Goal: Transaction & Acquisition: Subscribe to service/newsletter

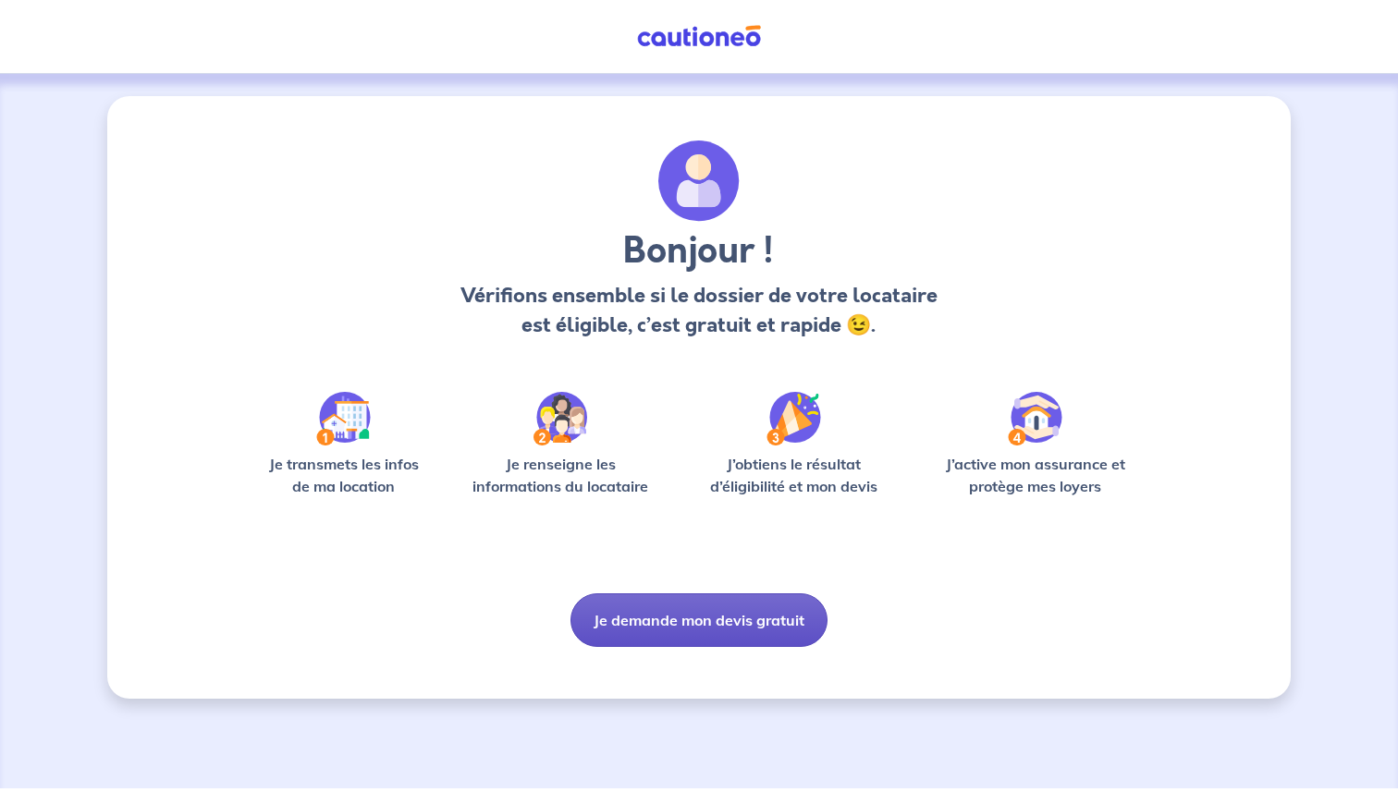
click at [710, 626] on button "Je demande mon devis gratuit" at bounding box center [698, 620] width 257 height 54
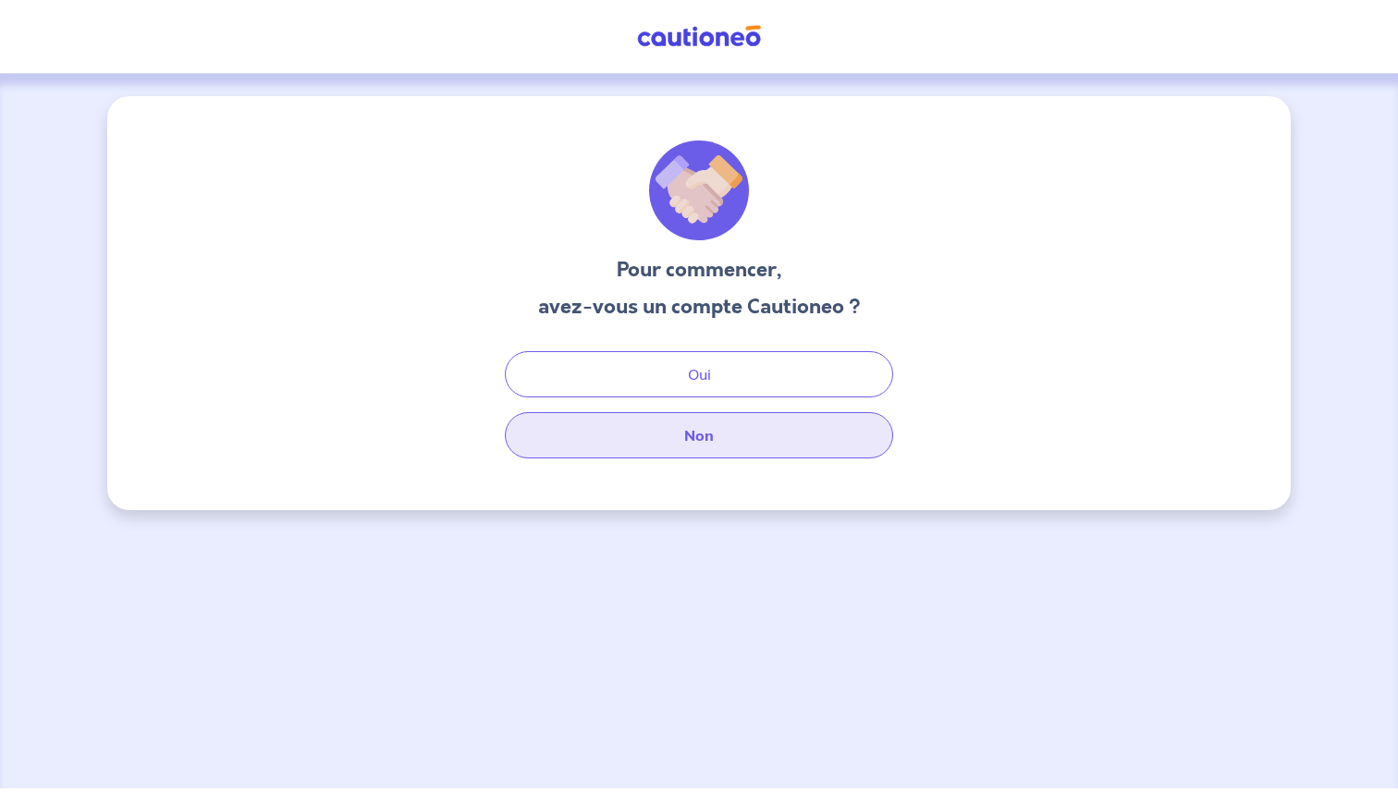
click at [709, 437] on button "Non" at bounding box center [699, 435] width 388 height 46
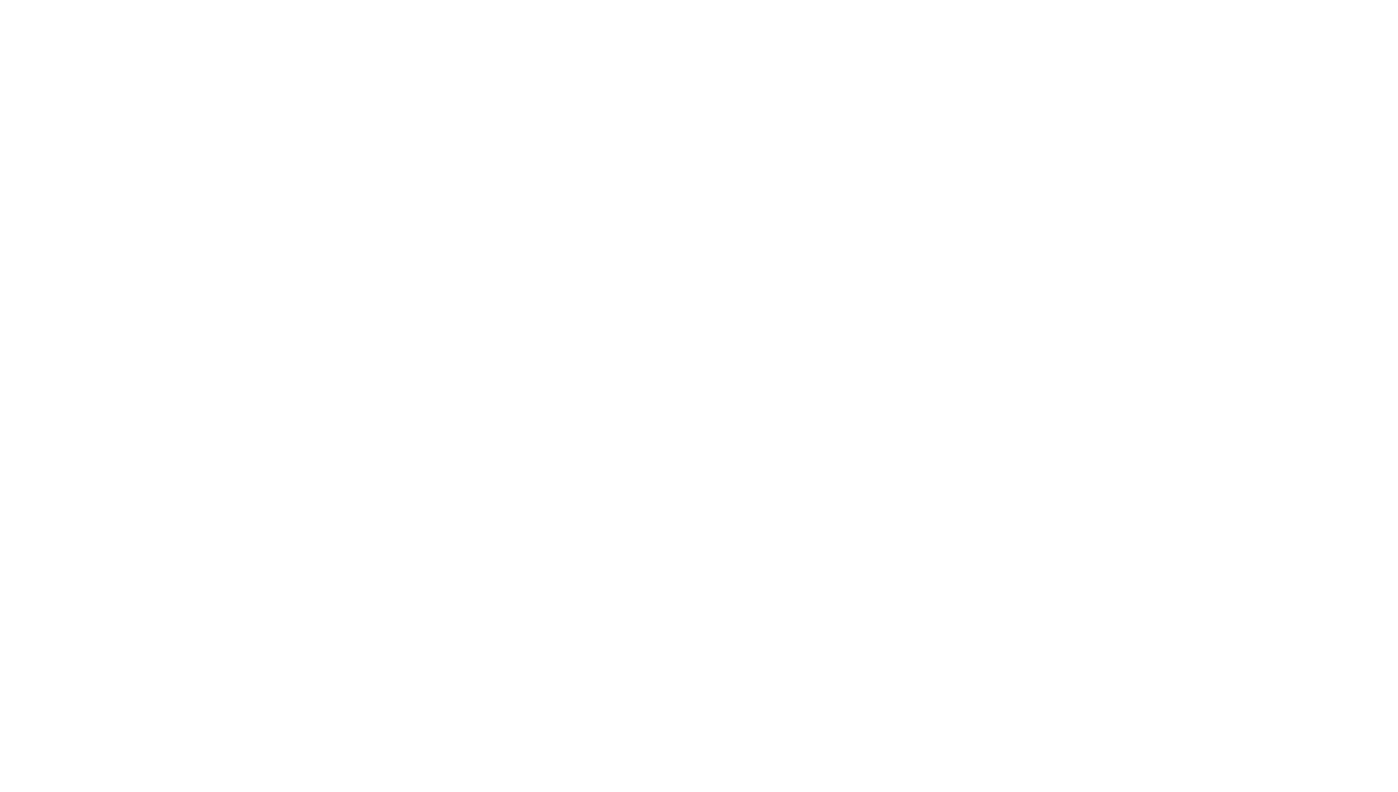
select select "FR"
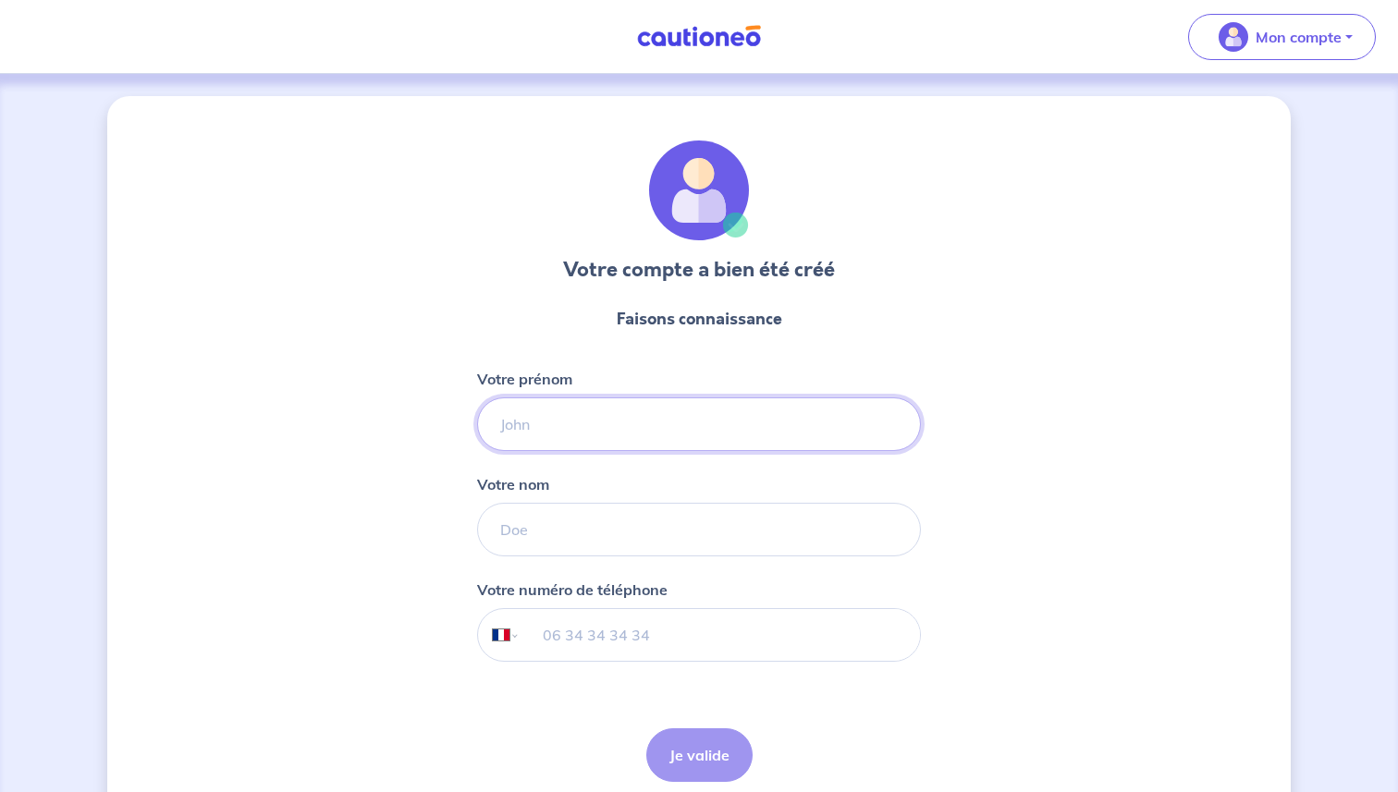
click at [617, 433] on input "Votre prénom" at bounding box center [699, 425] width 444 height 54
type input "[PERSON_NAME]"
type input "FAYON"
type input "06 51 22 29 43"
click at [686, 763] on button "Je valide" at bounding box center [699, 755] width 106 height 54
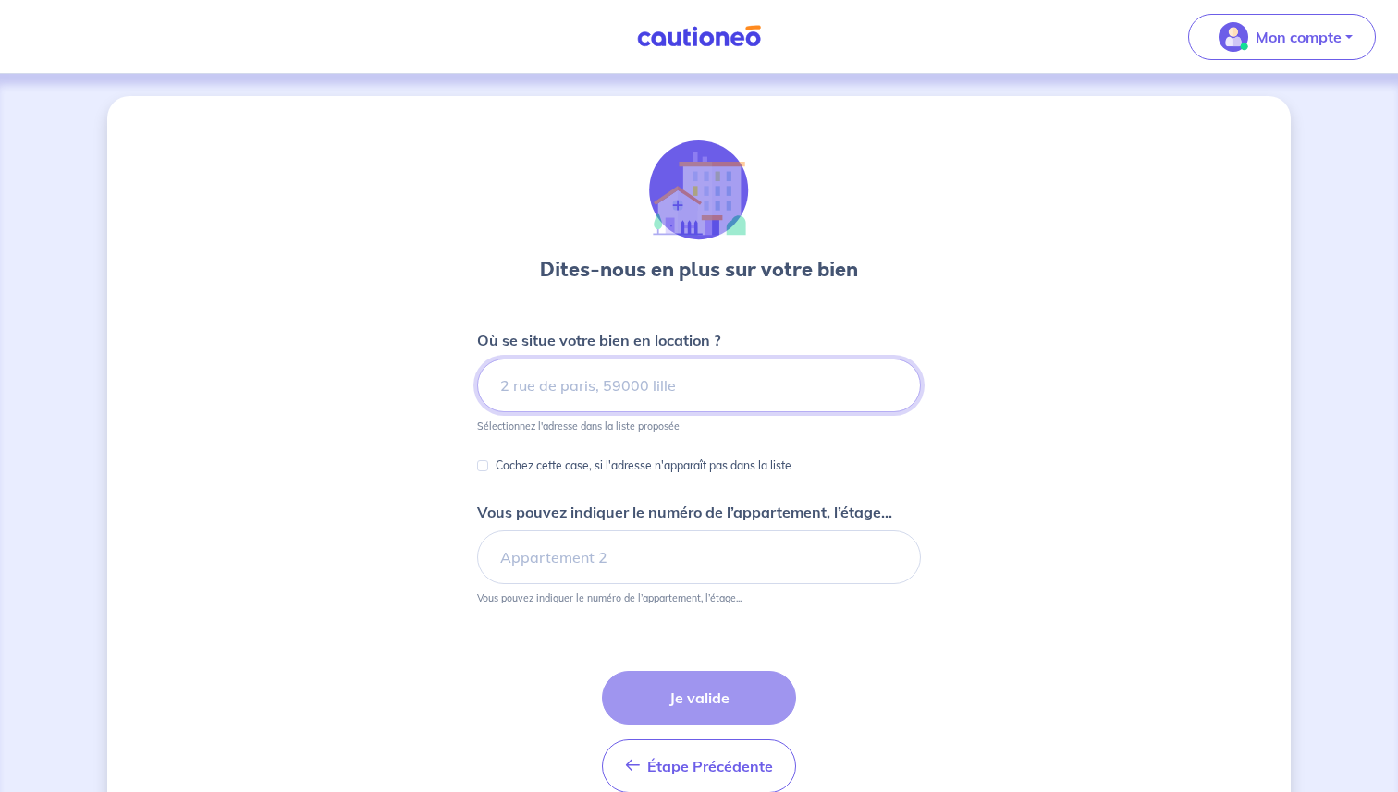
click at [653, 402] on input at bounding box center [699, 386] width 444 height 54
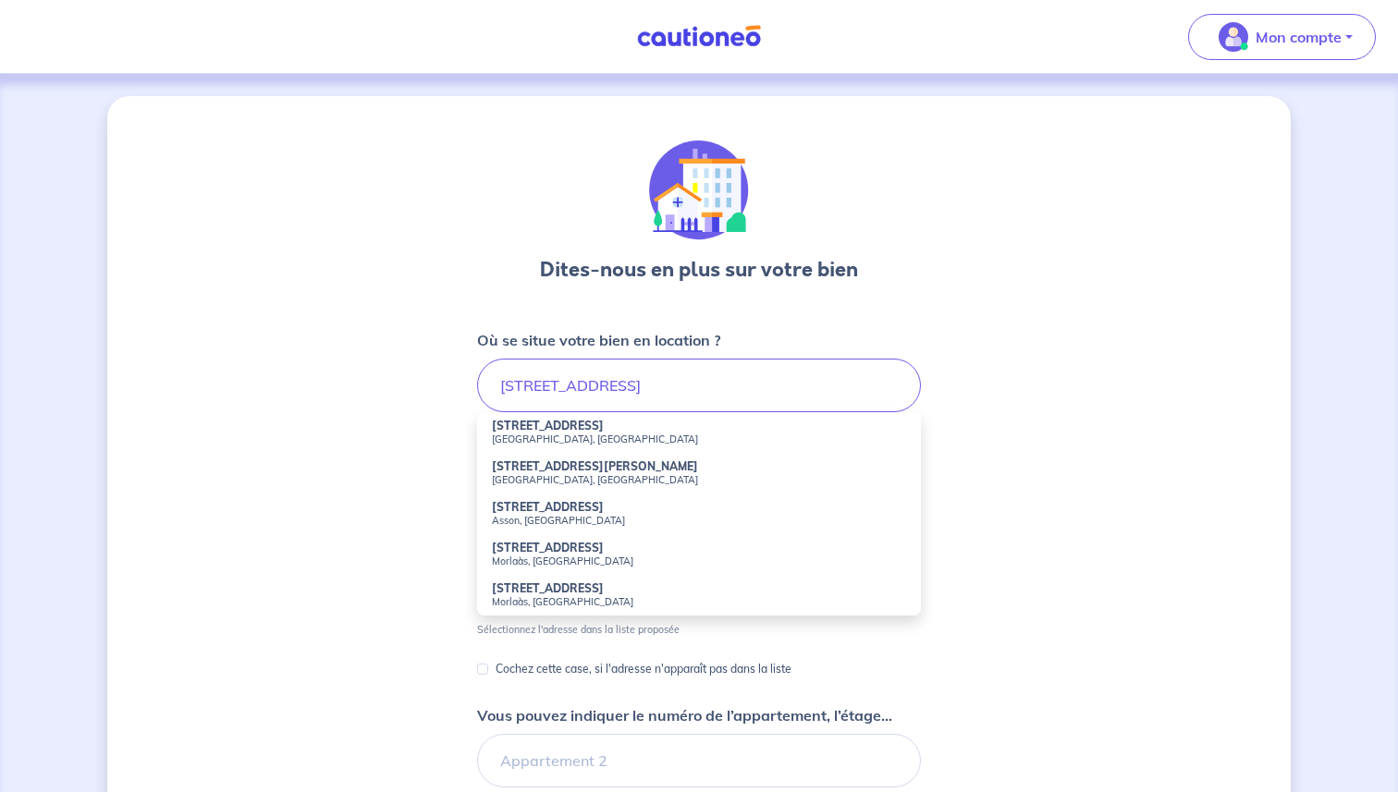
click at [592, 430] on li "[STREET_ADDRESS]" at bounding box center [699, 432] width 444 height 41
type input "[STREET_ADDRESS]"
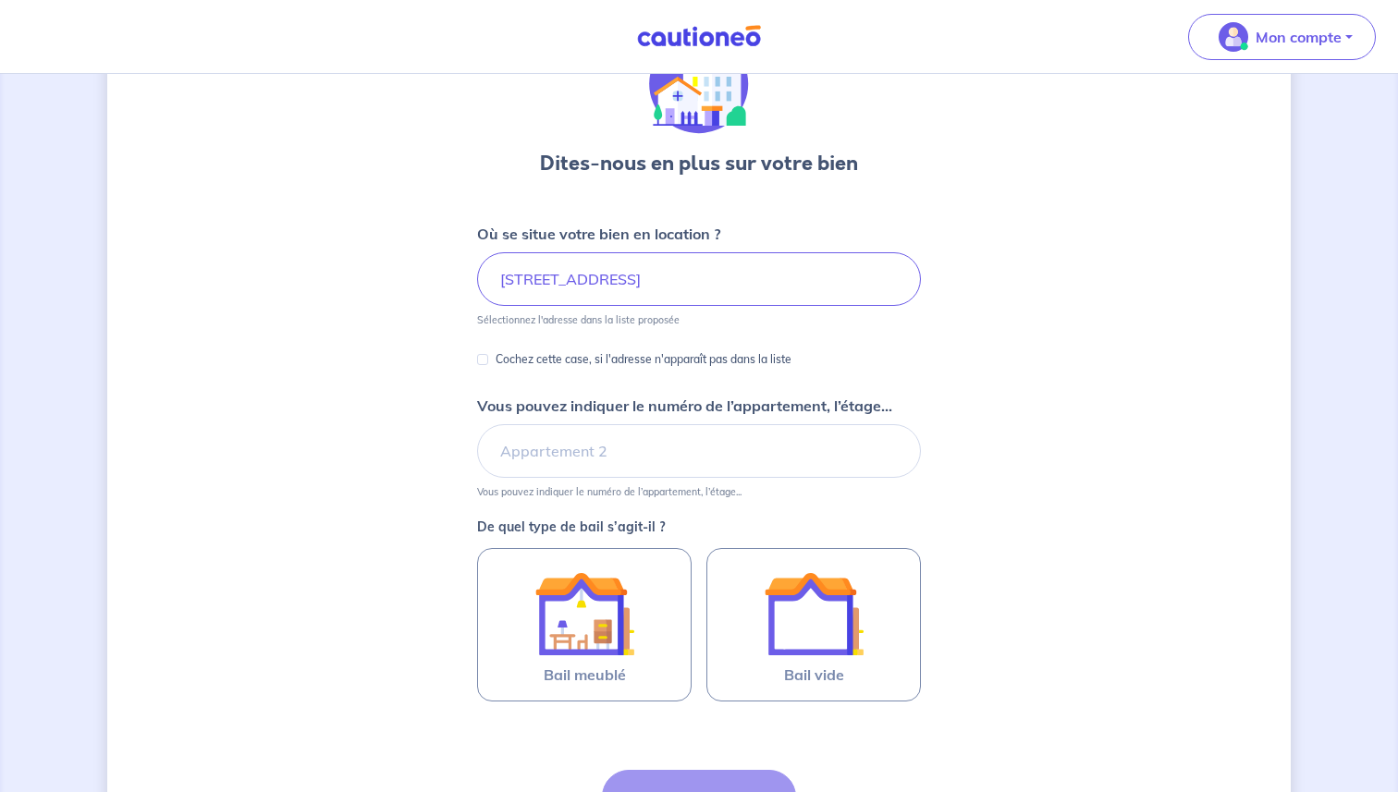
scroll to position [138, 0]
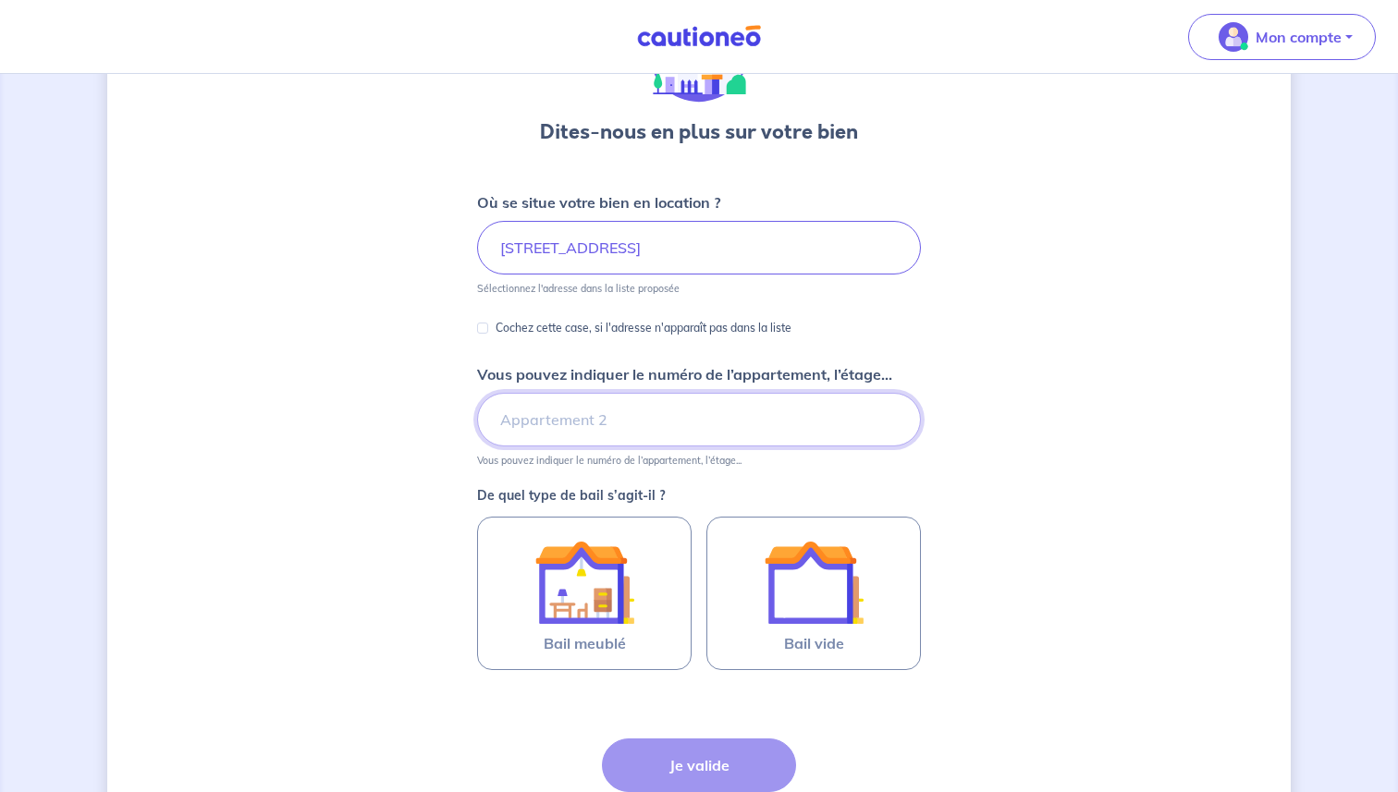
click at [606, 403] on input "Vous pouvez indiquer le numéro de l’appartement, l’étage..." at bounding box center [699, 420] width 444 height 54
type input "2"
click at [426, 552] on div "Dites-nous en plus sur votre bien Où se situe votre bien en location ? [STREET_…" at bounding box center [698, 442] width 1183 height 969
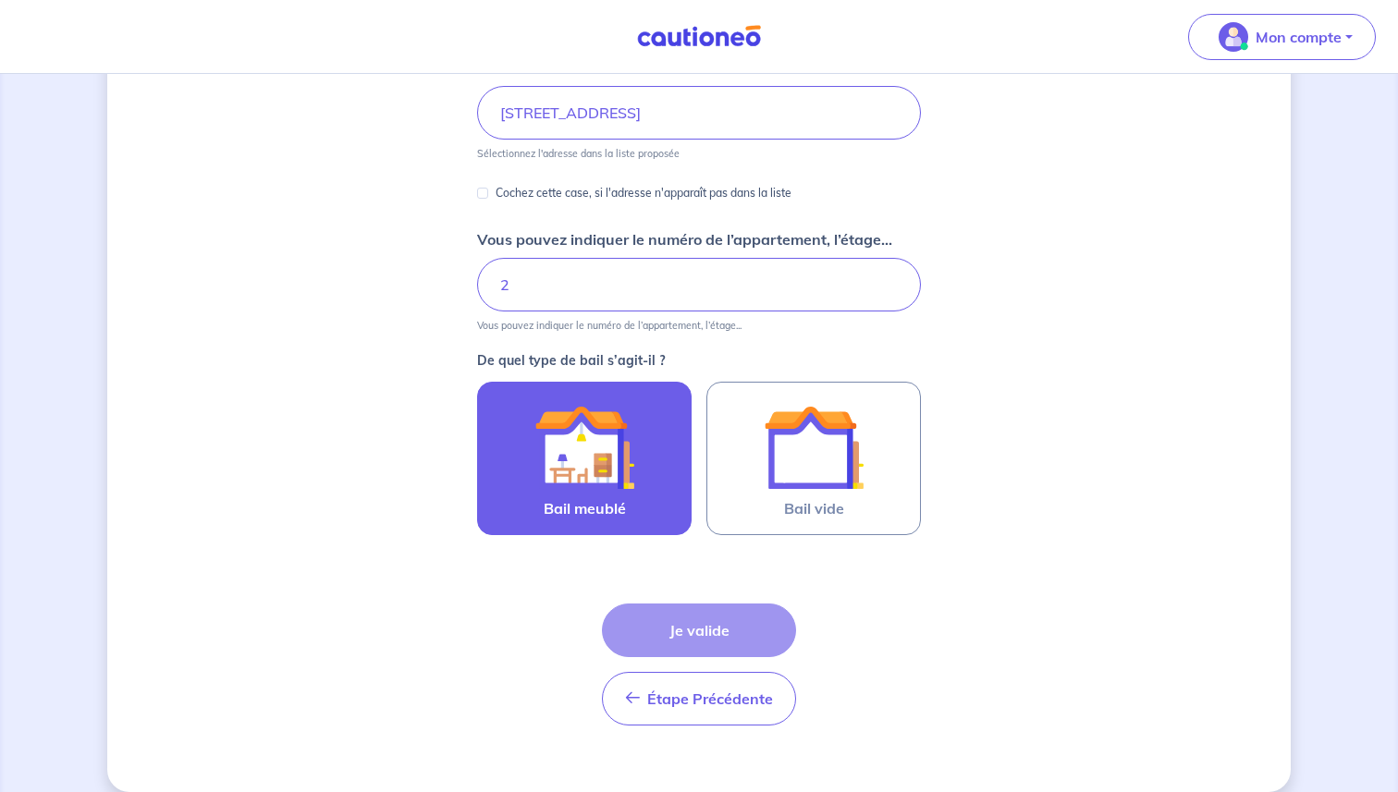
click at [586, 445] on img at bounding box center [584, 448] width 100 height 100
click at [0, 0] on input "Bail meublé" at bounding box center [0, 0] width 0 height 0
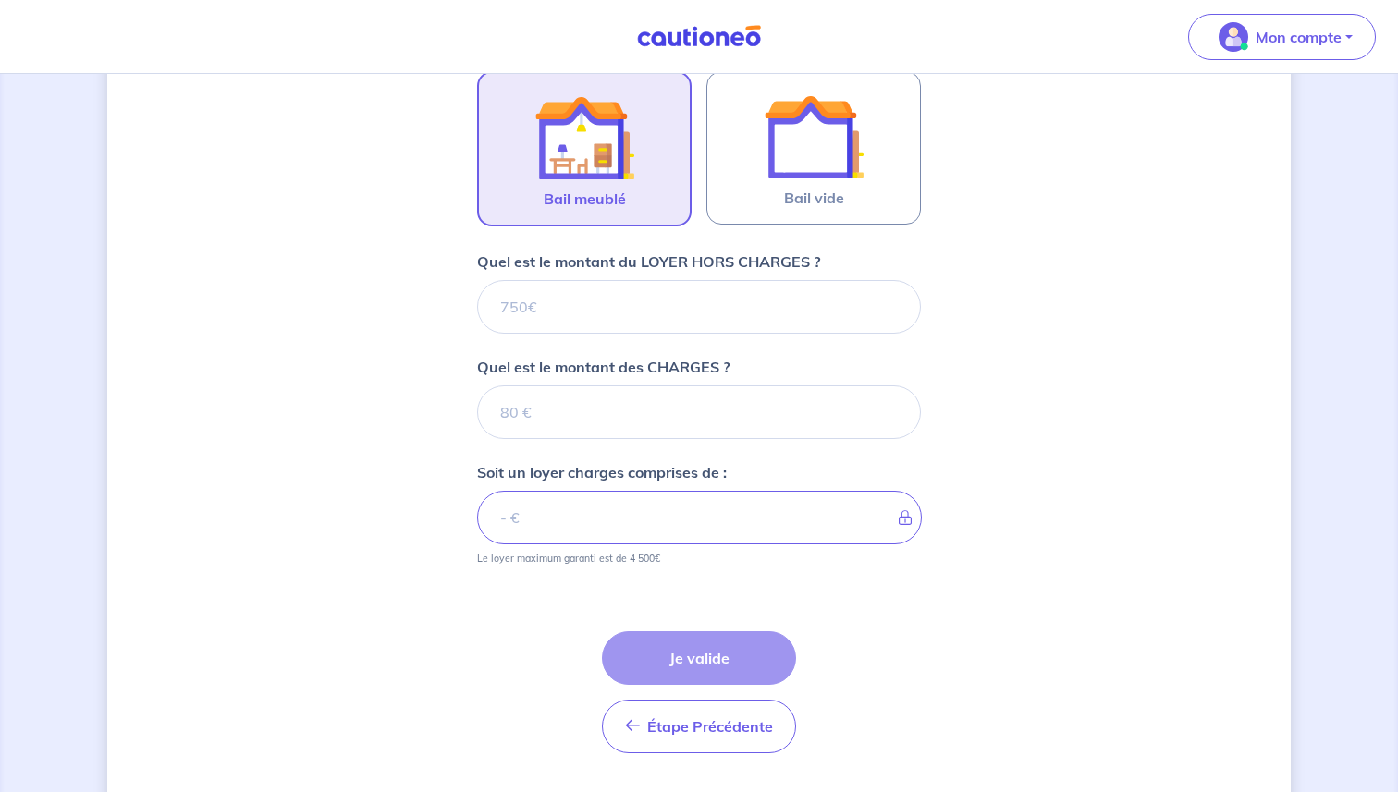
click at [618, 626] on div "Étape Précédente Précédent Je valide Je valide" at bounding box center [699, 670] width 444 height 166
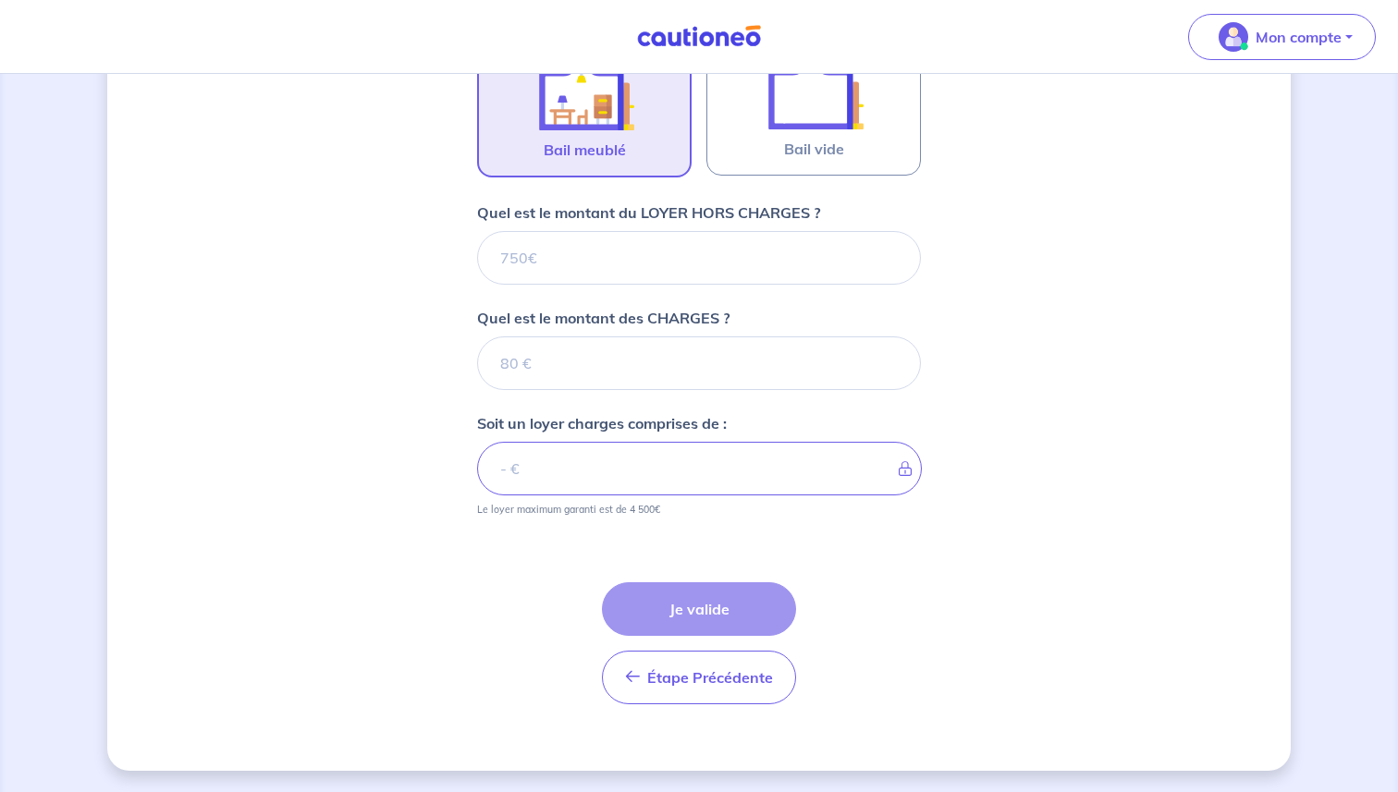
scroll to position [633, 0]
click at [600, 266] on input "Quel est le montant du LOYER HORS CHARGES ?" at bounding box center [699, 257] width 444 height 54
paste input "849.25"
type input "849.25"
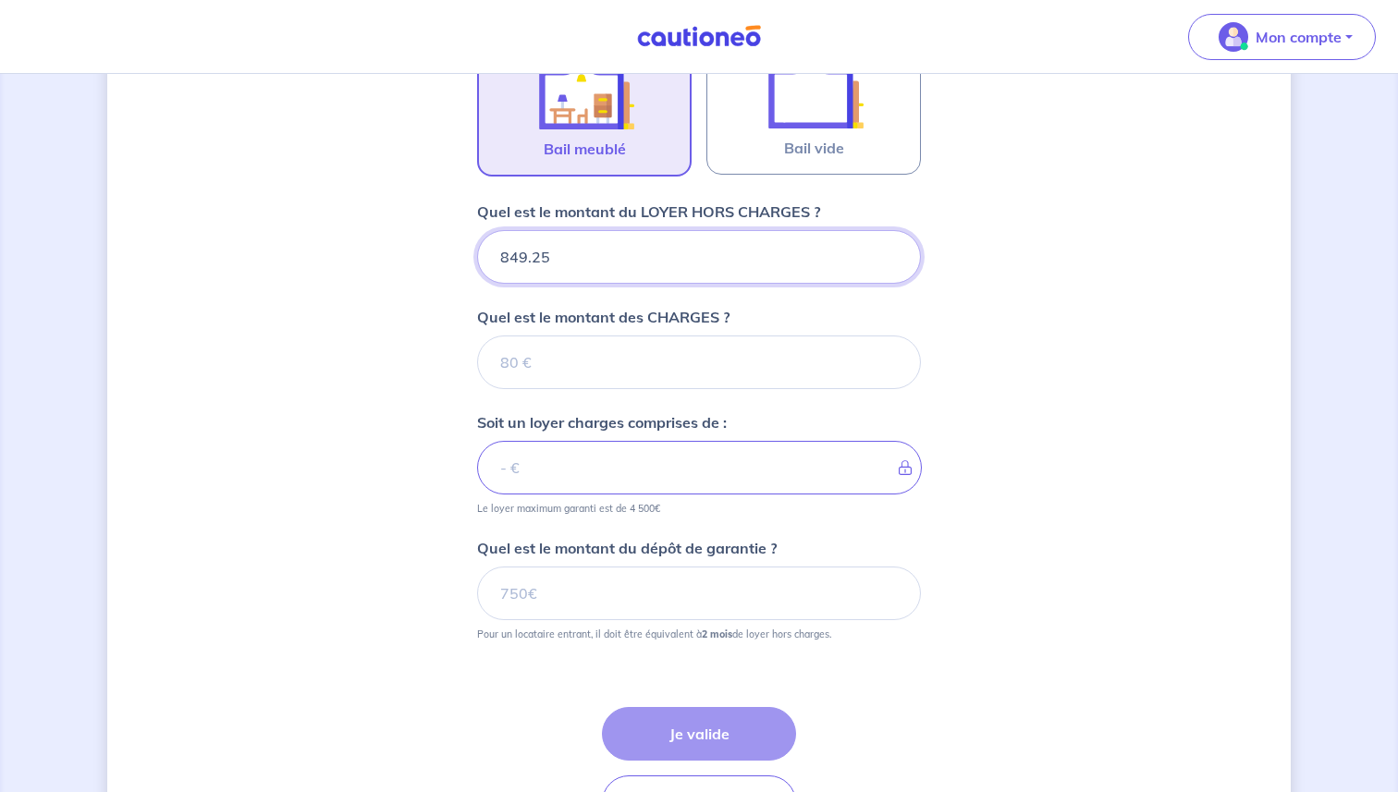
type input "849.25"
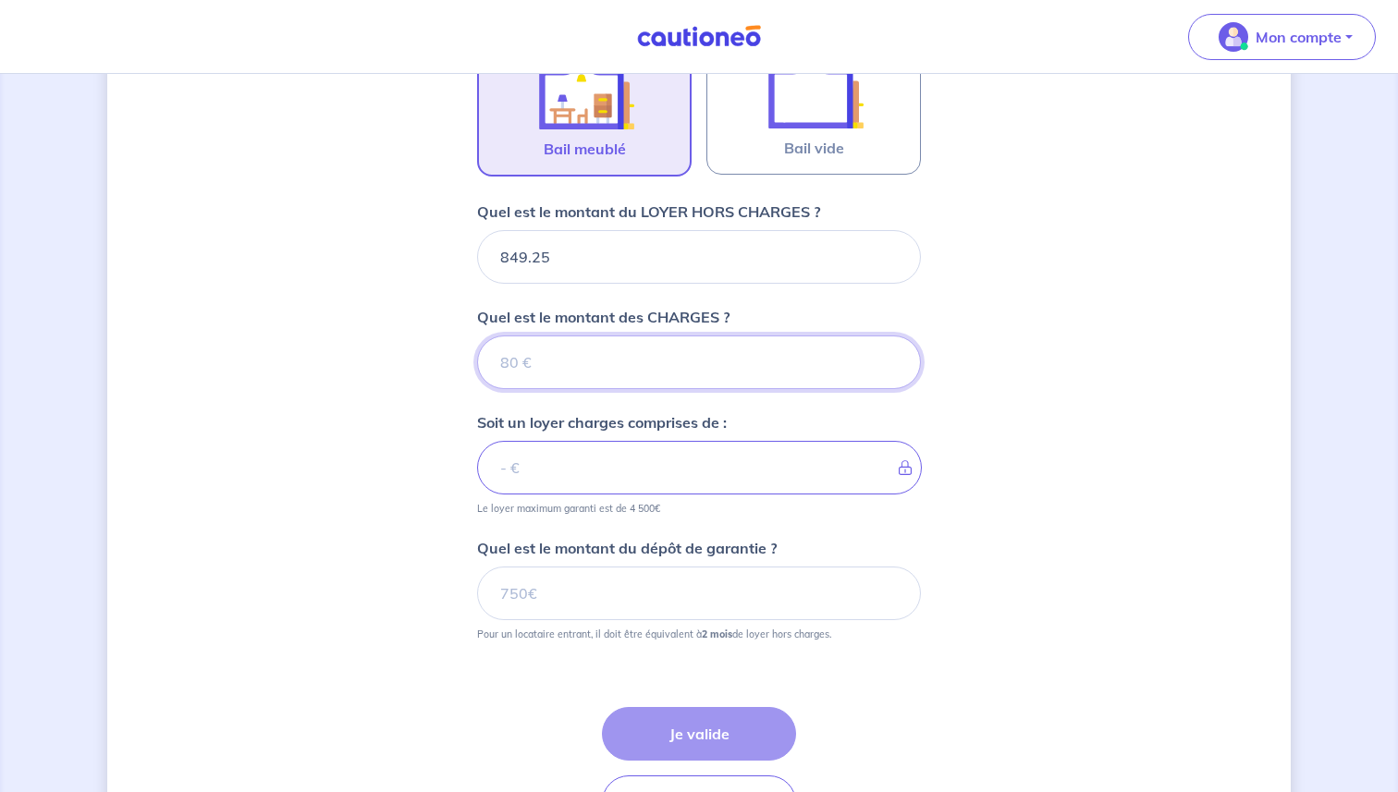
click at [667, 350] on input "Quel est le montant des CHARGES ?" at bounding box center [699, 363] width 444 height 54
type input "75"
type input "924.25"
type input "75"
click at [347, 610] on div "Dites-nous en plus sur votre bien Où se situe votre bien en location ? [STREET_…" at bounding box center [698, 179] width 1183 height 1433
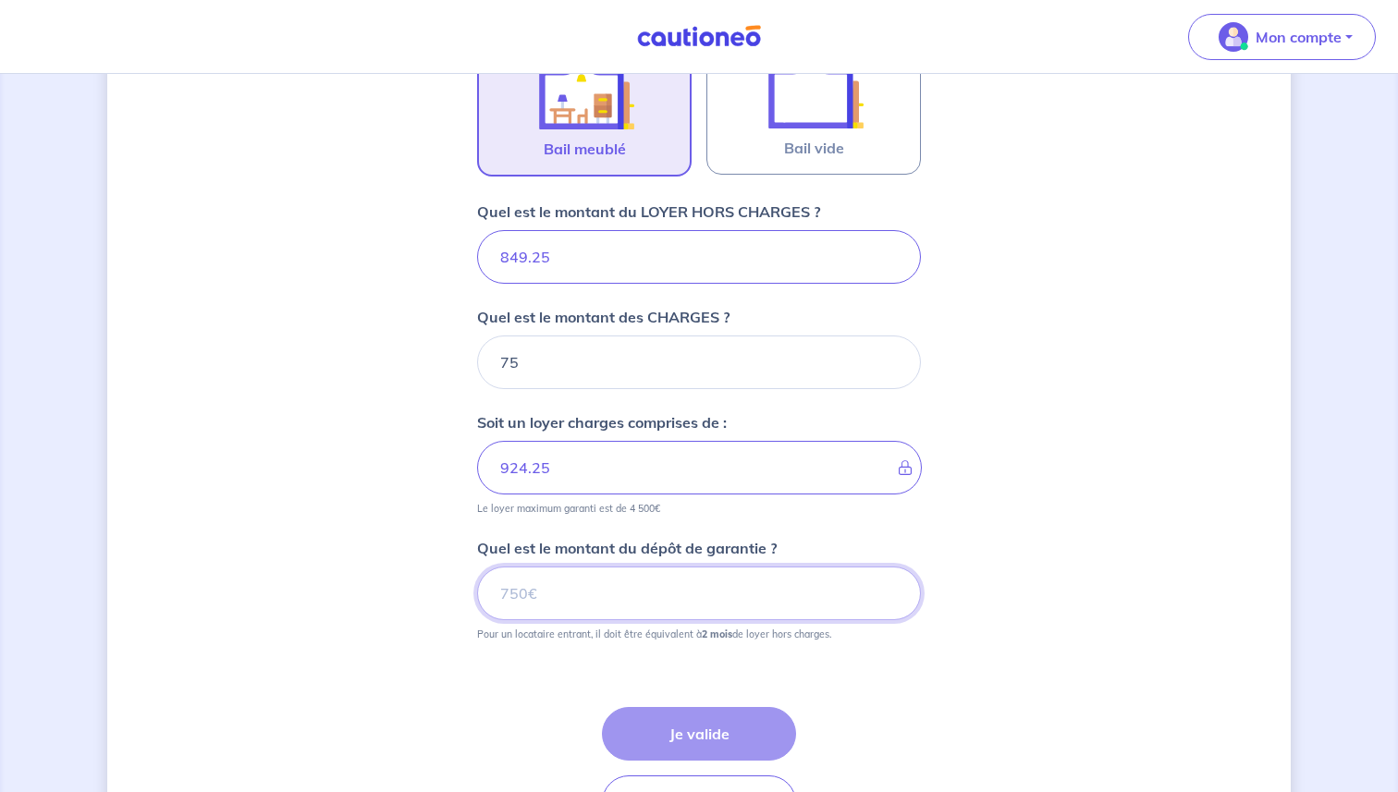
click at [597, 581] on input "Quel est le montant du dépôt de garantie ?" at bounding box center [699, 594] width 444 height 54
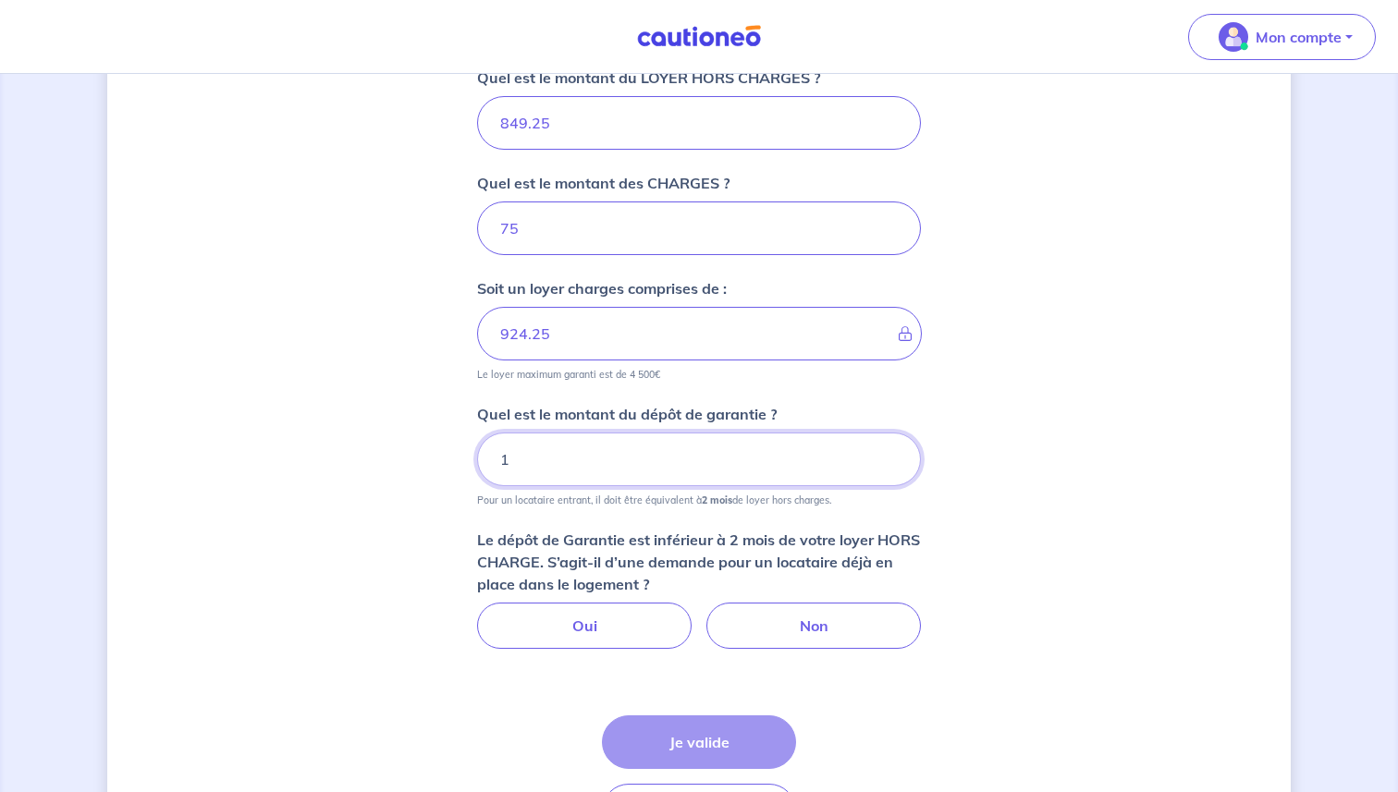
scroll to position [795, 0]
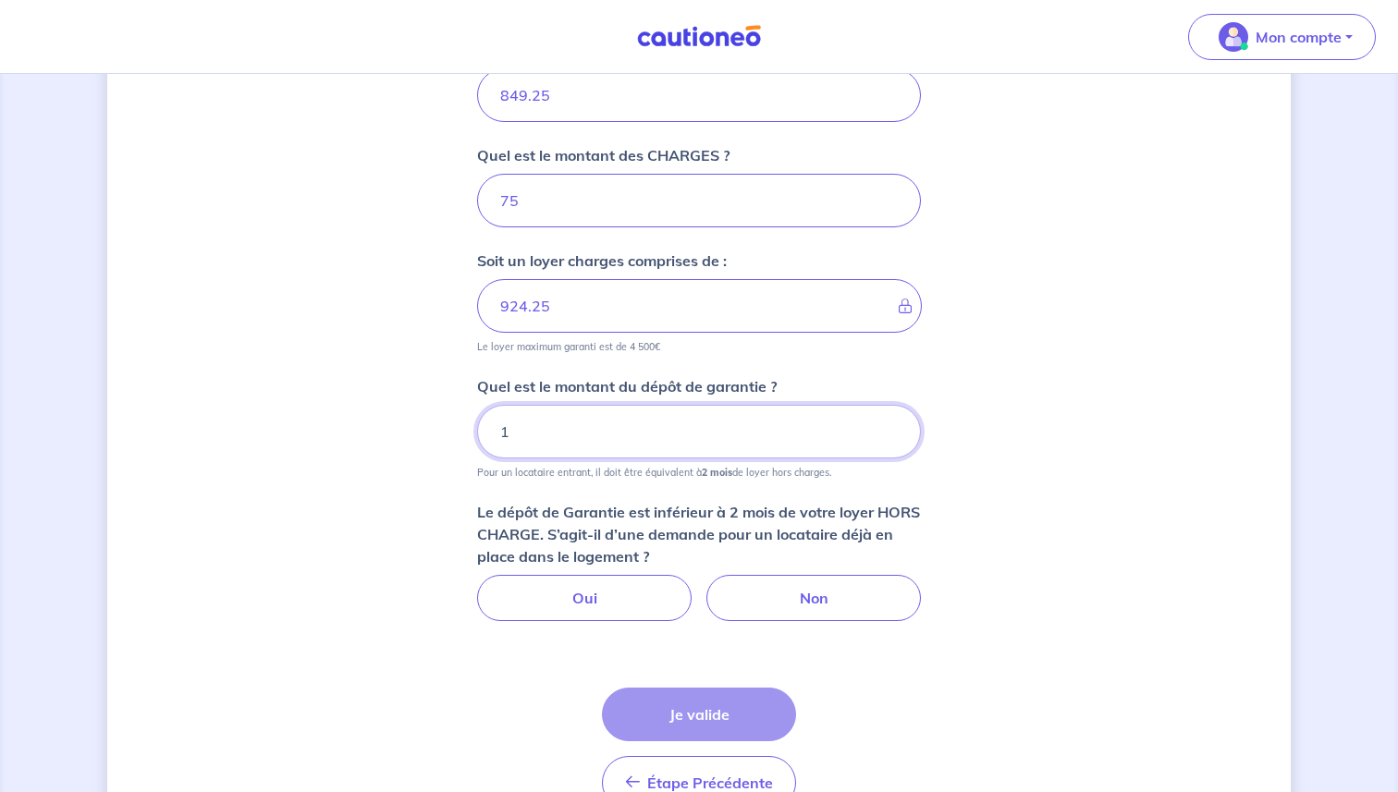
paste input "698.5"
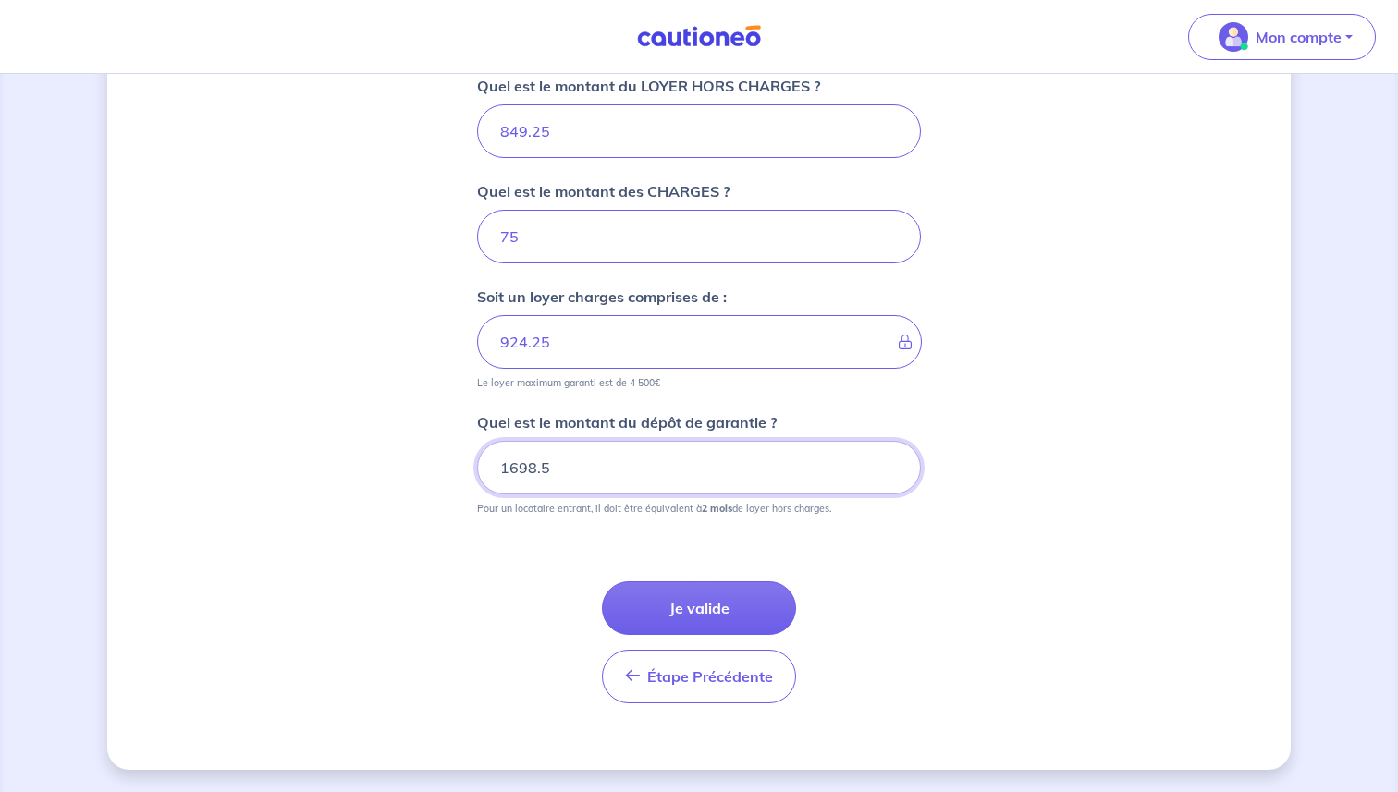
type input "1698.5"
click at [375, 482] on div "Dites-nous en plus sur votre bien Où se situe votre bien en location ? [STREET_…" at bounding box center [698, 53] width 1183 height 1433
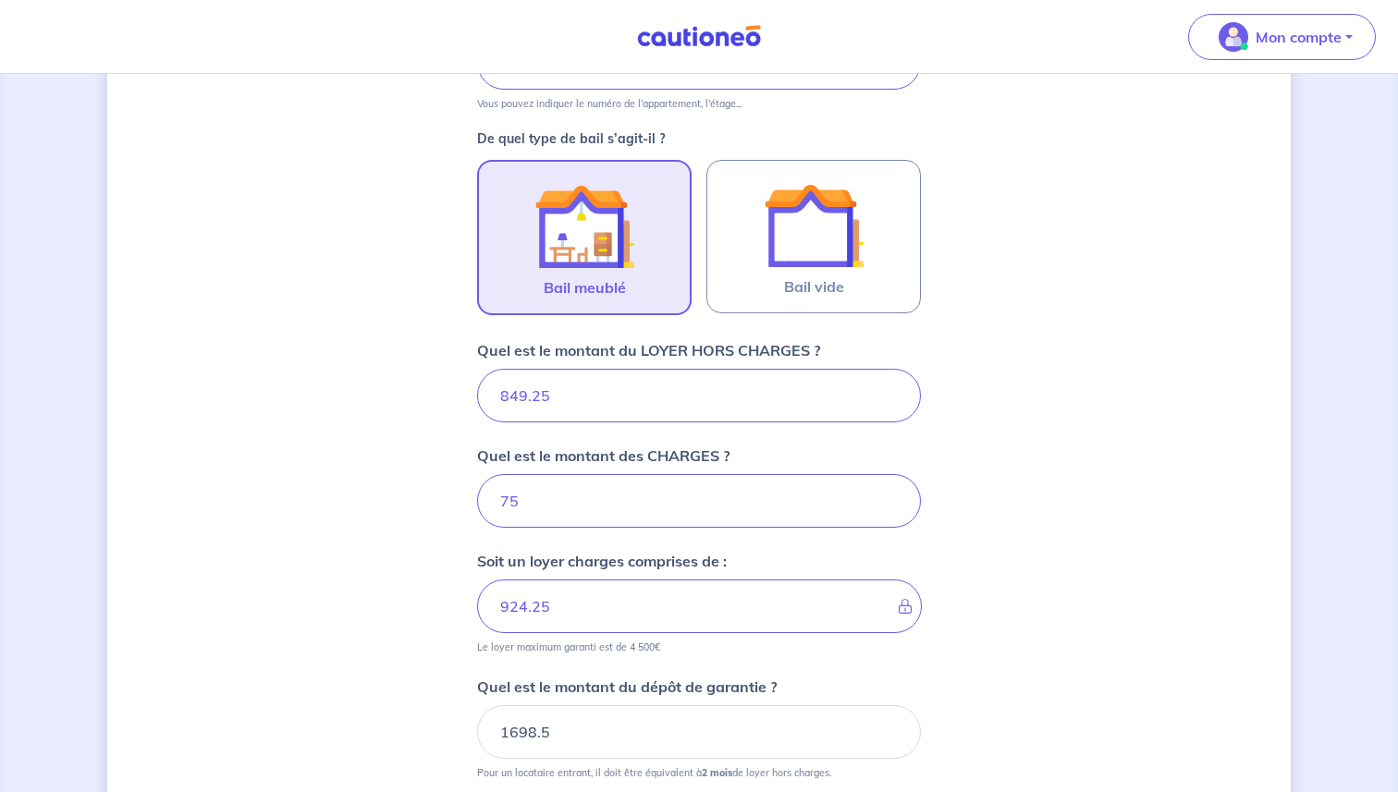
scroll to position [480, 0]
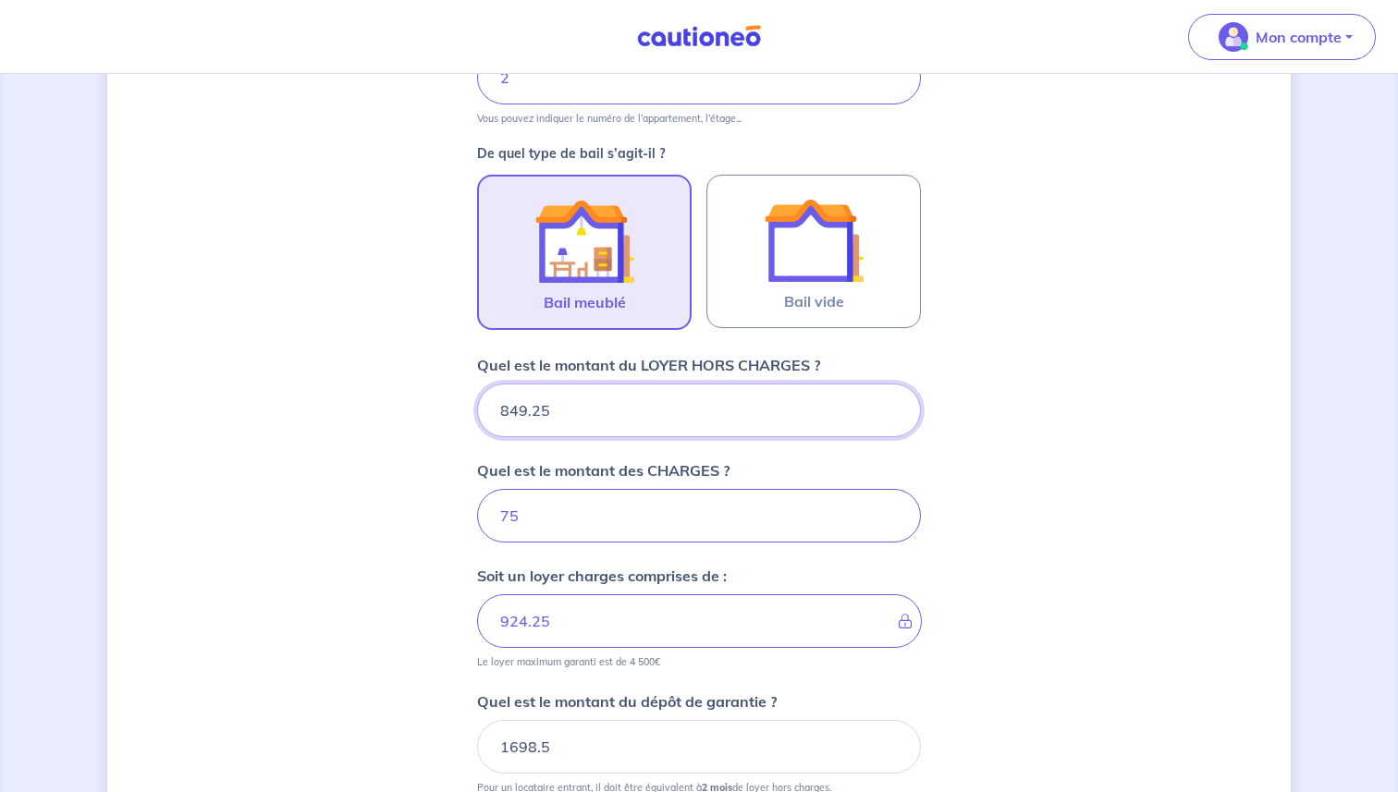
click at [651, 415] on input "849.25" at bounding box center [699, 411] width 444 height 54
click at [593, 411] on input "849.25" at bounding box center [699, 411] width 444 height 54
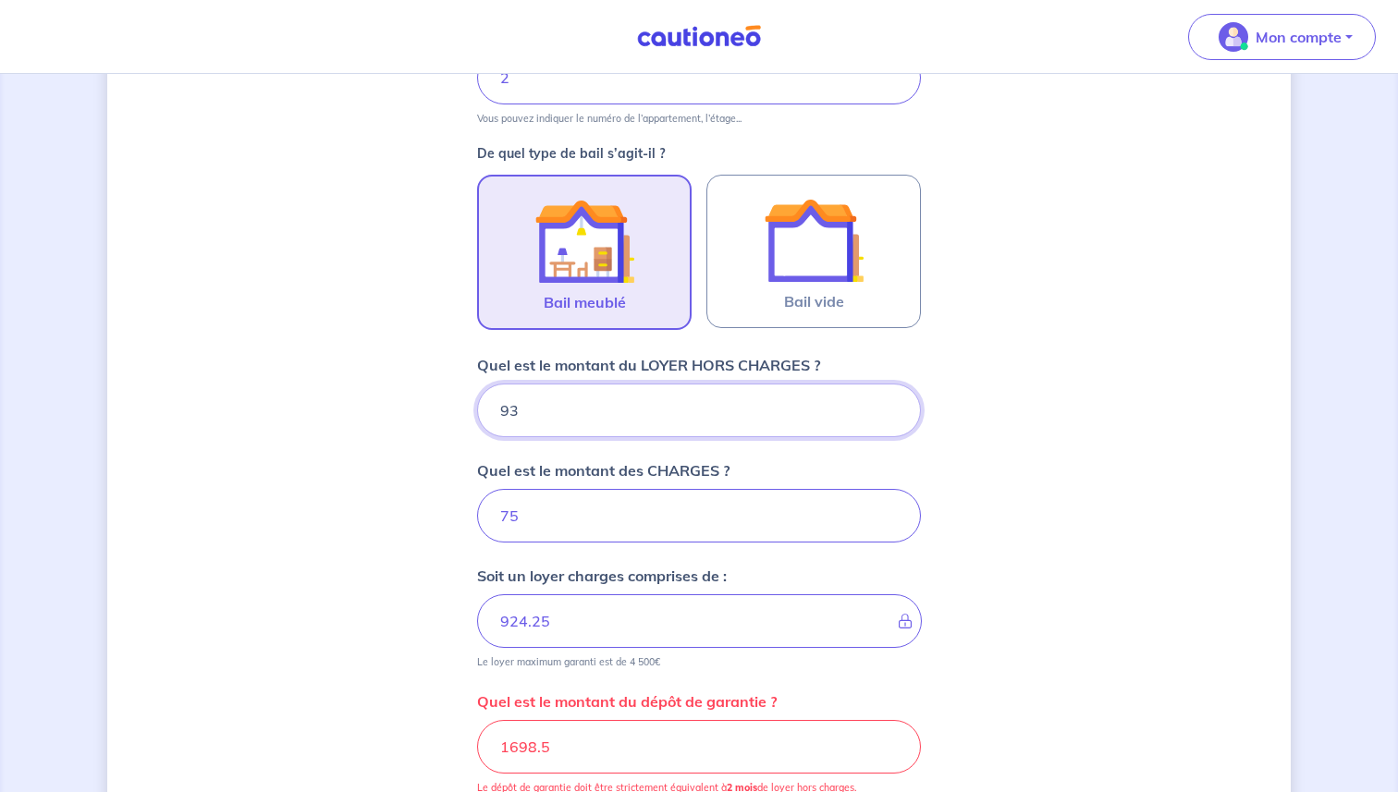
type input "939"
type input "1014"
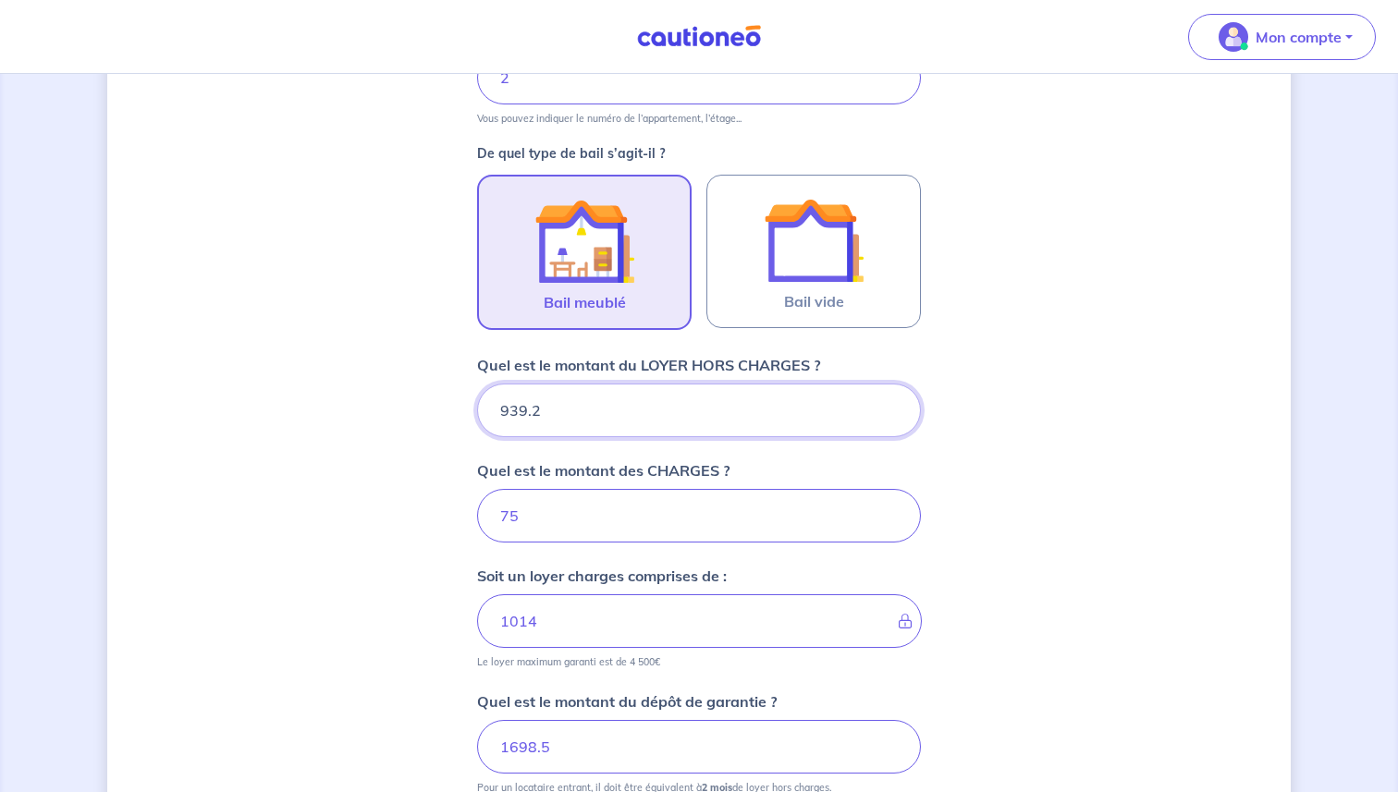
type input "939.25"
type input "1014.25"
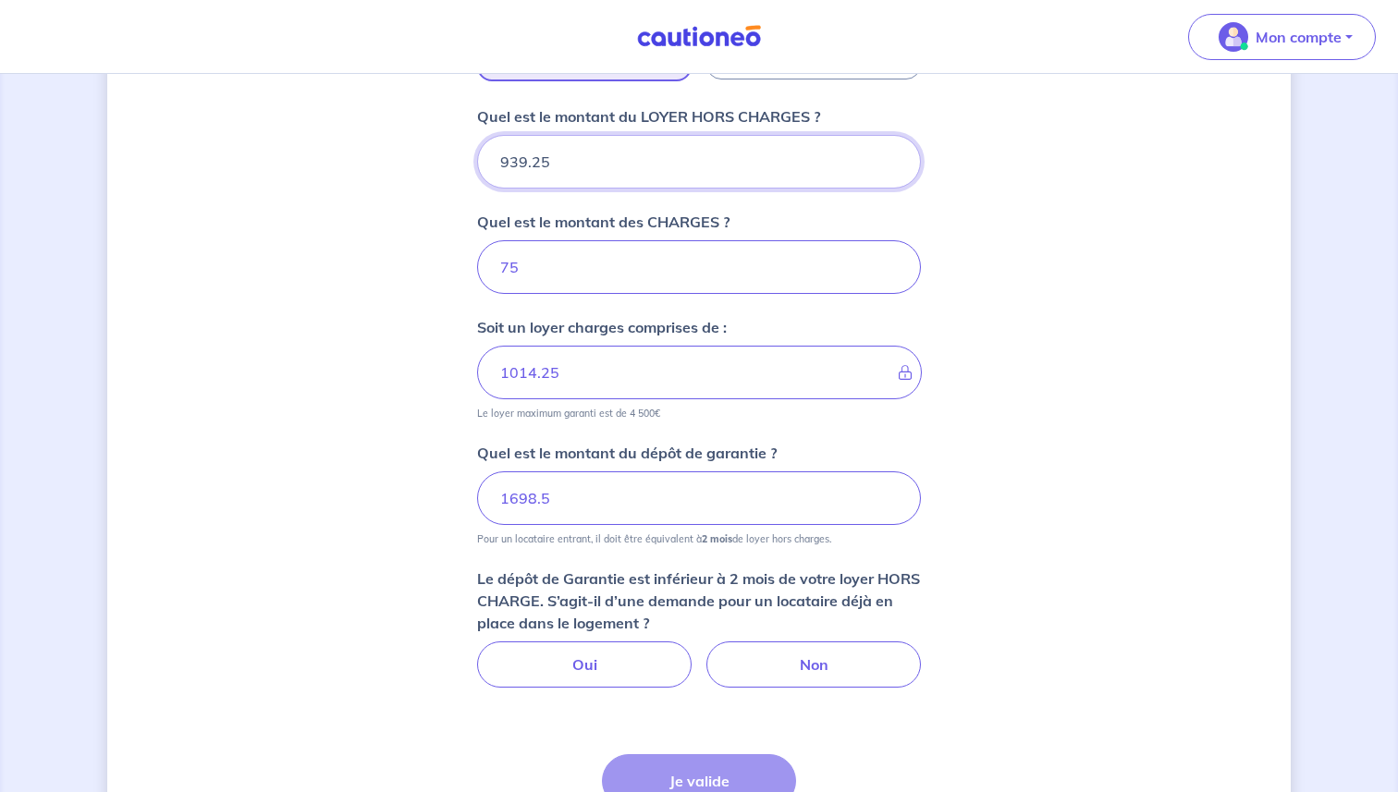
scroll to position [705, 0]
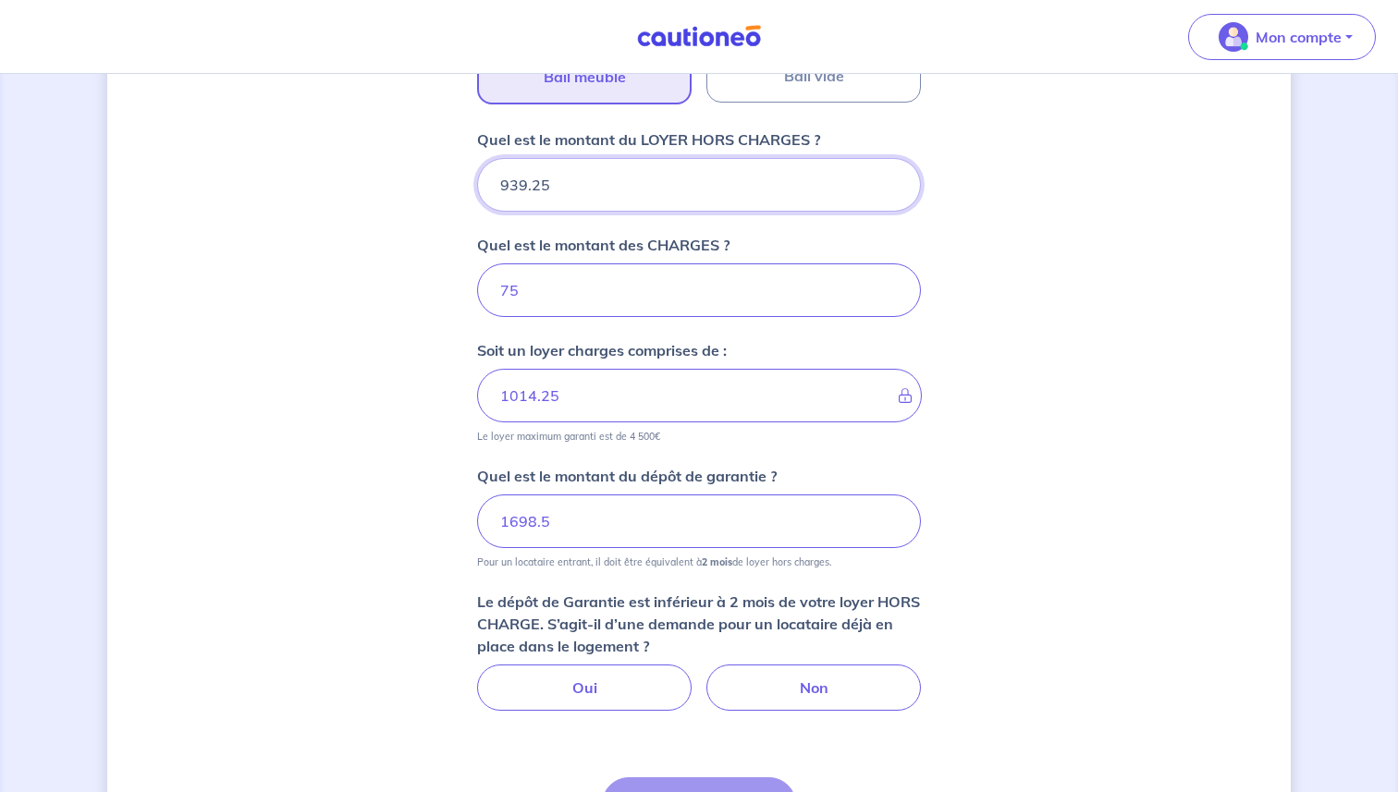
type input "939.25"
click at [423, 415] on div "Dites-nous en plus sur votre bien Où se situe votre bien en location ? [STREET_…" at bounding box center [698, 178] width 1183 height 1575
click at [533, 291] on input "75" at bounding box center [699, 290] width 444 height 54
type input "78"
type input "1017.25"
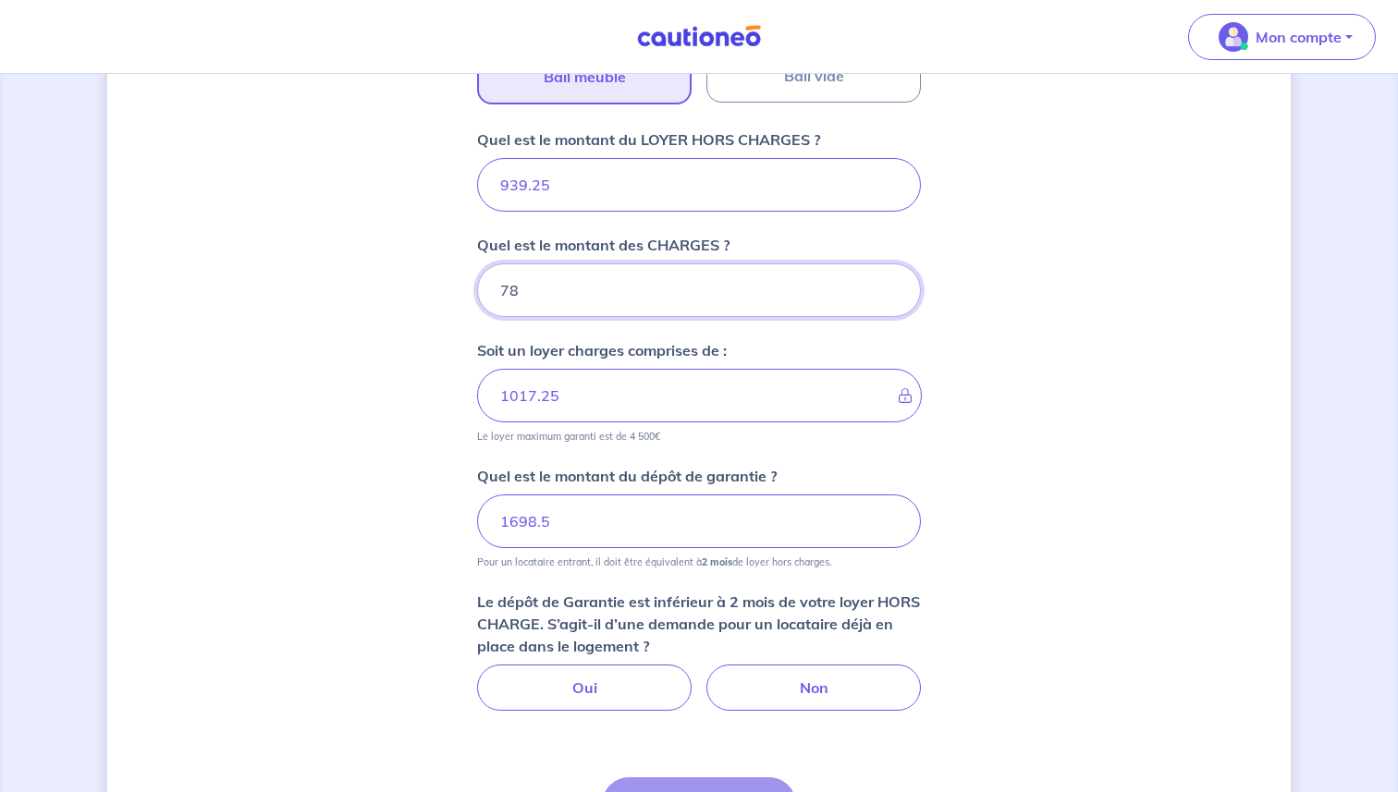
type input "78"
click at [382, 481] on div "Dites-nous en plus sur votre bien Où se situe votre bien en location ? [STREET_…" at bounding box center [698, 178] width 1183 height 1575
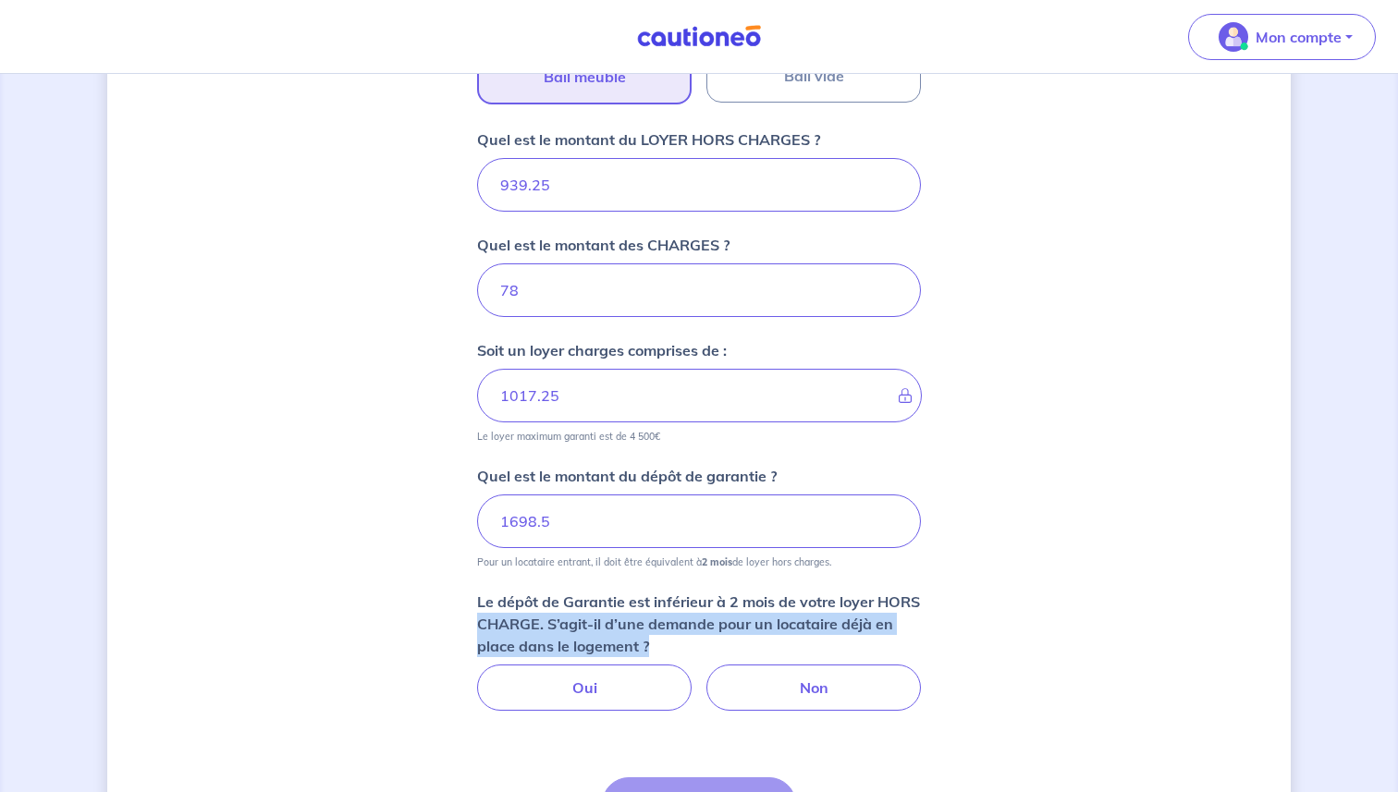
drag, startPoint x: 515, startPoint y: 622, endPoint x: 1027, endPoint y: 607, distance: 512.3
click at [1026, 606] on div "Dites-nous en plus sur votre bien Où se situe votre bien en location ? [STREET_…" at bounding box center [698, 178] width 1183 height 1575
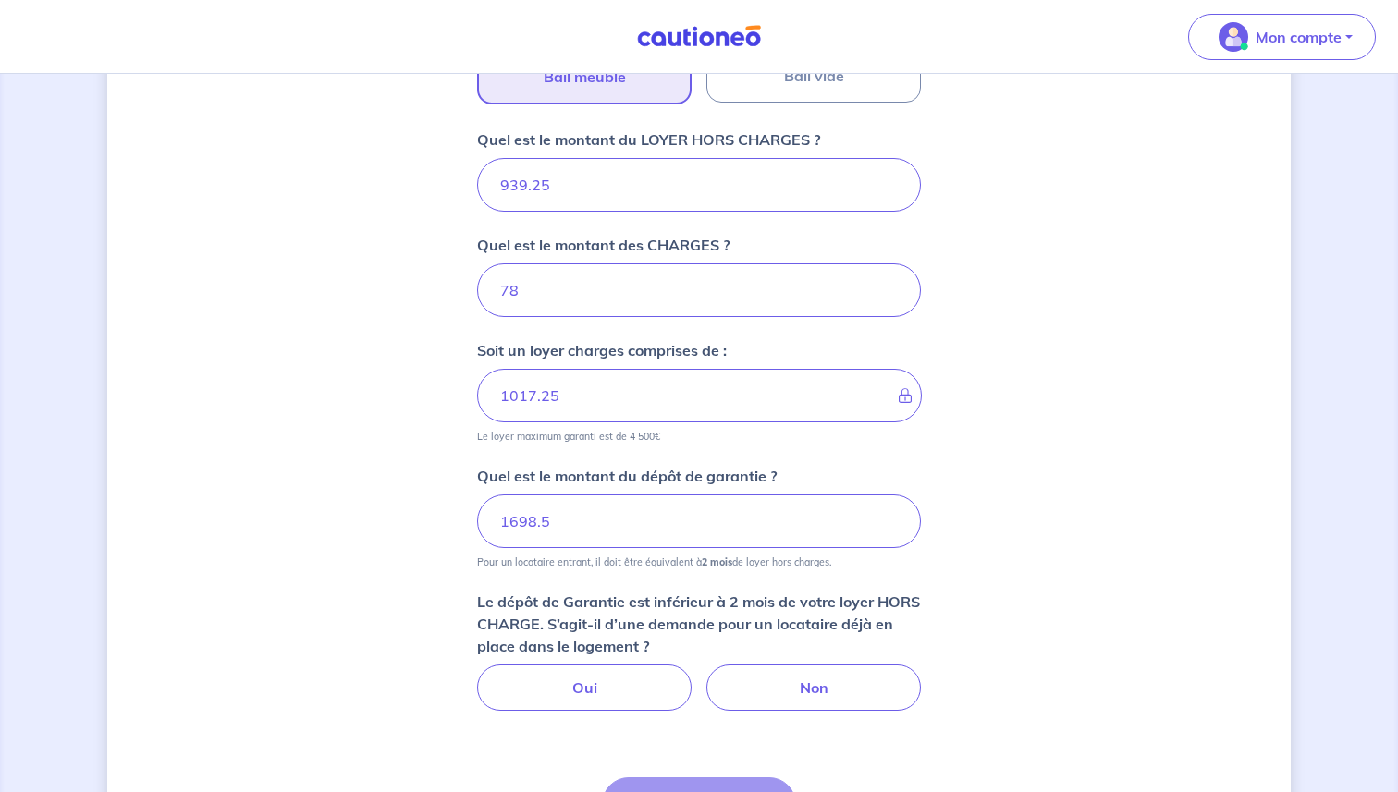
click at [1027, 607] on div "Dites-nous en plus sur votre bien Où se situe votre bien en location ? [STREET_…" at bounding box center [698, 178] width 1183 height 1575
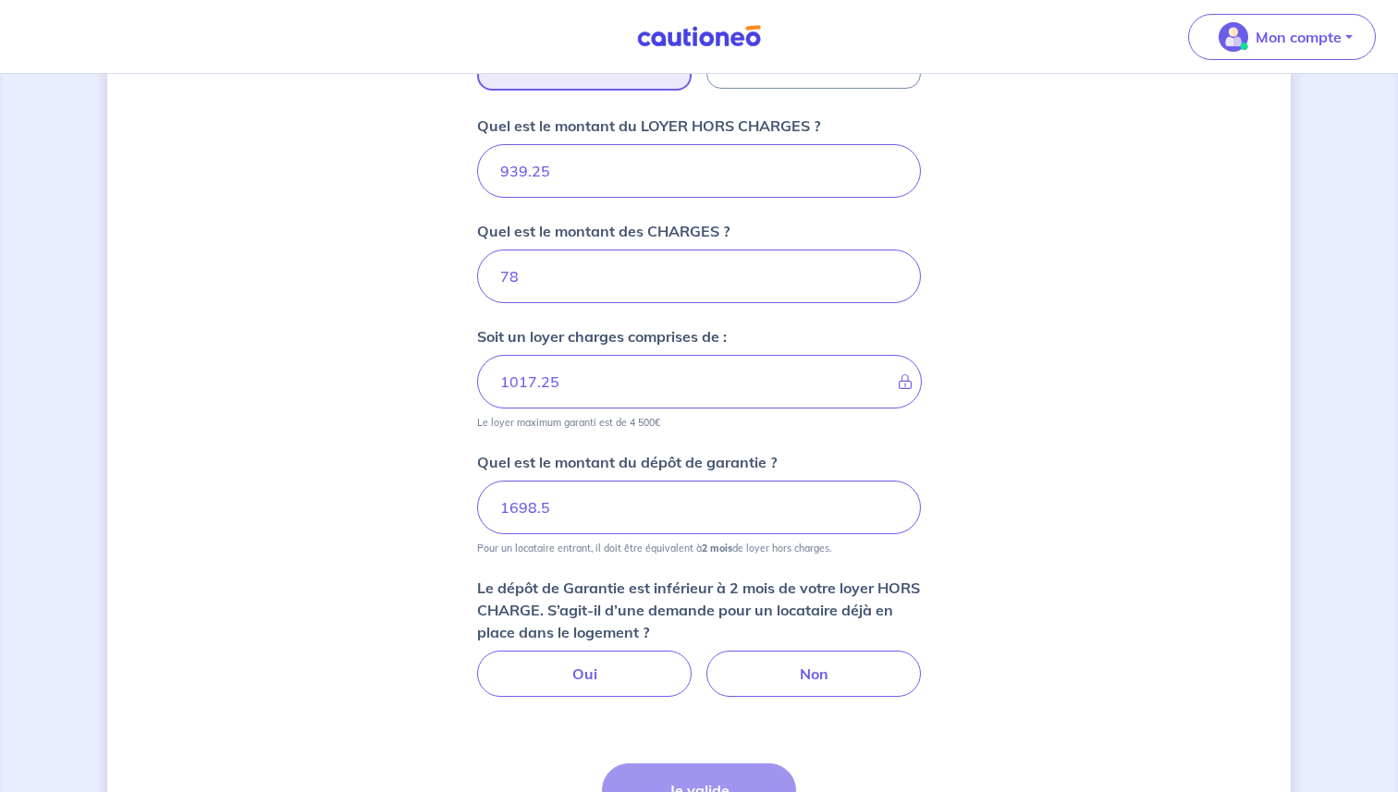
scroll to position [697, 0]
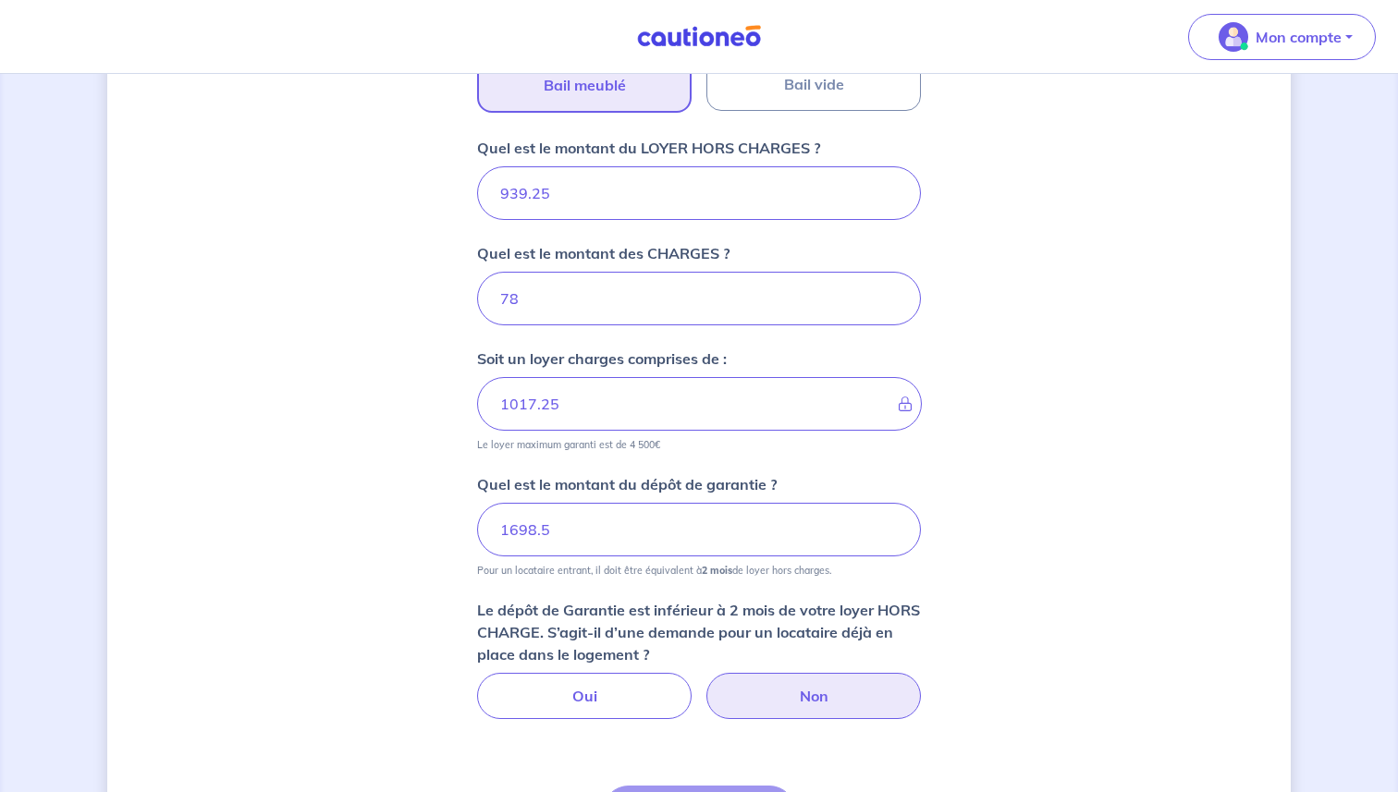
click at [857, 698] on label "Non" at bounding box center [813, 696] width 214 height 46
click at [705, 685] on input "Non" at bounding box center [699, 679] width 12 height 12
radio input "true"
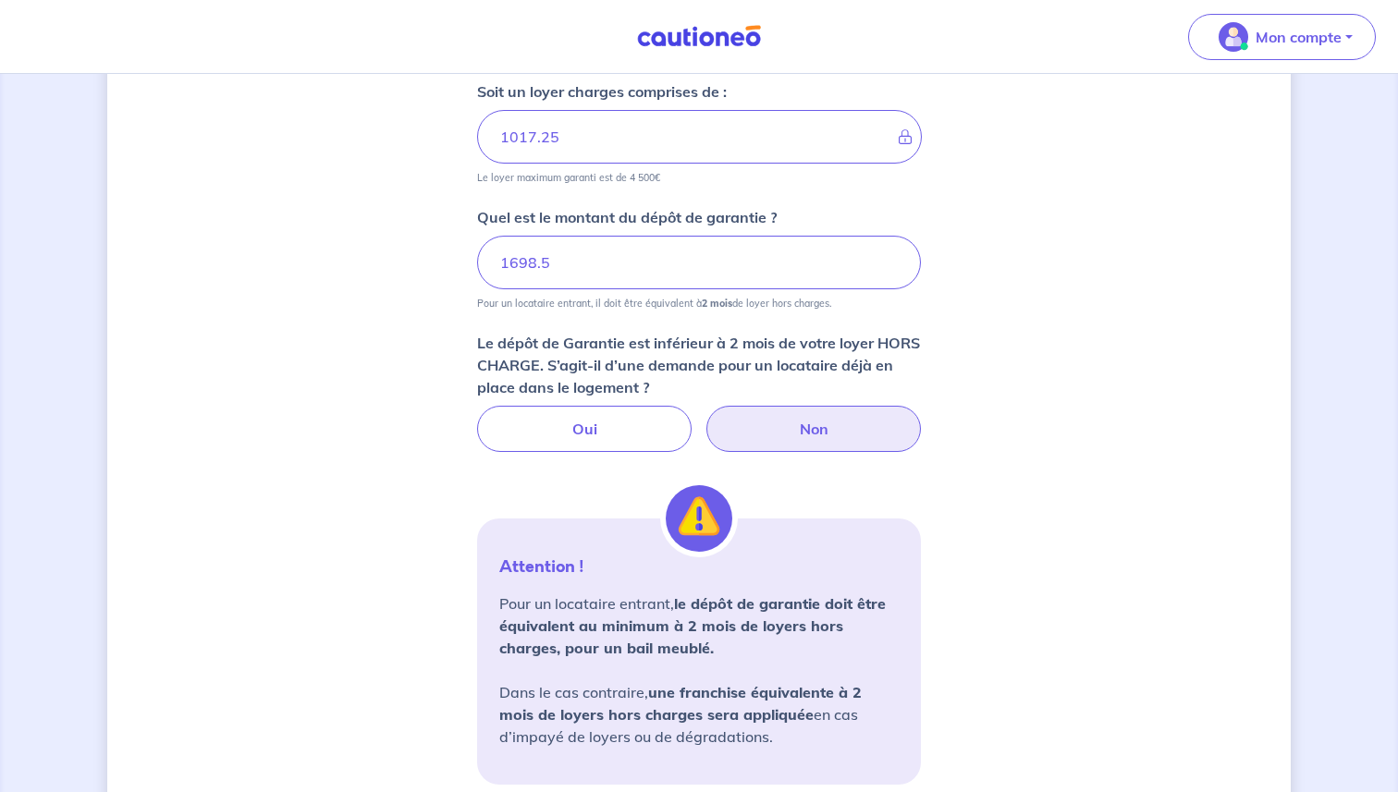
scroll to position [1069, 0]
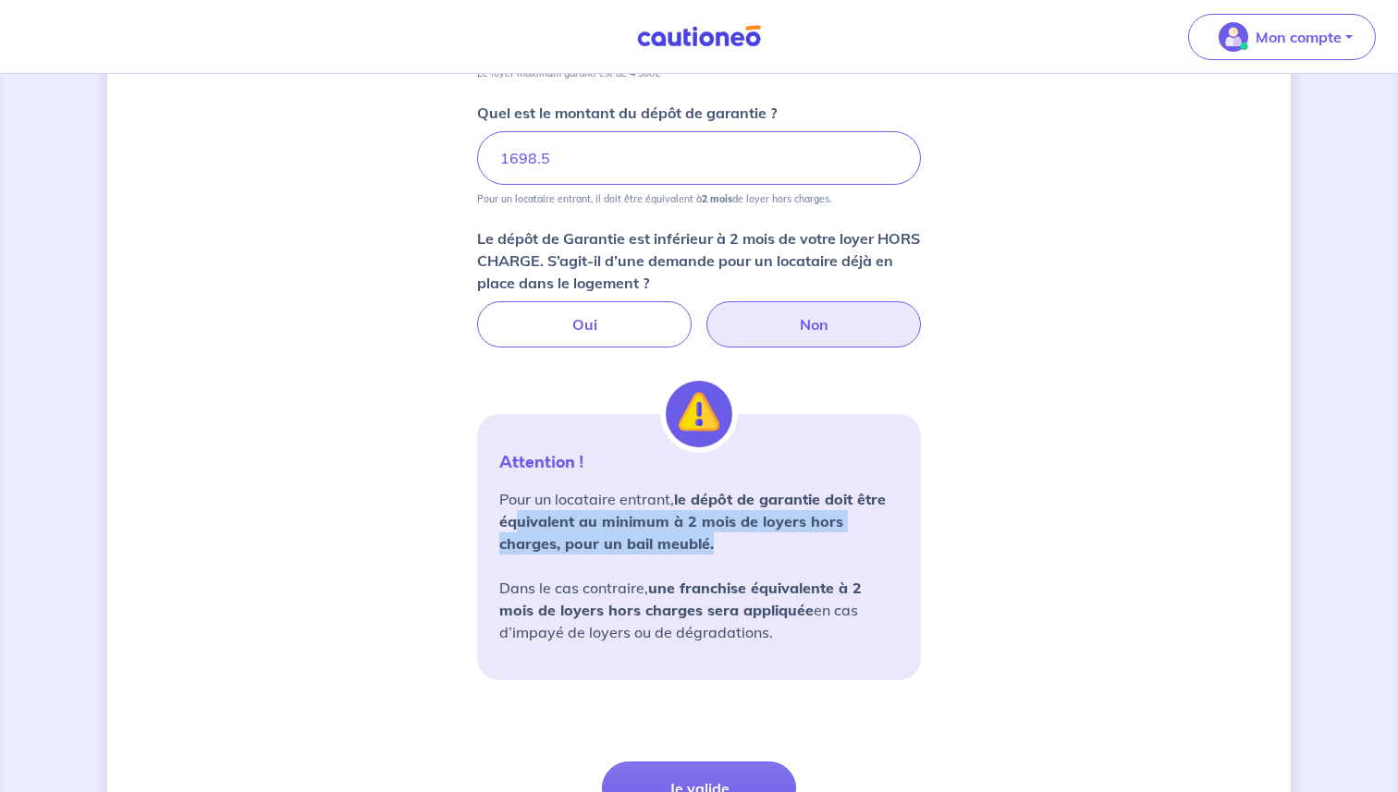
drag, startPoint x: 517, startPoint y: 520, endPoint x: 821, endPoint y: 532, distance: 304.4
click at [821, 532] on p "Pour un locataire entrant, le dépôt de garantie doit être équivalent au minimum…" at bounding box center [698, 565] width 399 height 155
drag, startPoint x: 821, startPoint y: 529, endPoint x: 510, endPoint y: 522, distance: 310.7
click at [511, 522] on strong "le dépôt de garantie doit être équivalent au minimum à 2 mois de loyers hors ch…" at bounding box center [692, 521] width 386 height 63
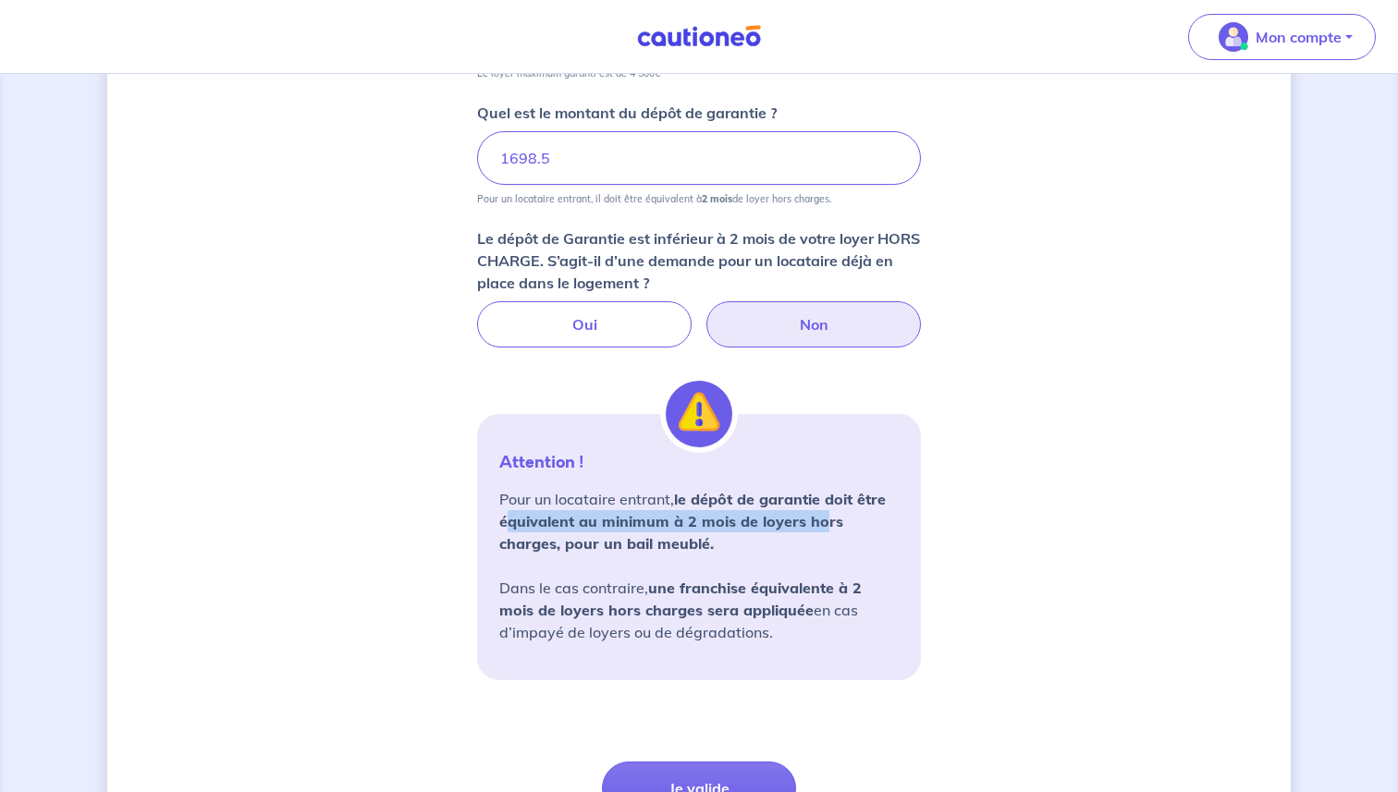
click at [510, 522] on strong "le dépôt de garantie doit être équivalent au minimum à 2 mois de loyers hors ch…" at bounding box center [692, 521] width 386 height 63
drag, startPoint x: 510, startPoint y: 522, endPoint x: 734, endPoint y: 607, distance: 239.3
click at [733, 606] on p "Pour un locataire entrant, le dépôt de garantie doit être équivalent au minimum…" at bounding box center [698, 565] width 399 height 155
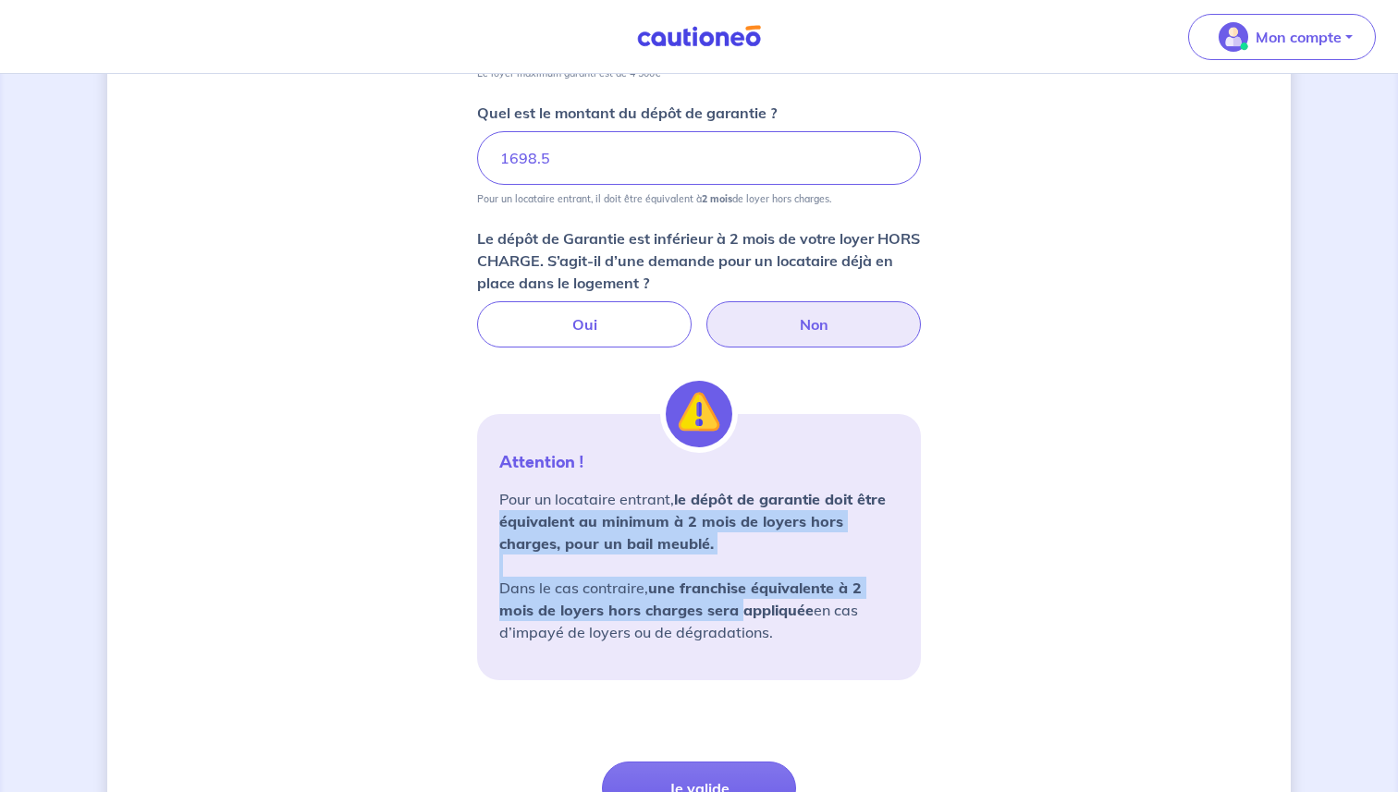
click at [734, 607] on strong "une franchise équivalente à 2 mois de loyers hors charges sera appliquée" at bounding box center [680, 599] width 362 height 41
drag, startPoint x: 792, startPoint y: 610, endPoint x: 548, endPoint y: 495, distance: 270.0
click at [552, 497] on p "Pour un locataire entrant, le dépôt de garantie doit être équivalent au minimum…" at bounding box center [698, 565] width 399 height 155
click at [548, 495] on p "Pour un locataire entrant, le dépôt de garantie doit être équivalent au minimum…" at bounding box center [698, 565] width 399 height 155
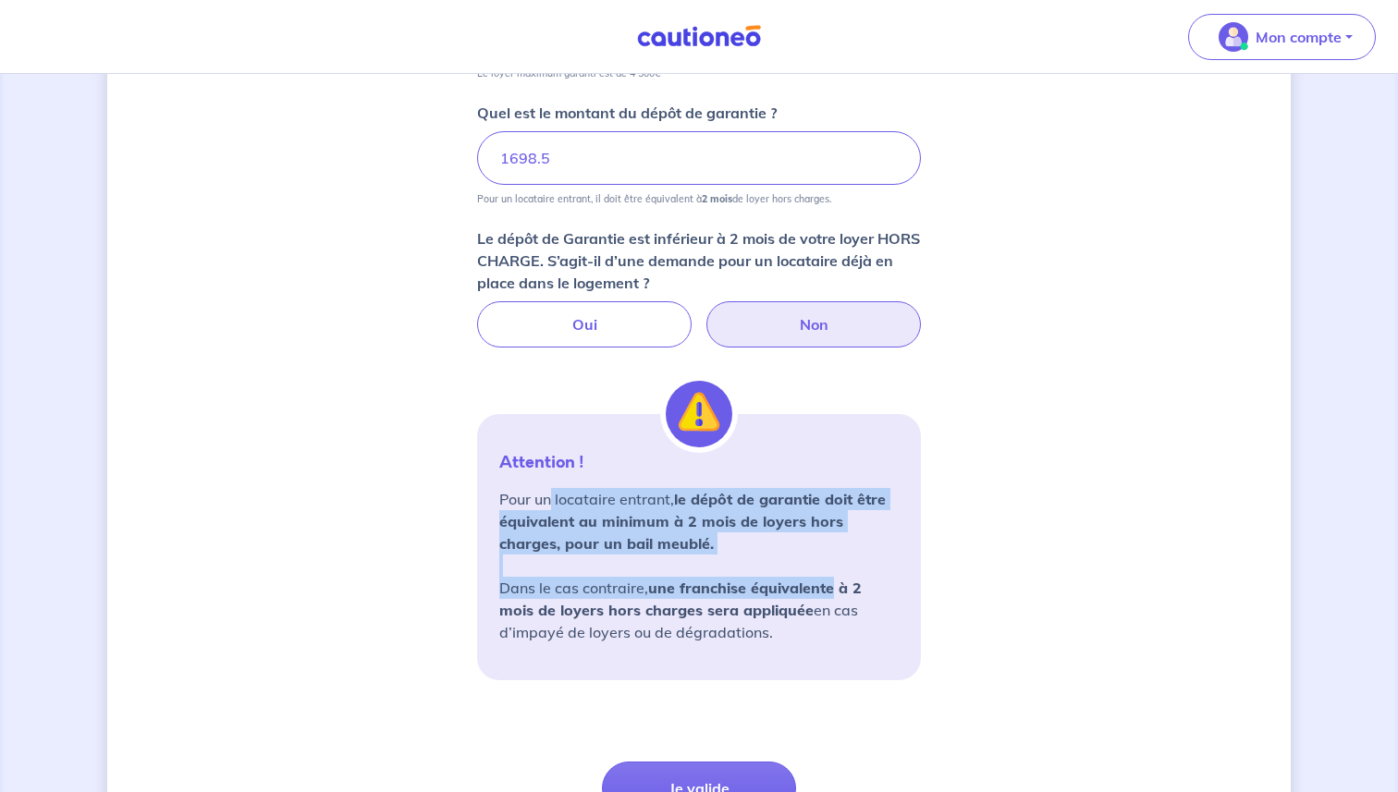
drag, startPoint x: 548, startPoint y: 495, endPoint x: 793, endPoint y: 605, distance: 268.5
click at [793, 605] on p "Pour un locataire entrant, le dépôt de garantie doit être équivalent au minimum…" at bounding box center [698, 565] width 399 height 155
click at [793, 605] on strong "une franchise équivalente à 2 mois de loyers hors charges sera appliquée" at bounding box center [680, 599] width 362 height 41
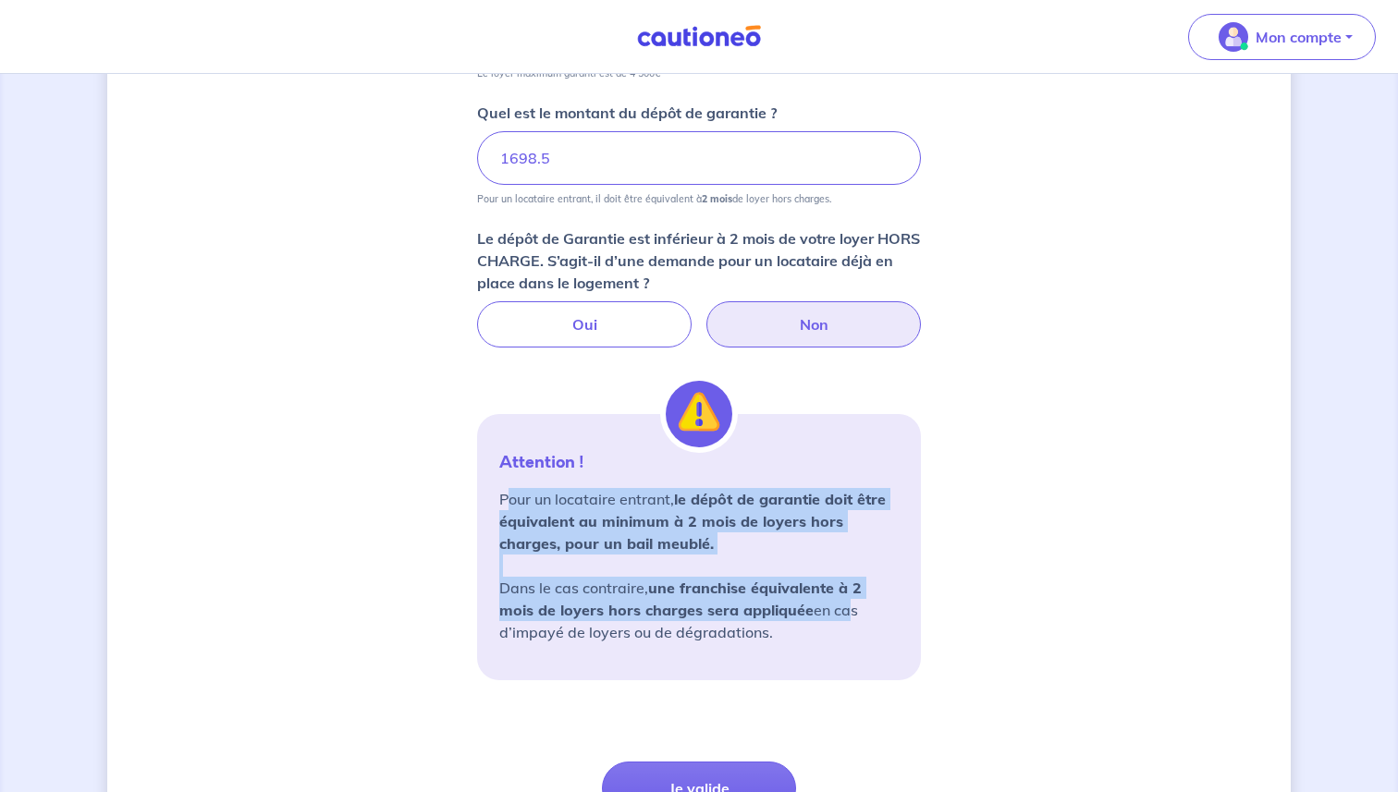
drag, startPoint x: 838, startPoint y: 606, endPoint x: 509, endPoint y: 499, distance: 345.8
click at [509, 499] on p "Pour un locataire entrant, le dépôt de garantie doit être équivalent au minimum…" at bounding box center [698, 565] width 399 height 155
click at [508, 498] on p "Pour un locataire entrant, le dépôt de garantie doit être équivalent au minimum…" at bounding box center [698, 565] width 399 height 155
drag, startPoint x: 508, startPoint y: 498, endPoint x: 752, endPoint y: 616, distance: 271.7
click at [752, 616] on p "Pour un locataire entrant, le dépôt de garantie doit être équivalent au minimum…" at bounding box center [698, 565] width 399 height 155
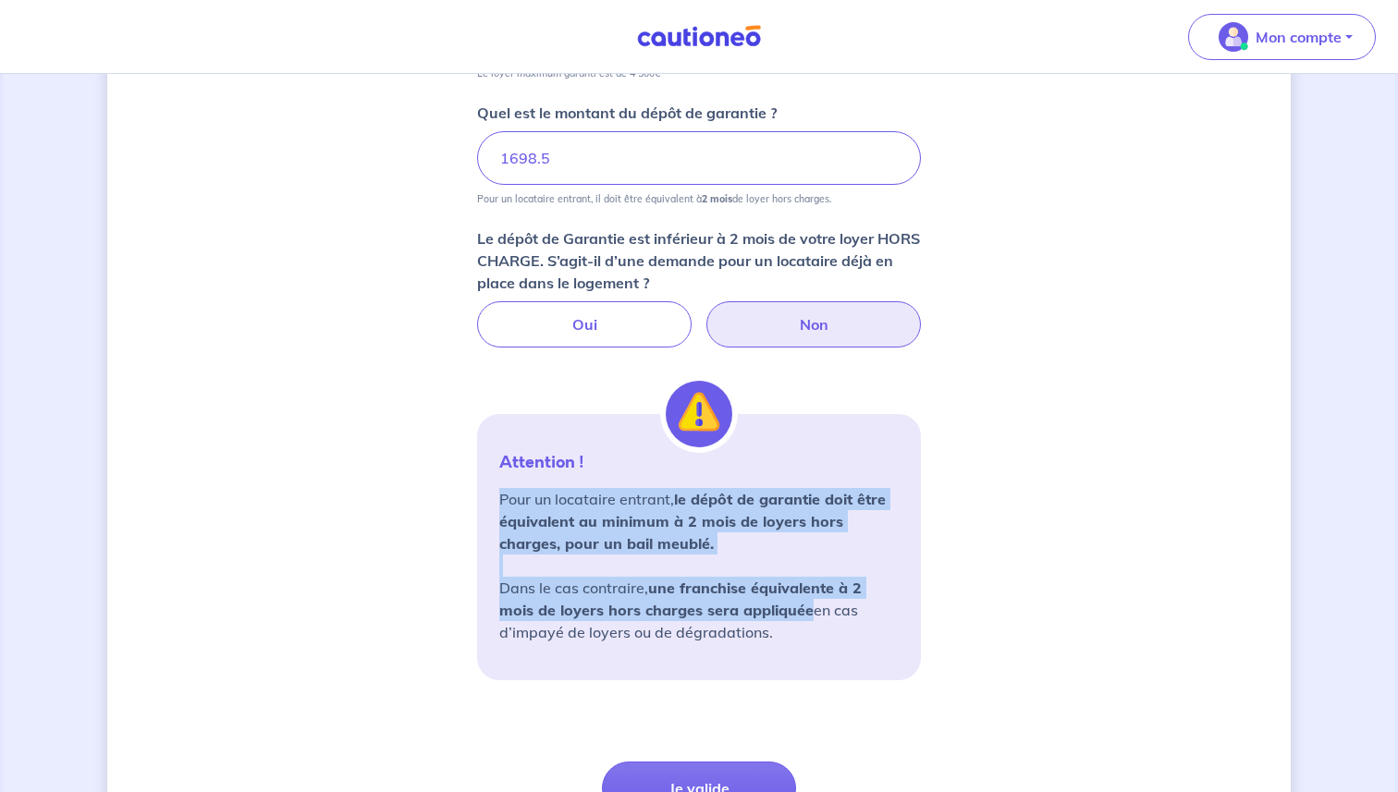
click at [752, 616] on strong "une franchise équivalente à 2 mois de loyers hors charges sera appliquée" at bounding box center [680, 599] width 362 height 41
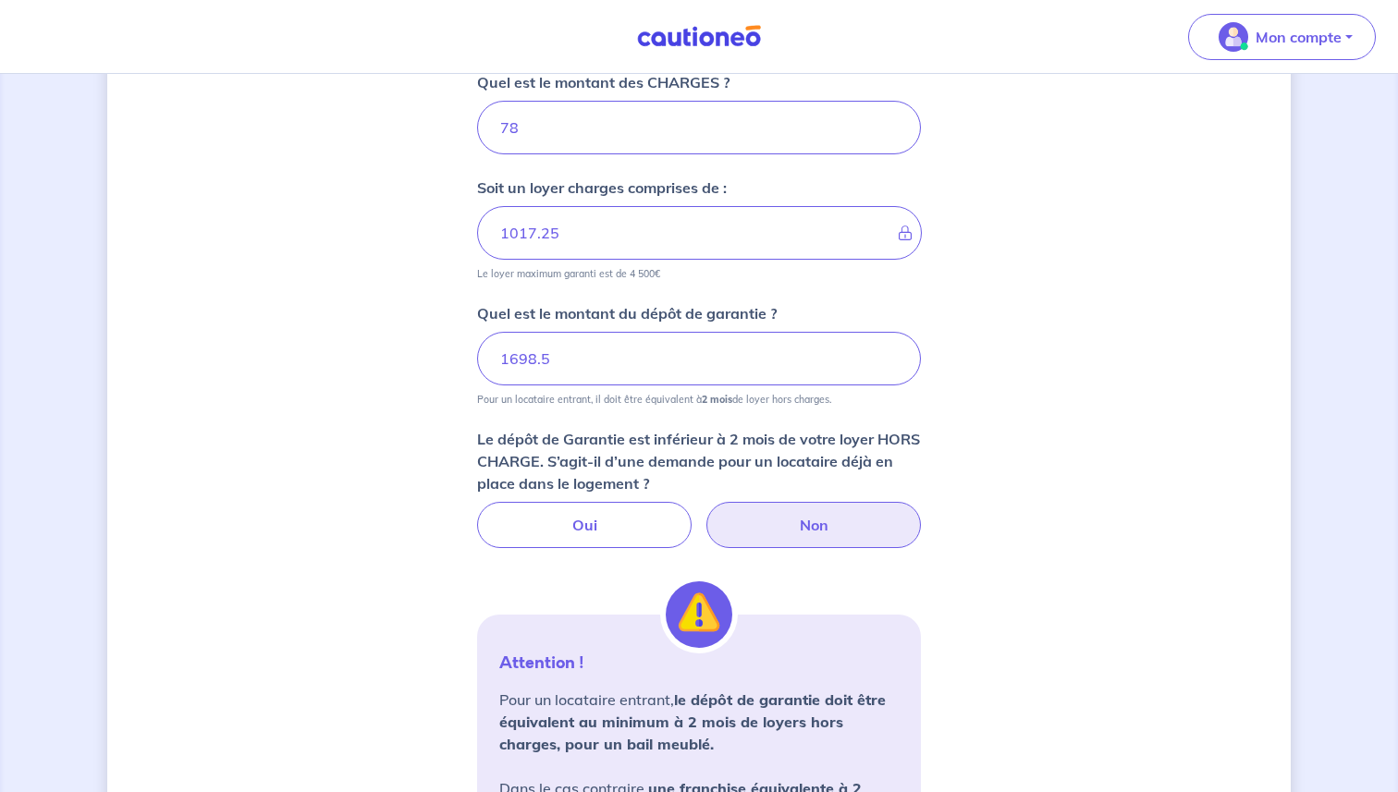
scroll to position [870, 0]
drag, startPoint x: 508, startPoint y: 359, endPoint x: 559, endPoint y: 358, distance: 51.8
click at [559, 358] on input "1698.5" at bounding box center [699, 357] width 444 height 54
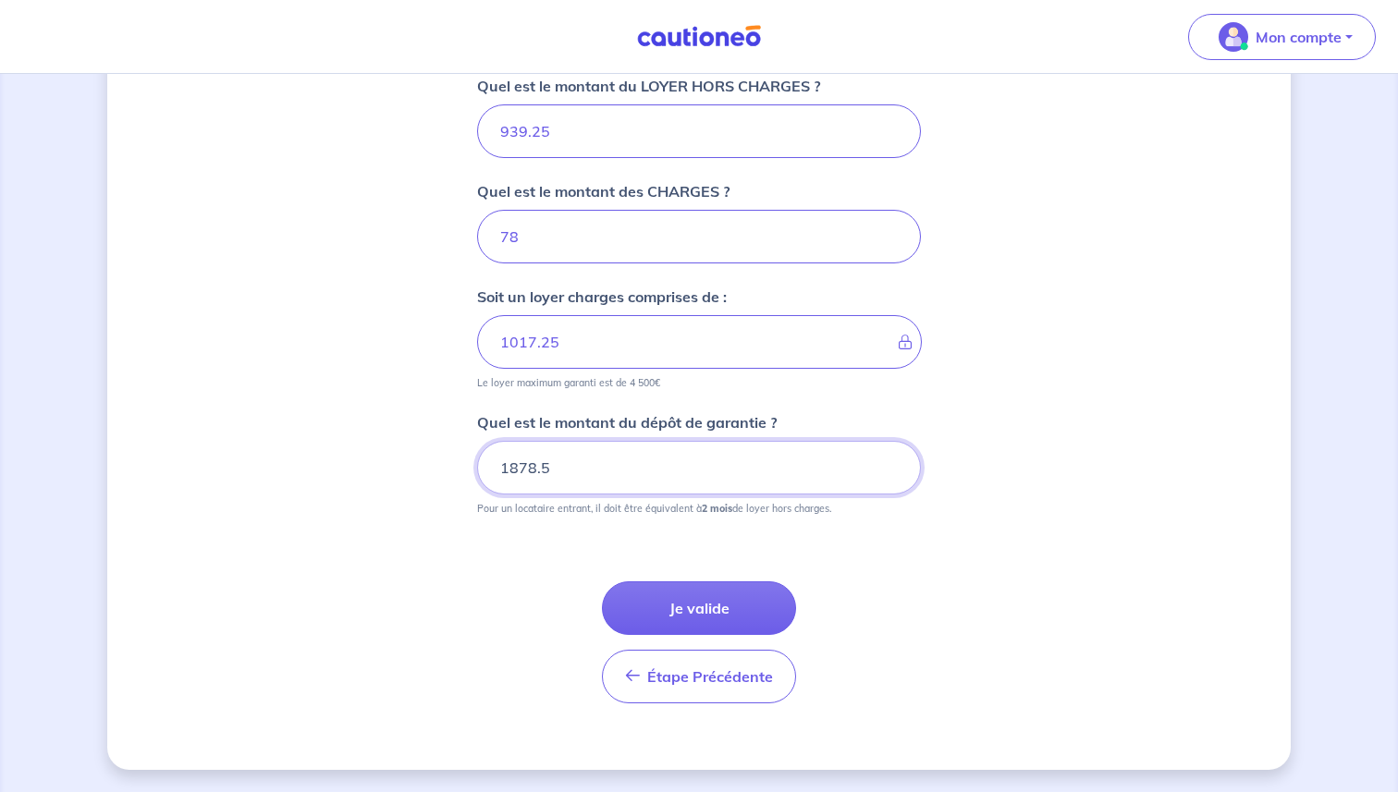
scroll to position [759, 0]
type input "1878.5"
click at [681, 604] on button "Je valide" at bounding box center [699, 608] width 194 height 54
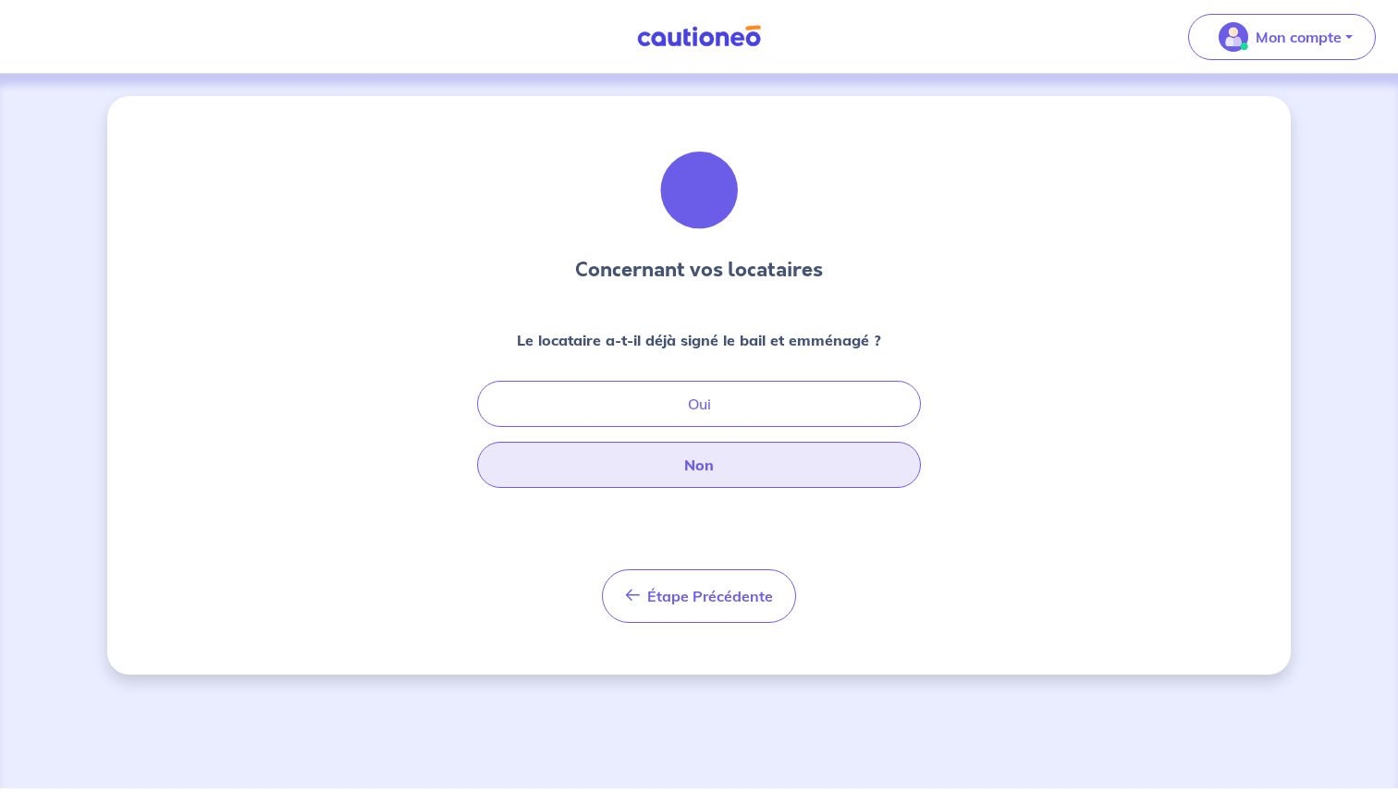
click at [705, 468] on button "Non" at bounding box center [699, 465] width 444 height 46
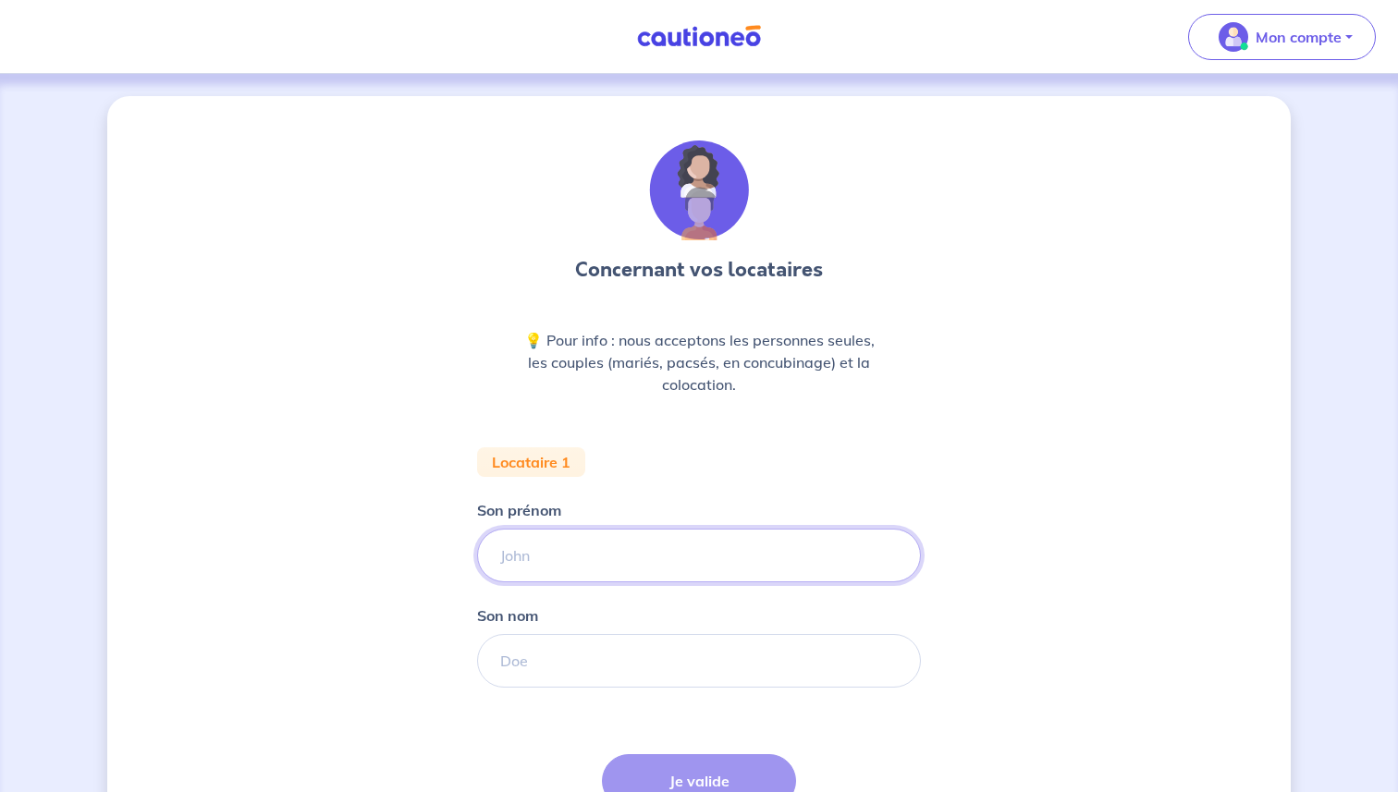
click at [599, 573] on input "Son prénom" at bounding box center [699, 556] width 444 height 54
click at [439, 292] on div "Concernant vos locataires 💡 Pour info : nous acceptons les personnes seules, le…" at bounding box center [698, 519] width 1183 height 847
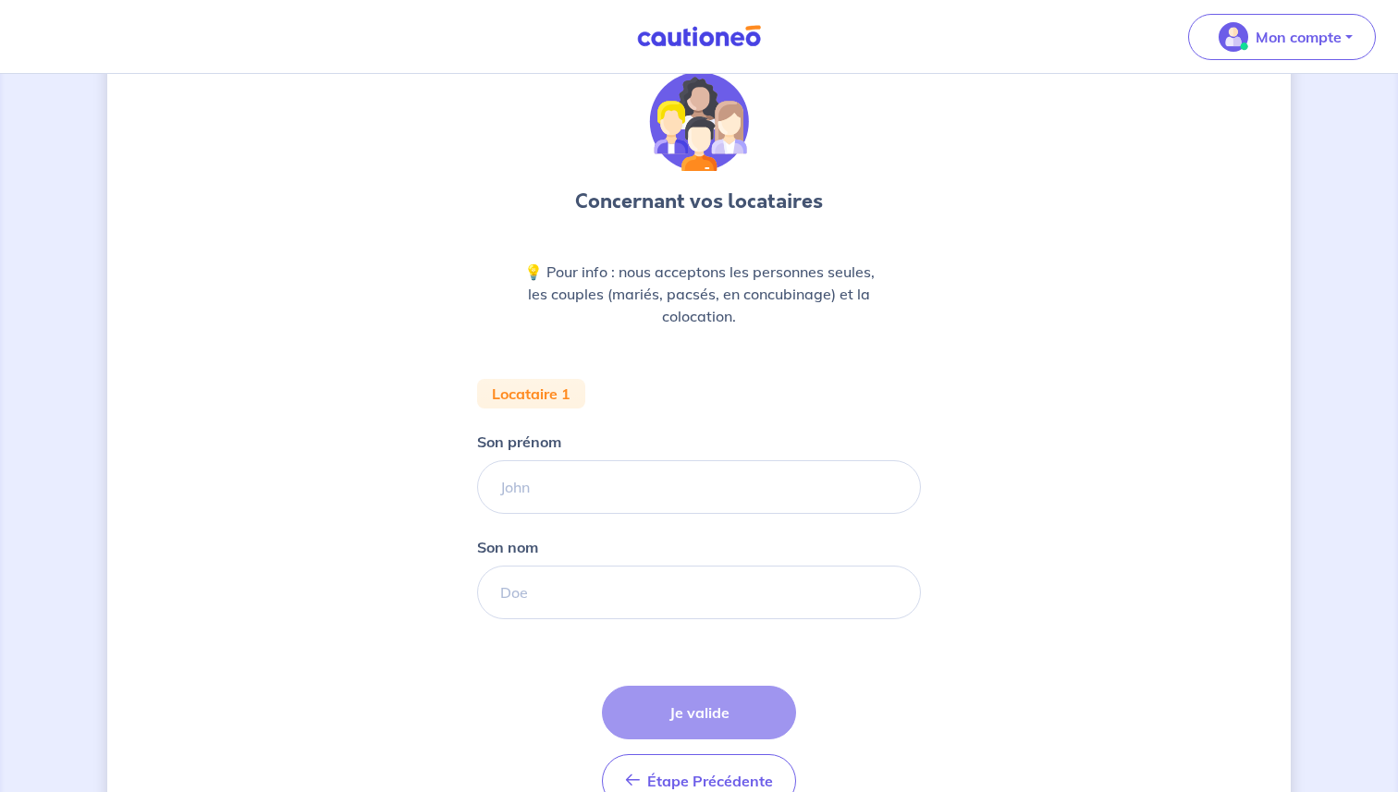
scroll to position [47, 0]
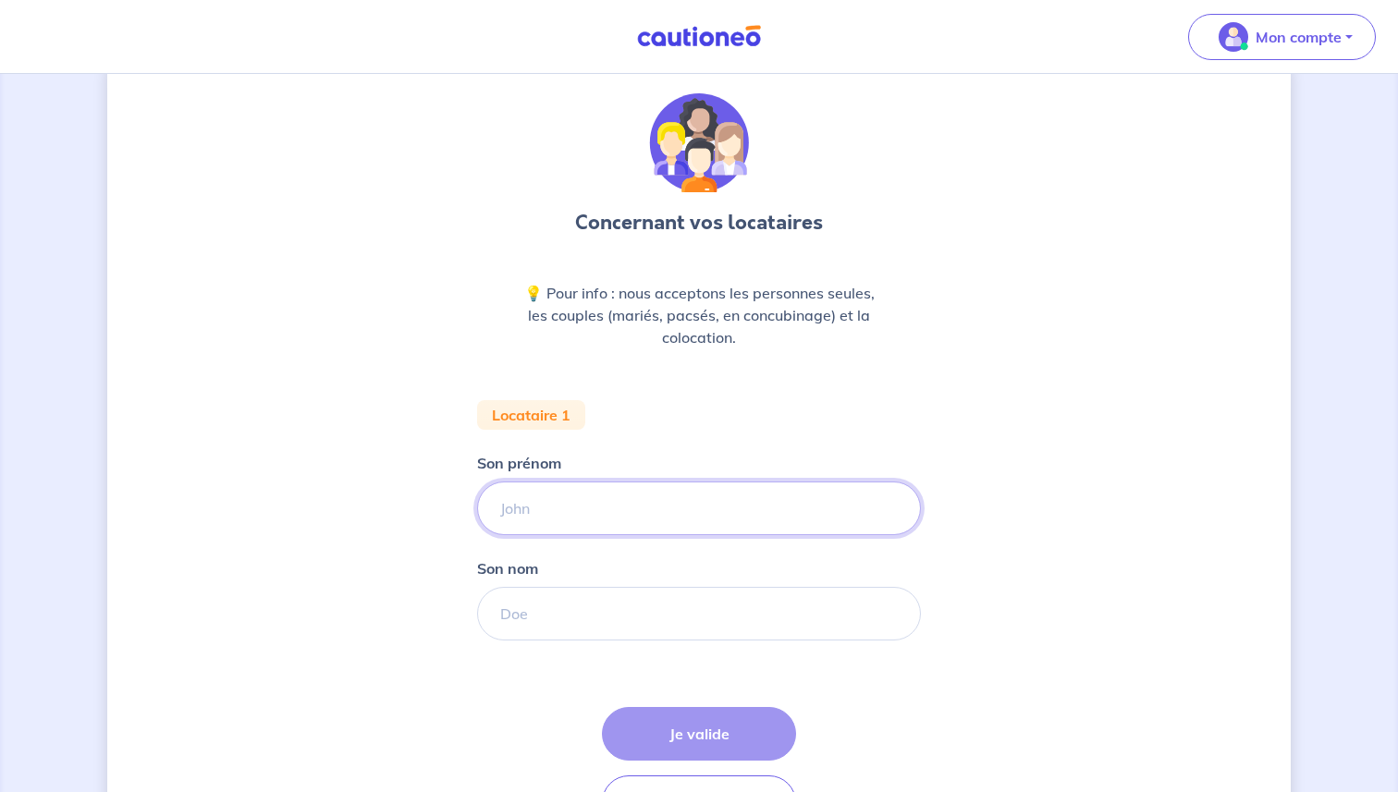
click at [600, 515] on input "Son prénom" at bounding box center [699, 509] width 444 height 54
paste input "1698.5"
type input "1698.5"
paste input "ORGANE TRIVIDIC"
click at [601, 525] on input "[PERSON_NAME]" at bounding box center [699, 509] width 444 height 54
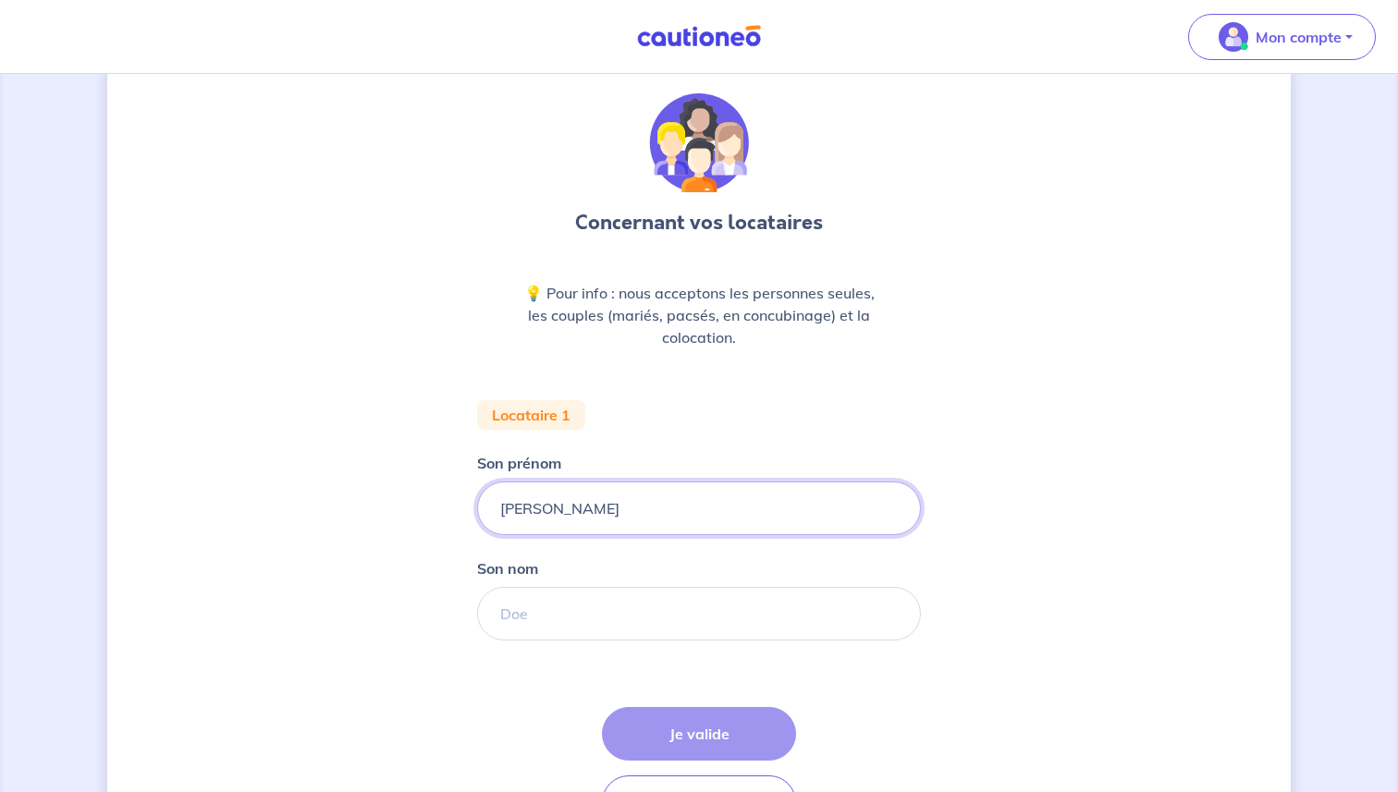
click at [601, 525] on input "[PERSON_NAME]" at bounding box center [699, 509] width 444 height 54
type input "MORGANE"
click at [577, 596] on input "Son nom" at bounding box center [699, 614] width 444 height 54
paste input "TRIVIDIC"
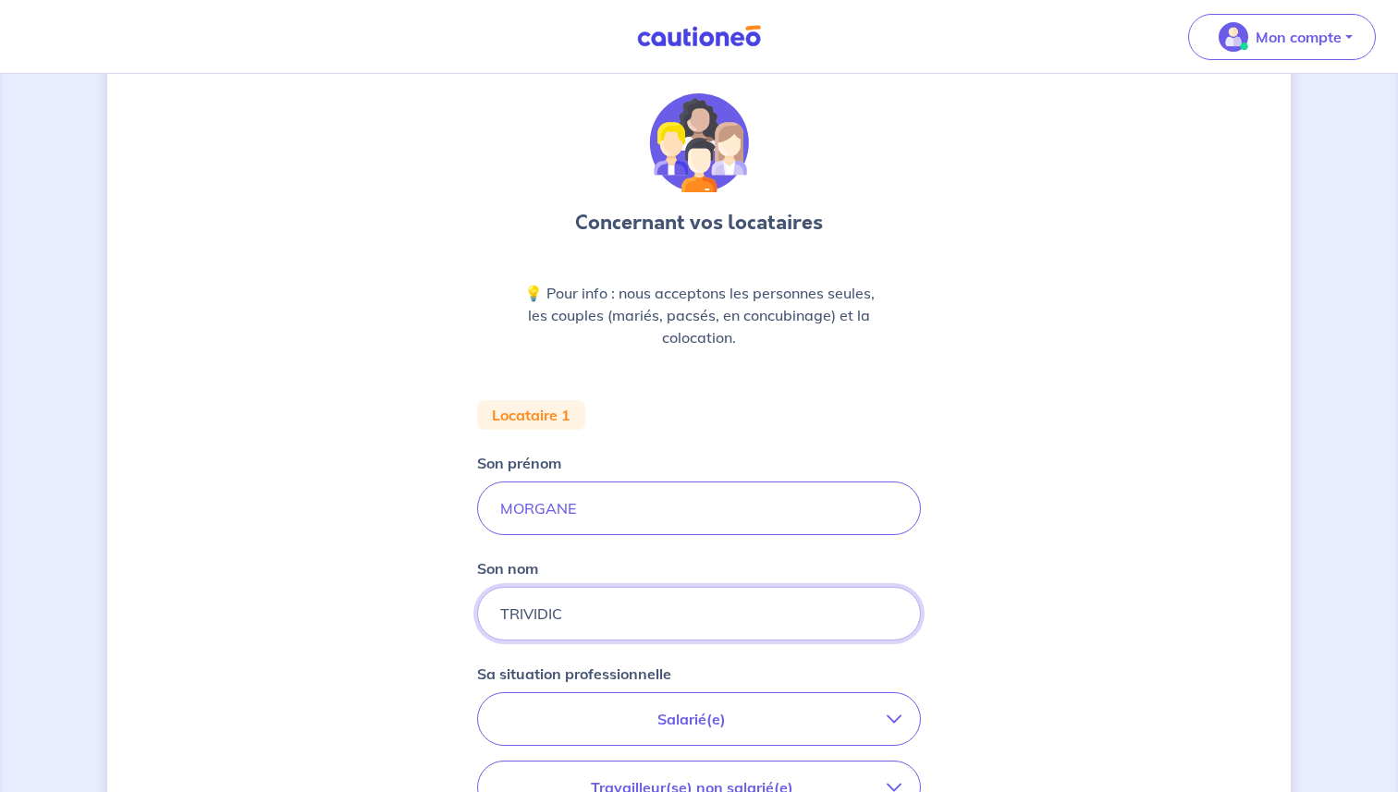
type input "TRIVIDIC"
click at [422, 664] on div "Concernant vos locataires 💡 Pour info : nous acceptons les personnes seules, le…" at bounding box center [698, 633] width 1183 height 1168
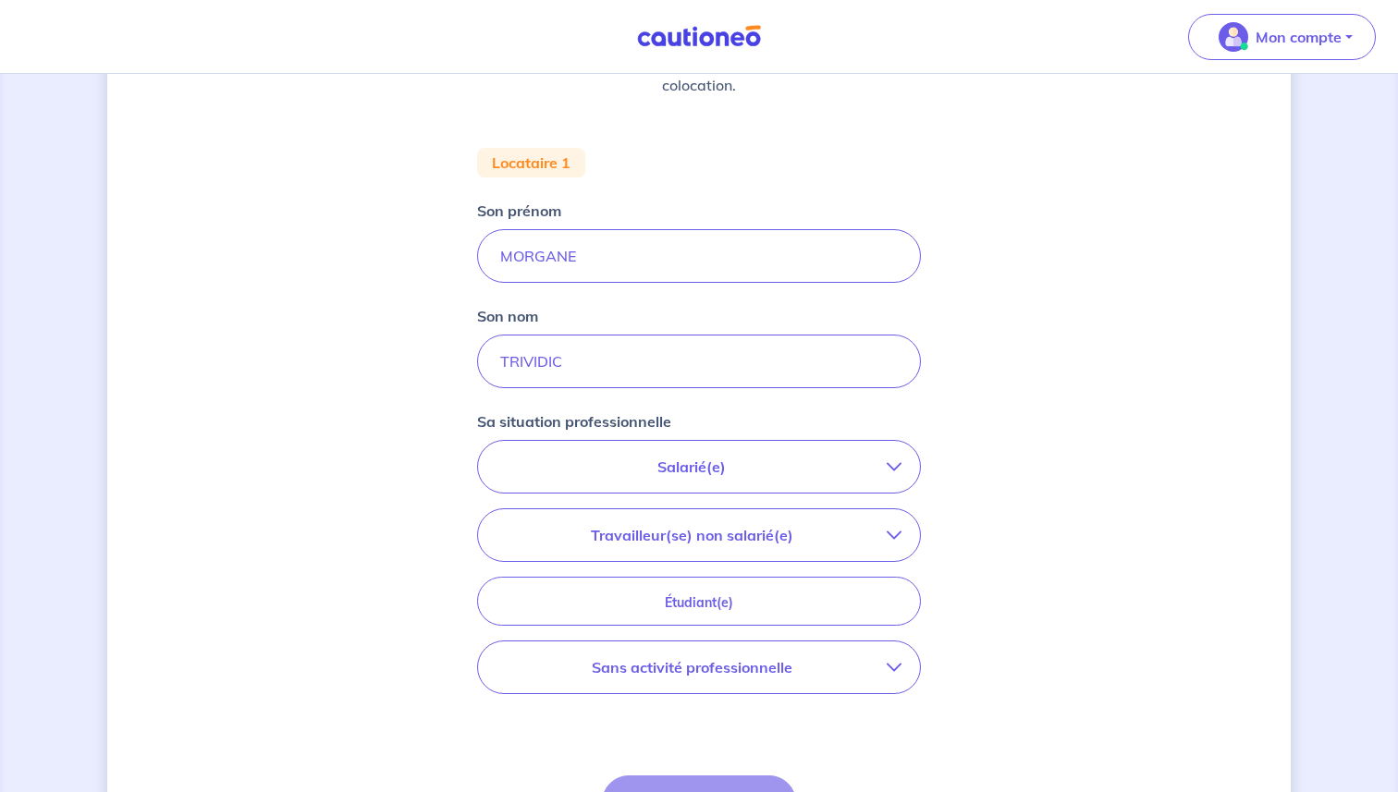
scroll to position [374, 0]
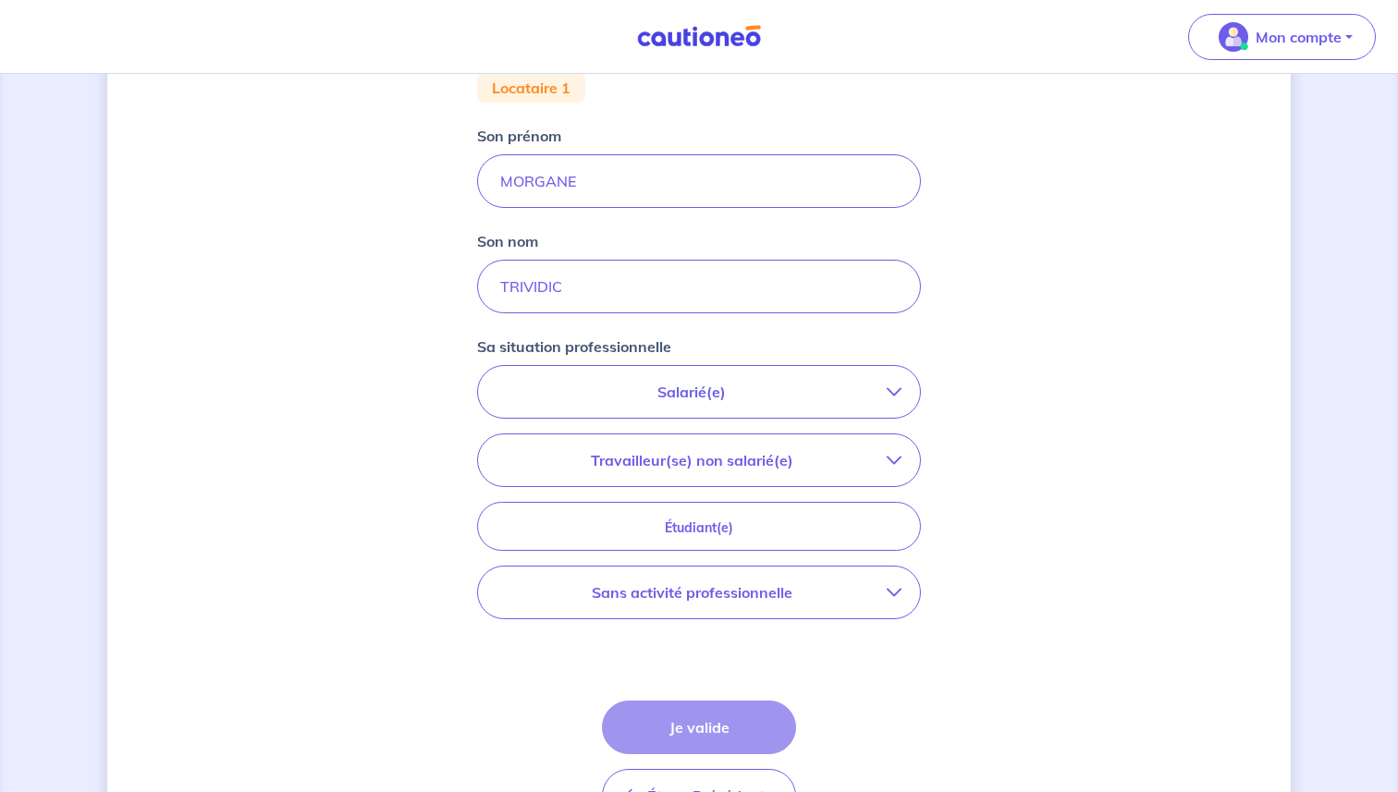
click at [700, 392] on p "Salarié(e)" at bounding box center [691, 392] width 390 height 22
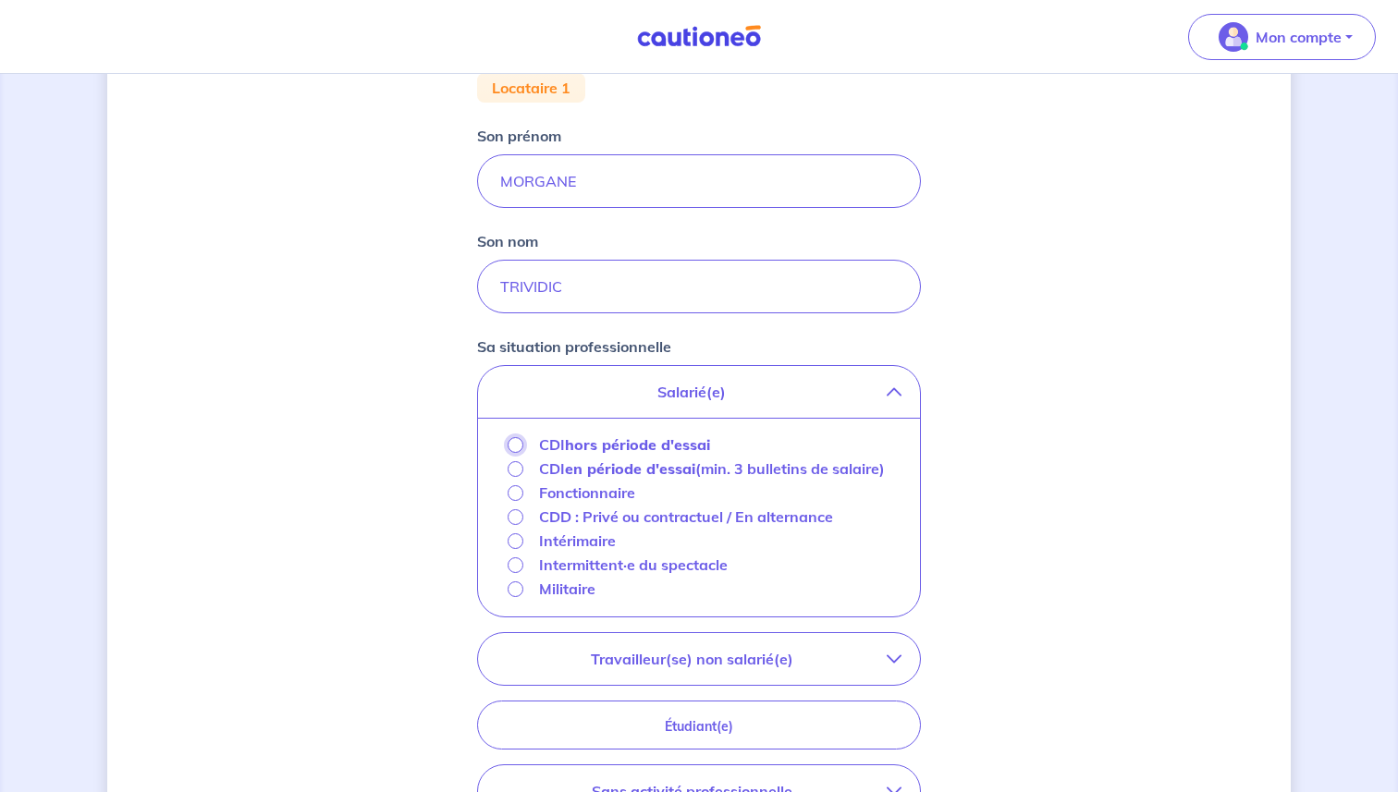
click at [518, 448] on input "CDI hors période d'essai" at bounding box center [516, 445] width 16 height 16
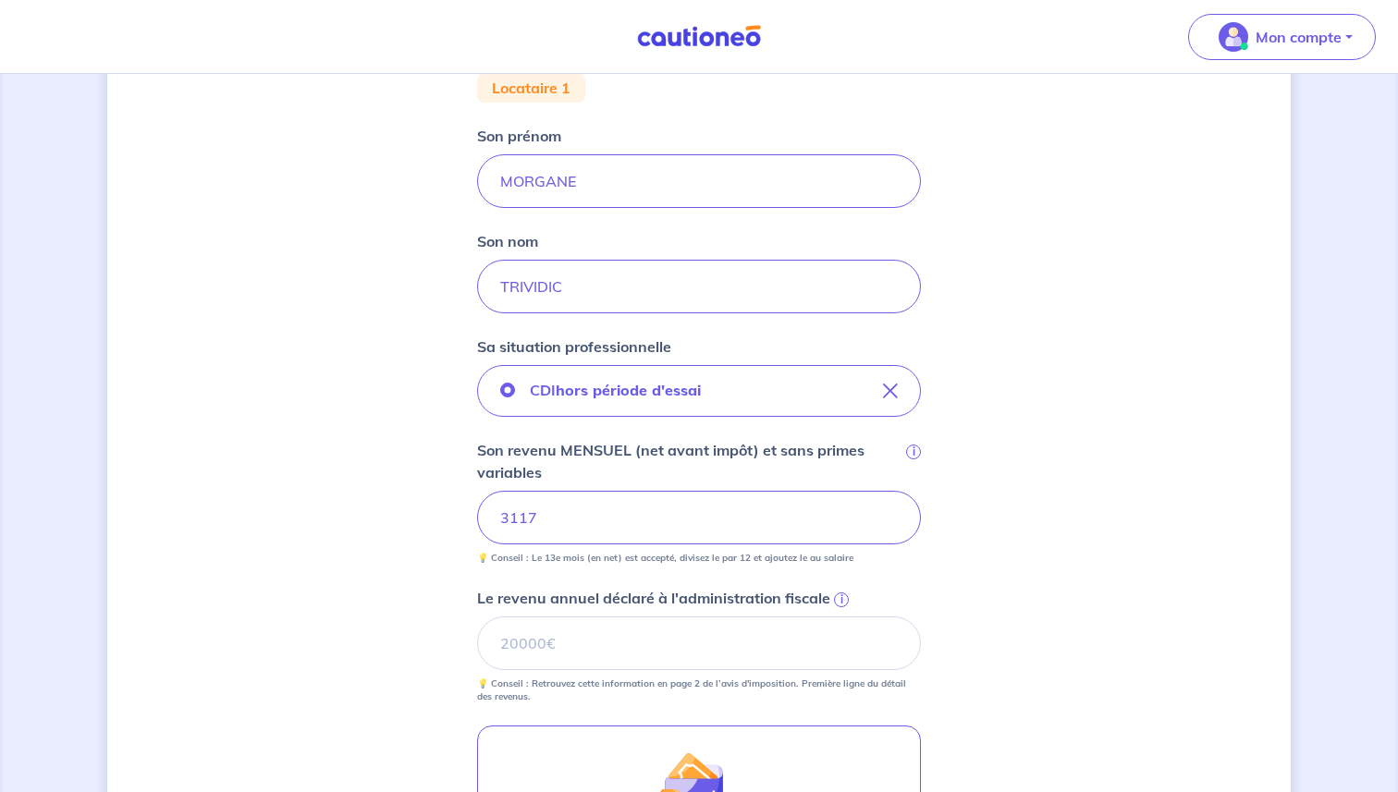
type input "3117.0"
click at [284, 610] on div "Concernant vos locataires 💡 Pour info : nous acceptons les personnes seules, le…" at bounding box center [698, 444] width 1183 height 1444
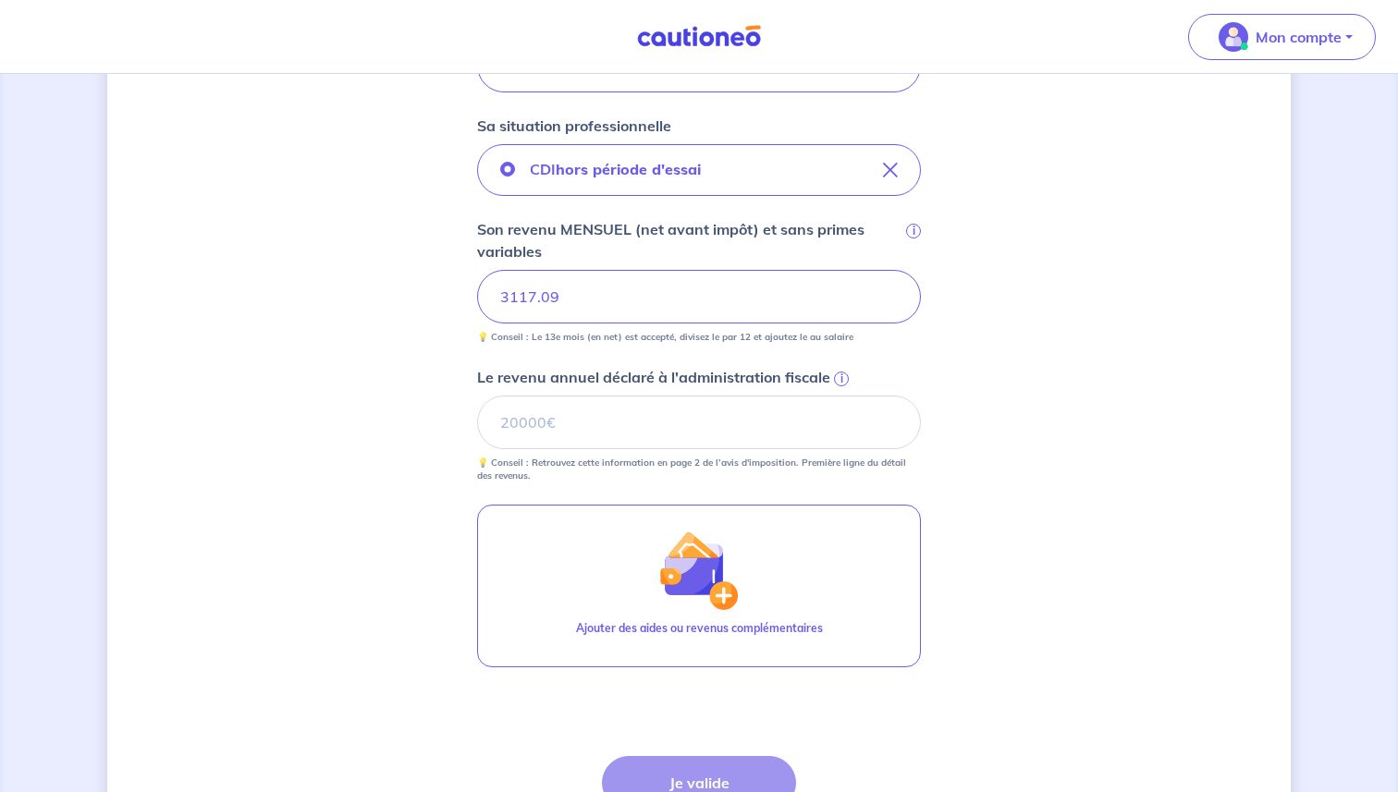
scroll to position [615, 0]
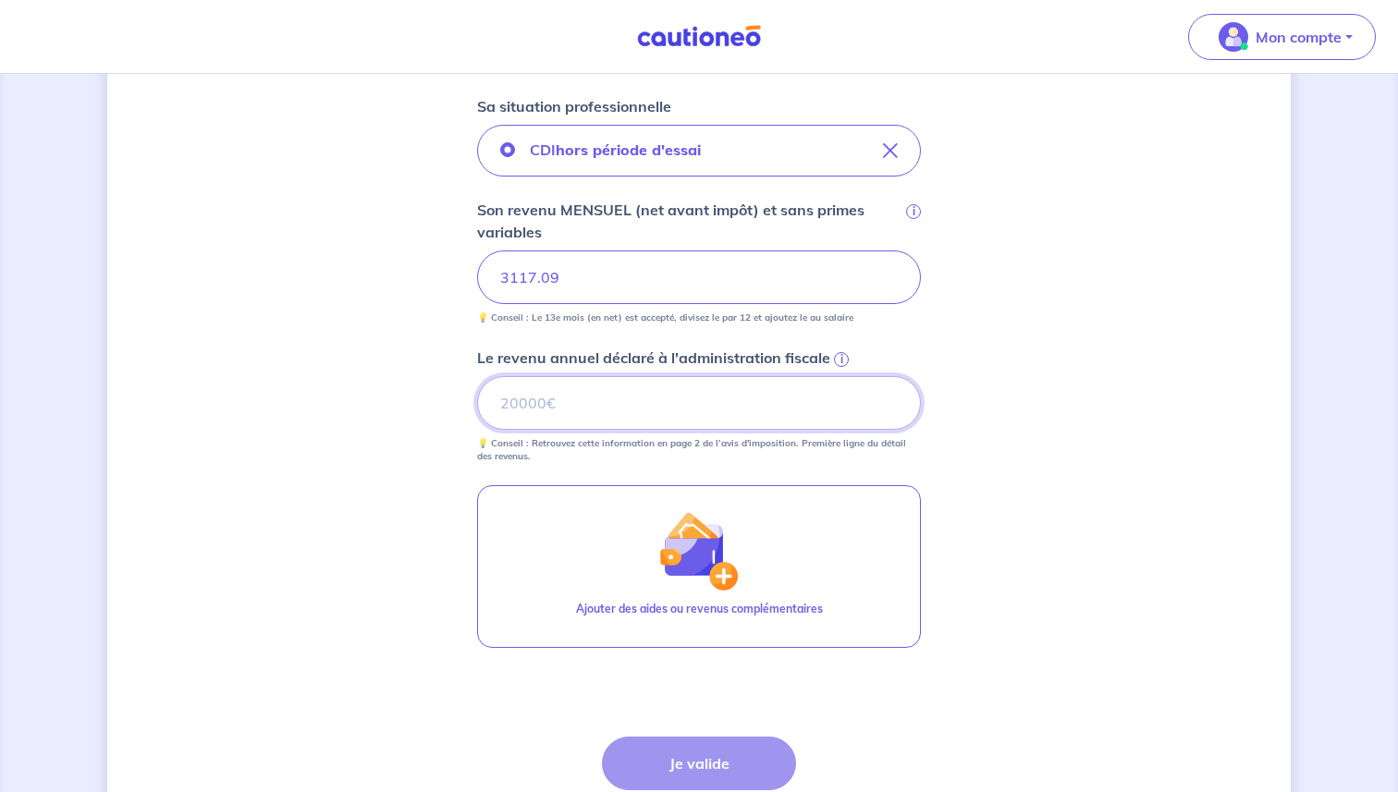
click at [636, 404] on input "Le revenu annuel déclaré à l'administration fiscale i" at bounding box center [699, 403] width 444 height 54
type input "36803"
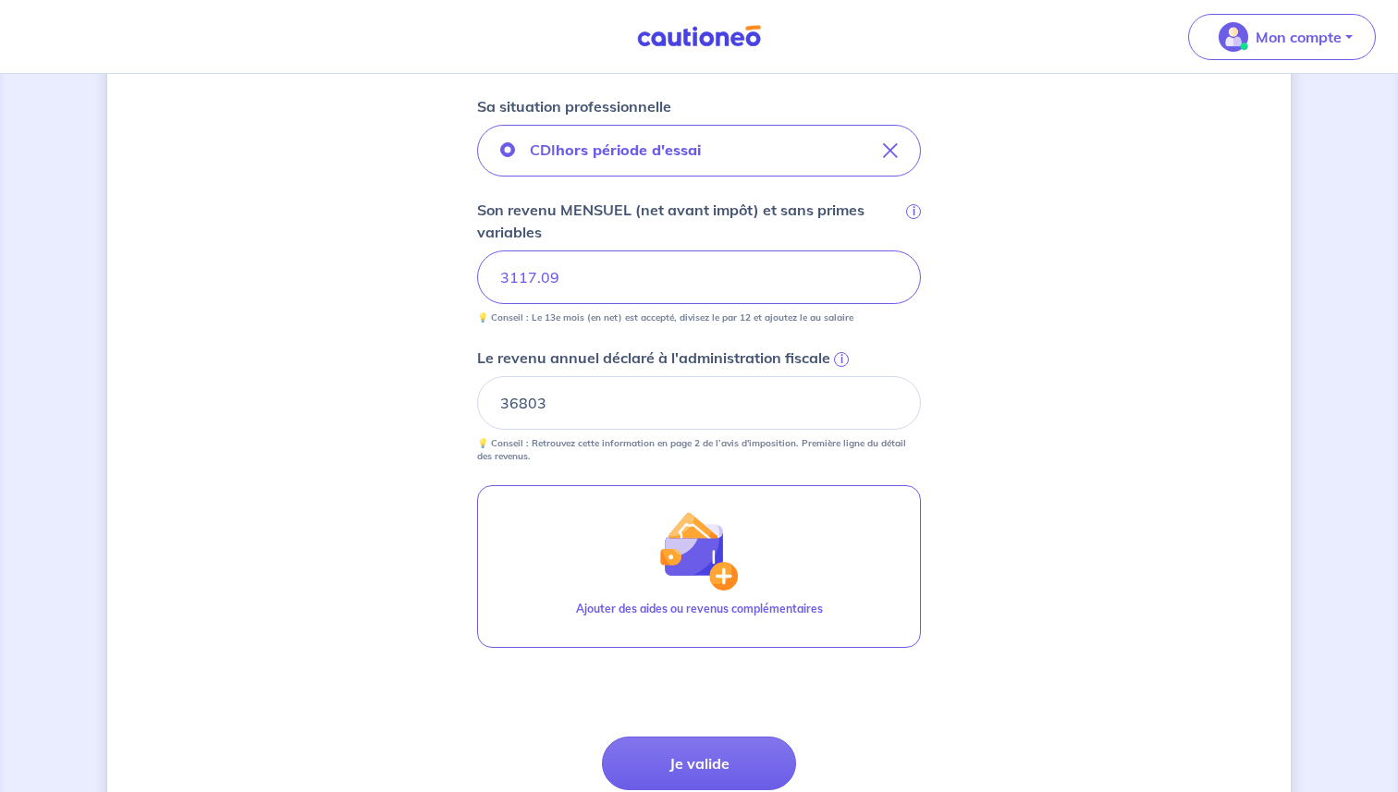
click at [320, 647] on div "Concernant vos locataires 💡 Pour info : nous acceptons les personnes seules, le…" at bounding box center [698, 203] width 1183 height 1444
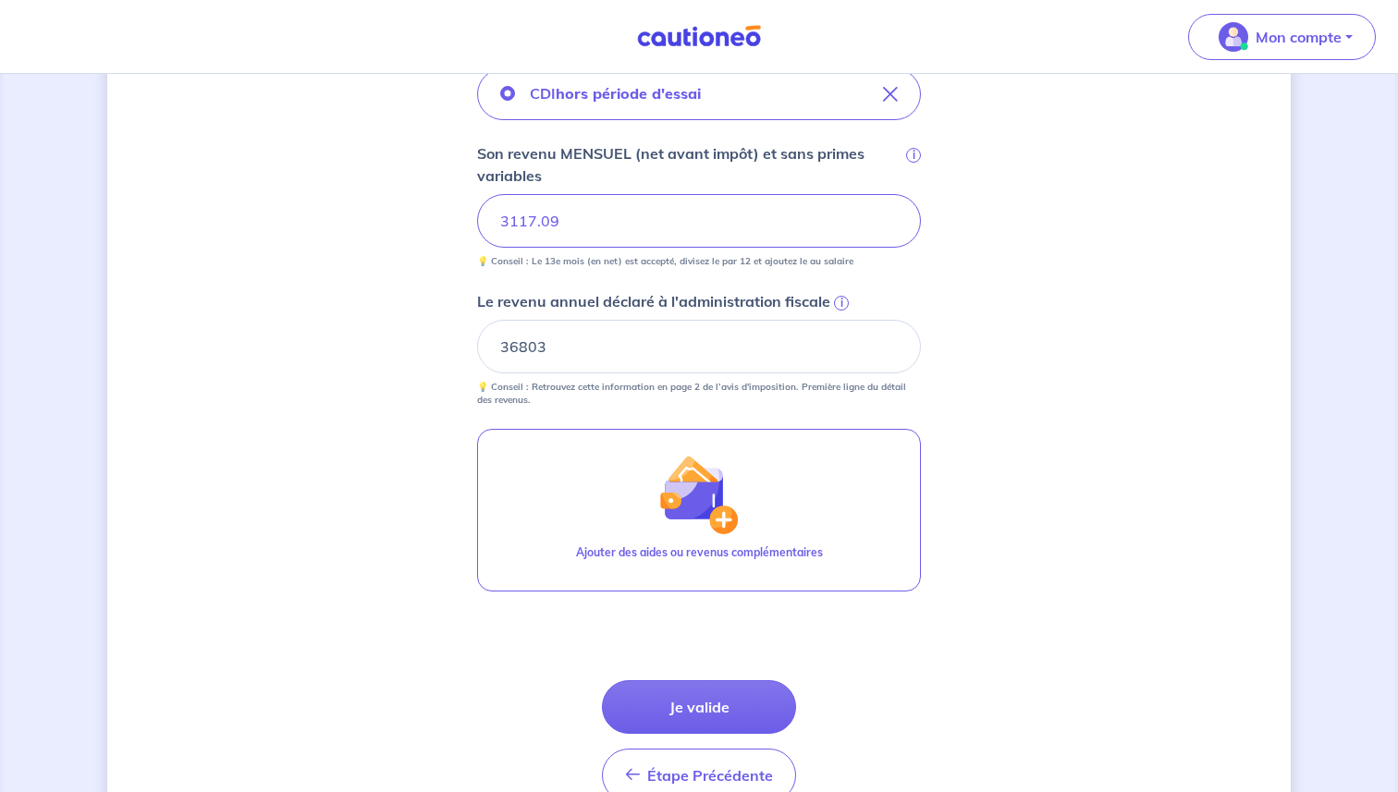
scroll to position [770, 0]
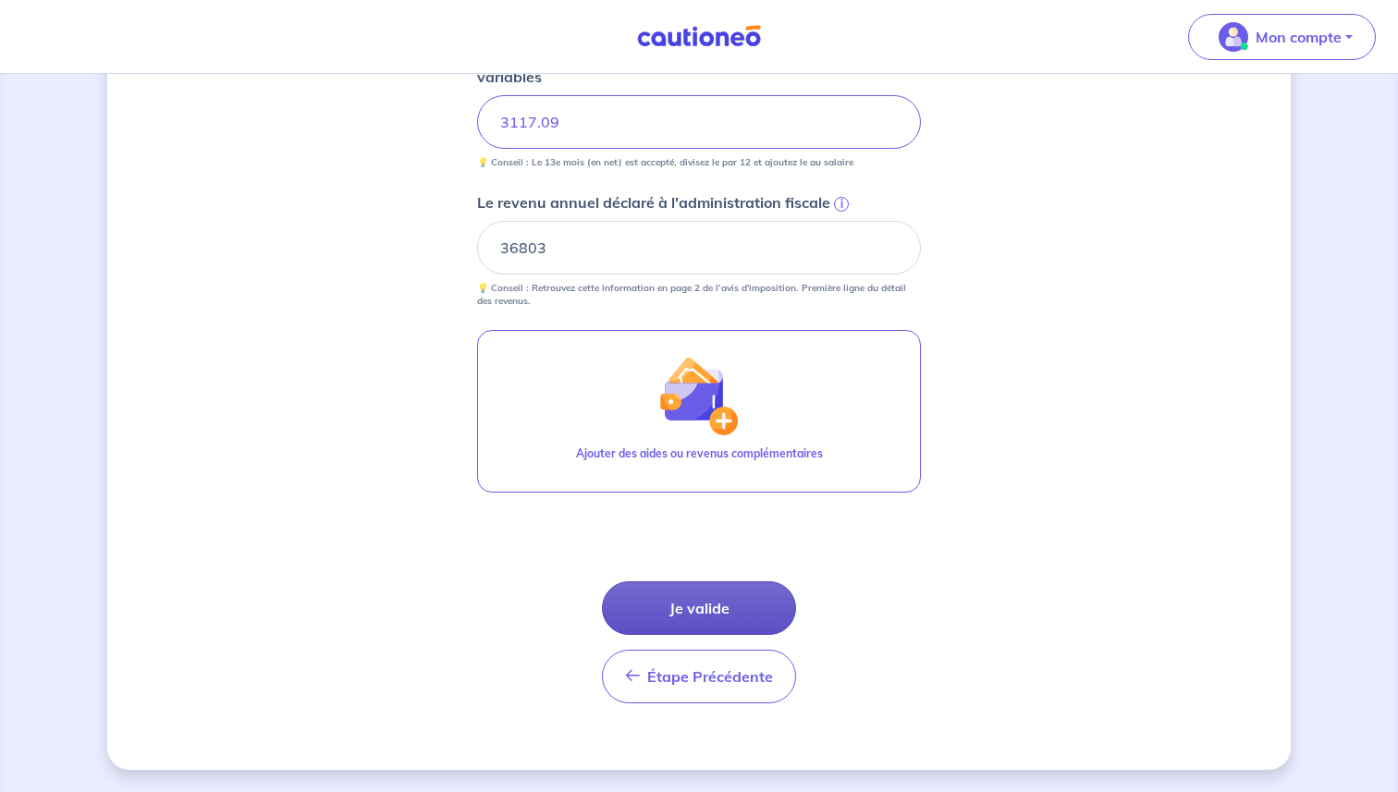
click at [728, 616] on button "Je valide" at bounding box center [699, 608] width 194 height 54
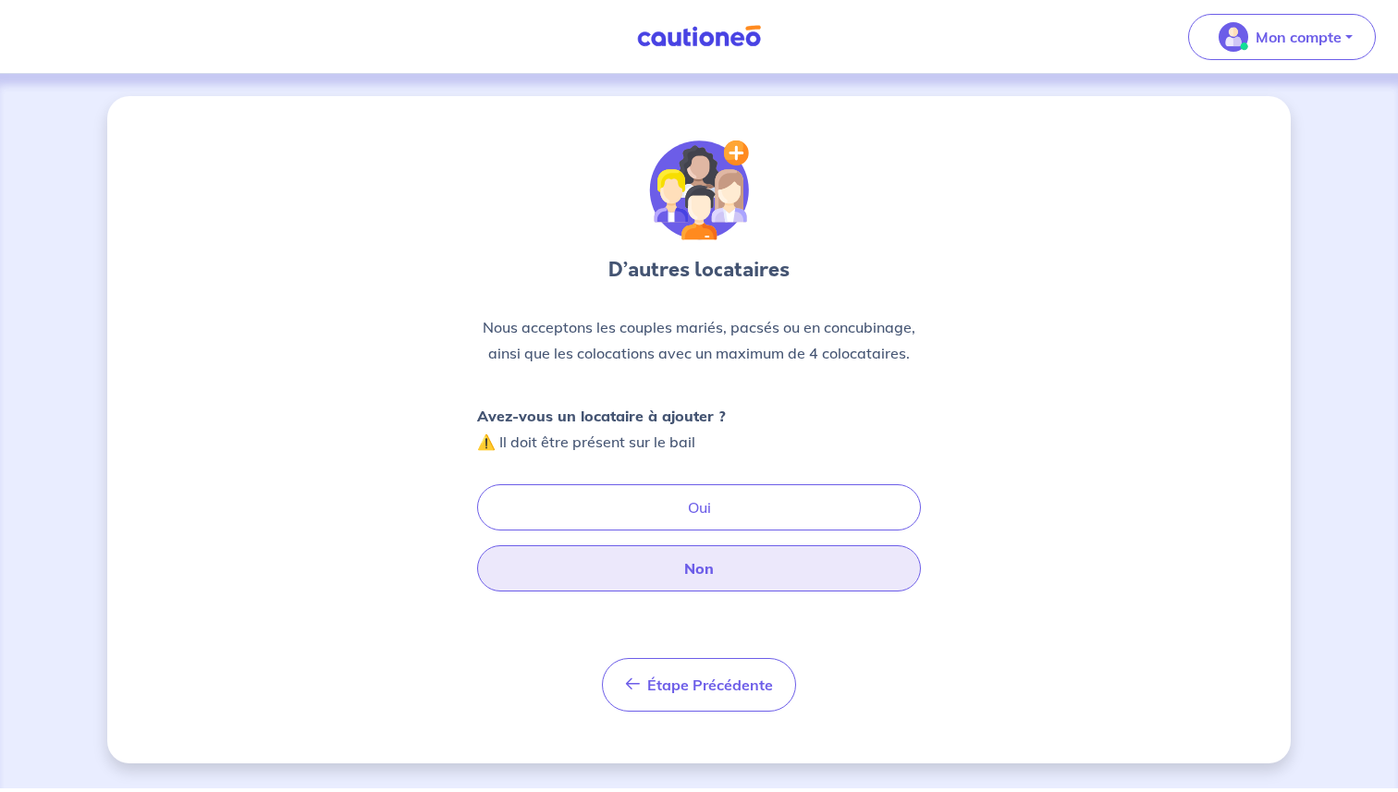
click at [704, 575] on button "Non" at bounding box center [699, 568] width 444 height 46
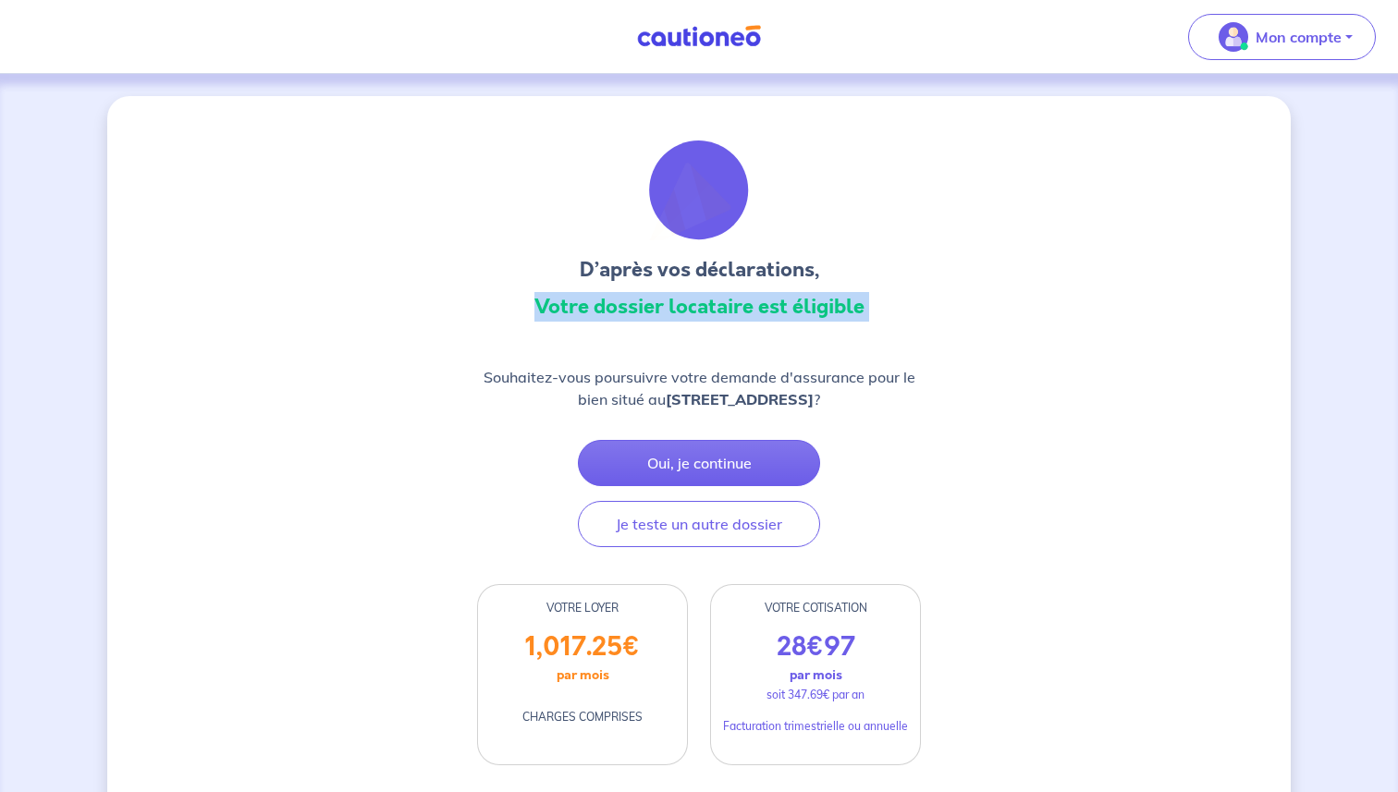
drag, startPoint x: 532, startPoint y: 293, endPoint x: 977, endPoint y: 372, distance: 452.5
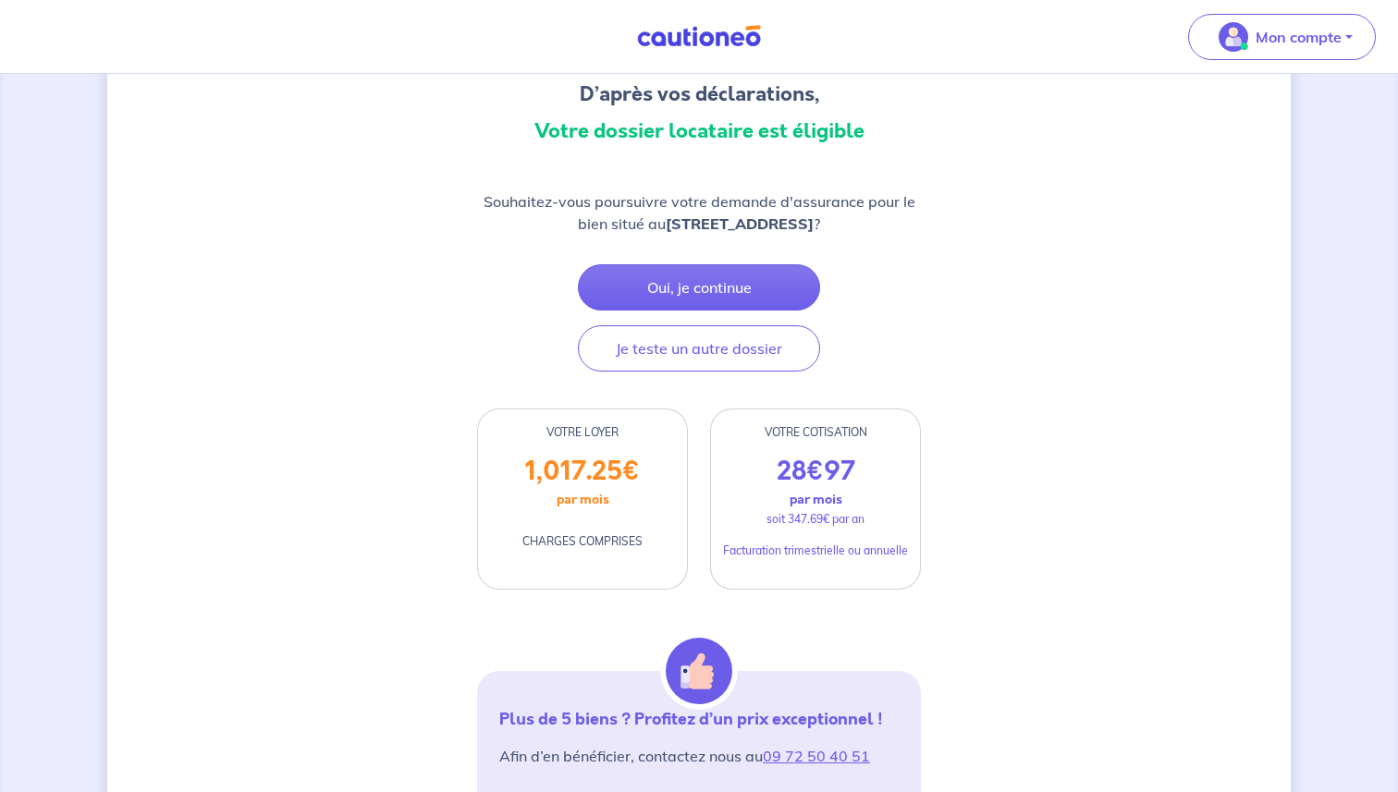
scroll to position [218, 0]
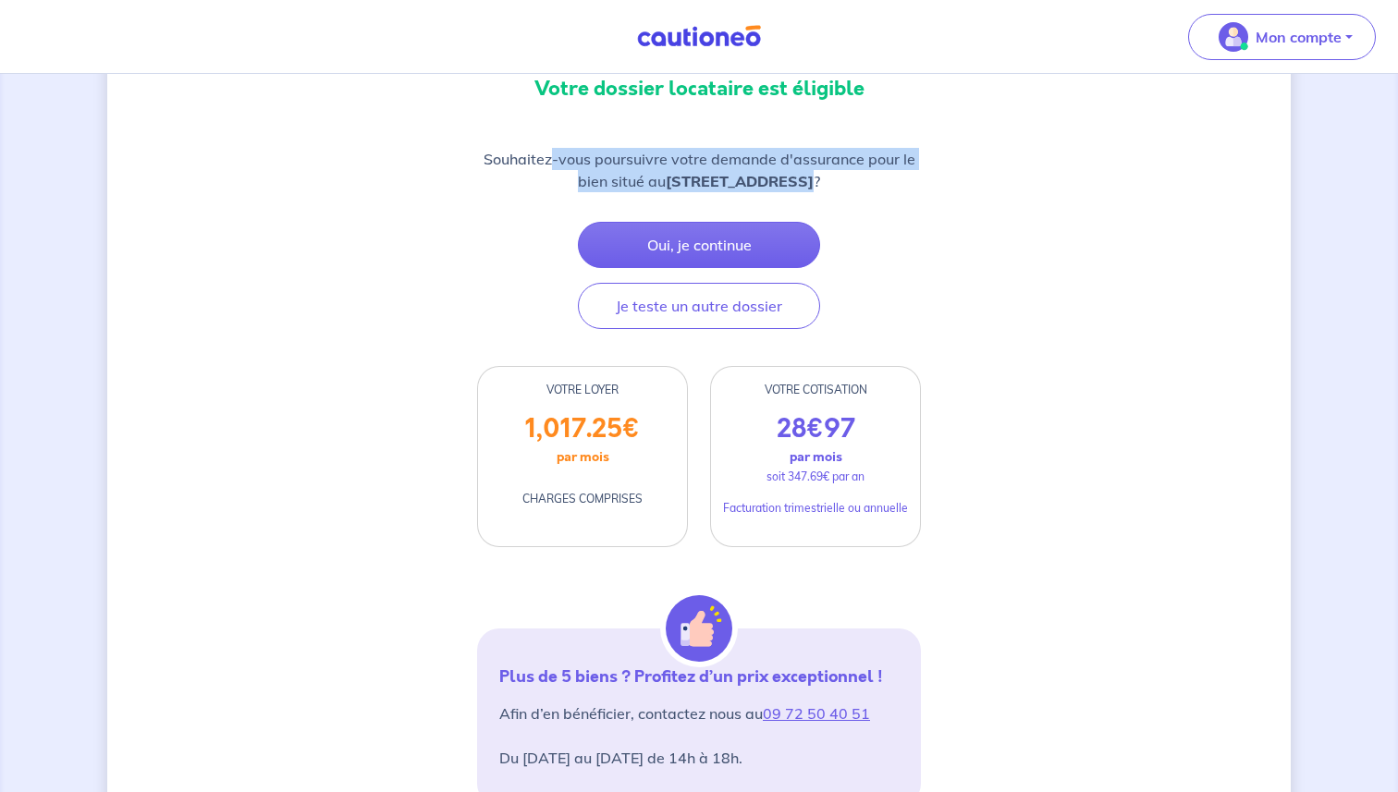
drag, startPoint x: 553, startPoint y: 169, endPoint x: 759, endPoint y: 174, distance: 206.2
click at [756, 171] on p "Souhaitez-vous poursuivre votre demande d'assurance pour le bien situé au [STRE…" at bounding box center [699, 170] width 444 height 44
click at [759, 174] on strong "[STREET_ADDRESS]" at bounding box center [740, 181] width 148 height 18
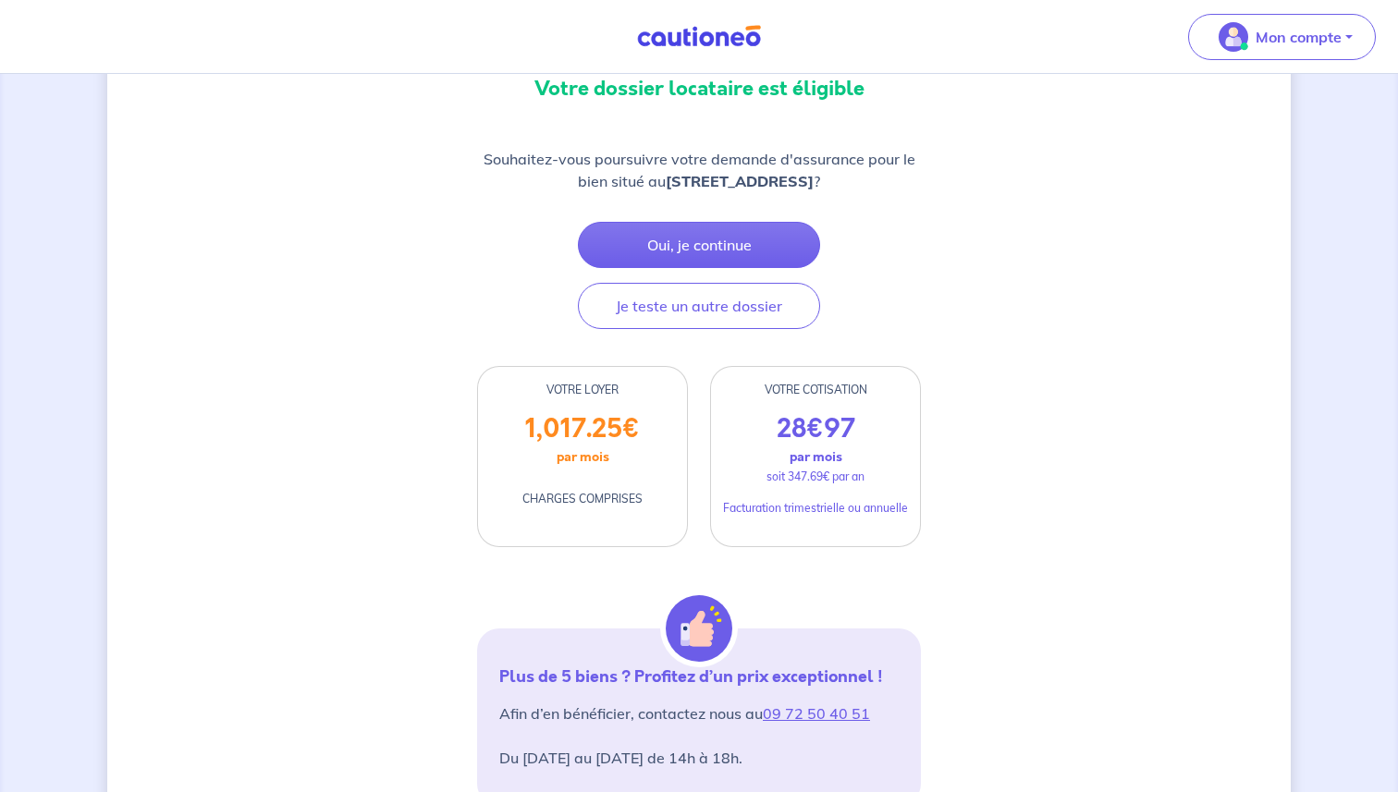
drag, startPoint x: 759, startPoint y: 174, endPoint x: 588, endPoint y: 158, distance: 171.7
click at [593, 159] on p "Souhaitez-vous poursuivre votre demande d'assurance pour le bien situé au [STRE…" at bounding box center [699, 170] width 444 height 44
click at [588, 158] on p "Souhaitez-vous poursuivre votre demande d'assurance pour le bien situé au [STRE…" at bounding box center [699, 170] width 444 height 44
click at [718, 253] on button "Oui, je continue" at bounding box center [699, 245] width 242 height 46
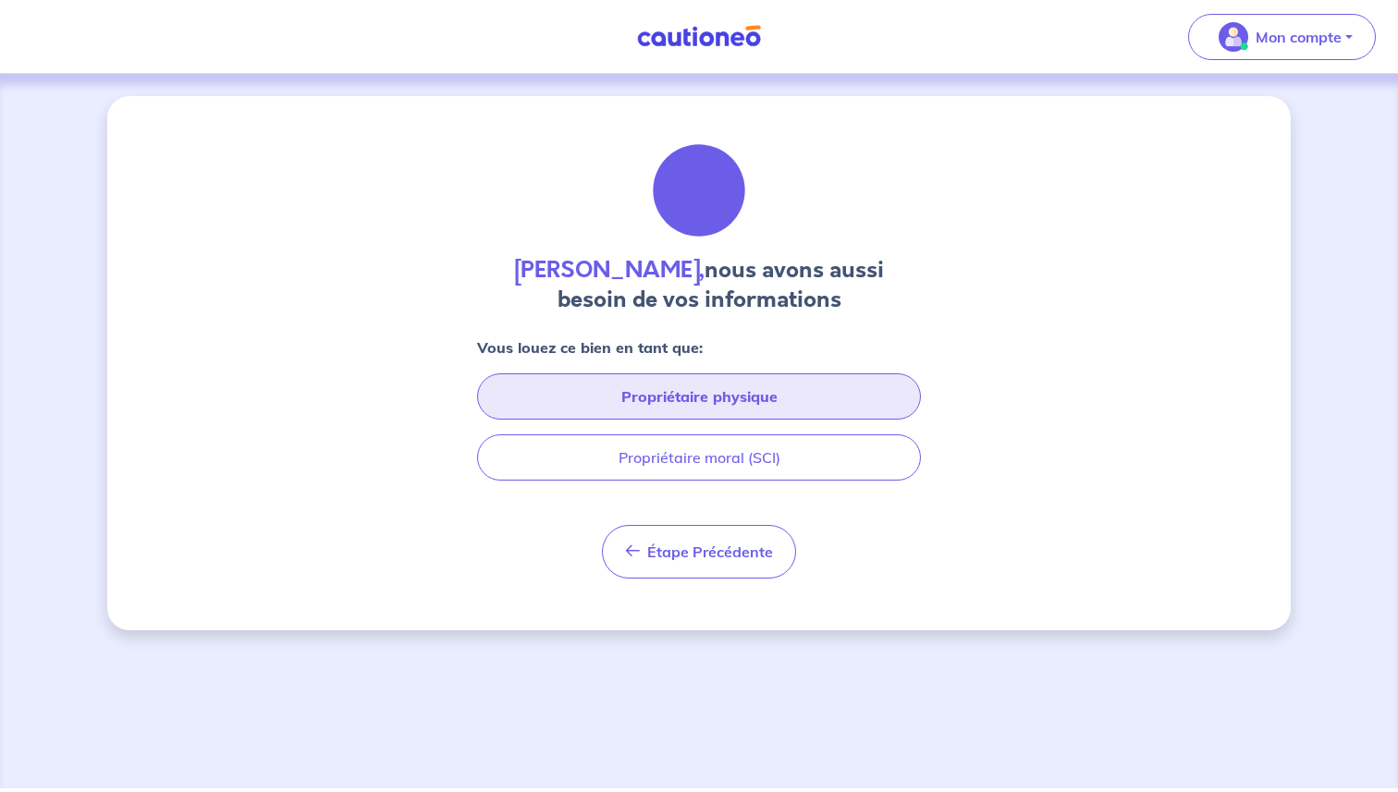
click at [710, 403] on button "Propriétaire physique" at bounding box center [699, 396] width 444 height 46
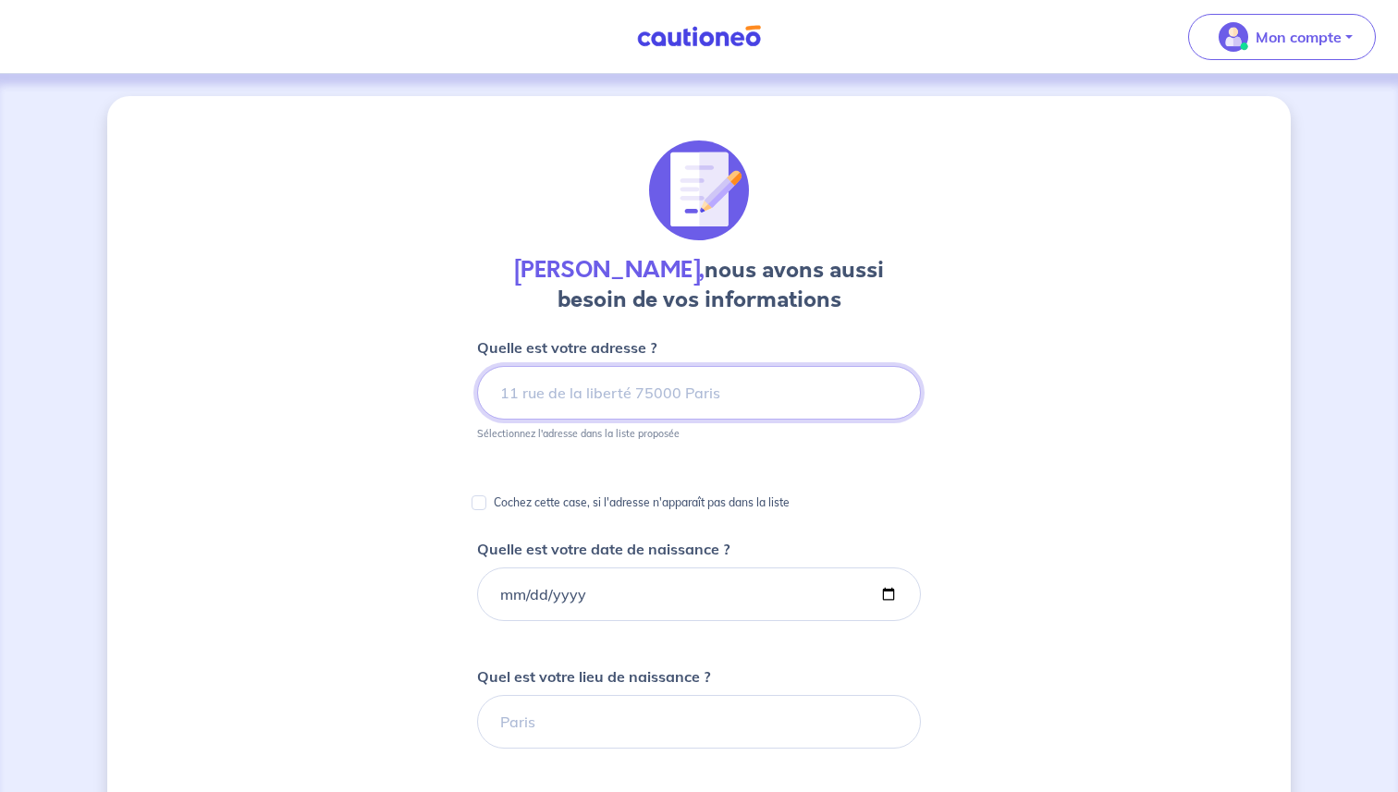
click at [633, 385] on input at bounding box center [699, 393] width 444 height 54
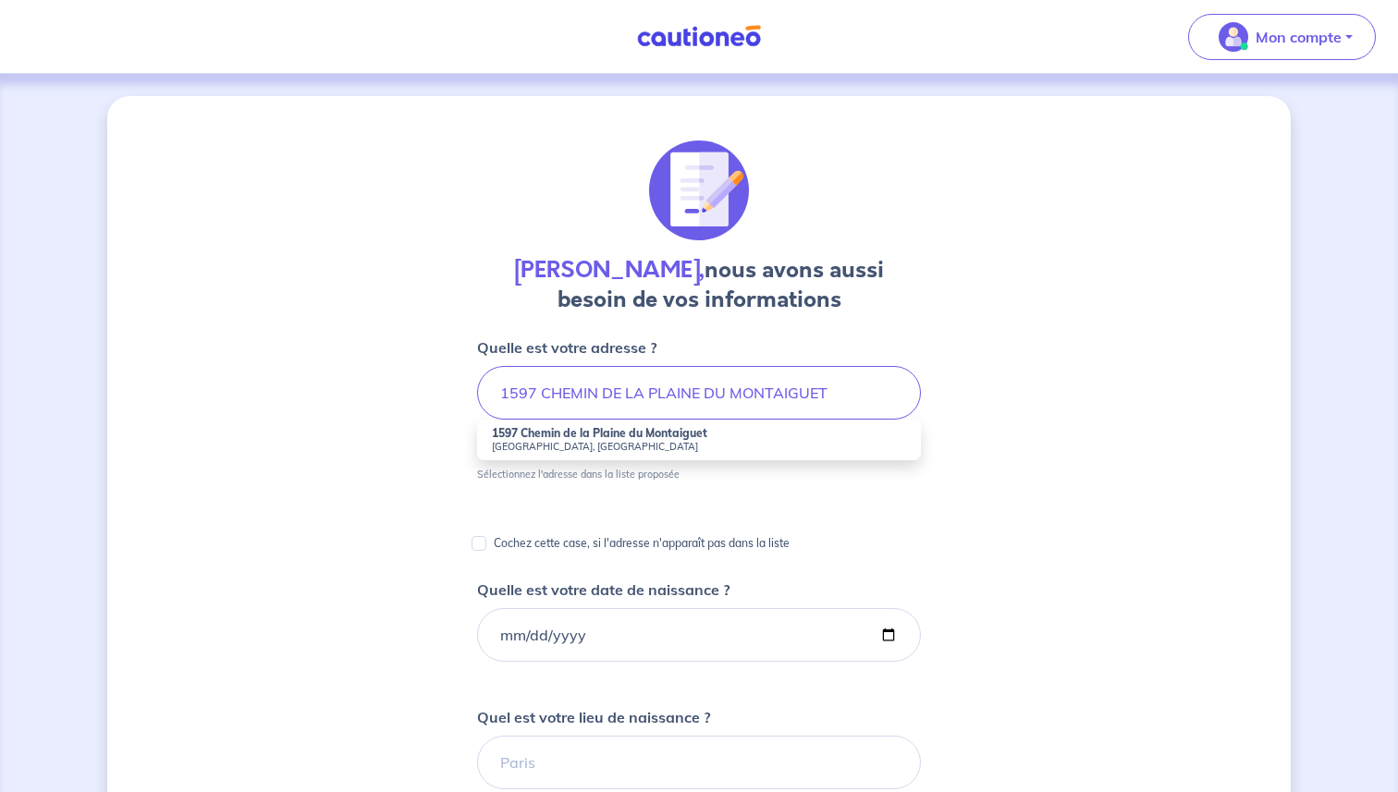
click at [631, 437] on strong "1597 Chemin de la Plaine du Montaiguet" at bounding box center [599, 433] width 215 height 14
type input "Chemin de la, 1597 Chemin de la Plaine du Montaiguet, [GEOGRAPHIC_DATA], [GEOGR…"
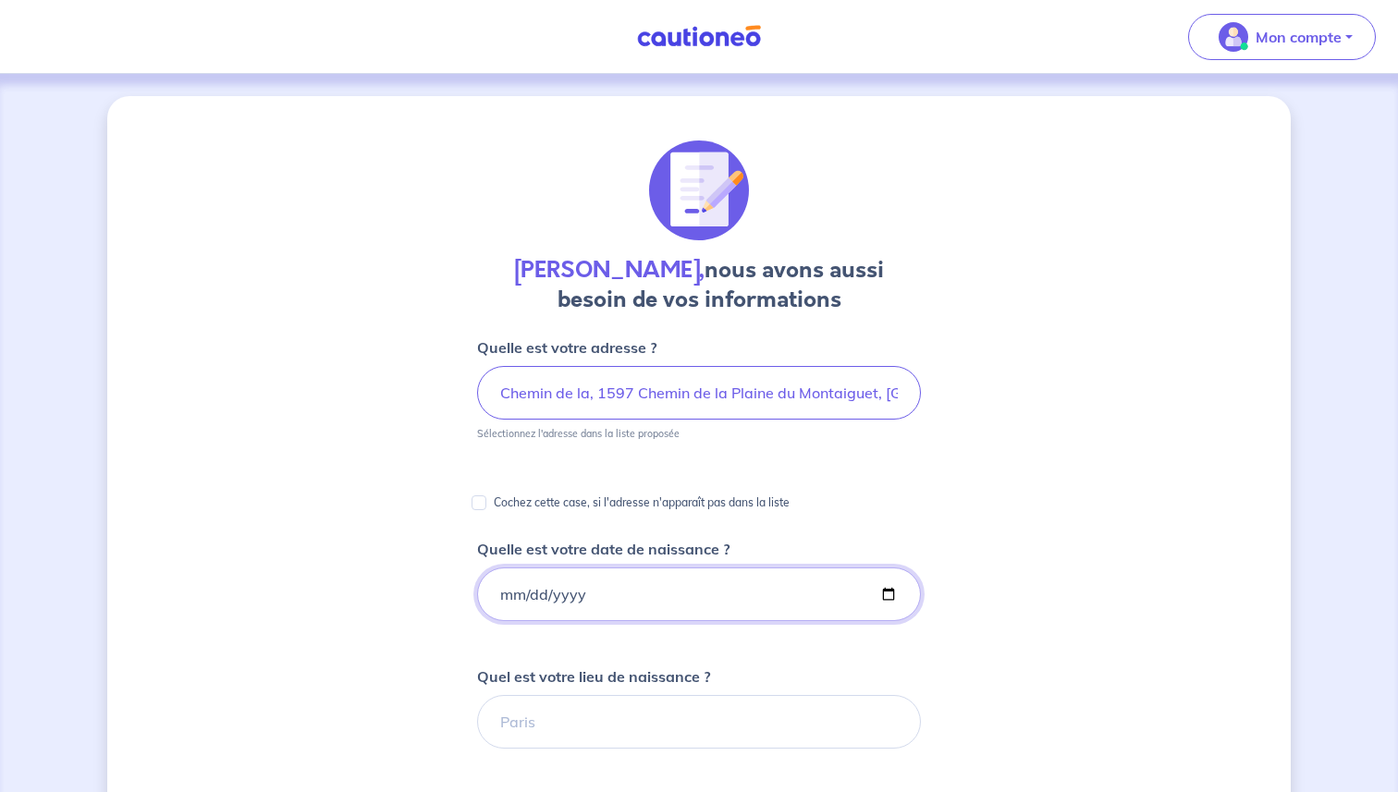
click at [562, 612] on input "Quelle est votre date de naissance ?" at bounding box center [699, 595] width 444 height 54
type input "[DATE]"
click at [425, 664] on div "[PERSON_NAME], nous avons aussi besoin de vos informations Quelle est votre adr…" at bounding box center [698, 694] width 1183 height 1196
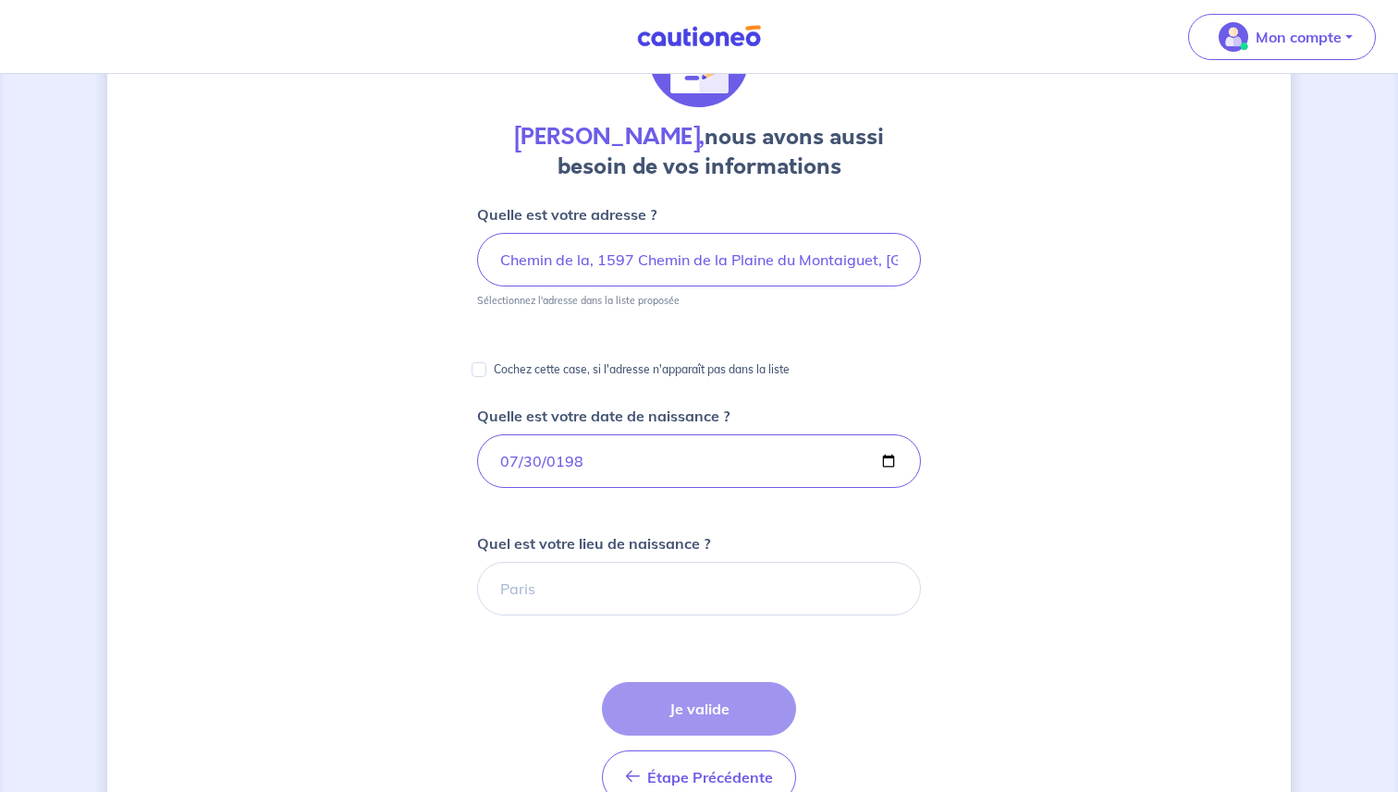
scroll to position [140, 0]
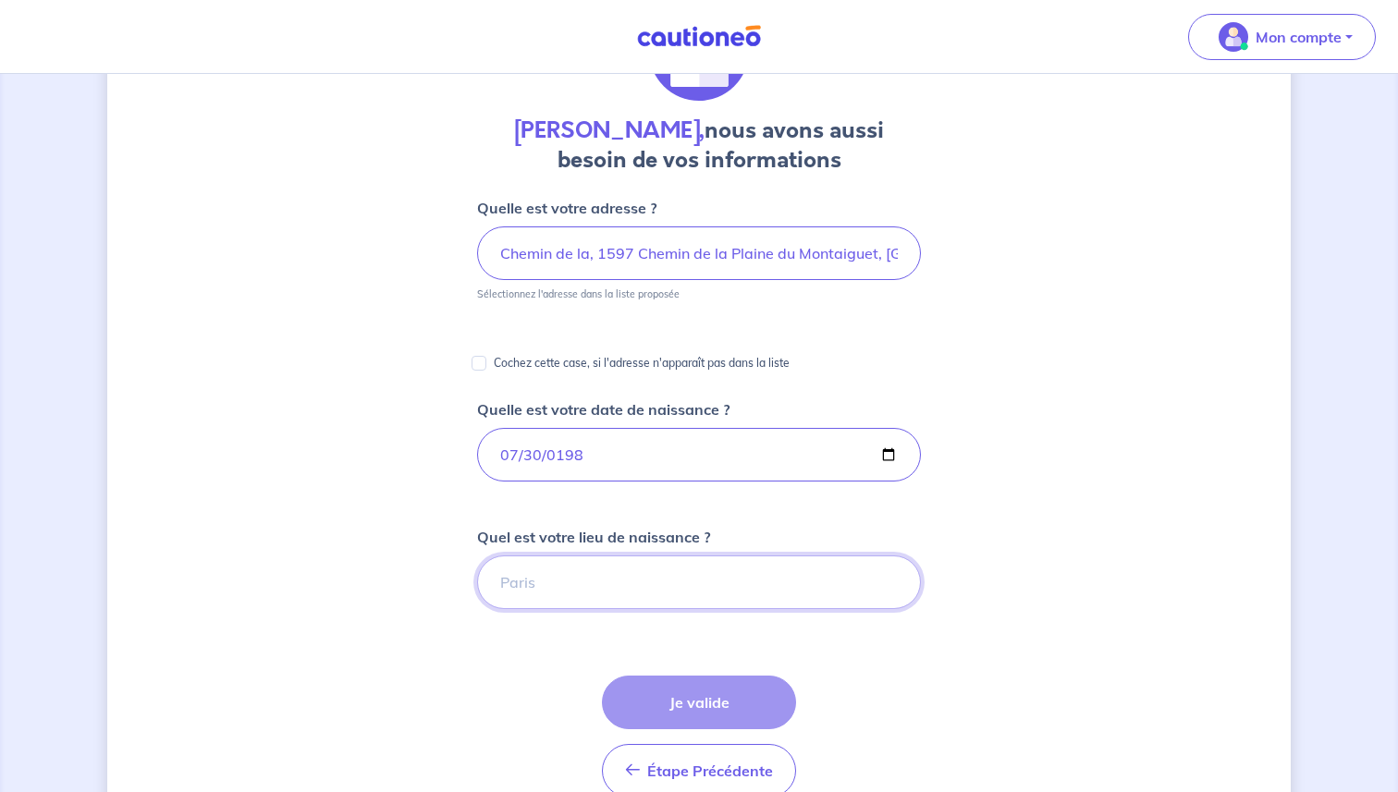
click at [553, 558] on input "Quel est votre lieu de naissance ?" at bounding box center [699, 583] width 444 height 54
type input "[GEOGRAPHIC_DATA]"
click at [701, 708] on button "Je valide" at bounding box center [699, 703] width 194 height 54
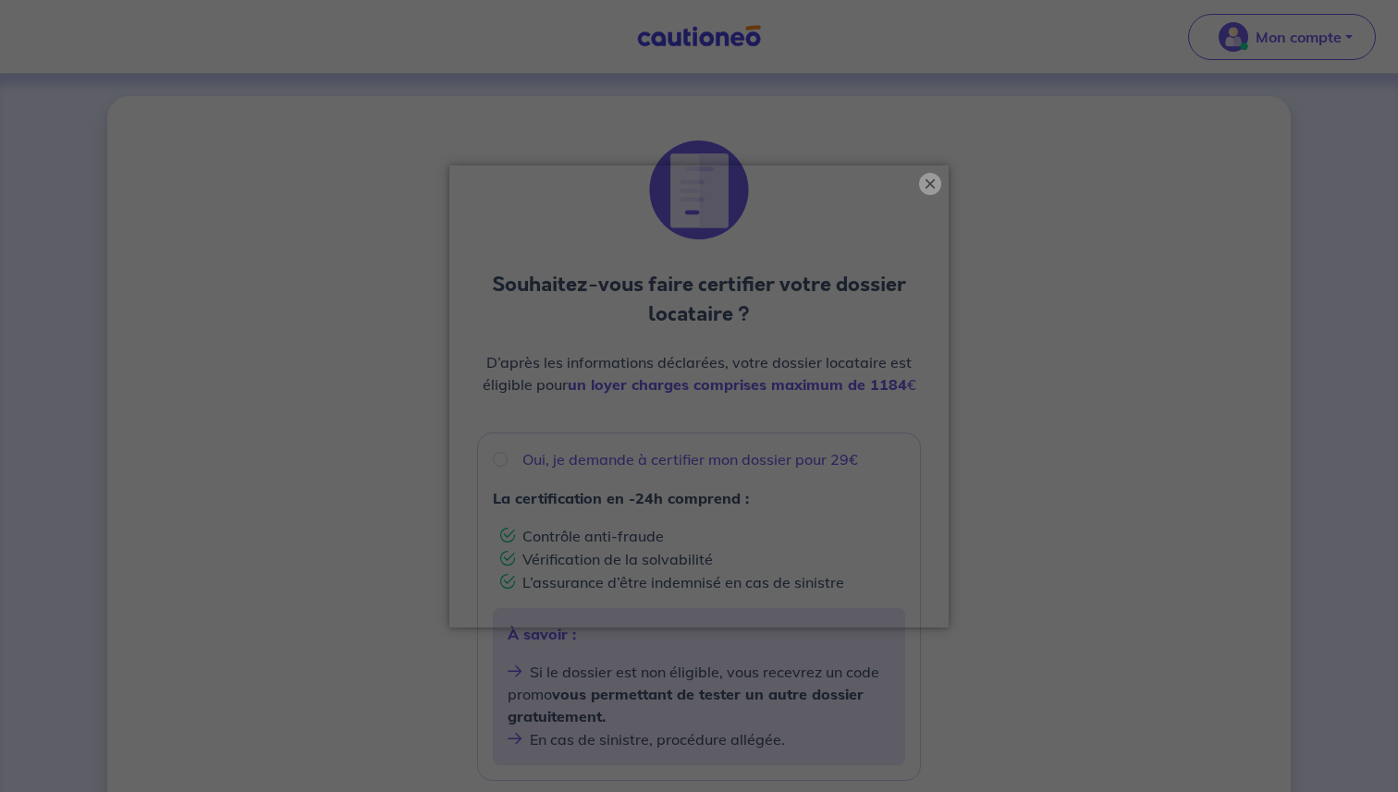
click at [931, 187] on button "×" at bounding box center [930, 184] width 22 height 22
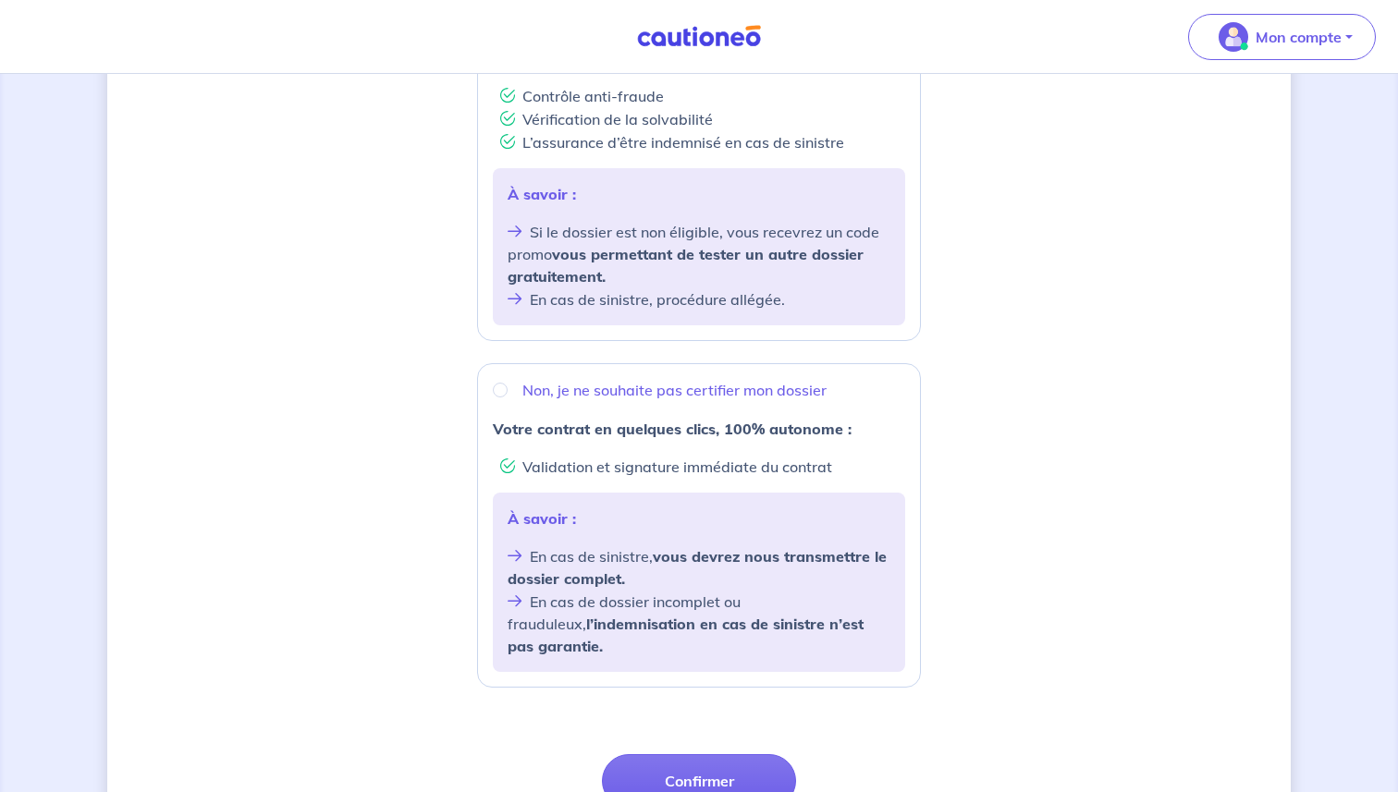
scroll to position [484, 0]
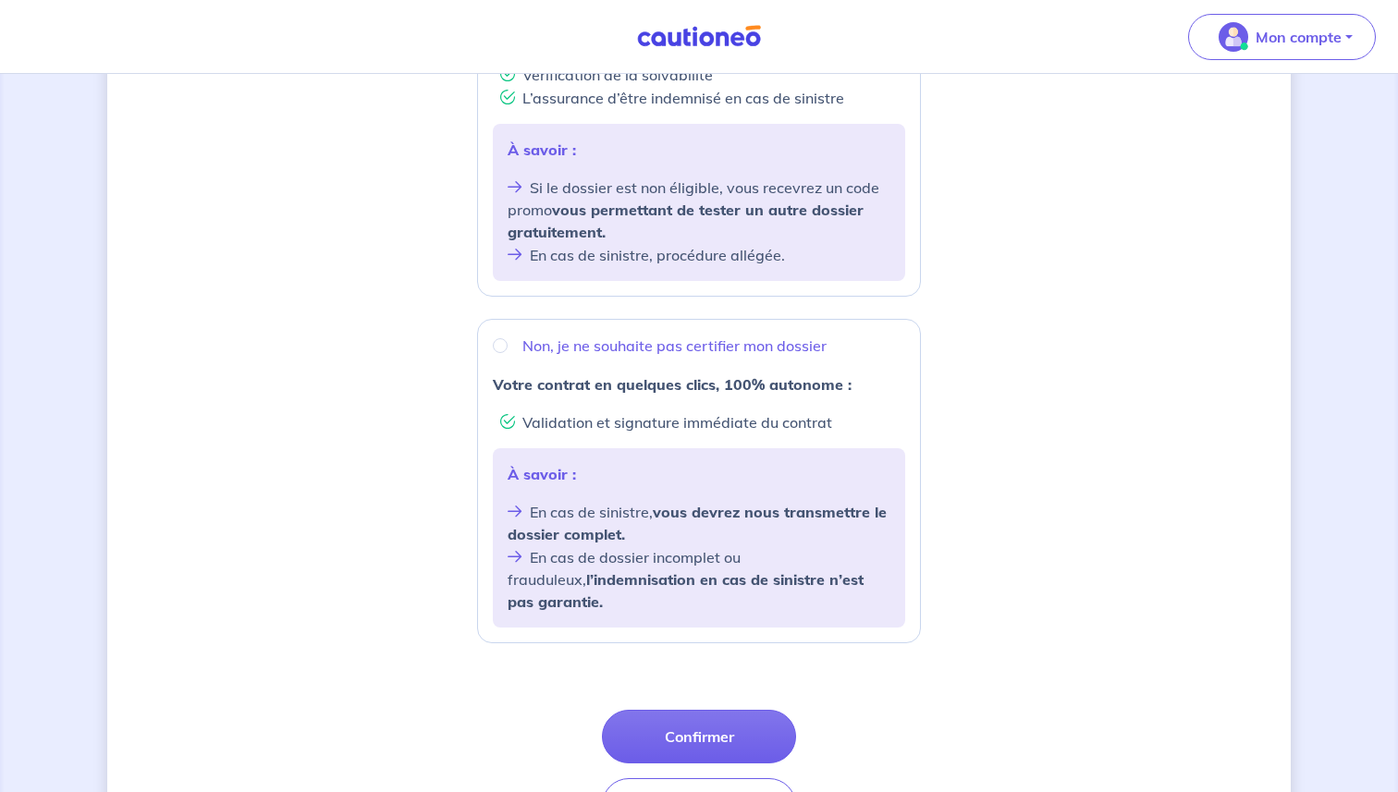
click at [498, 312] on form "Oui, je demande à certifier mon dossier pour 29€ La certification en -24h compr…" at bounding box center [699, 397] width 444 height 899
click at [498, 343] on input "Non, je ne souhaite pas certifier mon dossier" at bounding box center [500, 345] width 15 height 15
radio input "true"
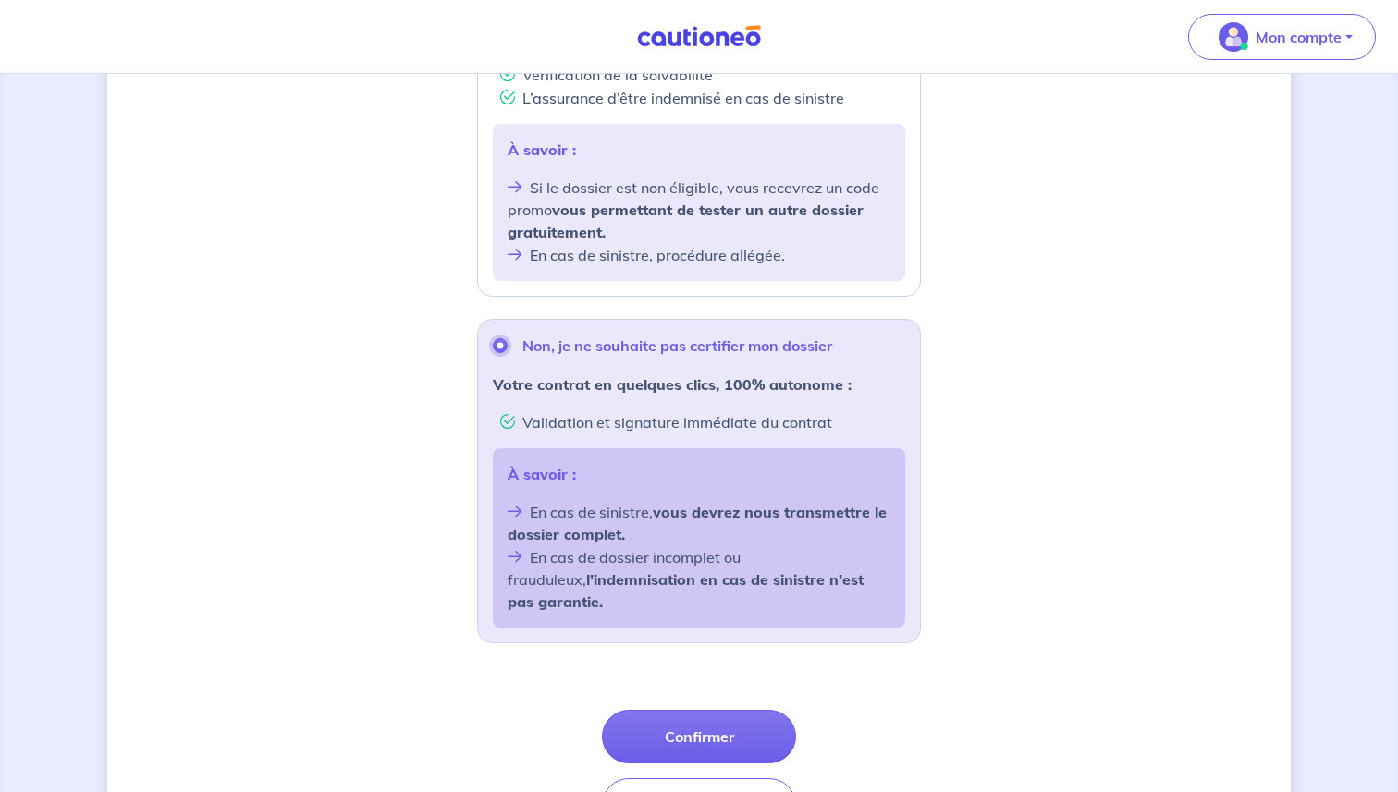
scroll to position [584, 0]
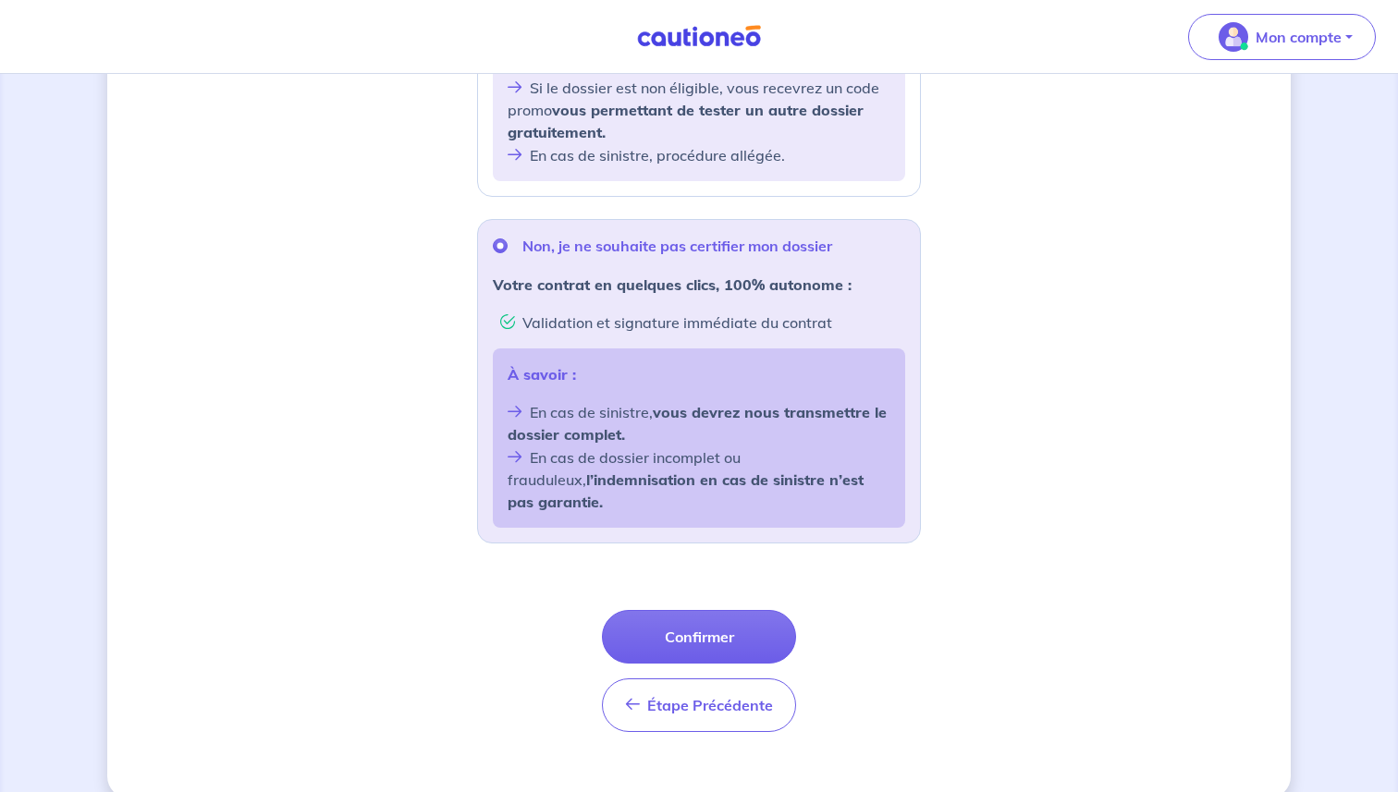
drag, startPoint x: 703, startPoint y: 609, endPoint x: 380, endPoint y: 628, distance: 324.1
click at [380, 628] on div "Souhaitez-vous faire certifier votre dossier locataire ? D’après les informatio…" at bounding box center [698, 155] width 1183 height 1287
click at [700, 618] on button "Confirmer" at bounding box center [699, 637] width 194 height 54
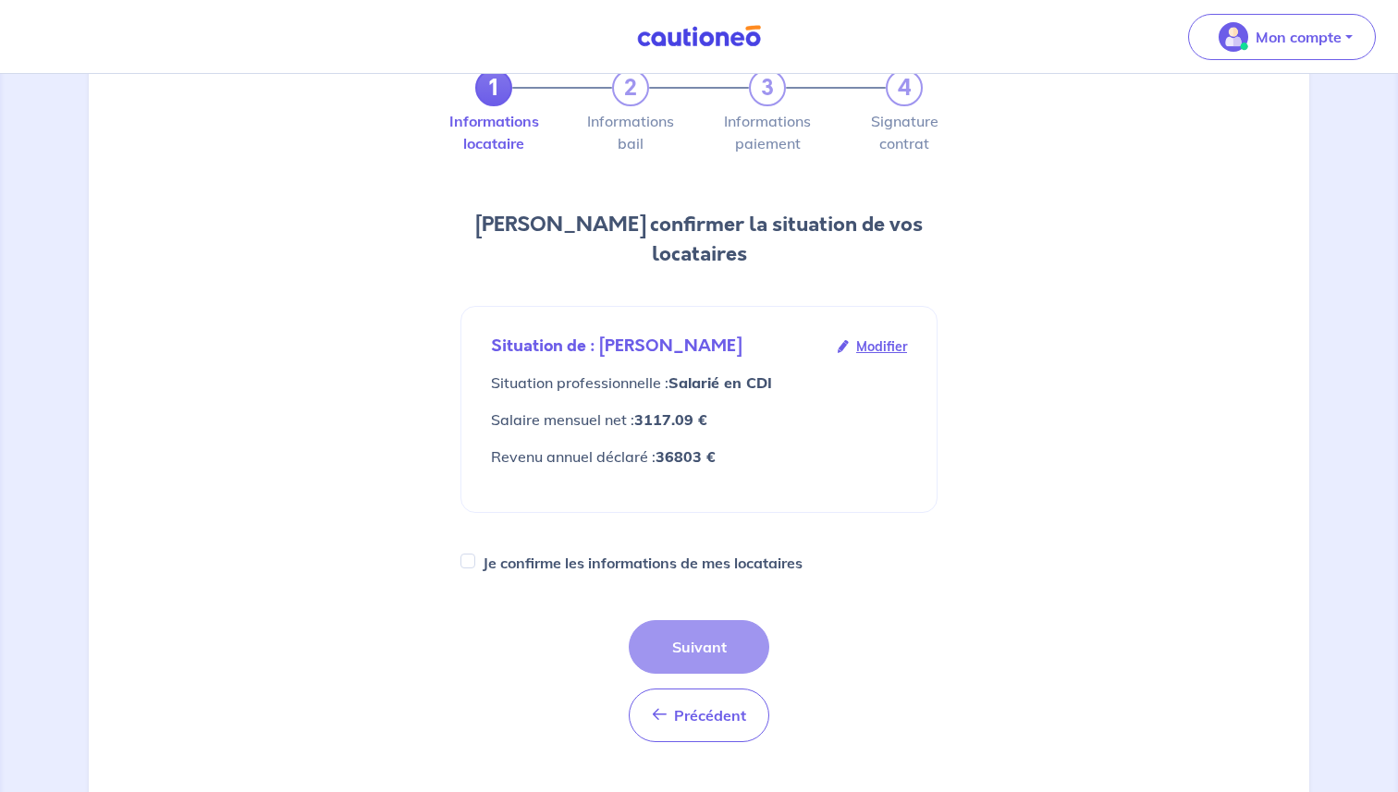
scroll to position [153, 0]
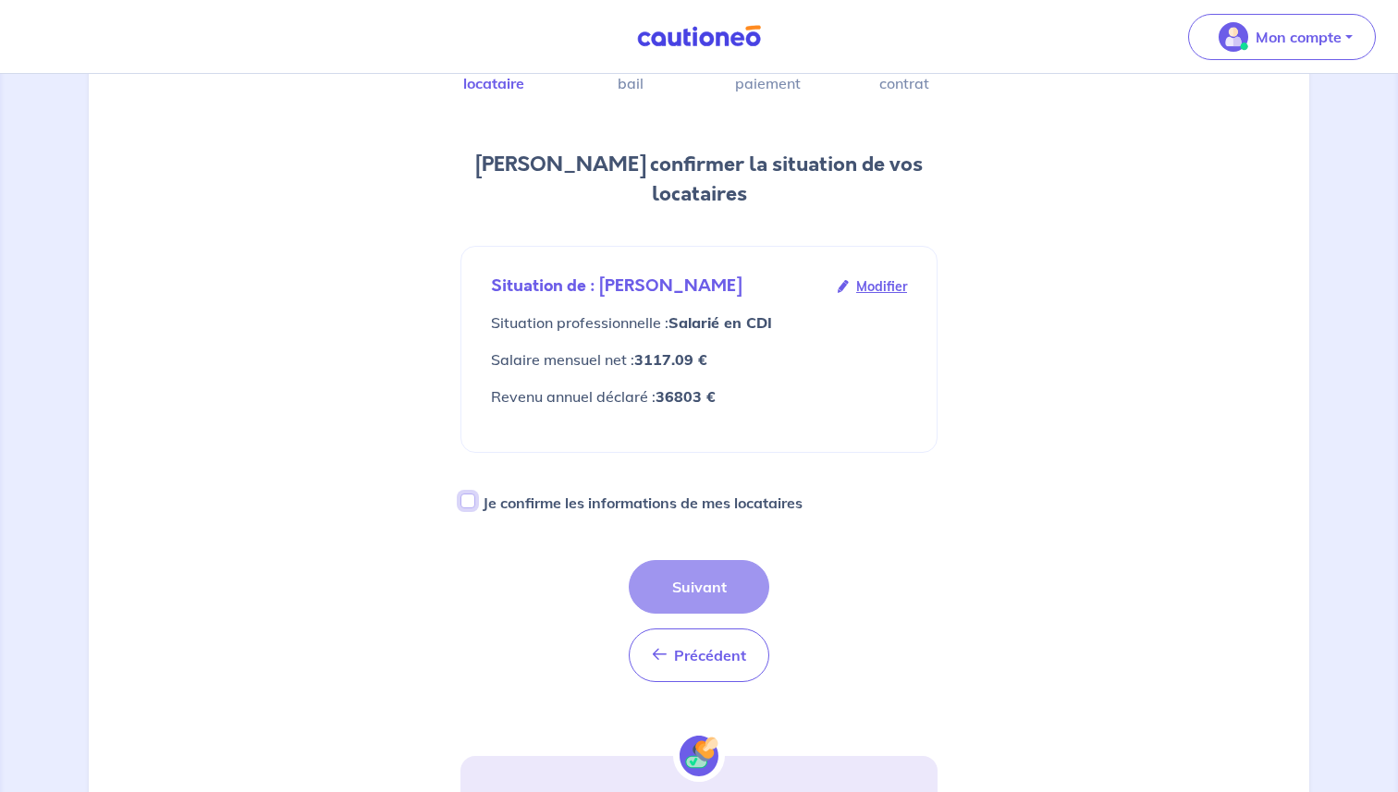
click at [469, 494] on input "Je confirme les informations de mes locataires" at bounding box center [467, 501] width 15 height 15
checkbox input "true"
click at [732, 560] on button "Suivant" at bounding box center [699, 587] width 141 height 54
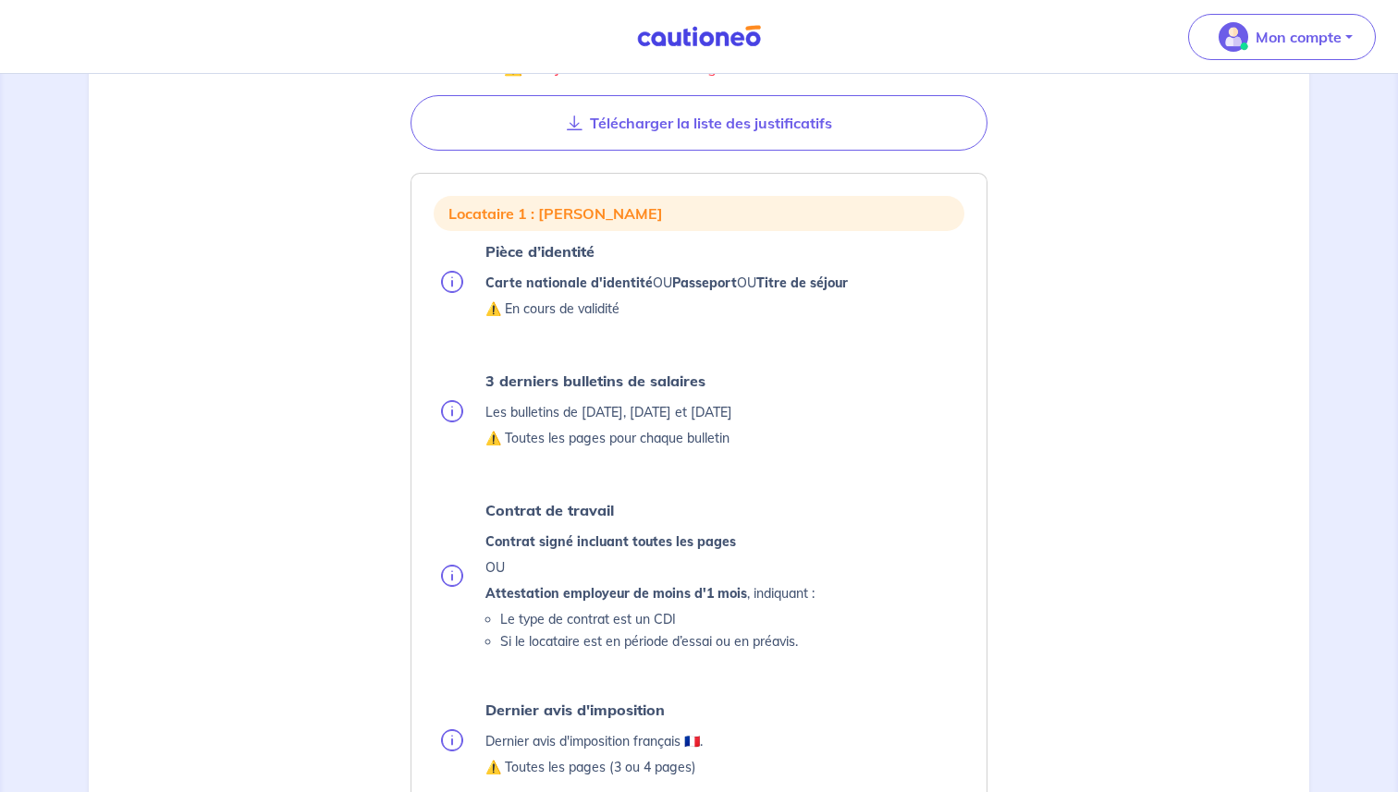
scroll to position [352, 0]
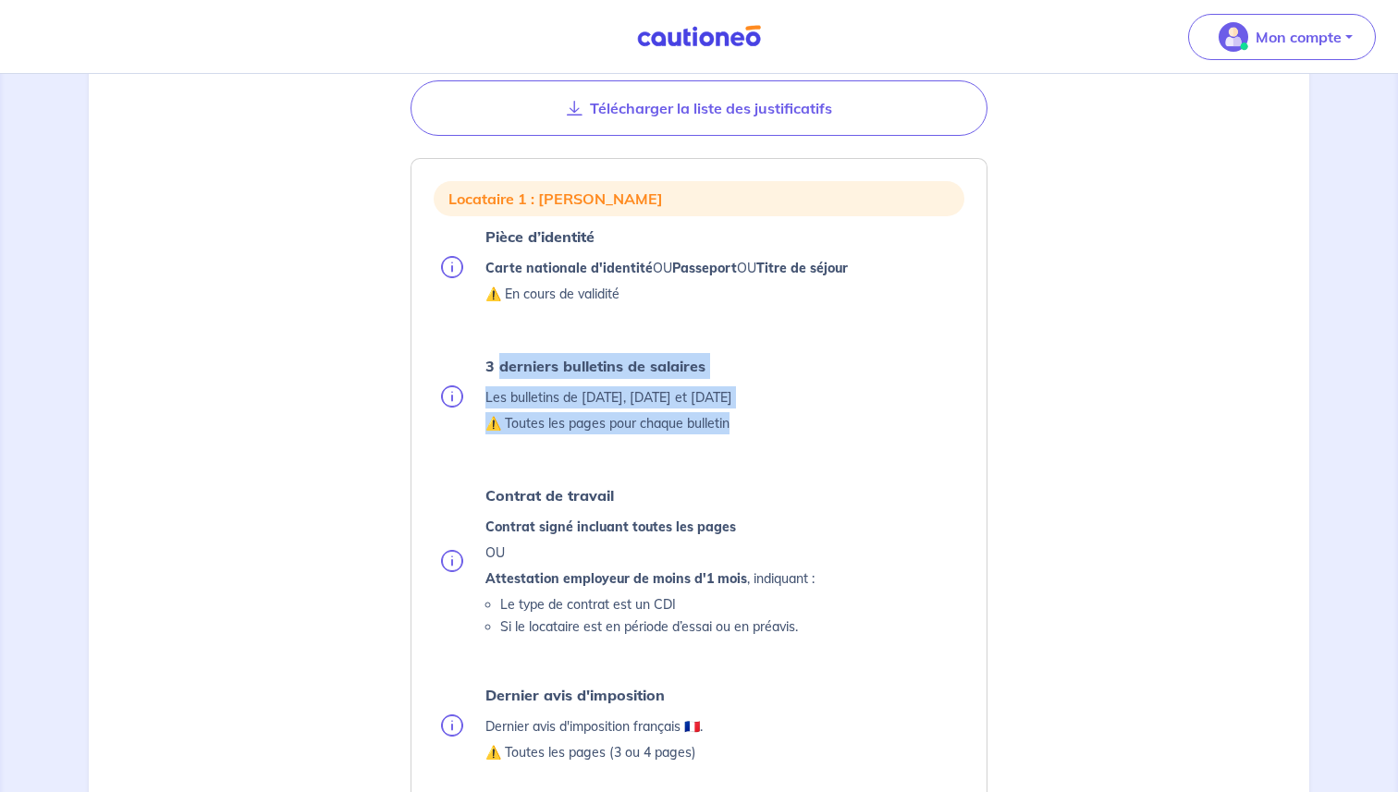
drag, startPoint x: 496, startPoint y: 371, endPoint x: 759, endPoint y: 423, distance: 267.8
click at [732, 422] on div "3 derniers bulletins de salaires Les bulletins de [DATE], [DATE] et [DATE] ⚠️ T…" at bounding box center [608, 395] width 247 height 85
click at [732, 423] on p "⚠️ Toutes les pages pour chaque bulletin" at bounding box center [608, 423] width 247 height 22
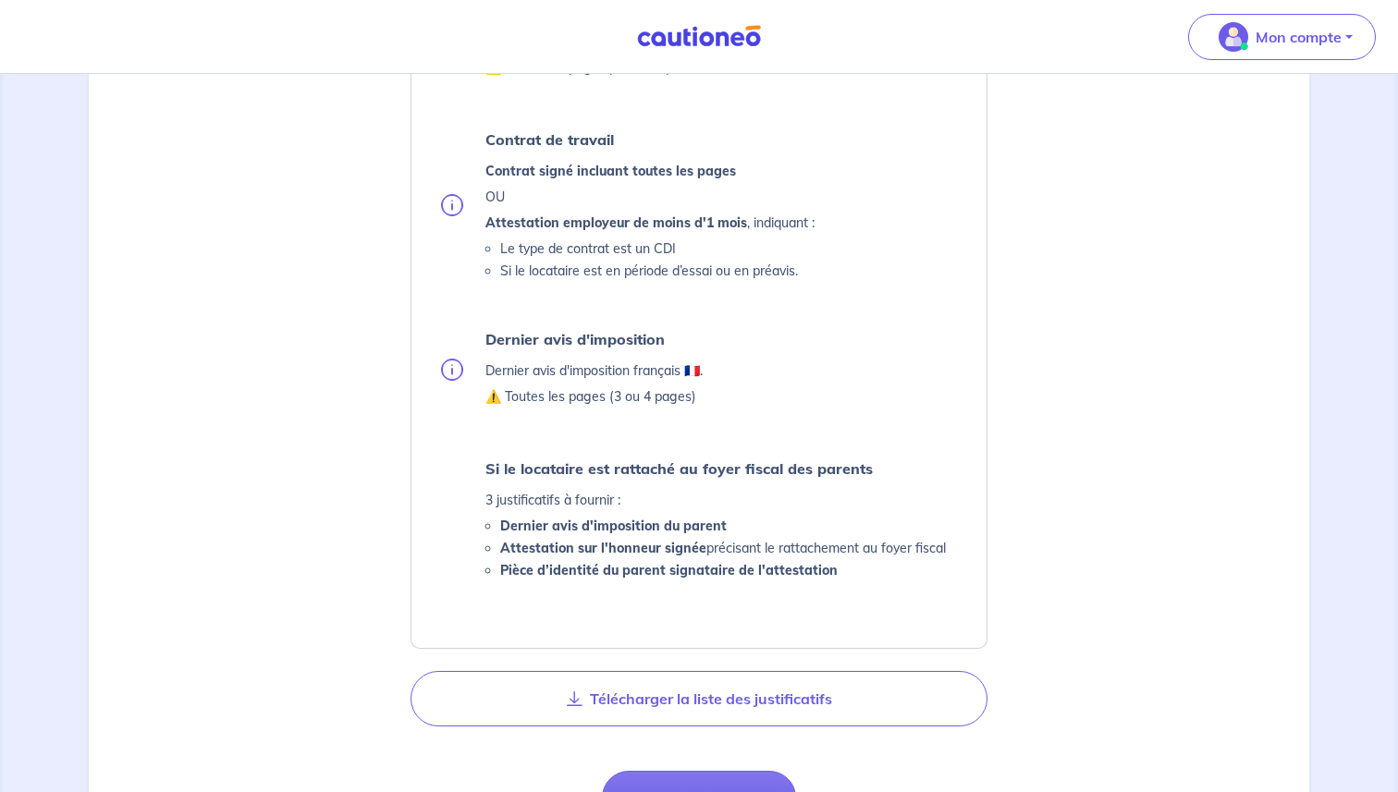
scroll to position [638, 0]
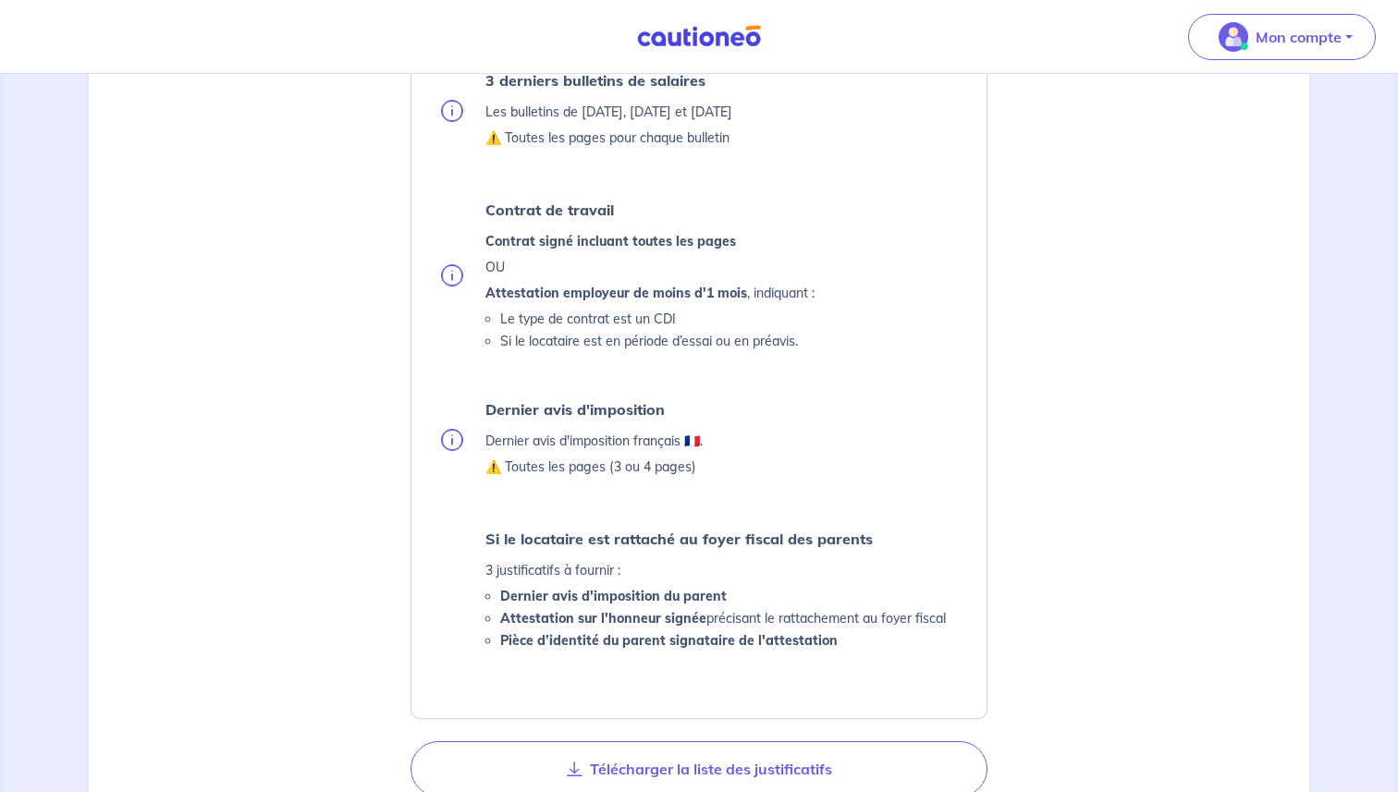
click at [813, 521] on ul "Pièce d’identité Carte nationale d'identité OU Passeport OU Titre de séjour ⚠️ …" at bounding box center [699, 295] width 531 height 714
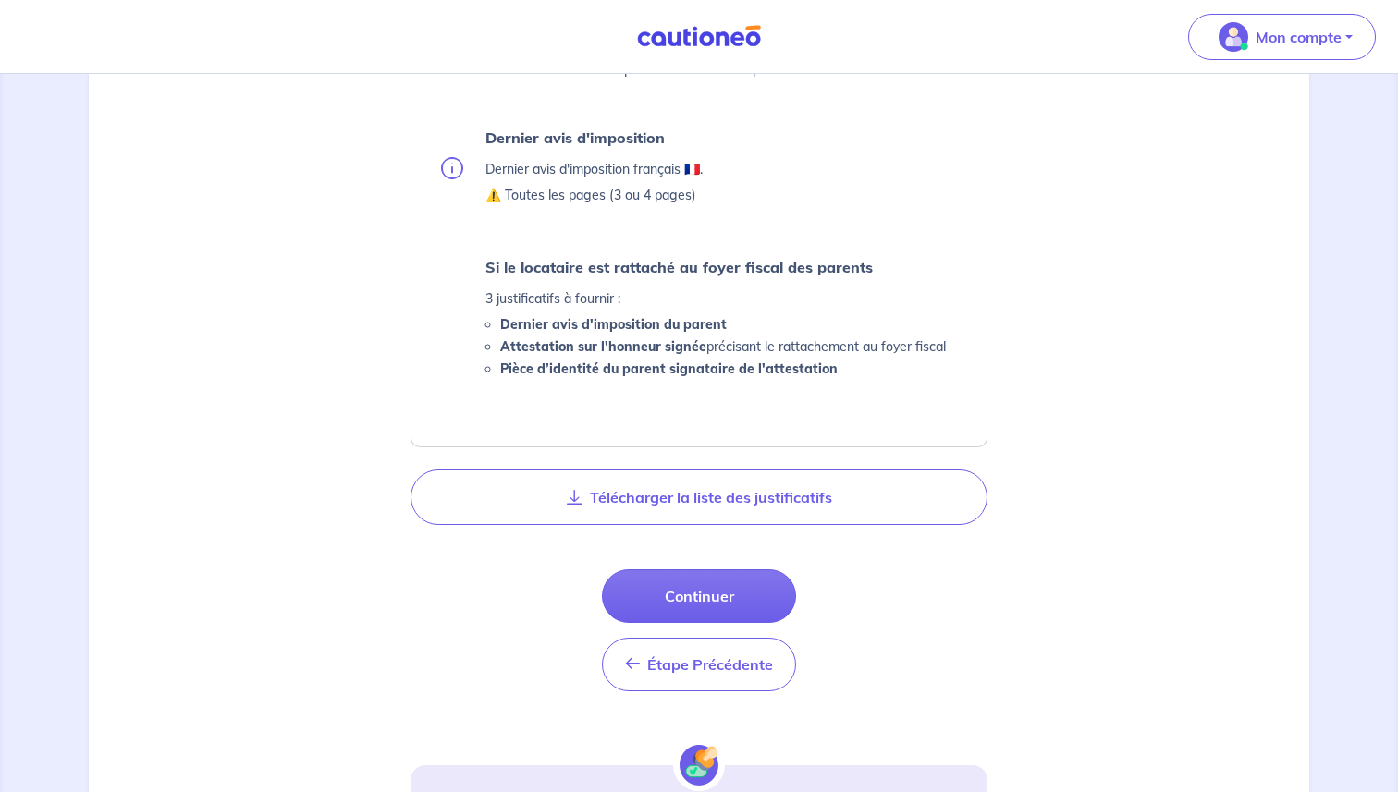
scroll to position [1024, 0]
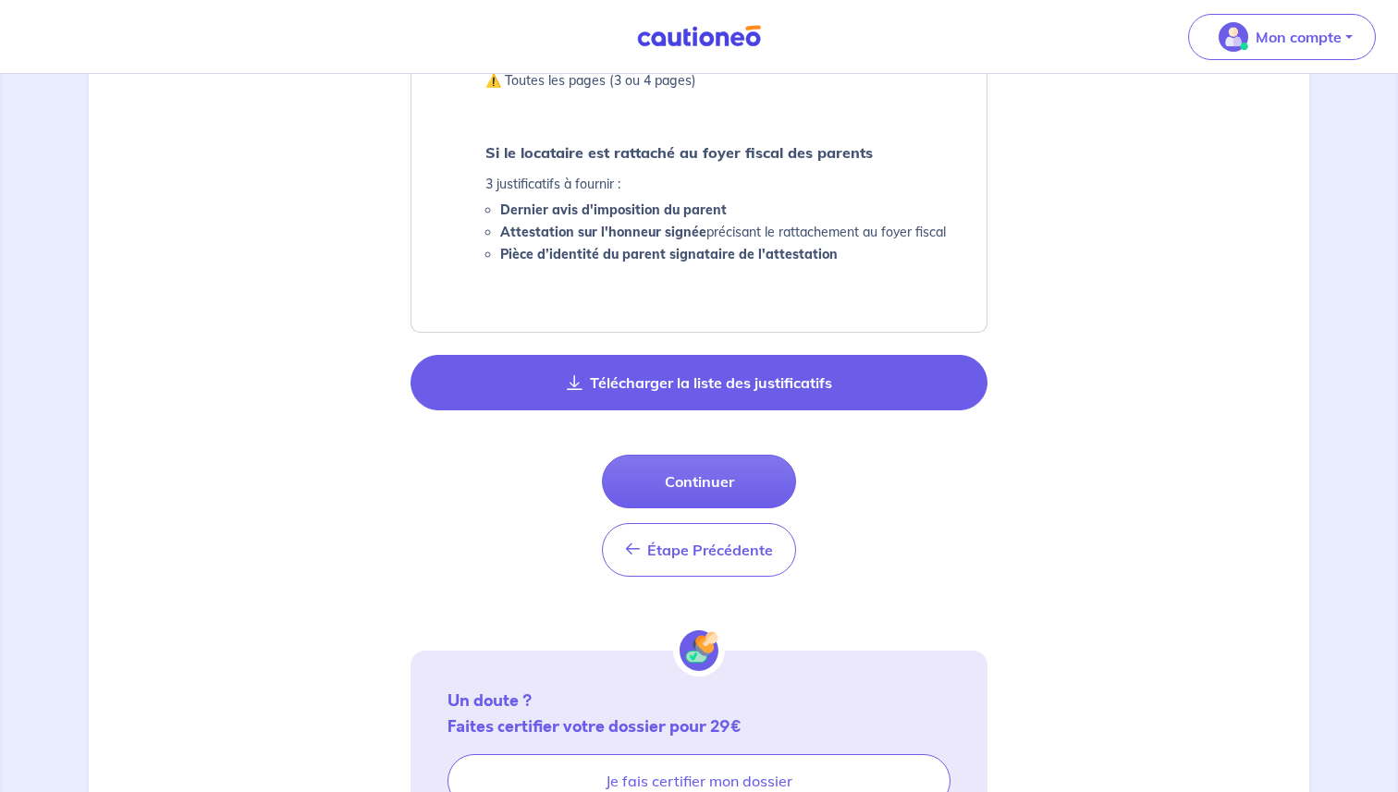
click at [698, 380] on button "Télécharger la liste des justificatifs" at bounding box center [698, 382] width 577 height 55
click at [704, 376] on button "Télécharger la liste des justificatifs" at bounding box center [698, 382] width 577 height 55
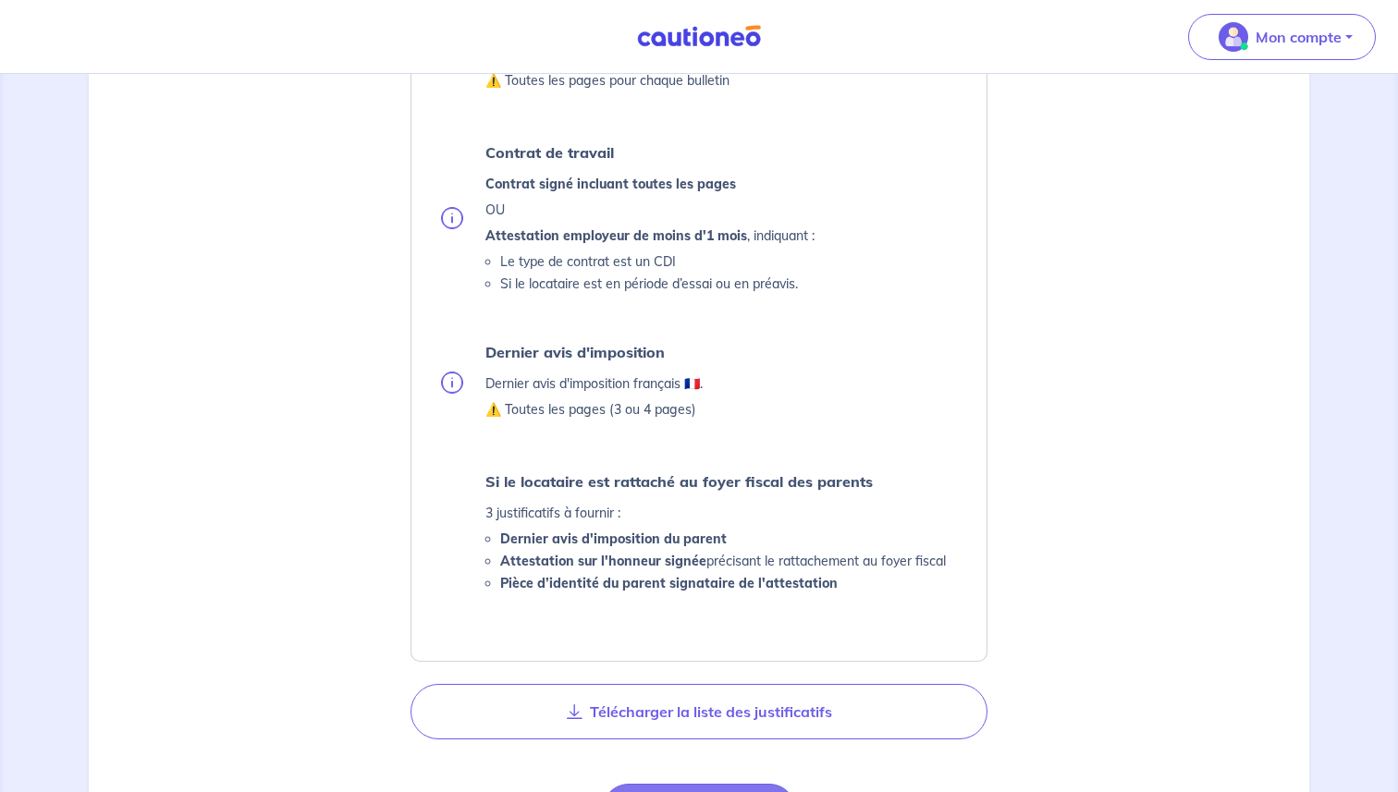
scroll to position [681, 0]
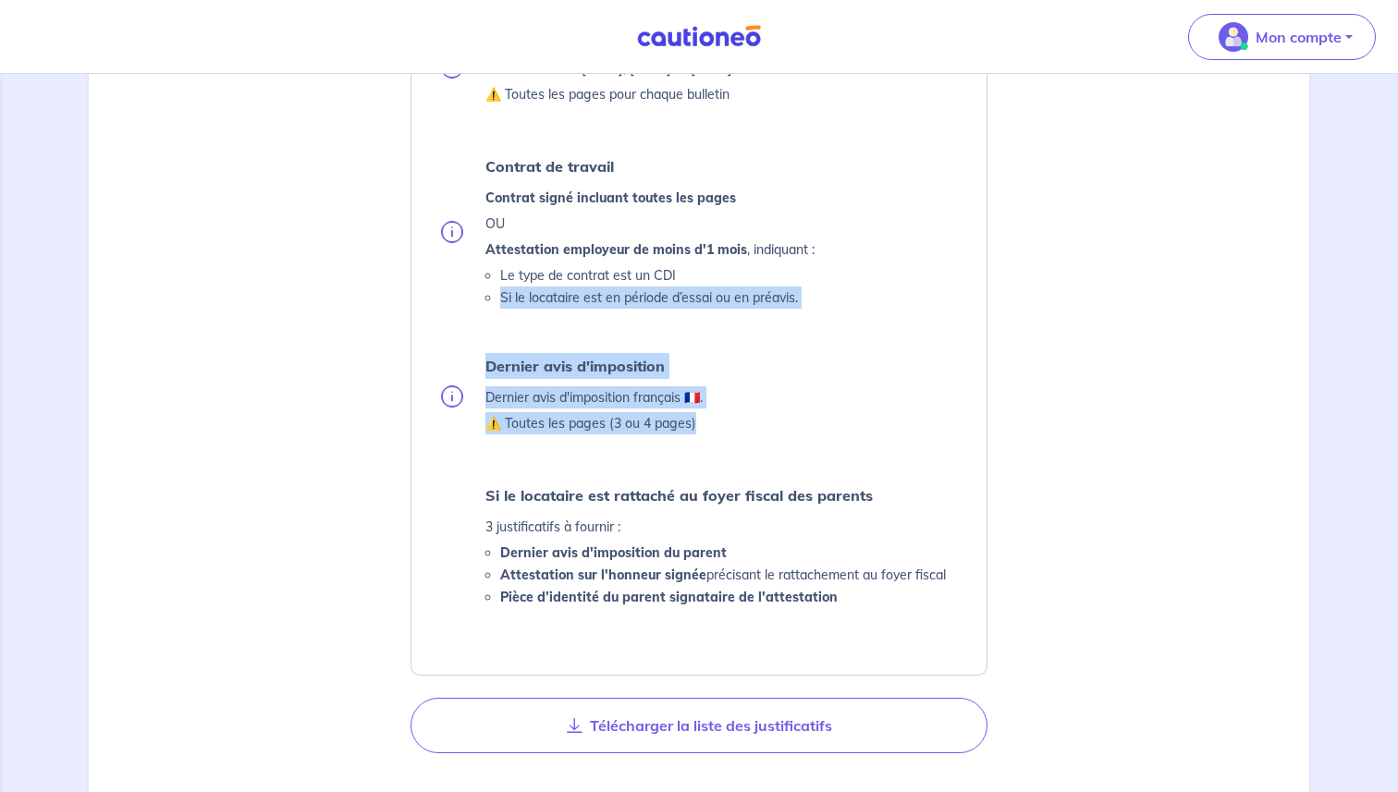
drag, startPoint x: 733, startPoint y: 430, endPoint x: 451, endPoint y: 284, distance: 317.5
click at [451, 287] on ul "Pièce d’identité Carte nationale d'identité OU Passeport OU Titre de séjour ⚠️ …" at bounding box center [699, 252] width 531 height 714
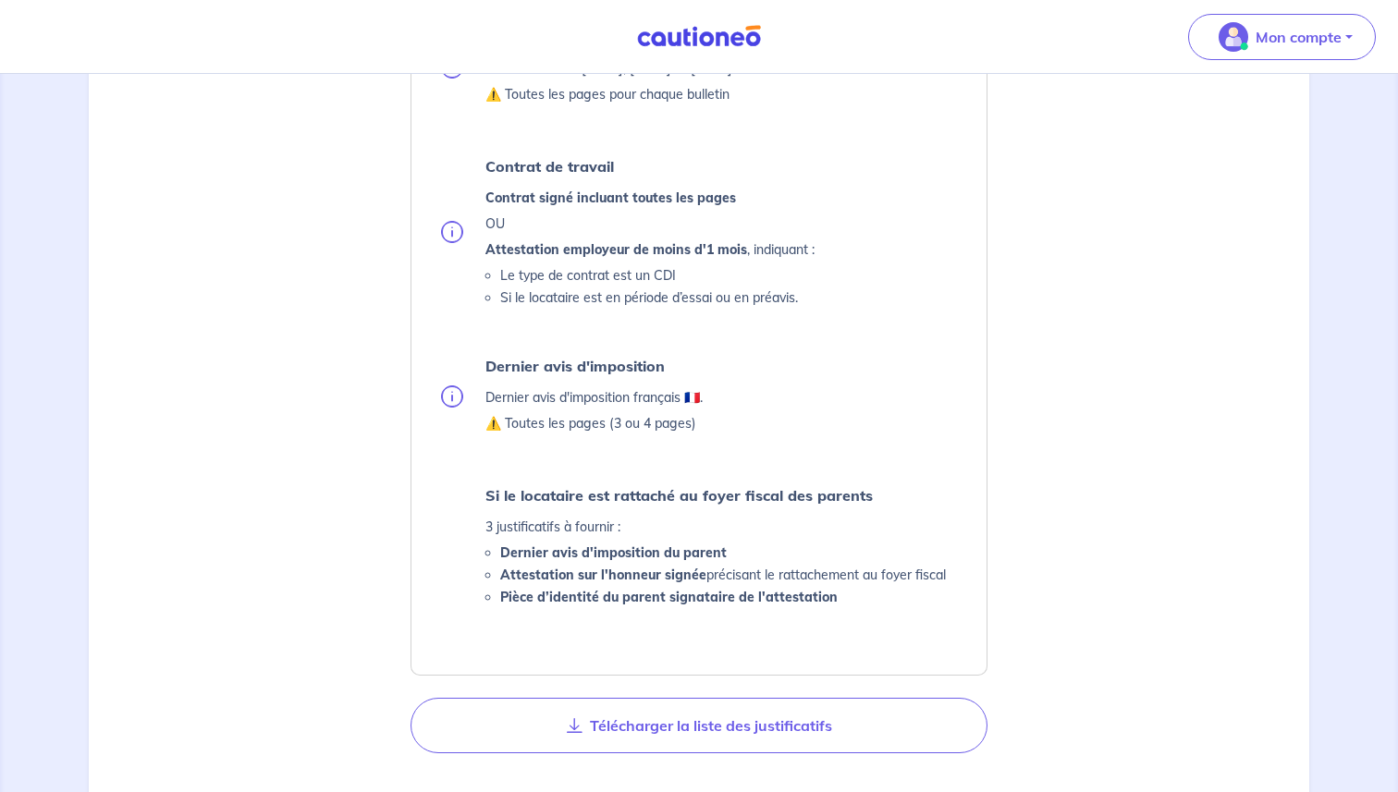
click at [451, 284] on li "Contrat de travail Contrat signé incluant toutes les pages OU Attestation emplo…" at bounding box center [702, 230] width 523 height 155
drag, startPoint x: 459, startPoint y: 533, endPoint x: 798, endPoint y: 565, distance: 340.7
click at [797, 565] on li "Si le locataire est rattaché au foyer fiscal des parents 3 justificatifs à four…" at bounding box center [702, 546] width 523 height 126
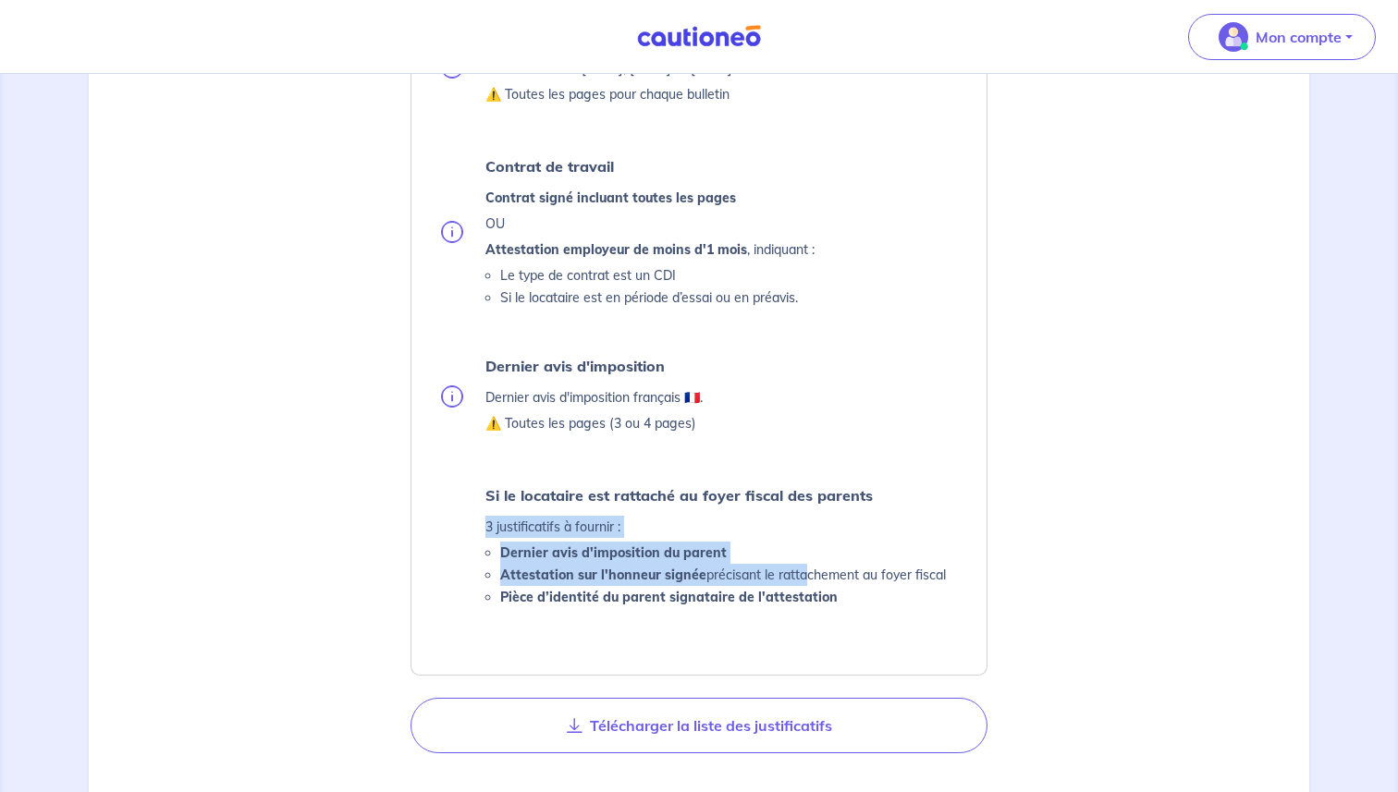
click at [798, 565] on li "Attestation sur l'honneur signée précisant le rattachement au foyer fiscal" at bounding box center [723, 575] width 446 height 22
drag, startPoint x: 798, startPoint y: 565, endPoint x: 489, endPoint y: 495, distance: 316.4
click at [491, 500] on div "Si le locataire est rattaché au foyer fiscal des parents 3 justificatifs à four…" at bounding box center [715, 546] width 460 height 126
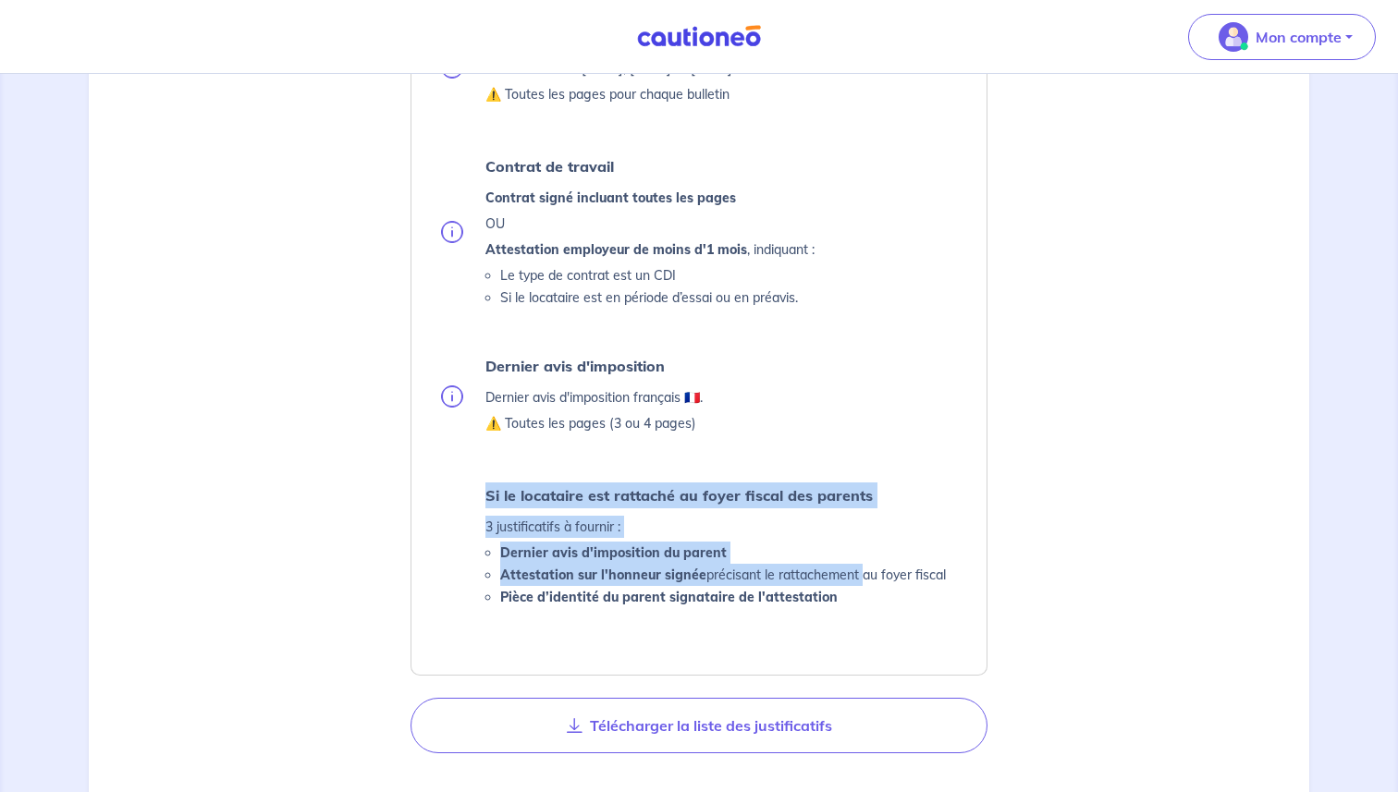
click at [489, 495] on strong "Si le locataire est rattaché au foyer fiscal des parents" at bounding box center [678, 495] width 387 height 18
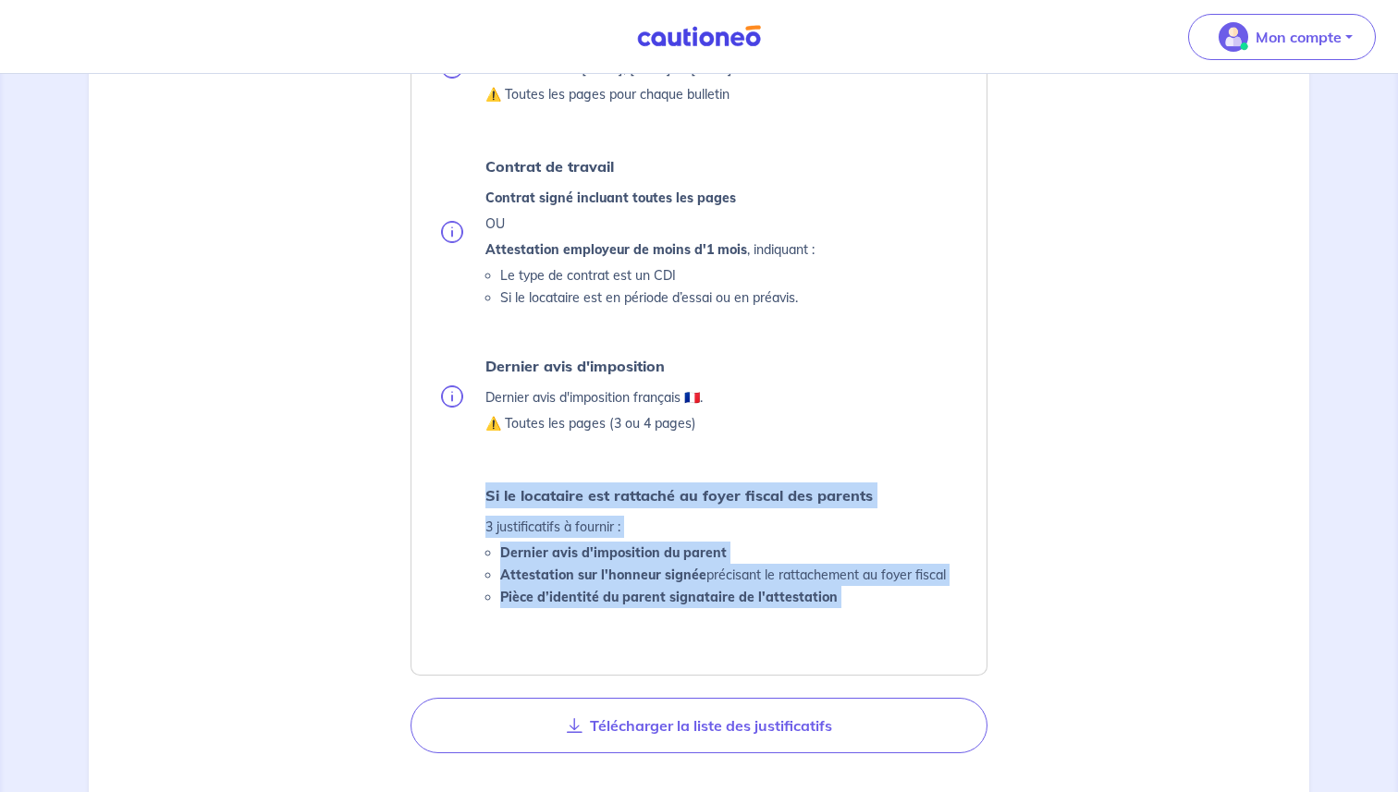
drag, startPoint x: 489, startPoint y: 495, endPoint x: 837, endPoint y: 618, distance: 368.4
click at [835, 617] on div "Locataire 1 : [PERSON_NAME] Pièce d’identité Carte nationale d'identité OU Pass…" at bounding box center [699, 252] width 560 height 830
click at [837, 618] on div "Locataire 1 : [PERSON_NAME] Pièce d’identité Carte nationale d'identité OU Pass…" at bounding box center [699, 252] width 560 height 830
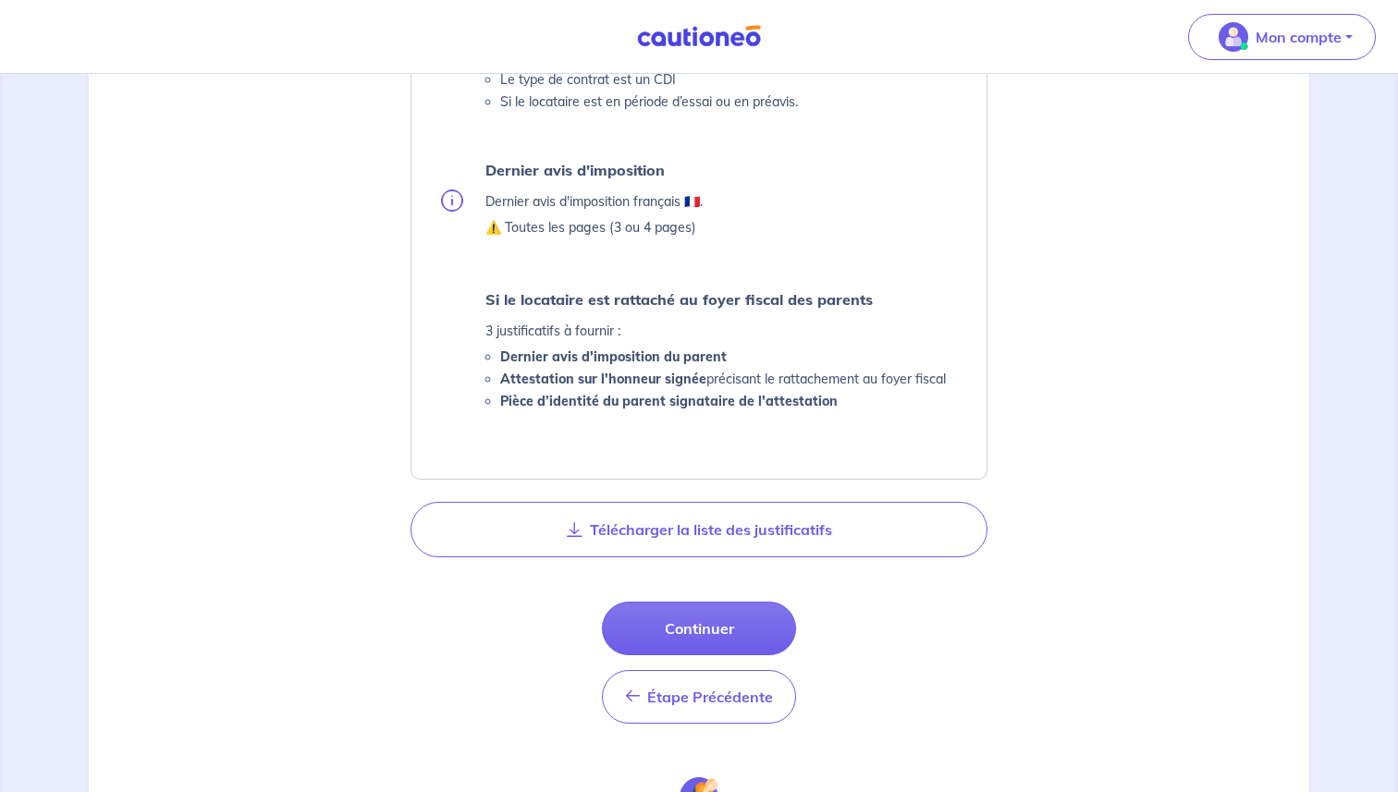
scroll to position [970, 0]
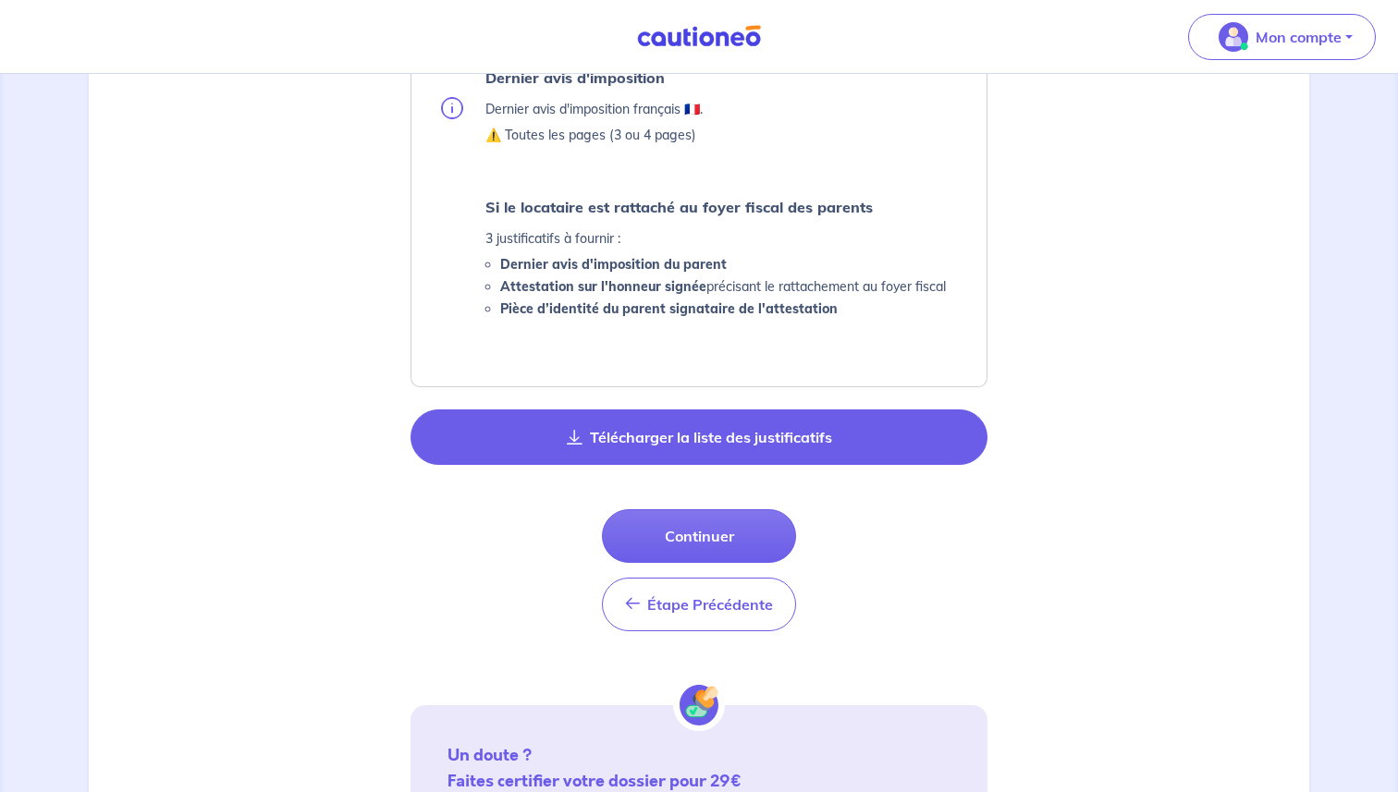
click at [679, 457] on button "Télécharger la liste des justificatifs" at bounding box center [698, 437] width 577 height 55
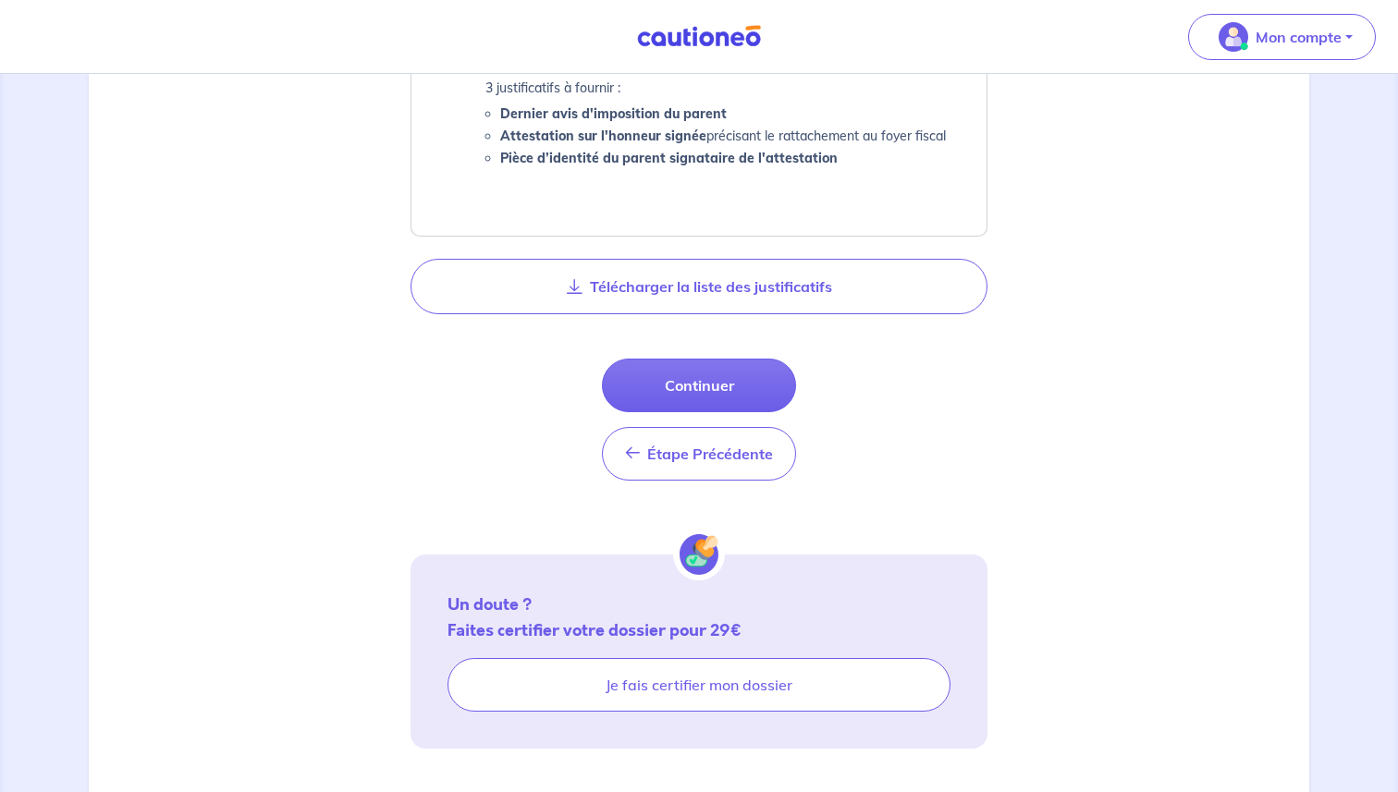
scroll to position [1130, 0]
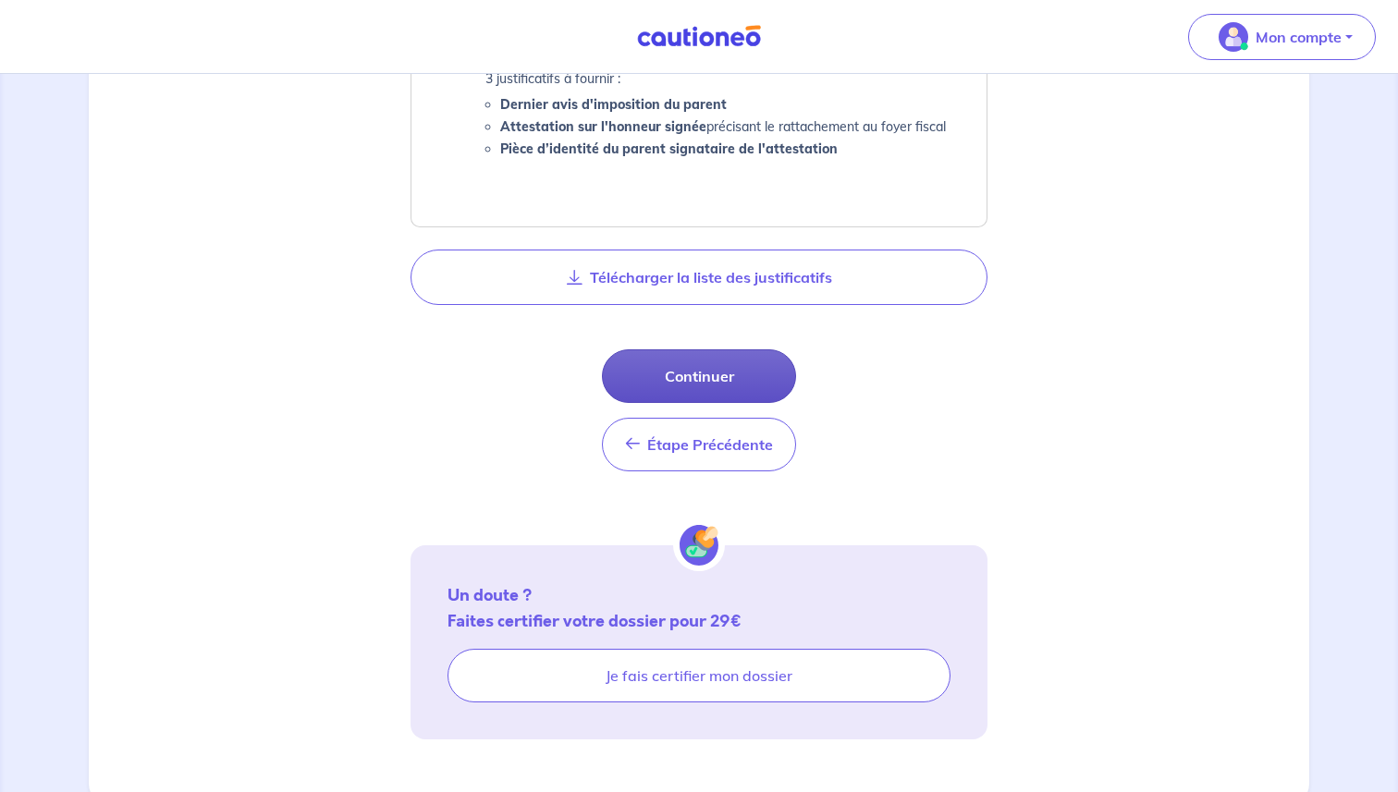
click at [699, 380] on button "Continuer" at bounding box center [699, 376] width 194 height 54
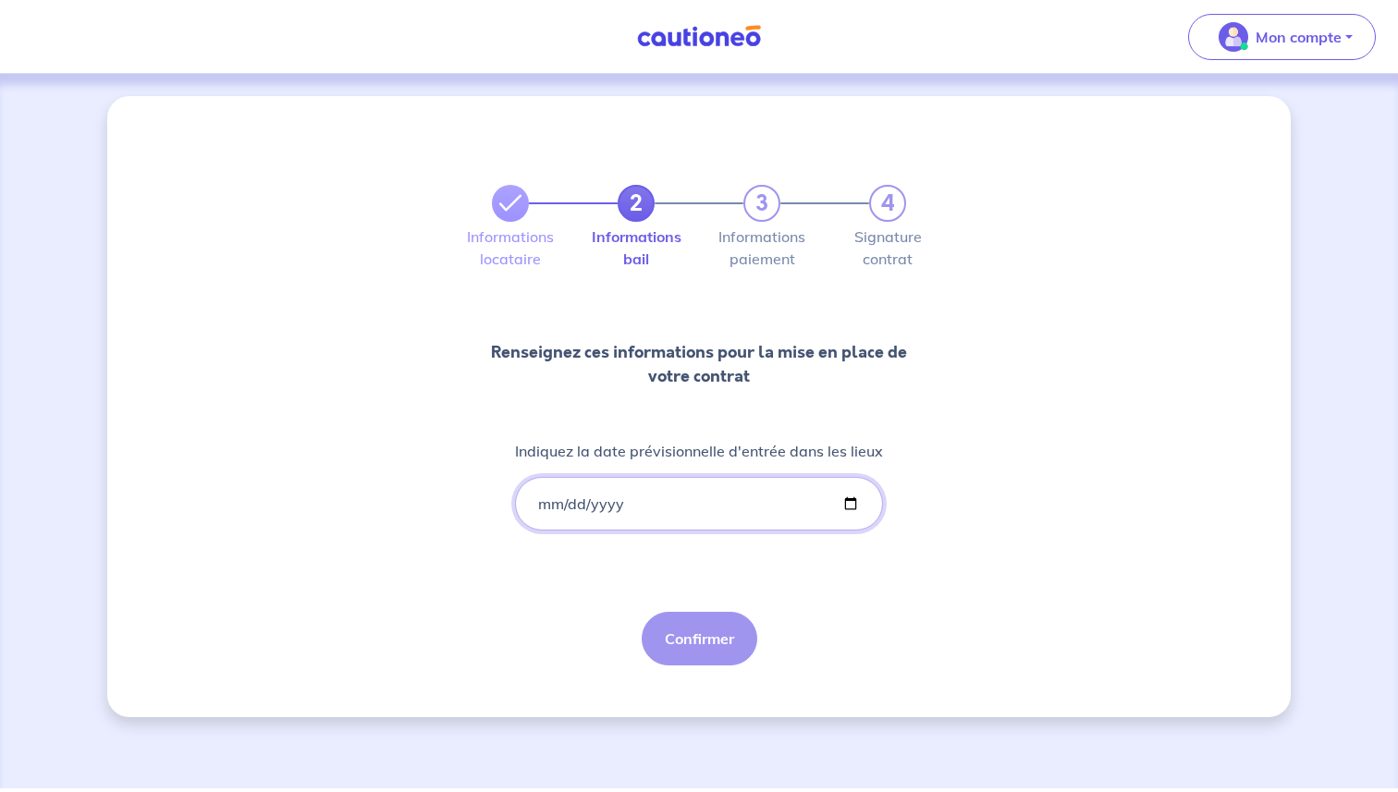
click at [554, 506] on input "Indiquez la date prévisionnelle d'entrée dans les lieux" at bounding box center [699, 504] width 368 height 54
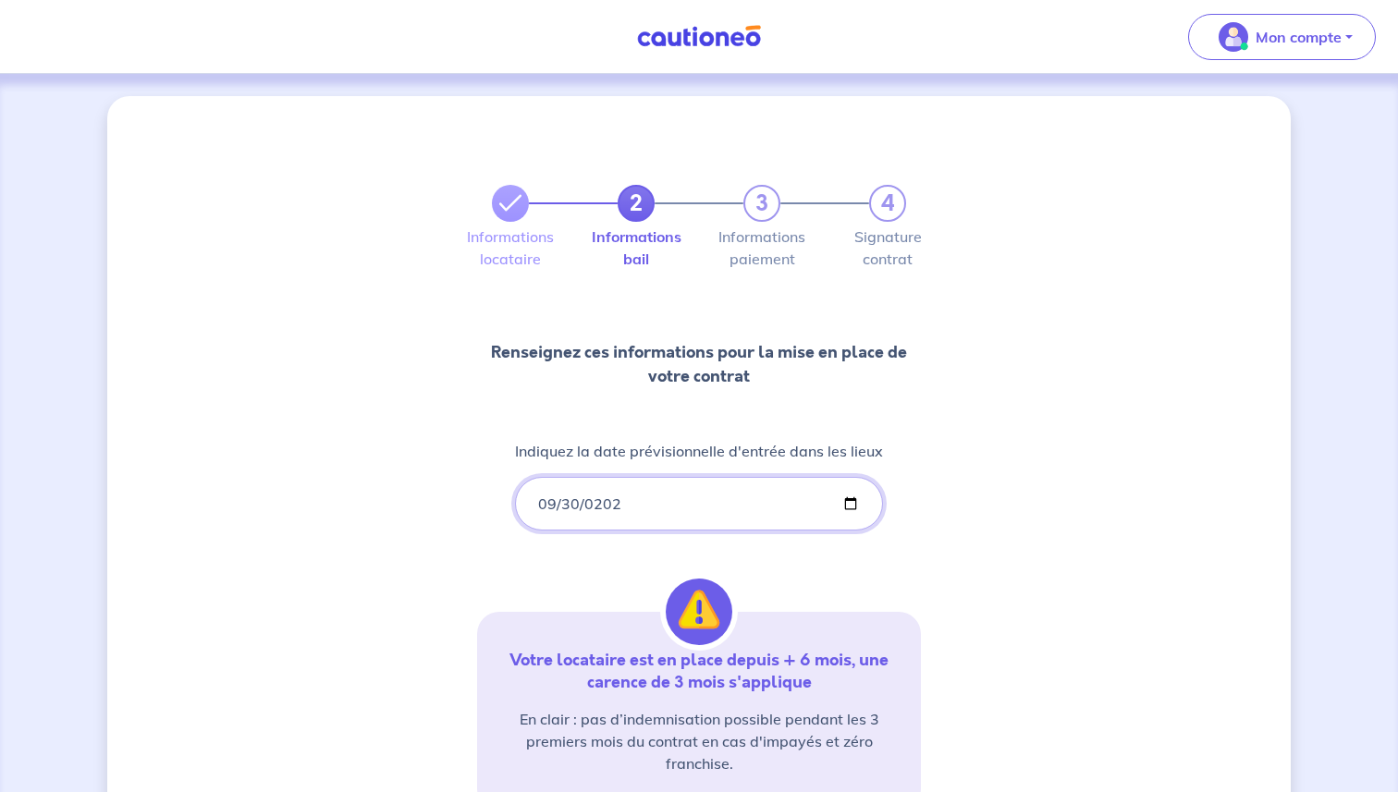
type input "[DATE]"
click at [431, 600] on div "2 3 4 Informations locataire Informations bail Informations paiement Signature …" at bounding box center [698, 543] width 1183 height 895
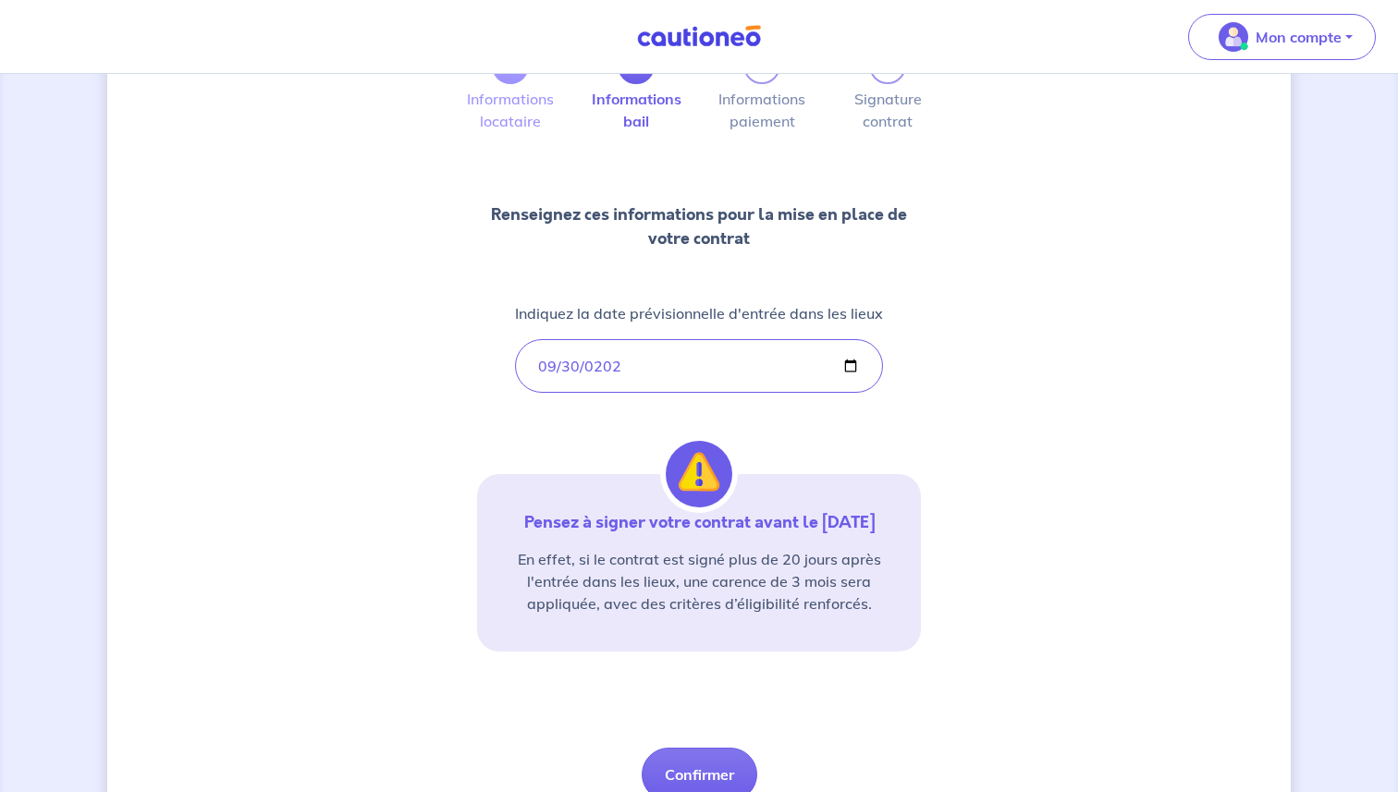
scroll to position [203, 0]
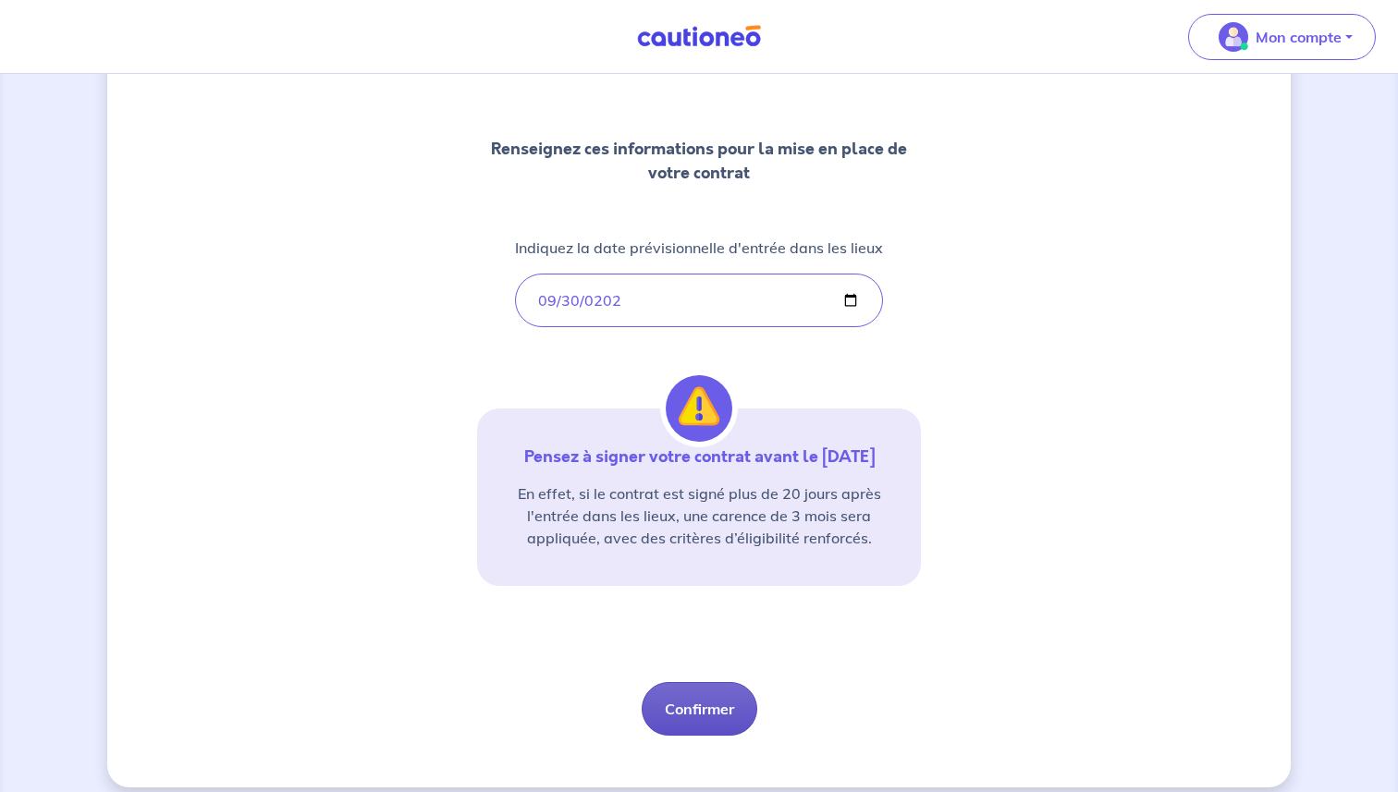
click at [713, 720] on button "Confirmer" at bounding box center [700, 709] width 116 height 54
select select "FR"
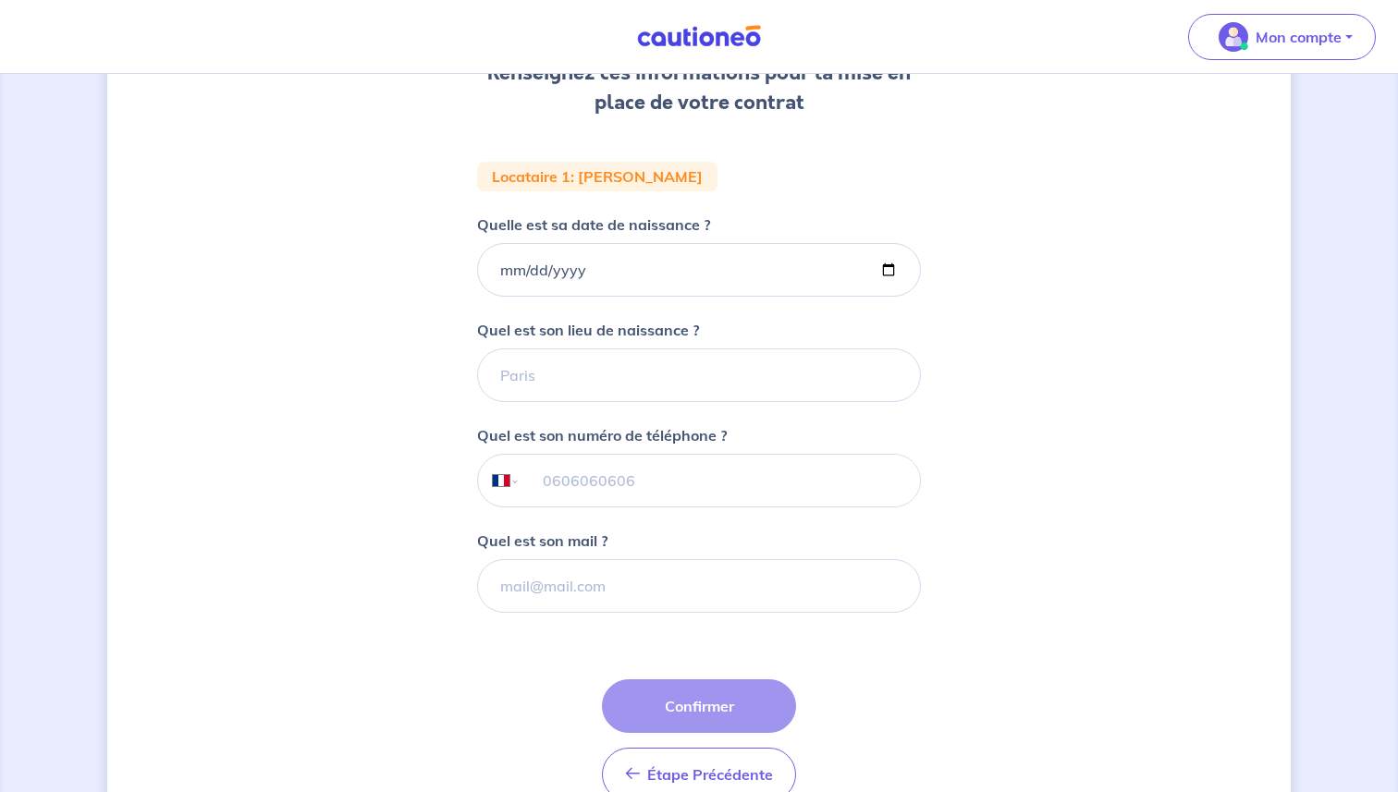
scroll to position [242, 0]
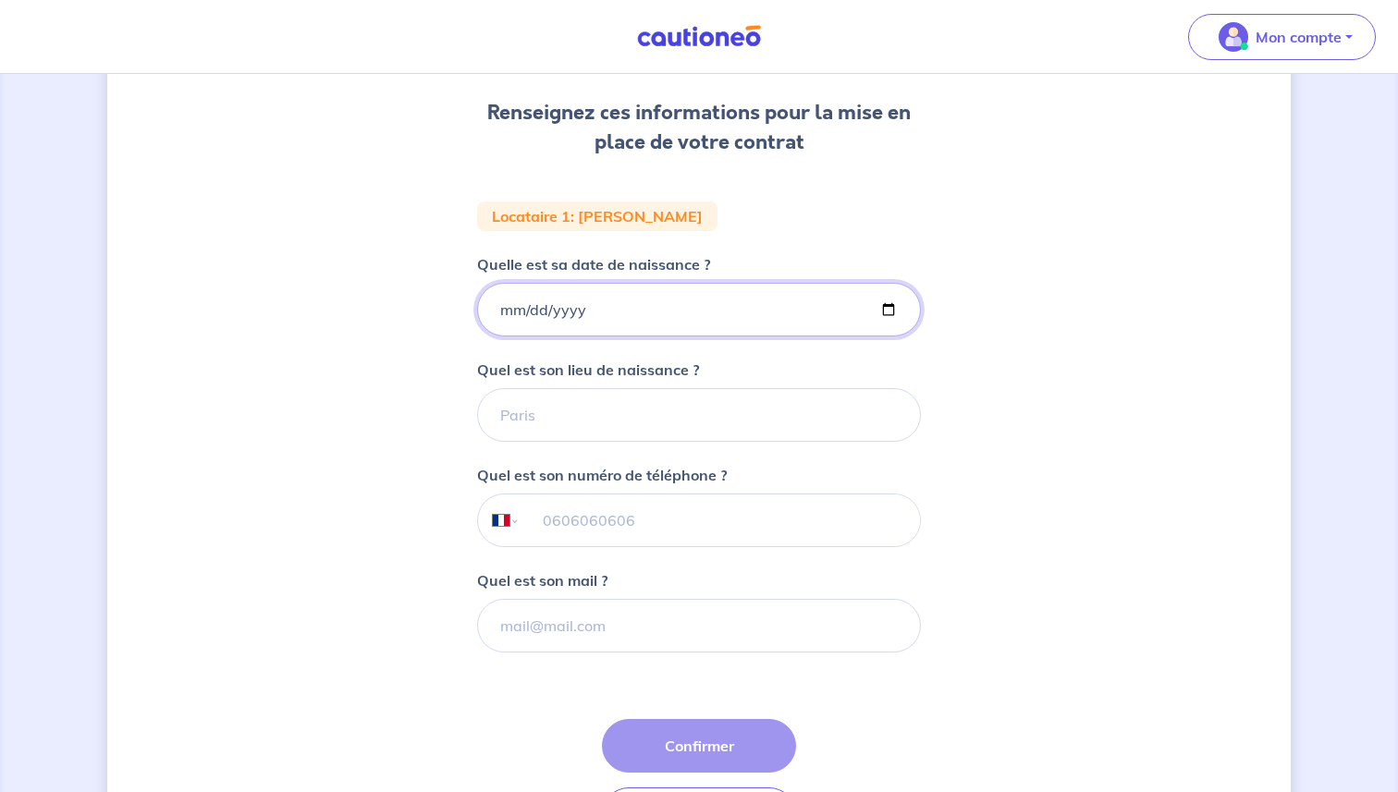
click at [496, 313] on input "Quelle est sa date de naissance ?" at bounding box center [699, 310] width 444 height 54
type input "[DATE]"
click at [391, 451] on div "2 3 4 Informations locataire Informations bail Informations paiement Signature …" at bounding box center [698, 381] width 1183 height 1054
click at [557, 411] on input "Quel est son lieu de naissance ?" at bounding box center [699, 415] width 444 height 54
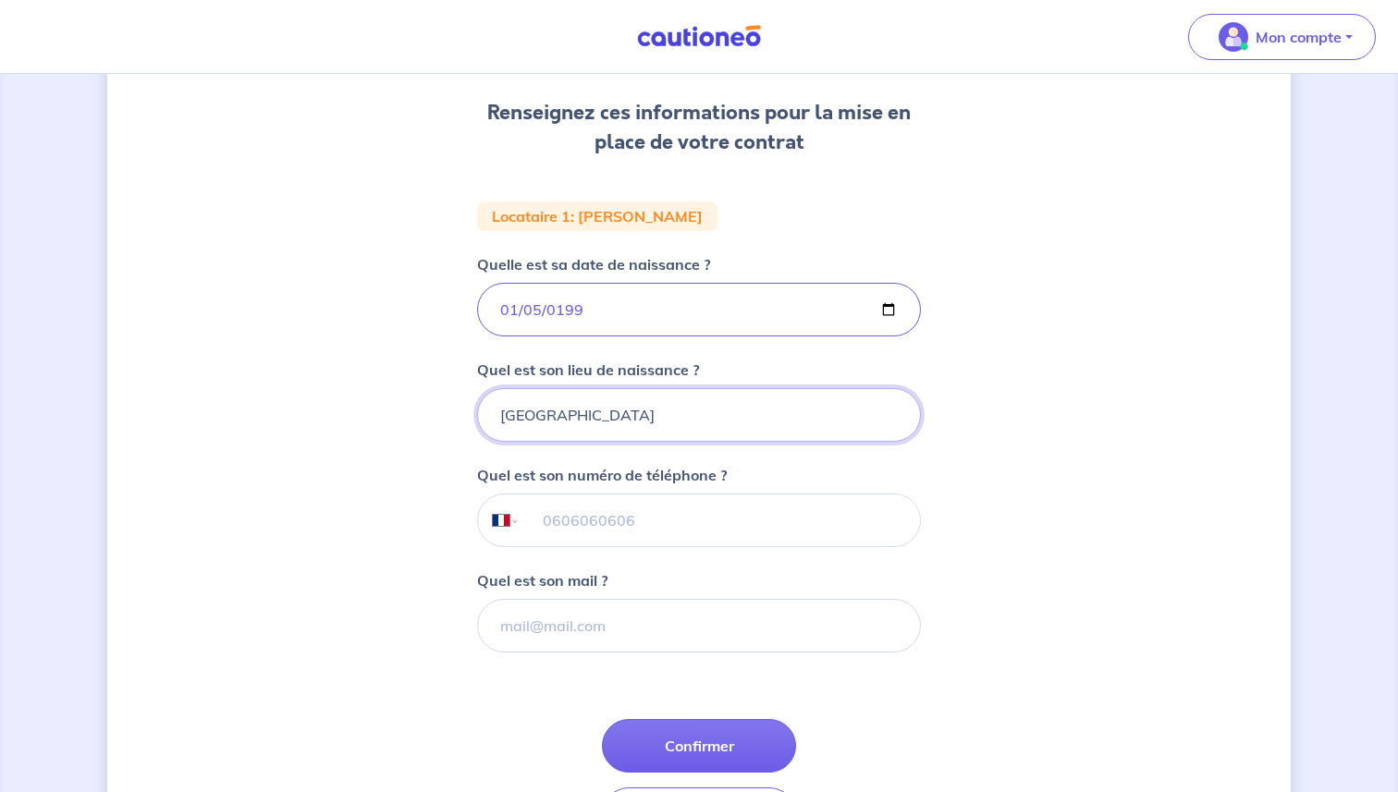
type input "[GEOGRAPHIC_DATA]"
click at [689, 530] on input "tel" at bounding box center [719, 521] width 399 height 52
paste input "07 85 70 06 38"
click at [637, 529] on input "07 85 70 06 38" at bounding box center [719, 521] width 399 height 52
type input "07 85 70 03 8"
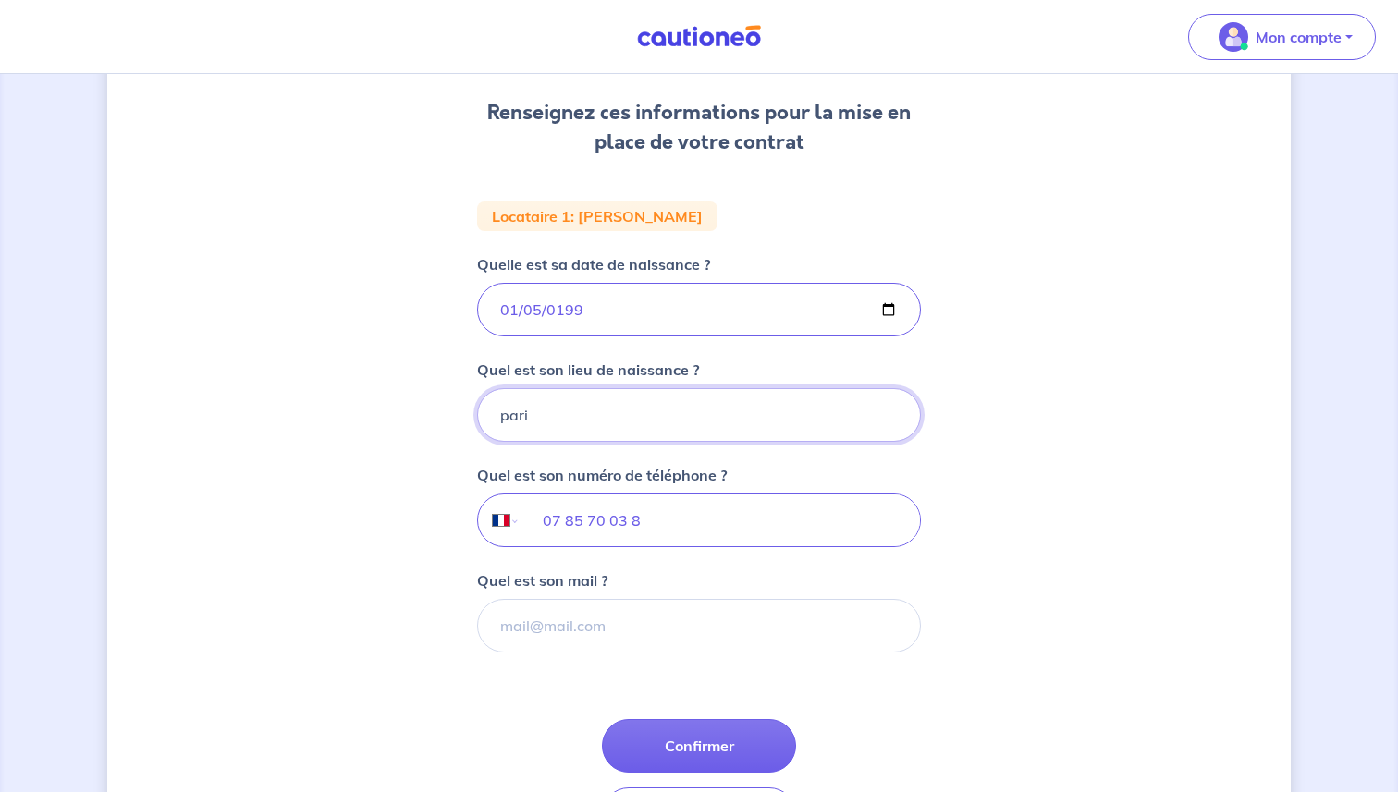
type input "[GEOGRAPHIC_DATA]"
click at [655, 520] on input "07 85 70 03 8" at bounding box center [719, 521] width 399 height 52
paste input "6 3"
type input "07 85 70 06 38"
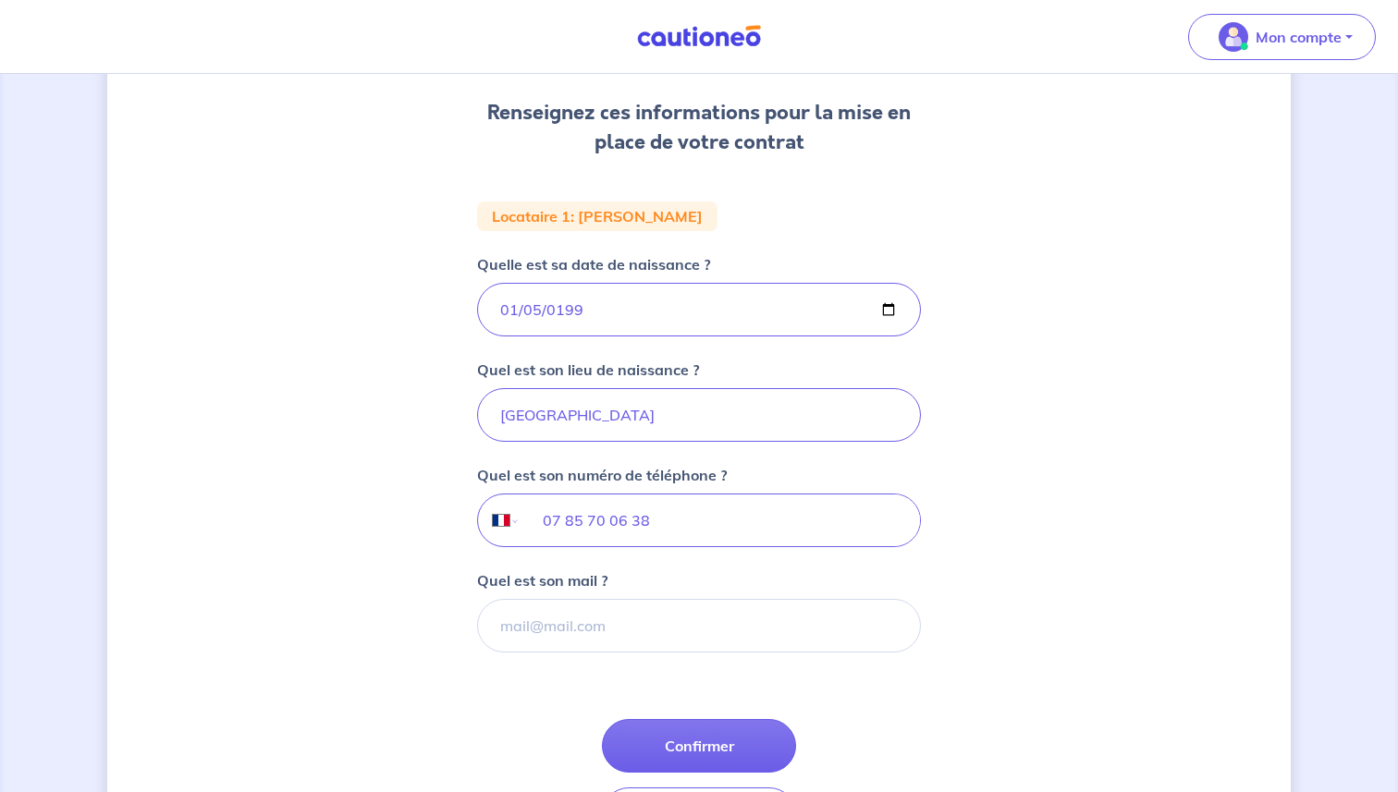
click at [454, 573] on div "2 3 4 Informations locataire Informations bail Informations paiement Signature …" at bounding box center [698, 381] width 1183 height 1054
click at [533, 629] on input "Quel est son mail ?" at bounding box center [699, 626] width 444 height 54
paste input "T R I V I D I C . M @ G M A I L . C O M"
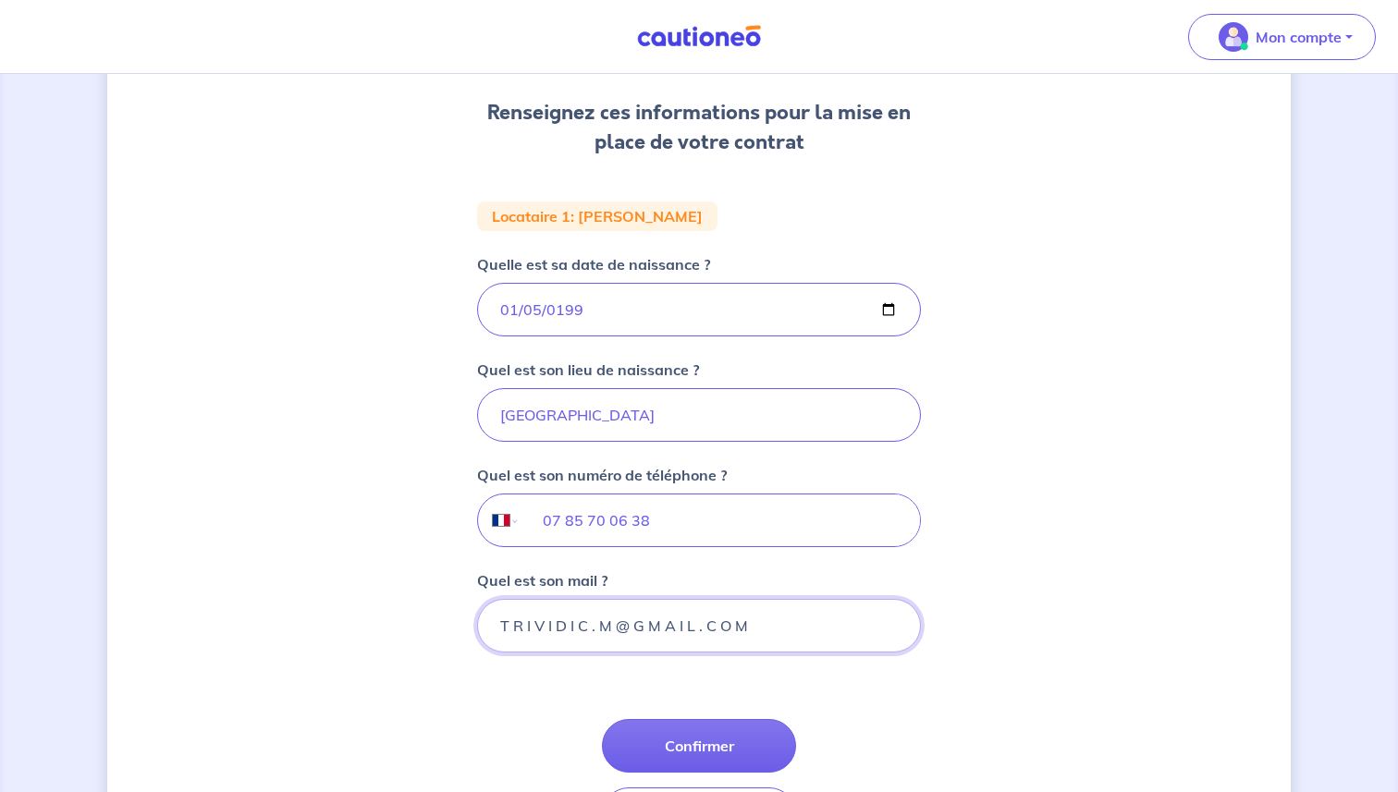
click at [742, 624] on input "T R I V I D I C . M @ G M A I L . C O M" at bounding box center [699, 626] width 444 height 54
type input "[EMAIL_ADDRESS][DOMAIN_NAME]"
click at [738, 761] on button "Confirmer" at bounding box center [699, 746] width 194 height 54
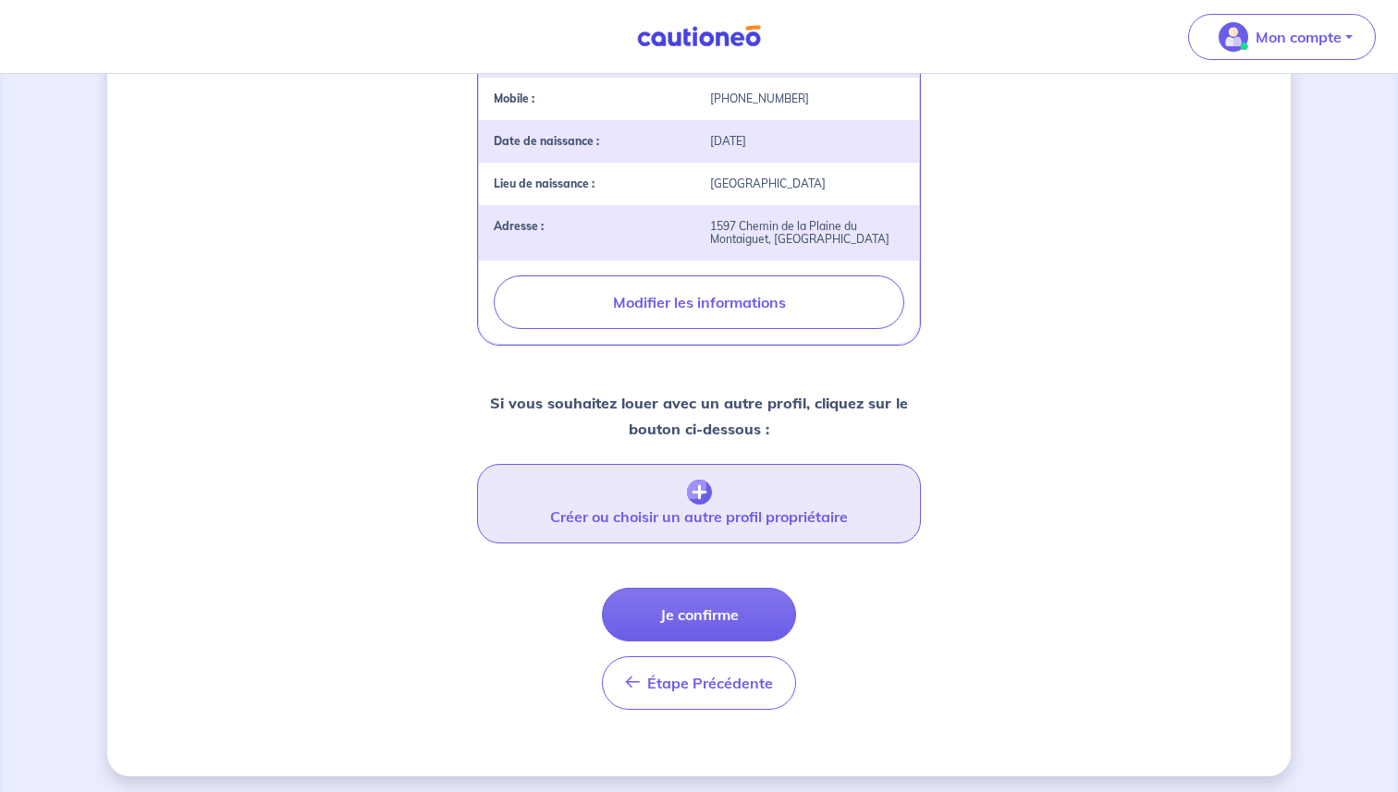
scroll to position [556, 0]
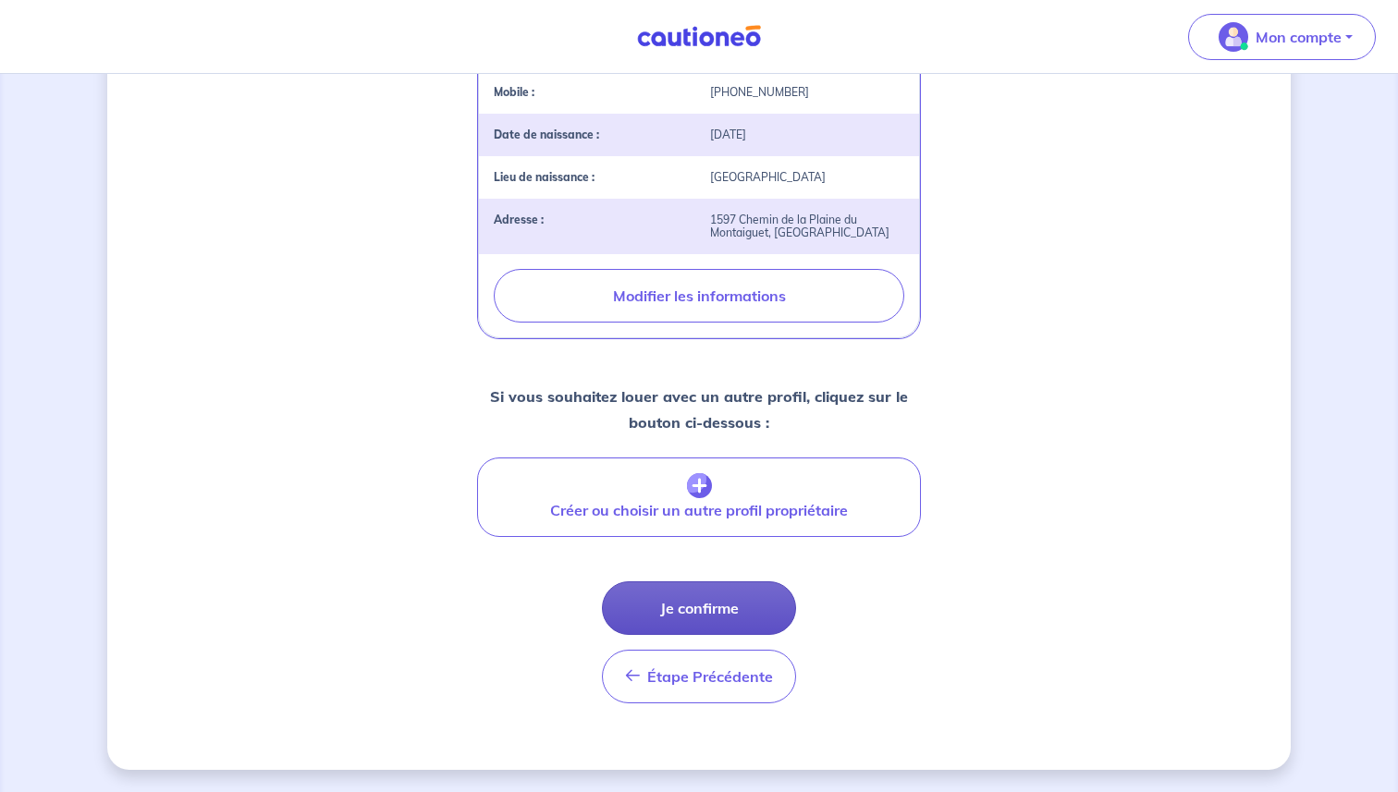
click at [704, 605] on button "Je confirme" at bounding box center [699, 608] width 194 height 54
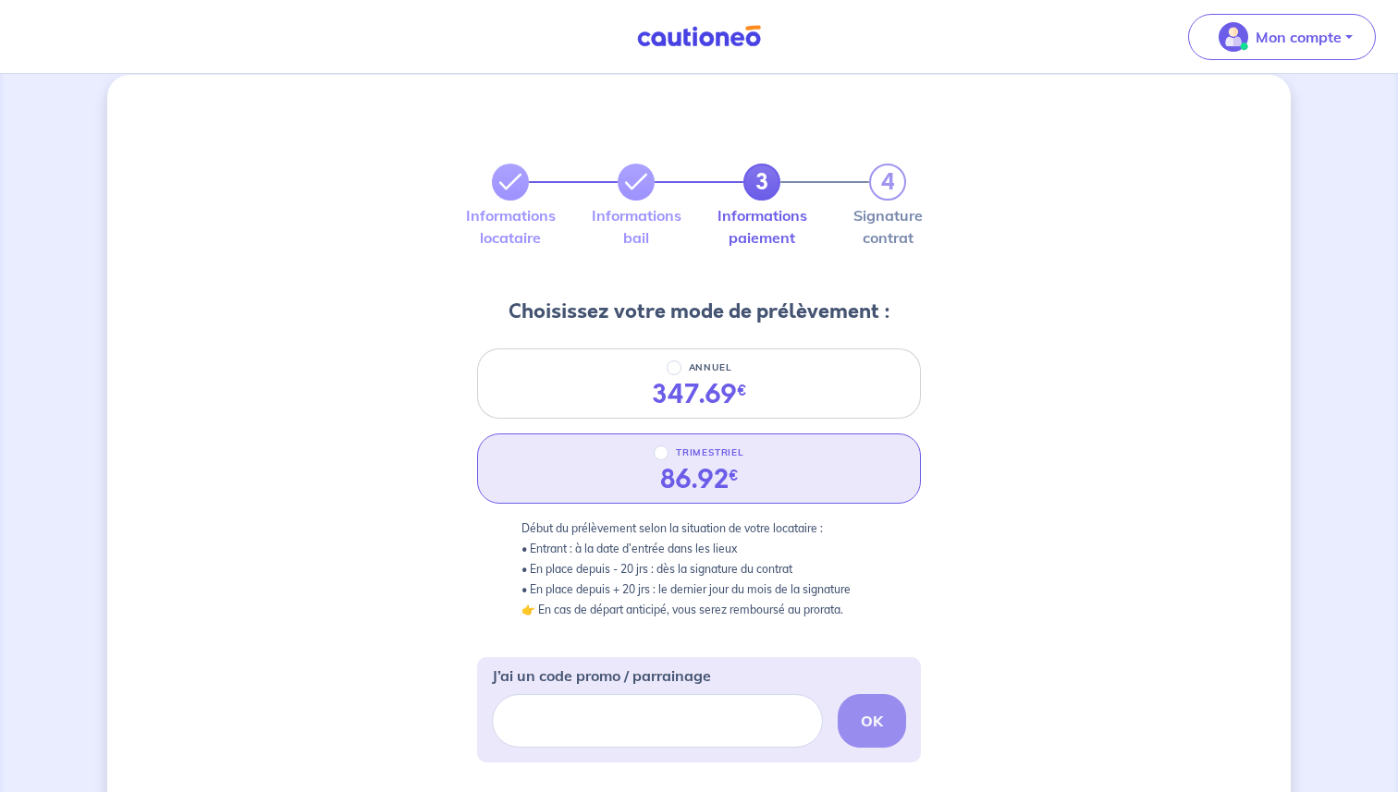
scroll to position [32, 0]
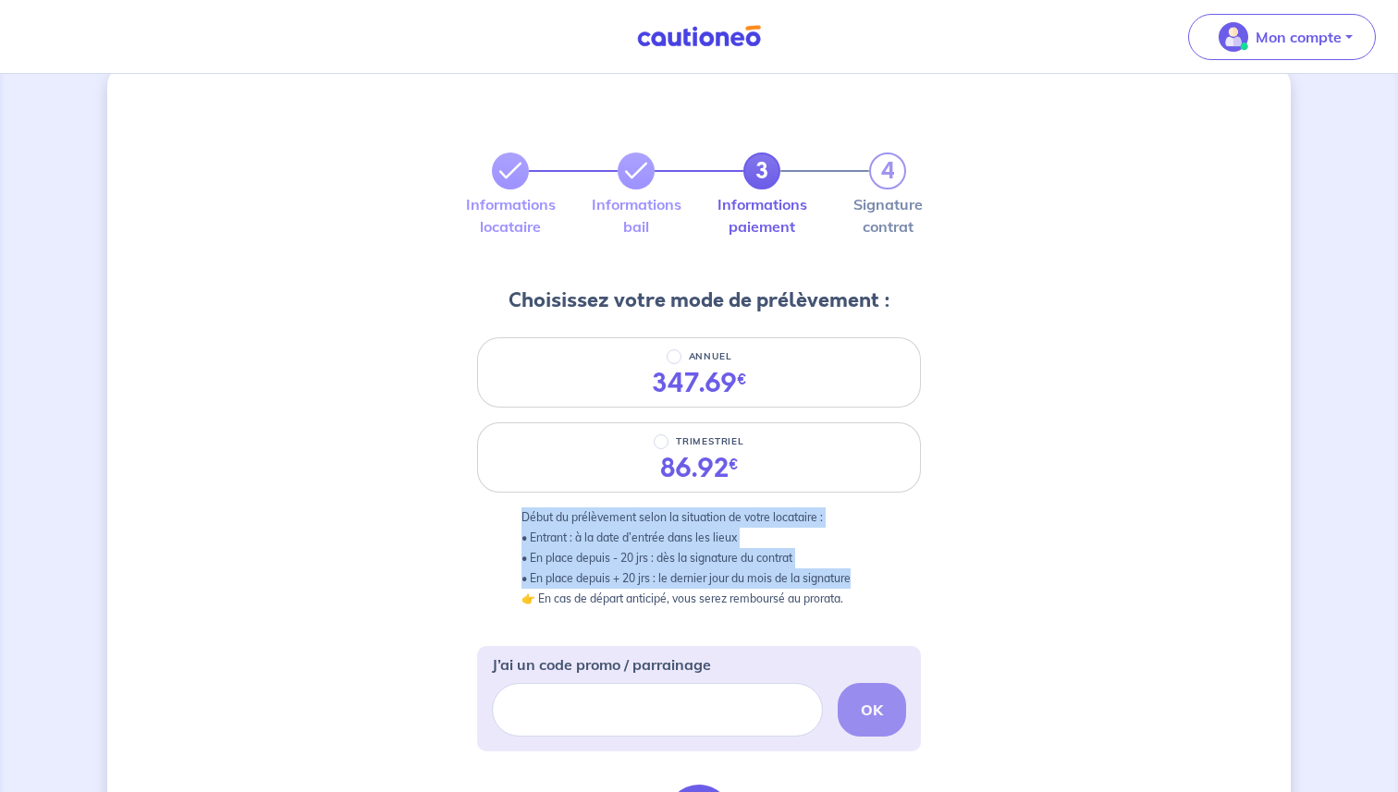
drag, startPoint x: 442, startPoint y: 535, endPoint x: 912, endPoint y: 575, distance: 472.2
click at [911, 575] on div "3 4 Informations locataire Informations bail Informations paiement Signature co…" at bounding box center [698, 665] width 1183 height 1202
click at [912, 575] on div "ANNUEL 347.69 € TRIMESTRIEL 86.92 € Début du prélèvement selon la situation de …" at bounding box center [699, 480] width 444 height 287
drag, startPoint x: 912, startPoint y: 575, endPoint x: 492, endPoint y: 527, distance: 423.4
click at [493, 527] on div "ANNUEL 347.69 € TRIMESTRIEL 86.92 € Début du prélèvement selon la situation de …" at bounding box center [699, 480] width 444 height 287
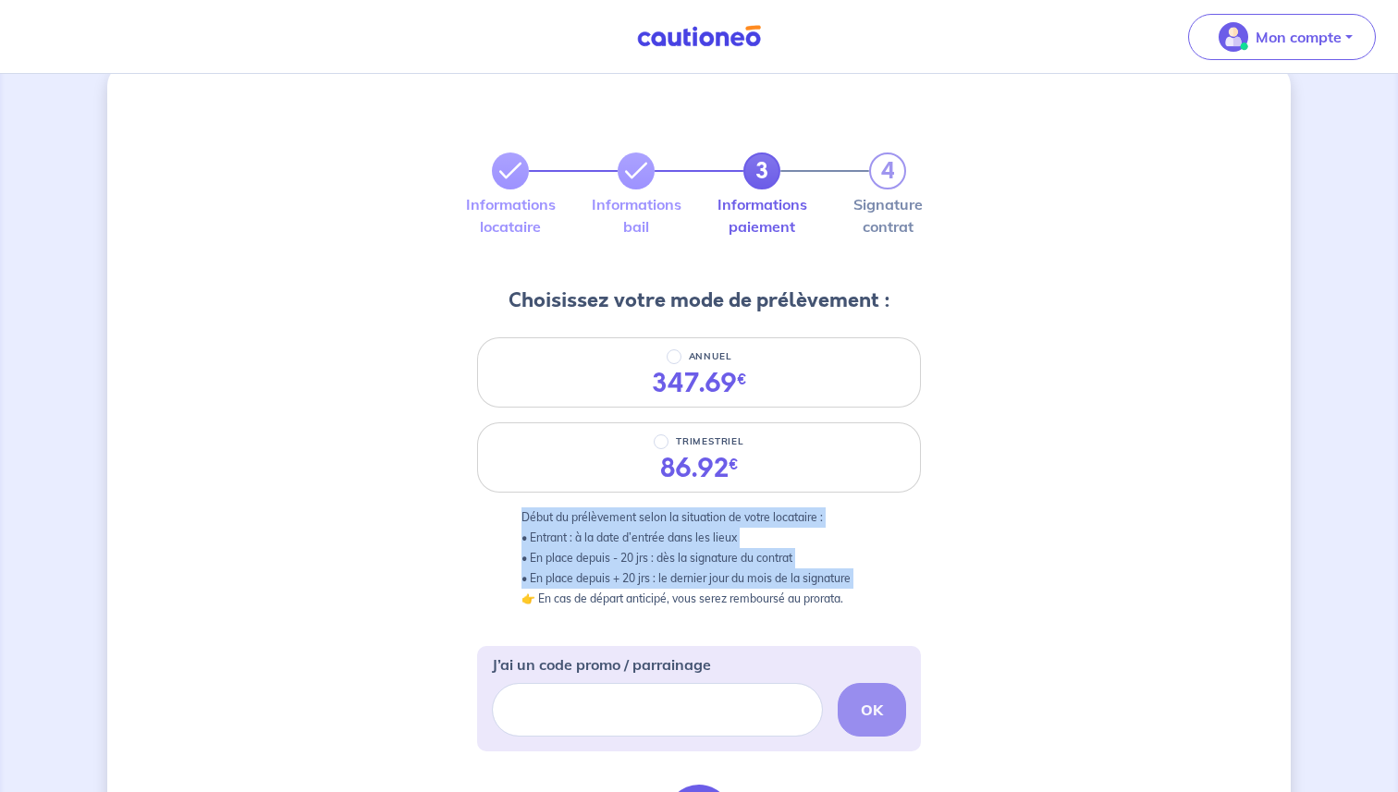
click at [492, 527] on div "ANNUEL 347.69 € TRIMESTRIEL 86.92 € Début du prélèvement selon la situation de …" at bounding box center [699, 480] width 444 height 287
drag, startPoint x: 492, startPoint y: 527, endPoint x: 860, endPoint y: 569, distance: 370.4
click at [858, 569] on div "ANNUEL 347.69 € TRIMESTRIEL 86.92 € Début du prélèvement selon la situation de …" at bounding box center [699, 480] width 444 height 287
click at [860, 569] on p "Début du prélèvement selon la situation de votre locataire : • Entrant : à la d…" at bounding box center [698, 559] width 355 height 102
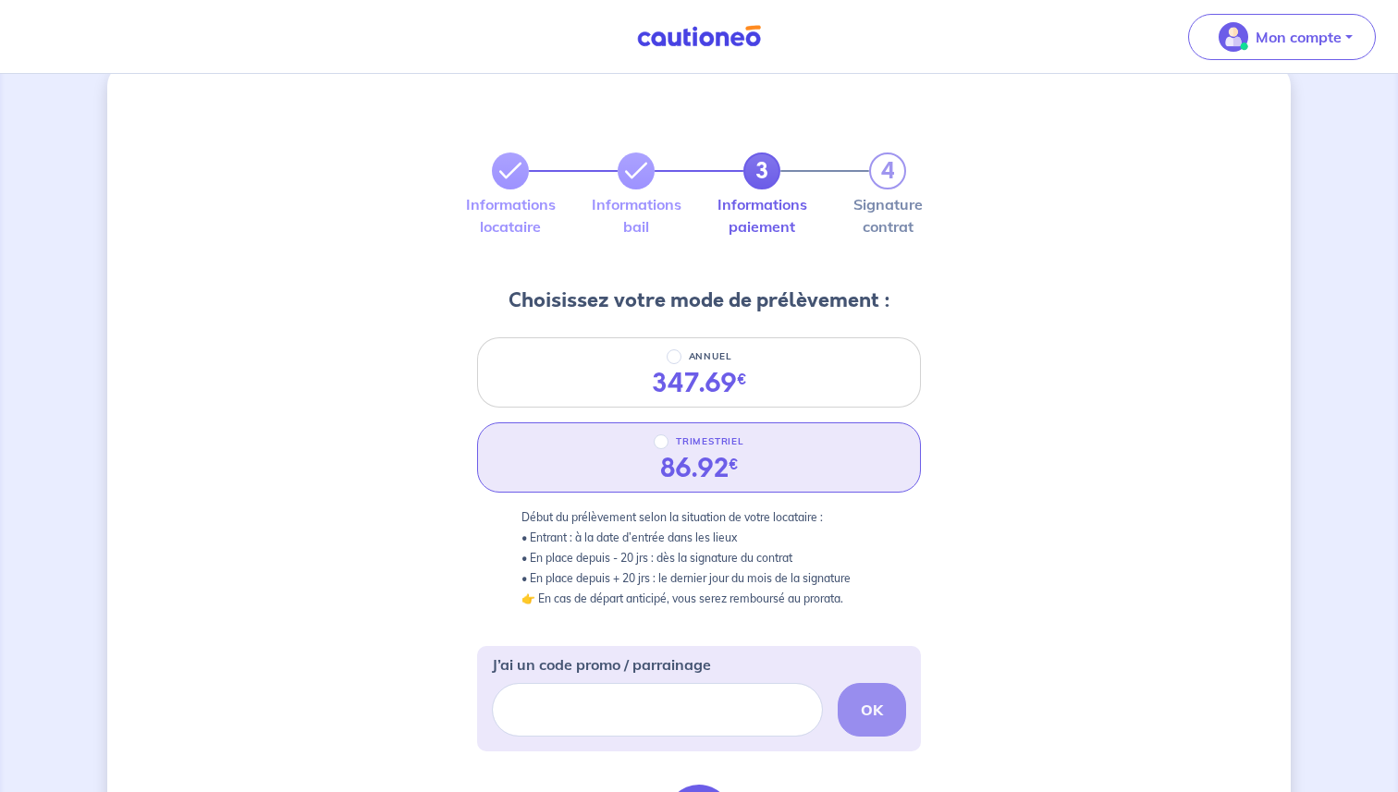
click at [725, 454] on div "86.92 €" at bounding box center [699, 468] width 79 height 31
radio input "true"
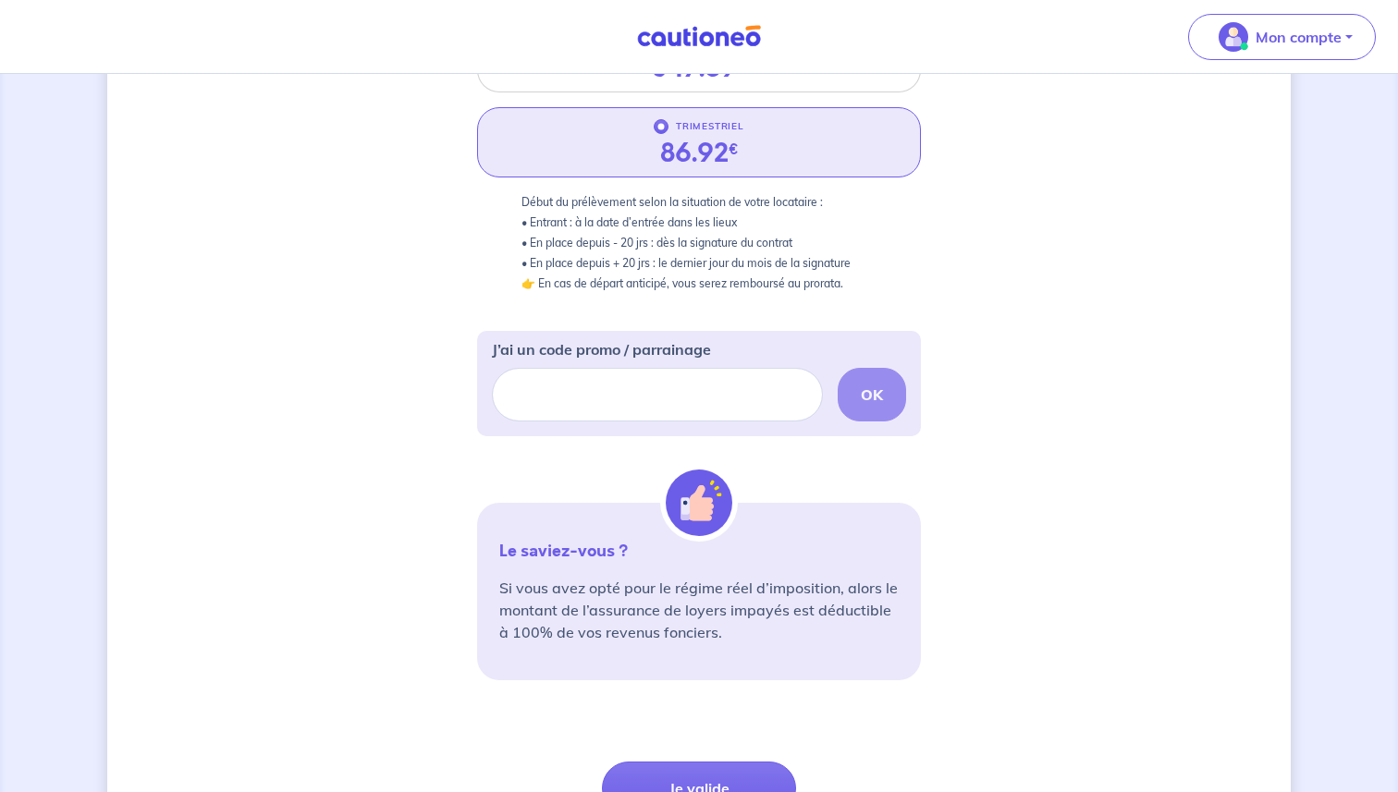
scroll to position [389, 0]
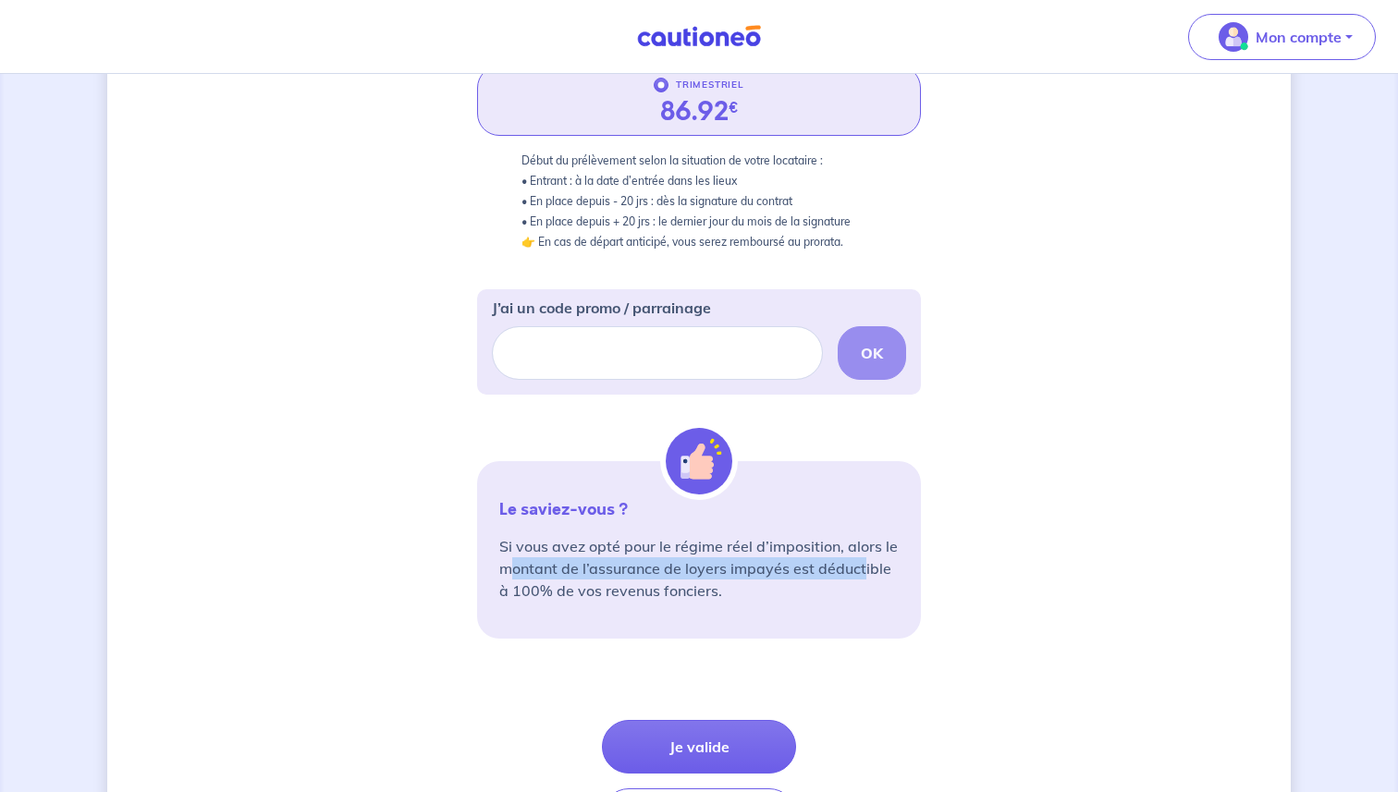
drag, startPoint x: 508, startPoint y: 572, endPoint x: 865, endPoint y: 572, distance: 356.8
click at [863, 572] on p "Si vous avez opté pour le régime réel d’imposition, alors le montant de l’assur…" at bounding box center [698, 568] width 399 height 67
click at [865, 572] on p "Si vous avez opté pour le régime réel d’imposition, alors le montant de l’assur…" at bounding box center [698, 568] width 399 height 67
drag, startPoint x: 865, startPoint y: 572, endPoint x: 515, endPoint y: 576, distance: 350.4
click at [516, 576] on p "Si vous avez opté pour le régime réel d’imposition, alors le montant de l’assur…" at bounding box center [698, 568] width 399 height 67
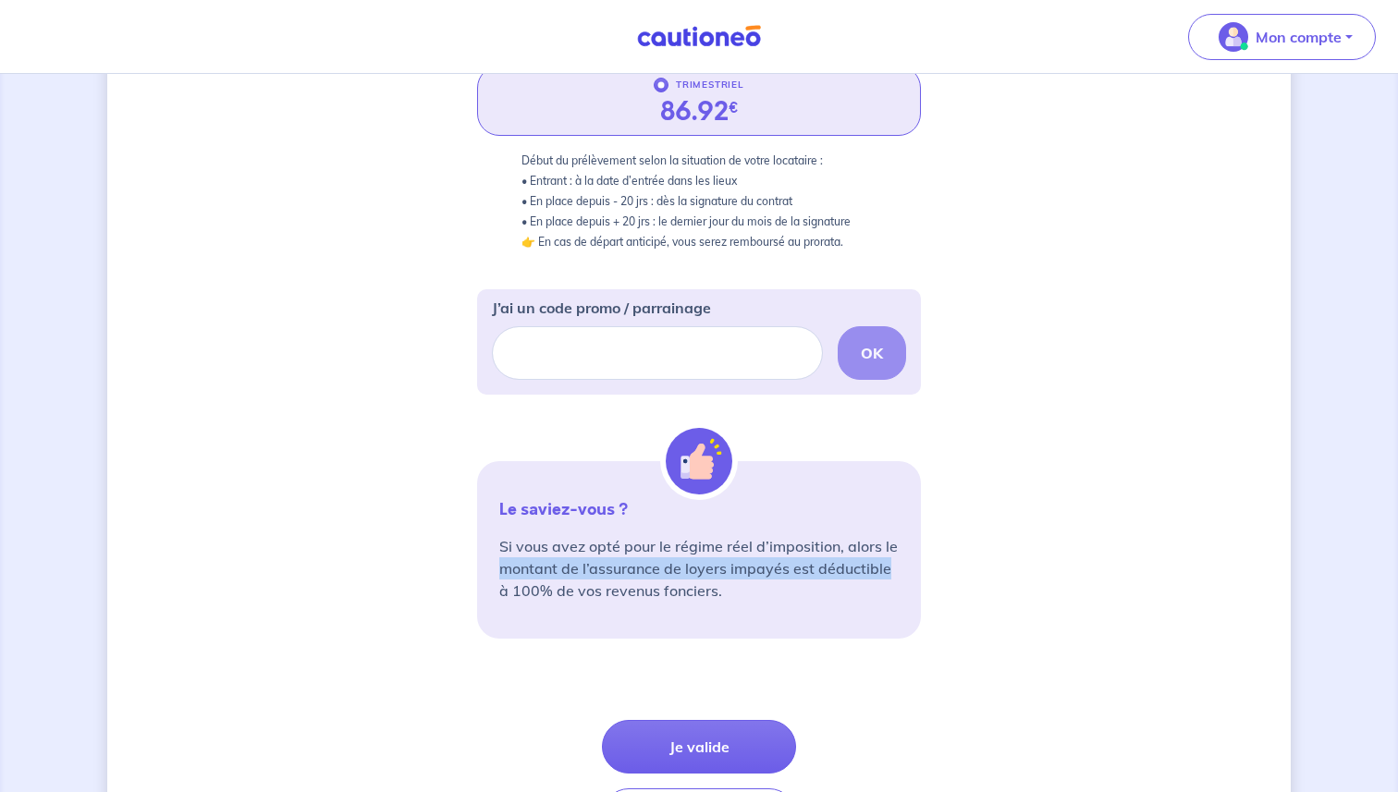
click at [515, 576] on p "Si vous avez opté pour le régime réel d’imposition, alors le montant de l’assur…" at bounding box center [698, 568] width 399 height 67
drag, startPoint x: 515, startPoint y: 576, endPoint x: 872, endPoint y: 576, distance: 356.8
click at [871, 576] on p "Si vous avez opté pour le régime réel d’imposition, alors le montant de l’assur…" at bounding box center [698, 568] width 399 height 67
click at [872, 576] on p "Si vous avez opté pour le régime réel d’imposition, alors le montant de l’assur…" at bounding box center [698, 568] width 399 height 67
drag, startPoint x: 872, startPoint y: 576, endPoint x: 510, endPoint y: 575, distance: 361.5
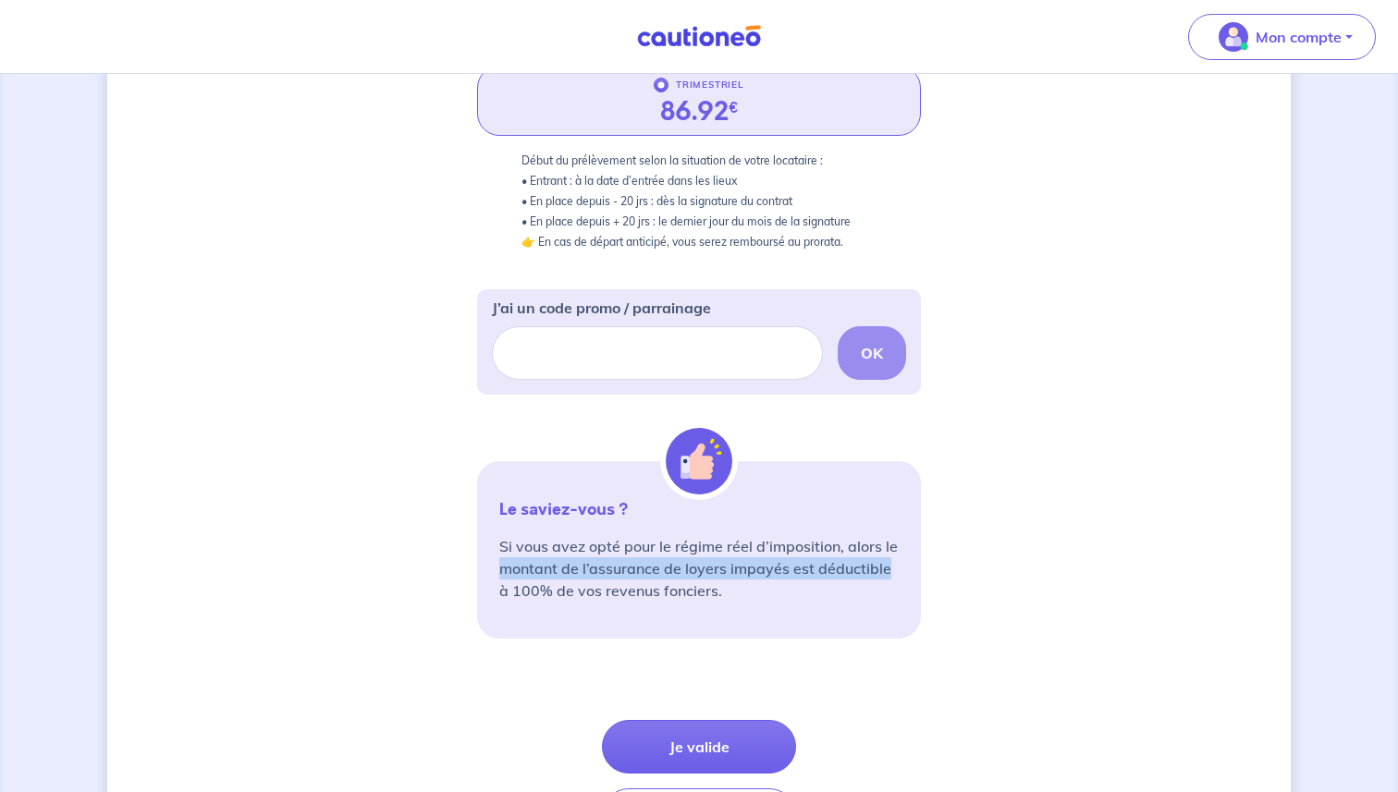
click at [511, 575] on p "Si vous avez opté pour le régime réel d’imposition, alors le montant de l’assur…" at bounding box center [698, 568] width 399 height 67
click at [510, 575] on p "Si vous avez opté pour le régime réel d’imposition, alors le montant de l’assur…" at bounding box center [698, 568] width 399 height 67
drag, startPoint x: 510, startPoint y: 575, endPoint x: 921, endPoint y: 568, distance: 410.5
click at [920, 567] on div "Le saviez-vous ? Si vous avez opté pour le régime réel d’imposition, alors le m…" at bounding box center [699, 549] width 444 height 177
click at [921, 568] on div "3 4 Informations locataire Informations bail Informations paiement Signature co…" at bounding box center [698, 308] width 1183 height 1202
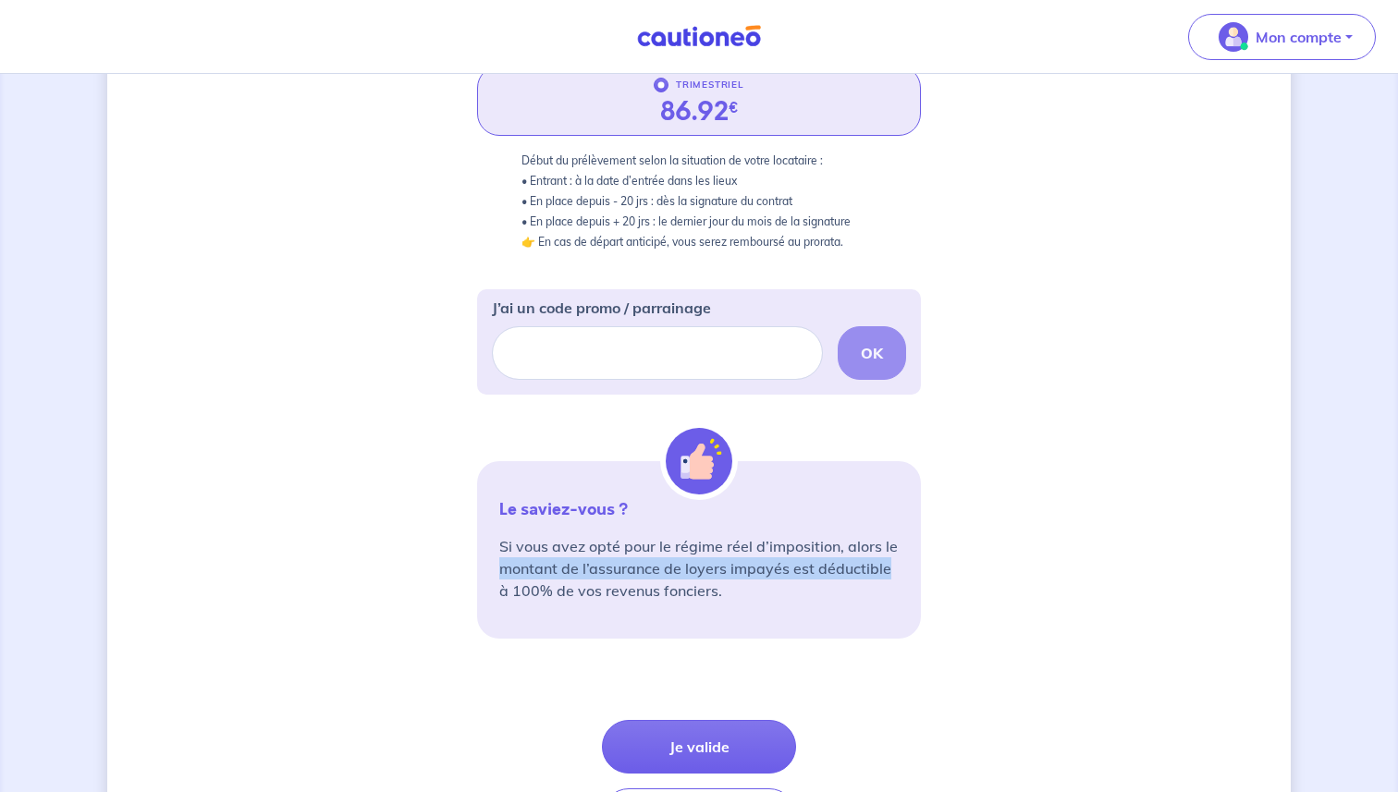
drag, startPoint x: 907, startPoint y: 568, endPoint x: 470, endPoint y: 566, distance: 437.3
click at [470, 566] on div "3 4 Informations locataire Informations bail Informations paiement Signature co…" at bounding box center [698, 308] width 1183 height 1202
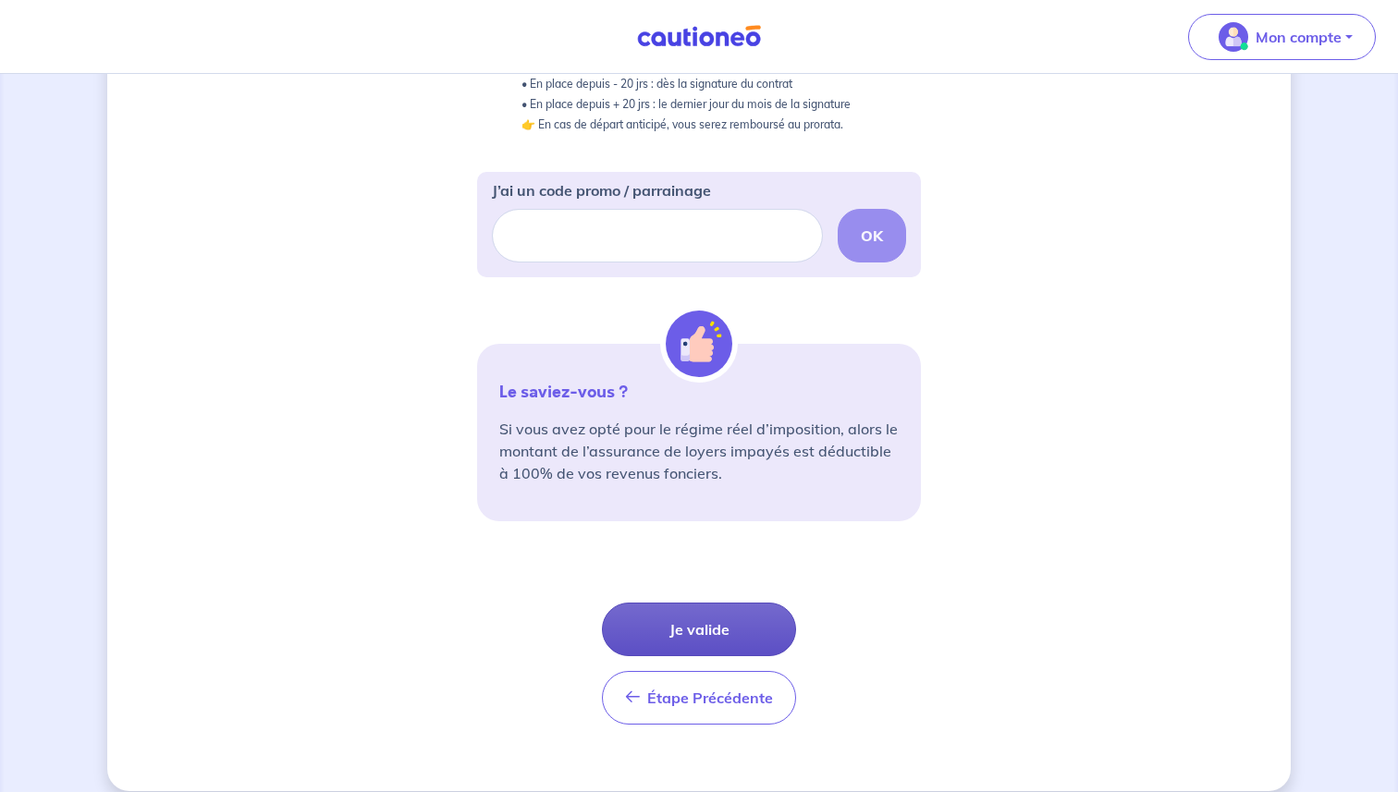
scroll to position [528, 0]
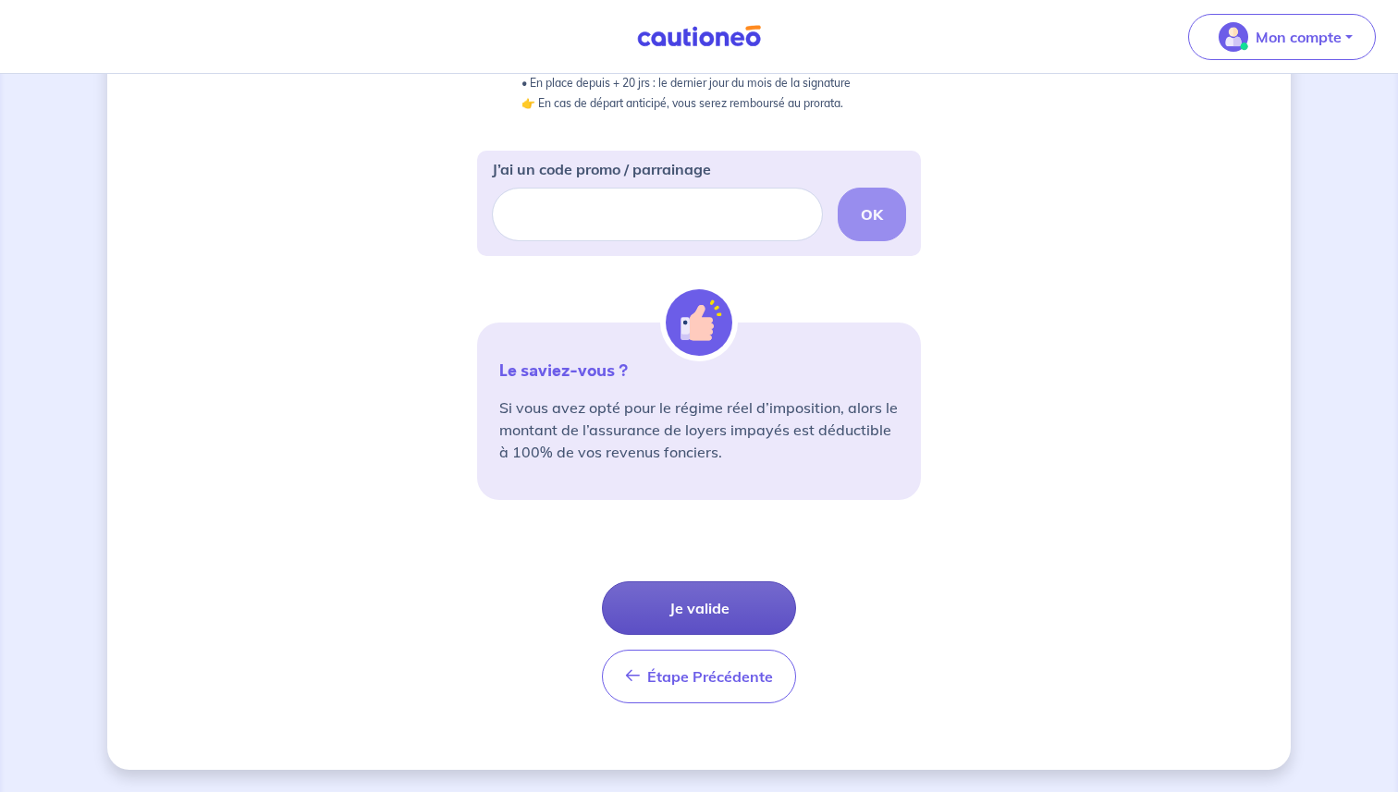
click at [706, 613] on button "Je valide" at bounding box center [699, 608] width 194 height 54
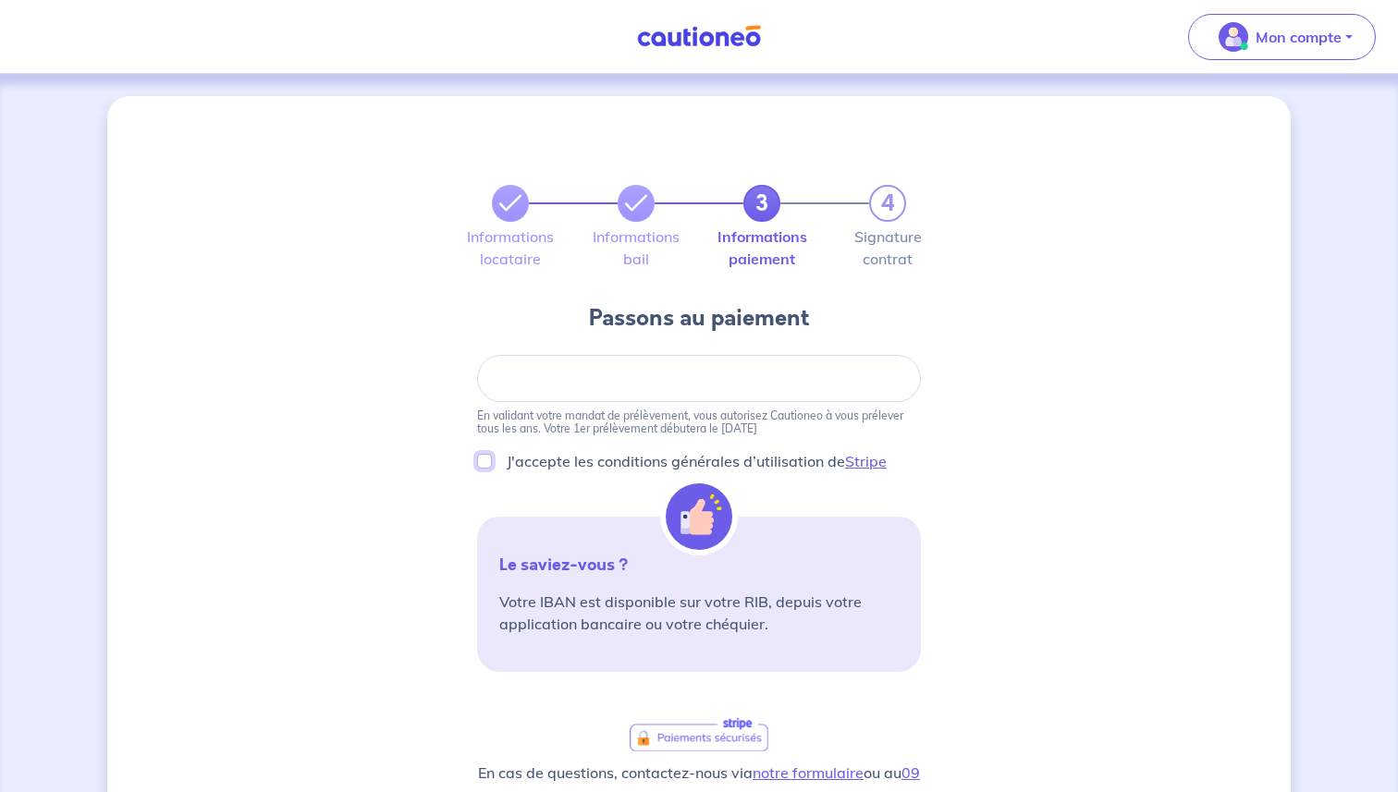
click at [483, 464] on input "J'accepte les conditions générales d’utilisation de Stripe" at bounding box center [484, 461] width 15 height 15
checkbox input "true"
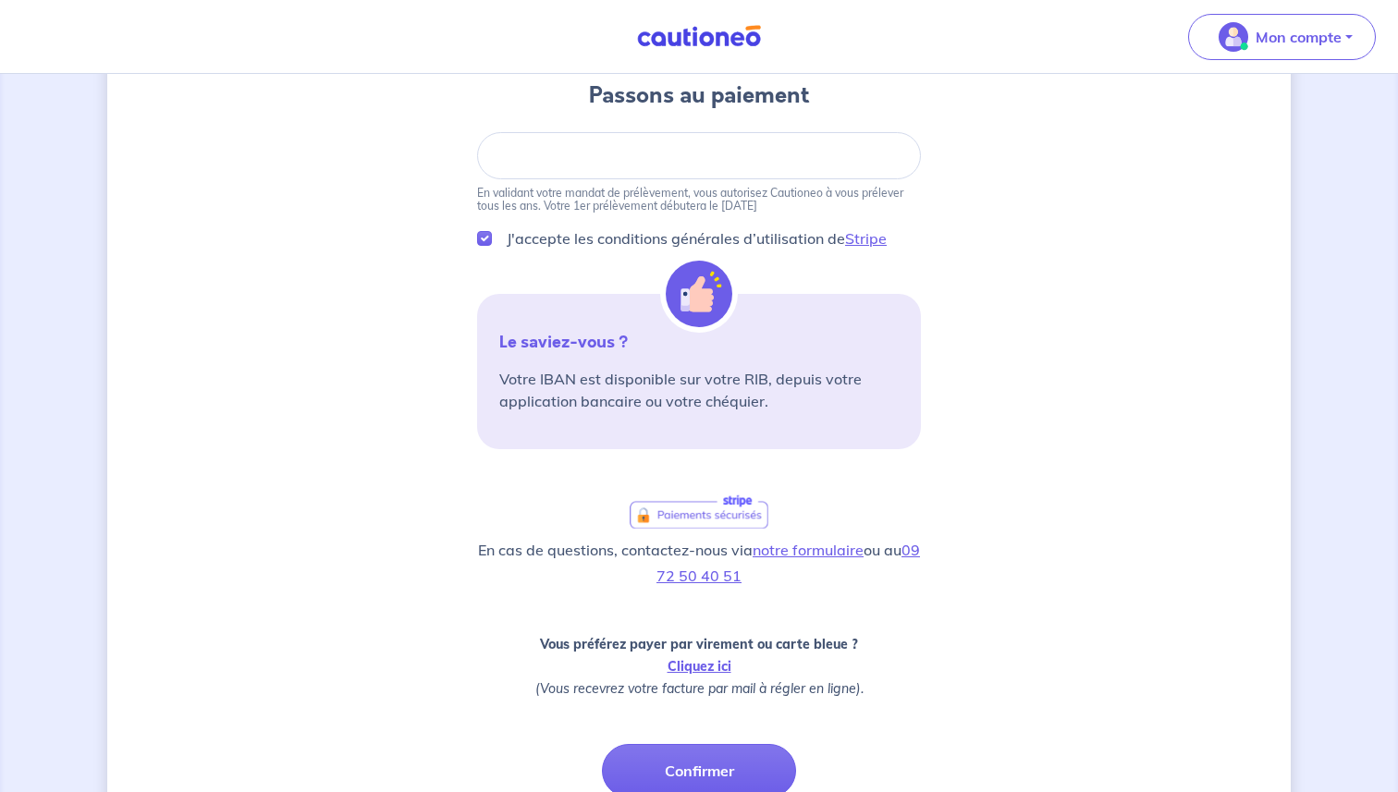
scroll to position [197, 0]
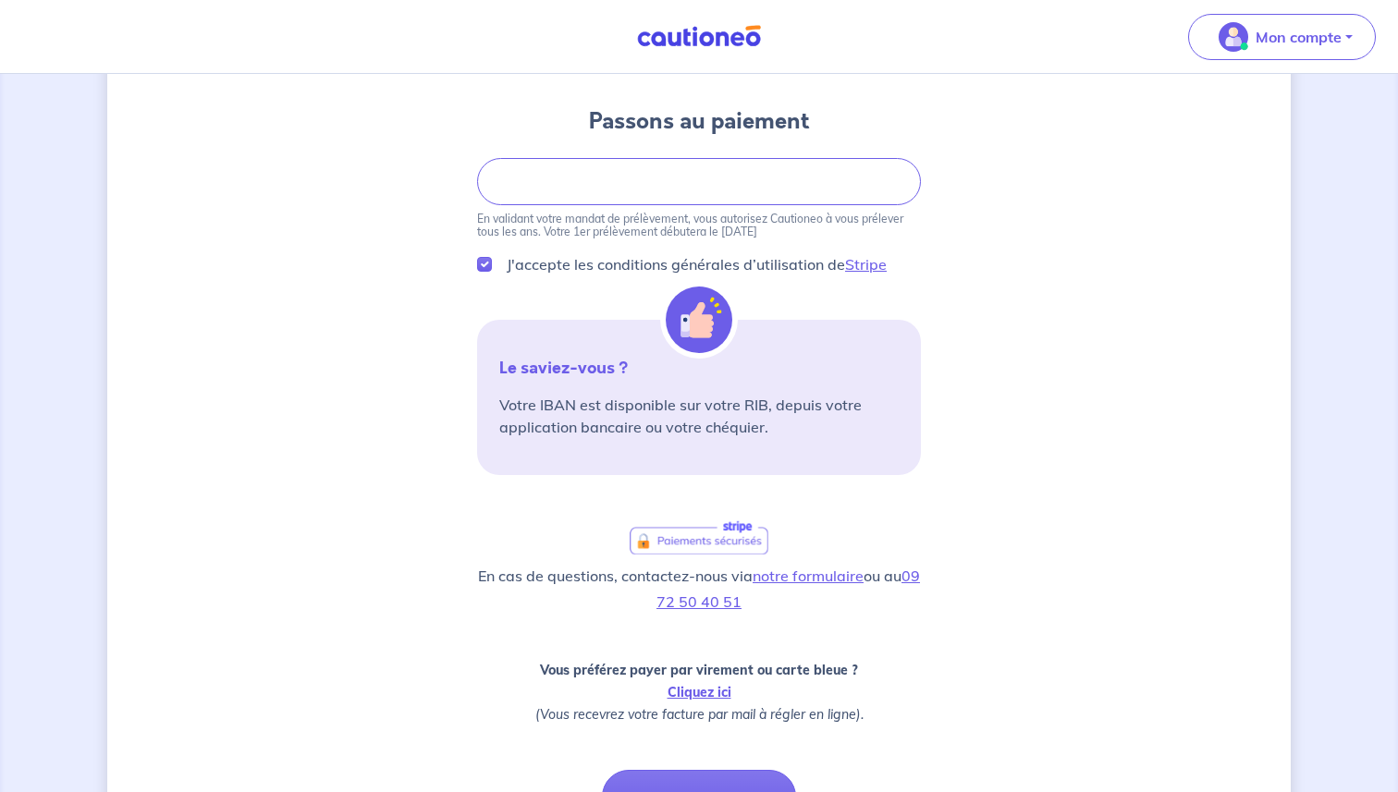
click at [410, 353] on div "3 4 Informations locataire Informations bail Informations paiement Signature co…" at bounding box center [698, 428] width 1183 height 1059
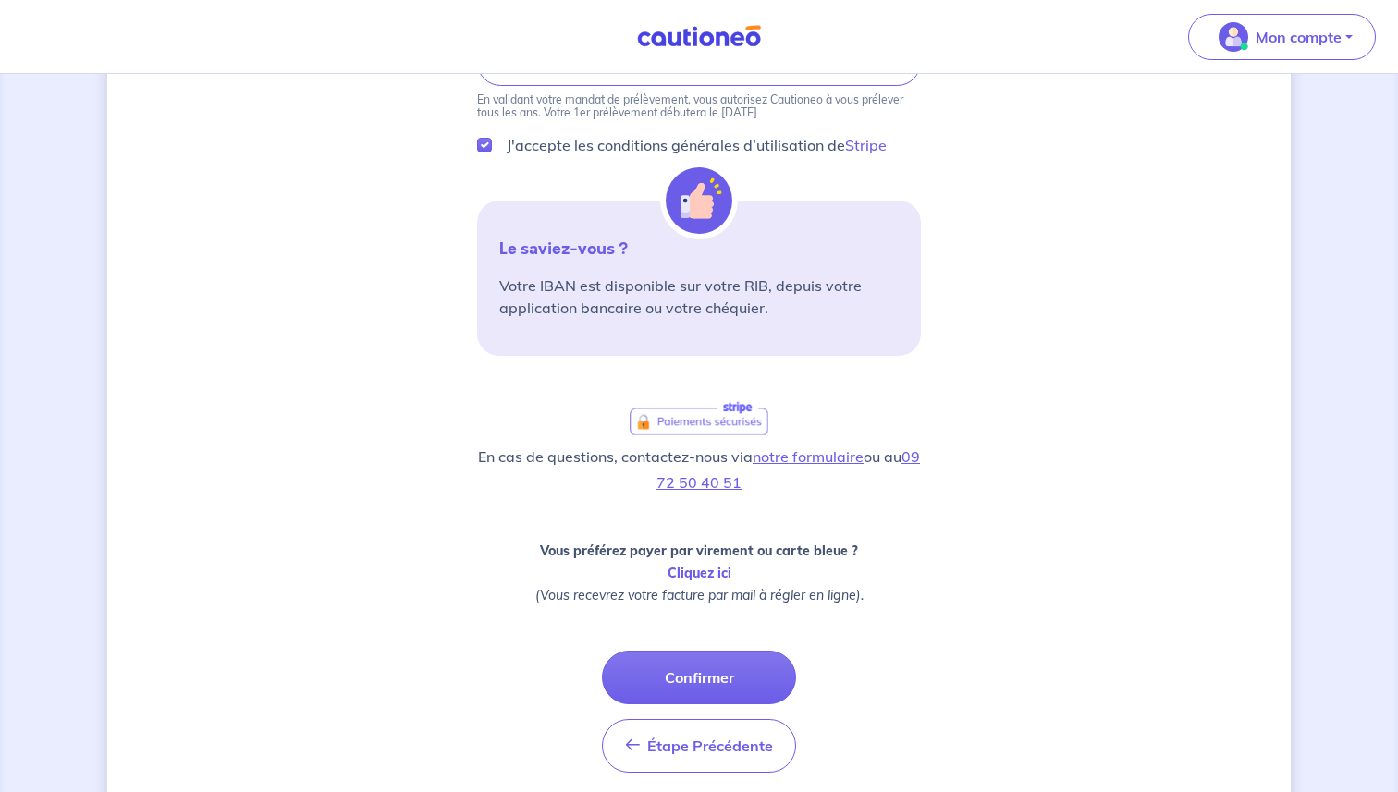
scroll to position [385, 0]
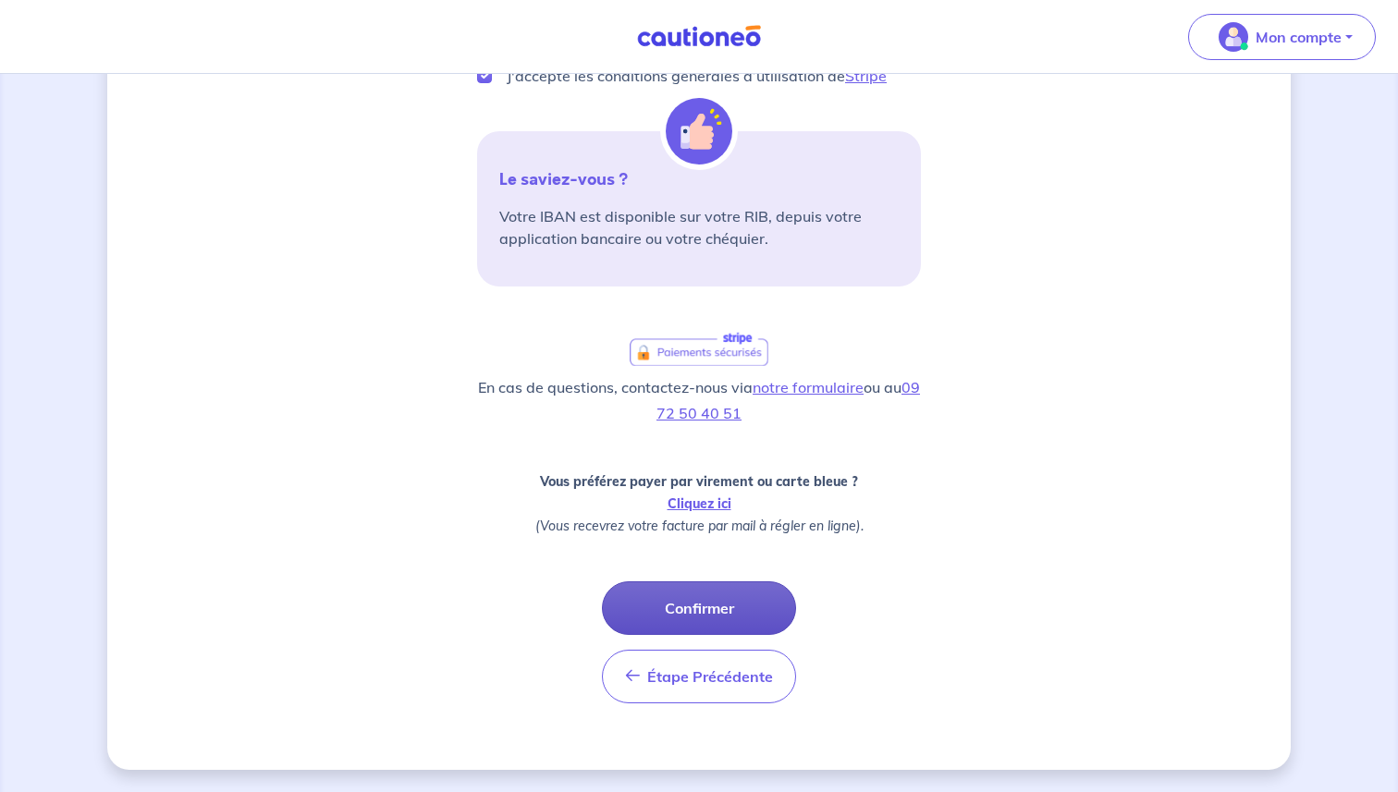
click at [707, 603] on button "Confirmer" at bounding box center [699, 608] width 194 height 54
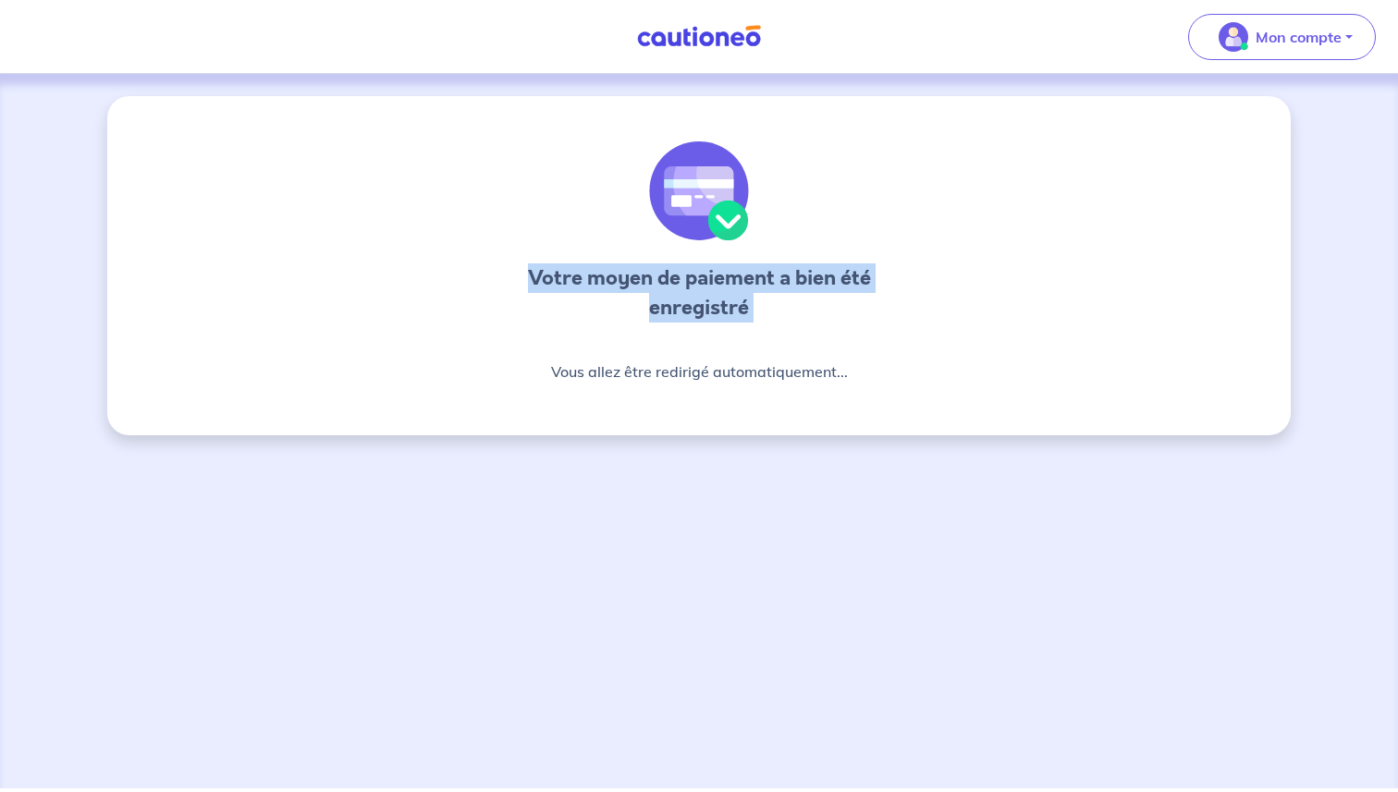
drag, startPoint x: 523, startPoint y: 278, endPoint x: 809, endPoint y: 350, distance: 294.6
click at [807, 350] on div "Votre moyen de paiement a bien été enregistré Vous allez être redirigé automati…" at bounding box center [699, 262] width 444 height 243
click at [663, 269] on h3 "Votre moyen de paiement a bien été enregistré" at bounding box center [699, 292] width 444 height 59
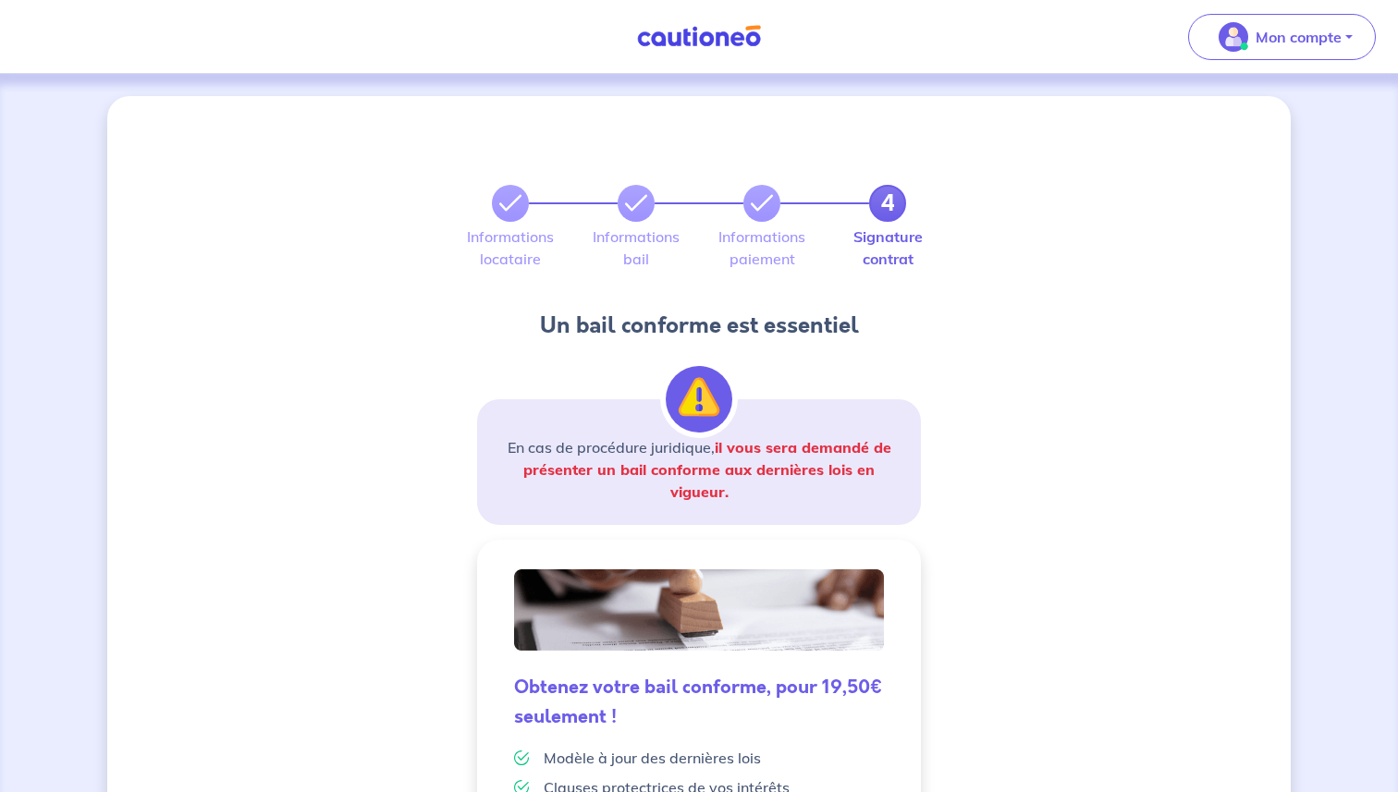
click at [401, 432] on div "4 Informations locataire Informations bail Informations paiement Signature cont…" at bounding box center [698, 619] width 1183 height 1046
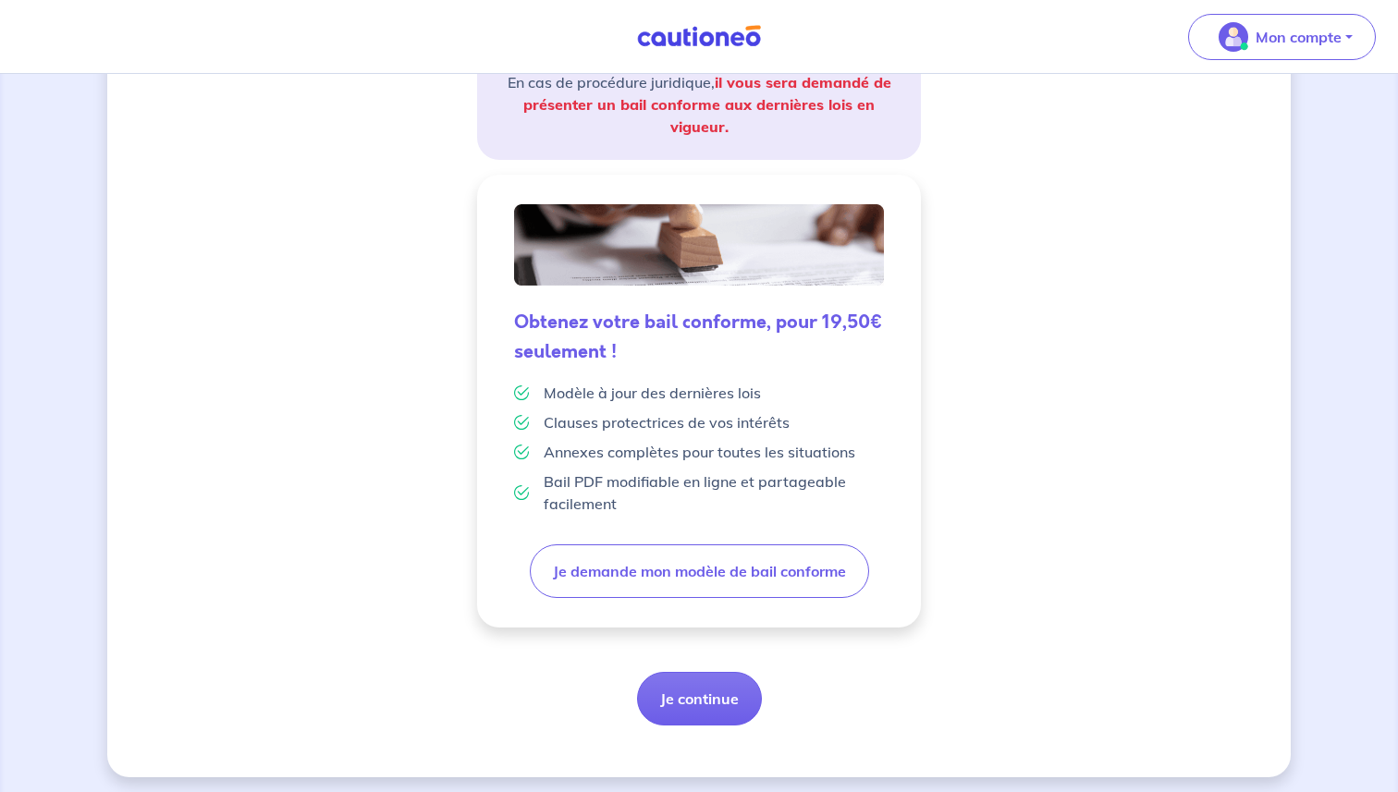
scroll to position [372, 0]
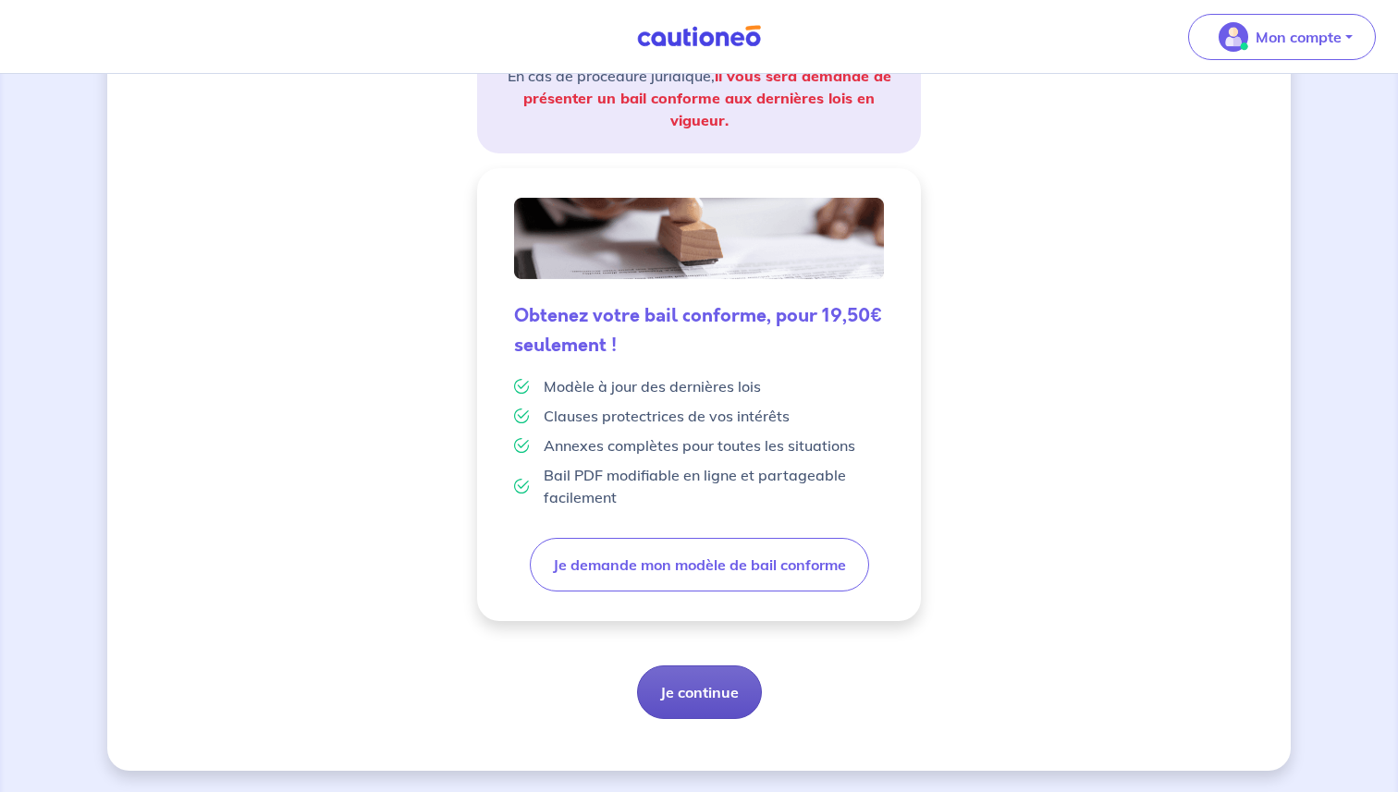
click at [683, 666] on button "Je continue" at bounding box center [699, 693] width 125 height 54
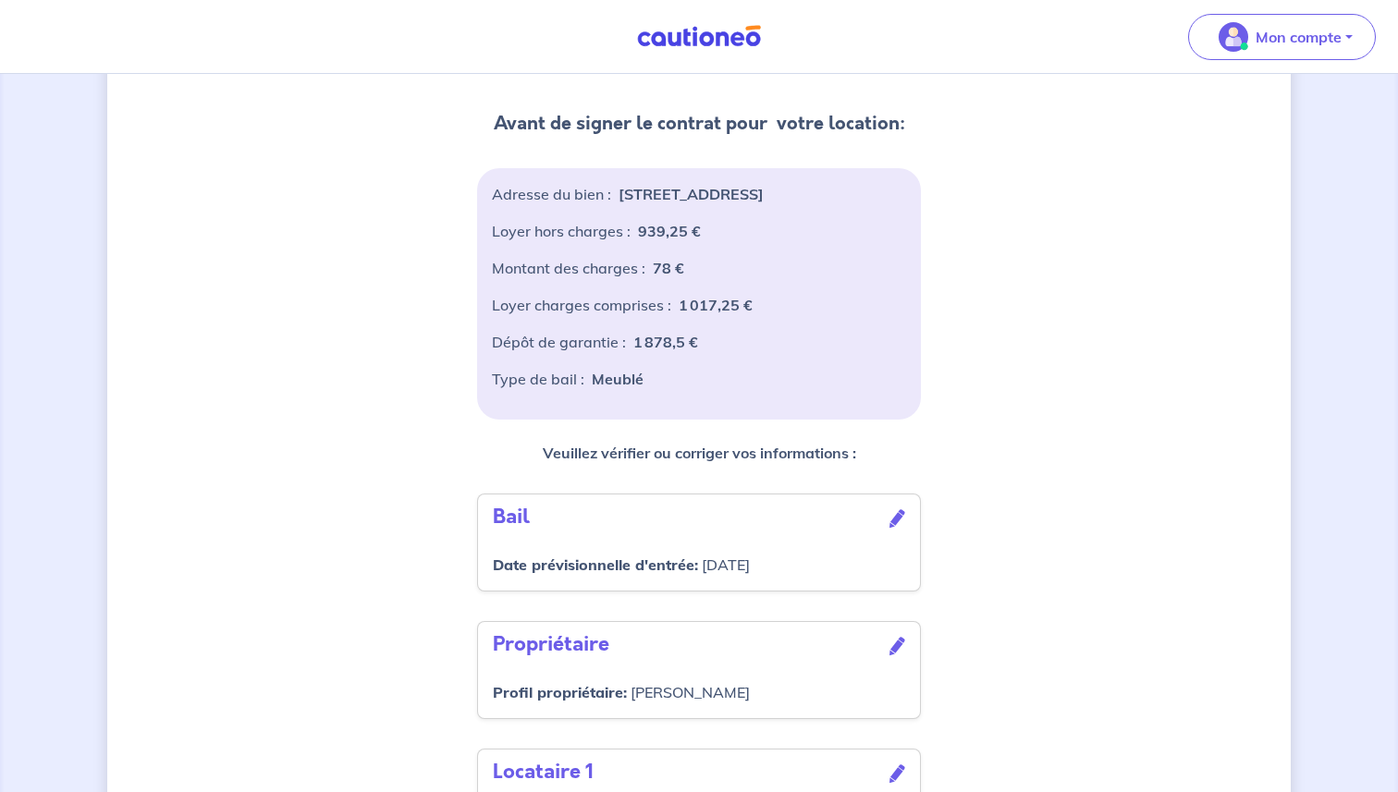
scroll to position [168, 0]
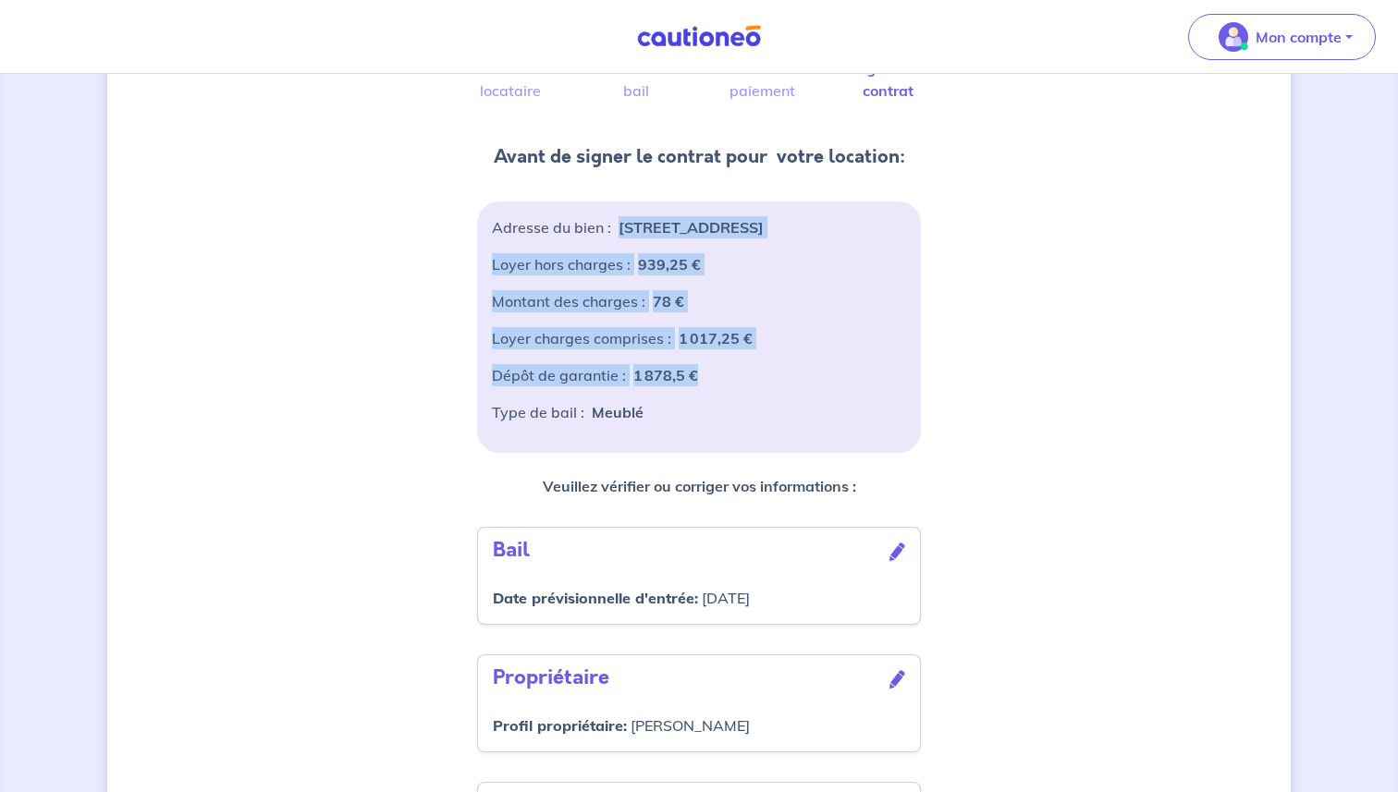
drag, startPoint x: 441, startPoint y: 251, endPoint x: 789, endPoint y: 398, distance: 378.6
click at [789, 398] on div "4 Informations locataire Informations bail Informations paiement Signature cont…" at bounding box center [698, 497] width 1183 height 1139
click at [789, 398] on div "Dépôt de garantie : 1 878,5 €" at bounding box center [699, 382] width 414 height 37
drag, startPoint x: 789, startPoint y: 398, endPoint x: 503, endPoint y: 280, distance: 310.0
click at [504, 281] on div "Adresse du bien : [STREET_ADDRESS] Loyer hors charges : 939,25 € Montant des ch…" at bounding box center [699, 327] width 444 height 251
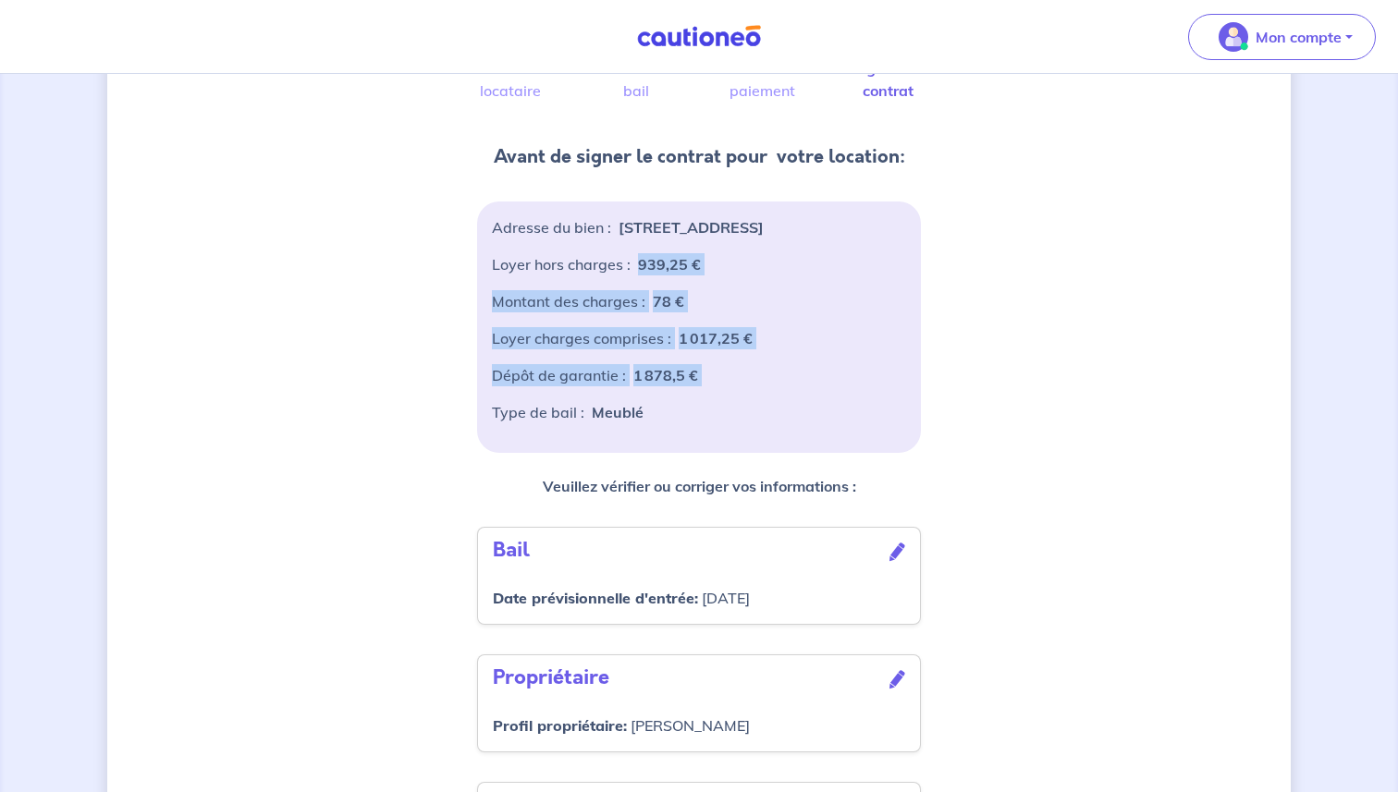
click at [503, 280] on div "Loyer hors charges :" at bounding box center [561, 271] width 139 height 37
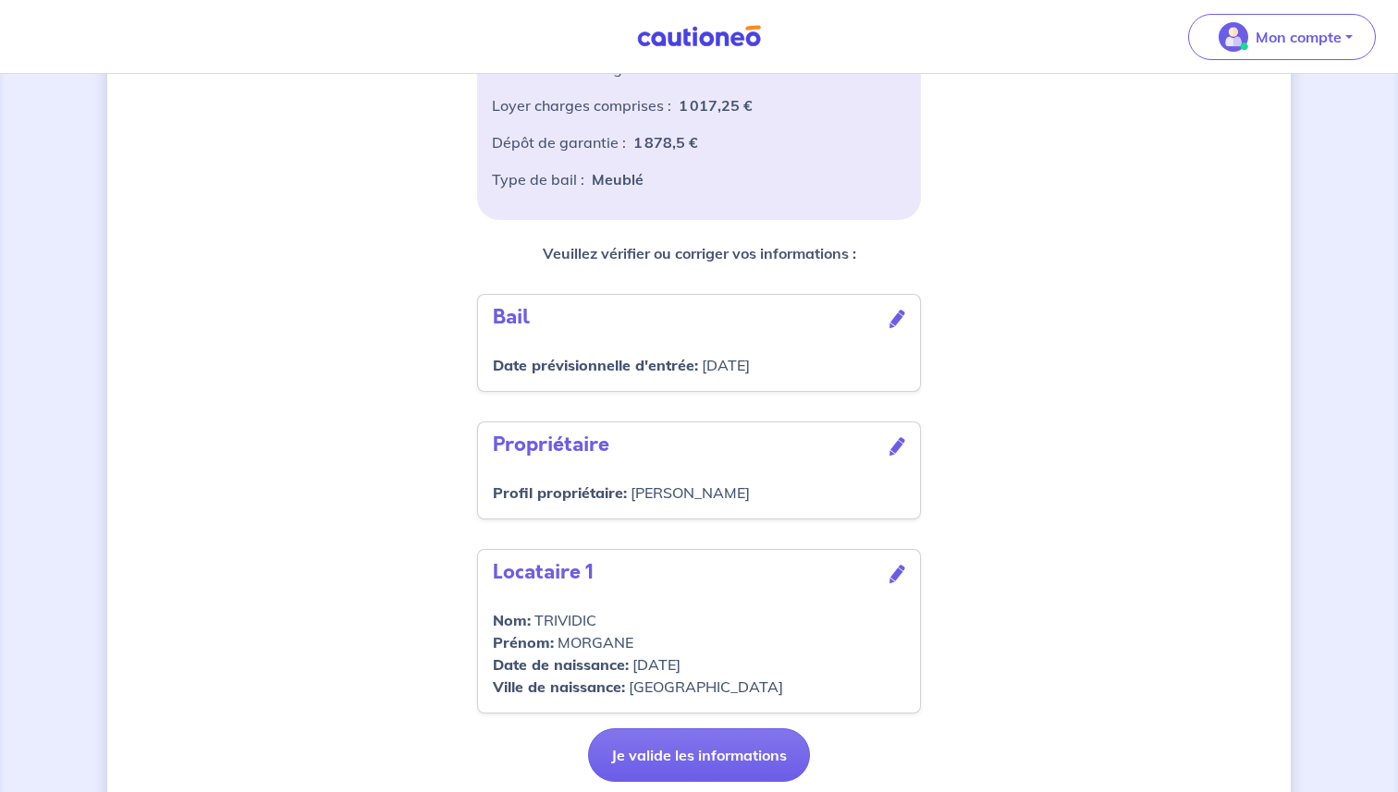
scroll to position [465, 0]
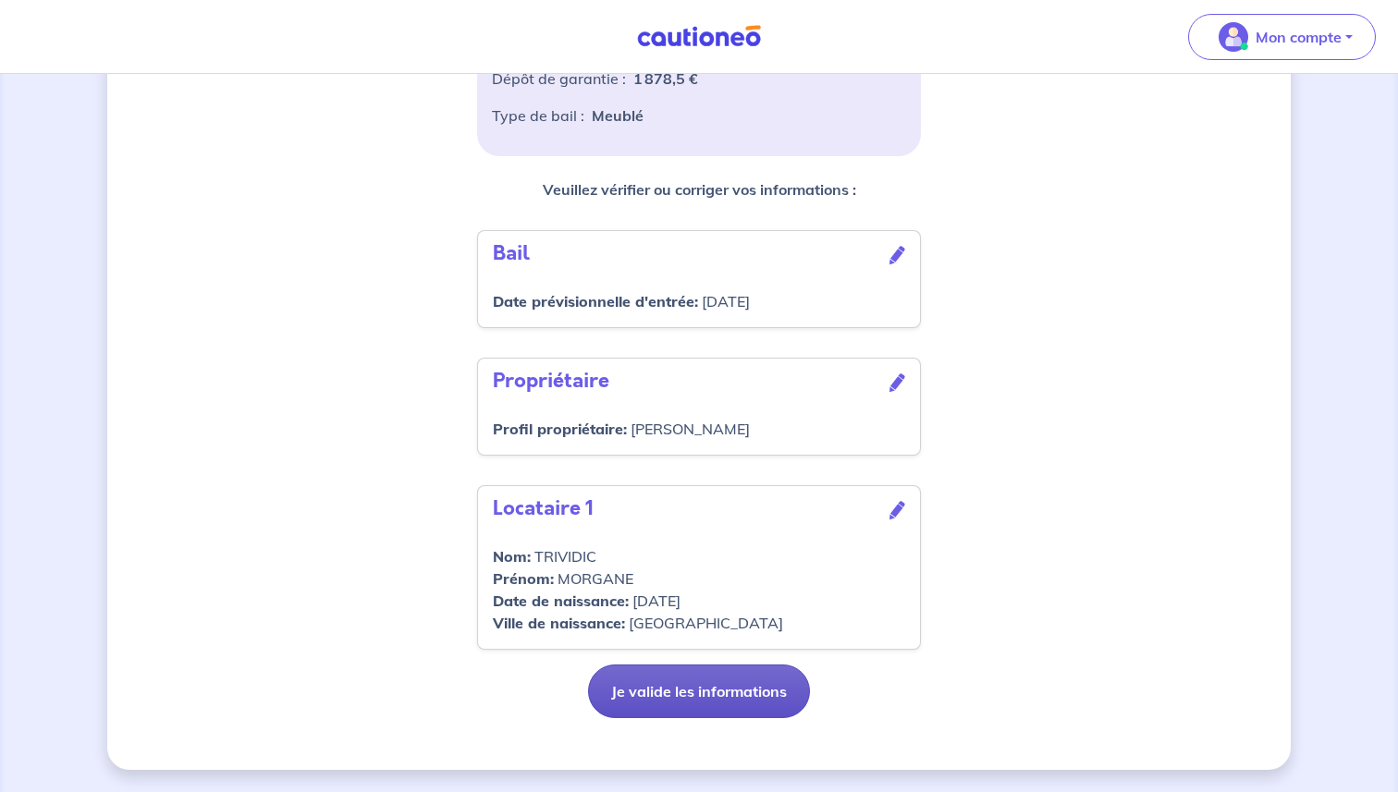
click at [714, 698] on button "Je valide les informations" at bounding box center [699, 692] width 222 height 54
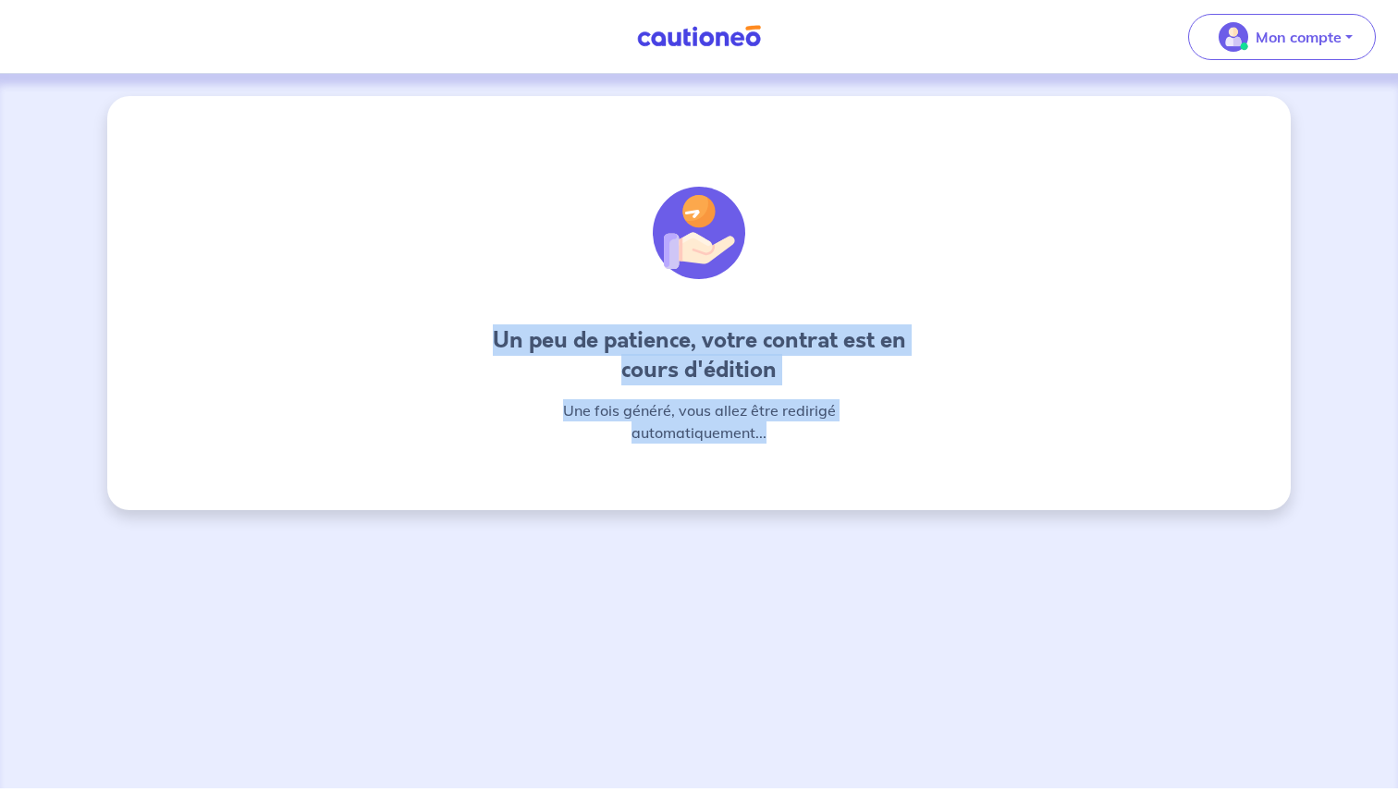
drag, startPoint x: 494, startPoint y: 340, endPoint x: 868, endPoint y: 433, distance: 385.6
click at [868, 433] on div "Un peu de patience, votre contrat est en cours d'édition Une fois généré, vous …" at bounding box center [699, 300] width 444 height 318
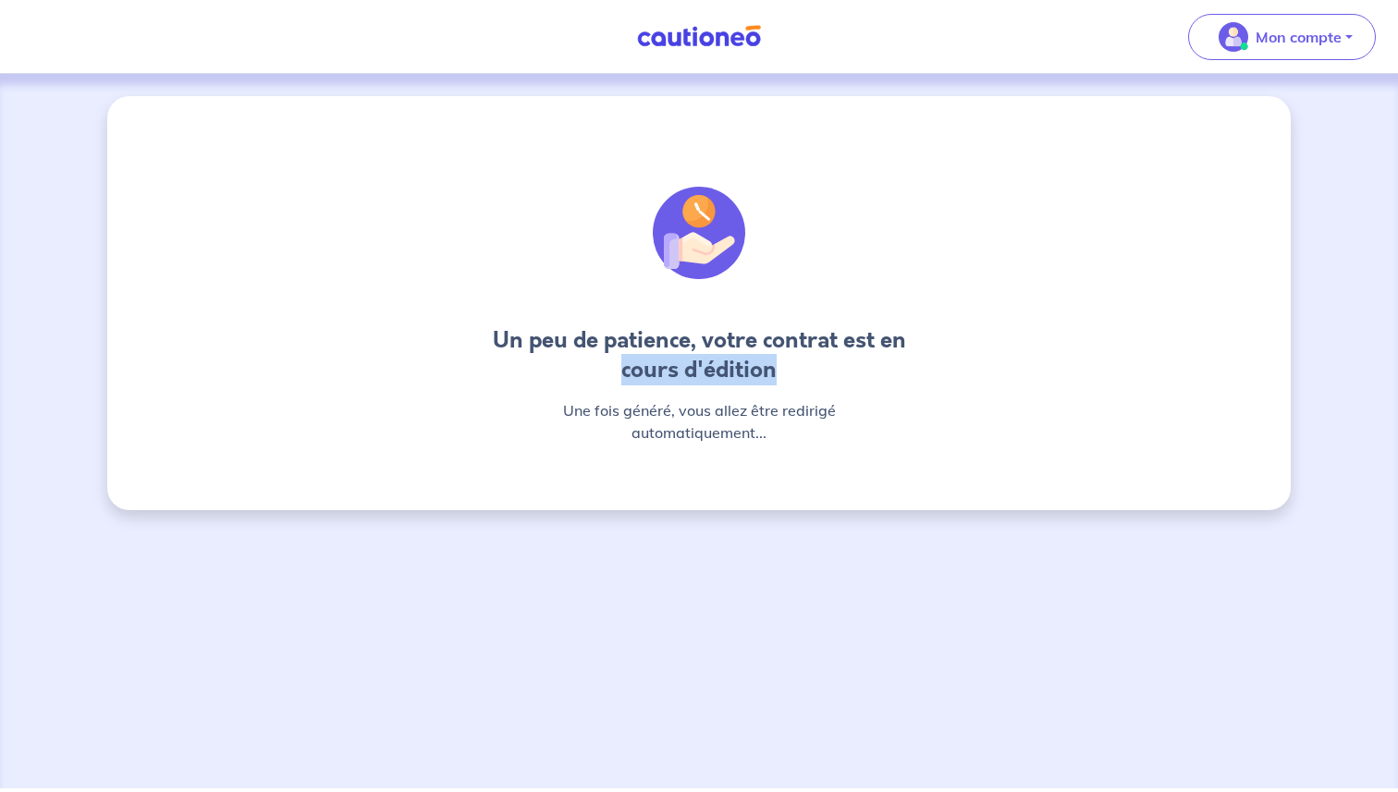
drag, startPoint x: 871, startPoint y: 412, endPoint x: 505, endPoint y: 361, distance: 369.7
click at [505, 361] on h4 "Un peu de patience, votre contrat est en cours d'édition" at bounding box center [699, 354] width 444 height 59
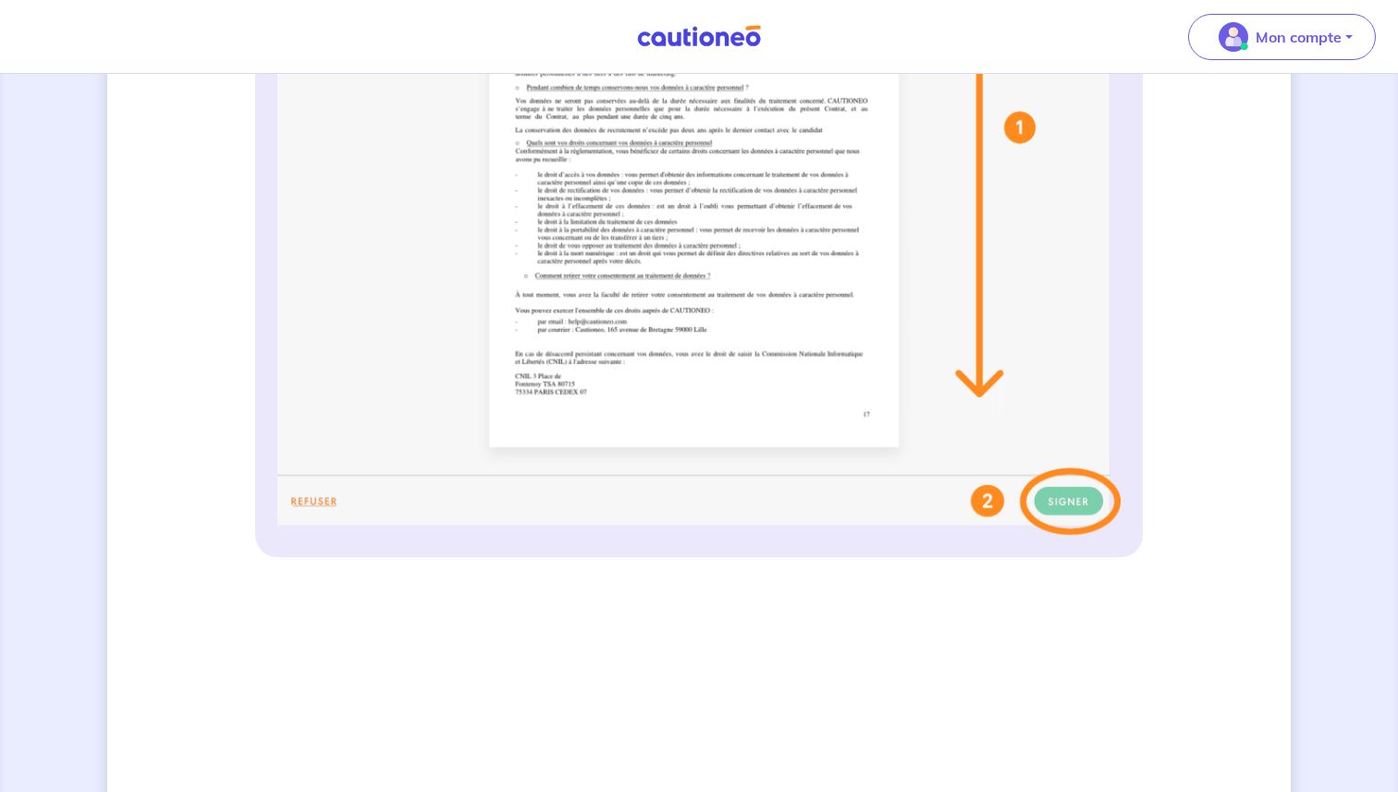
scroll to position [780, 0]
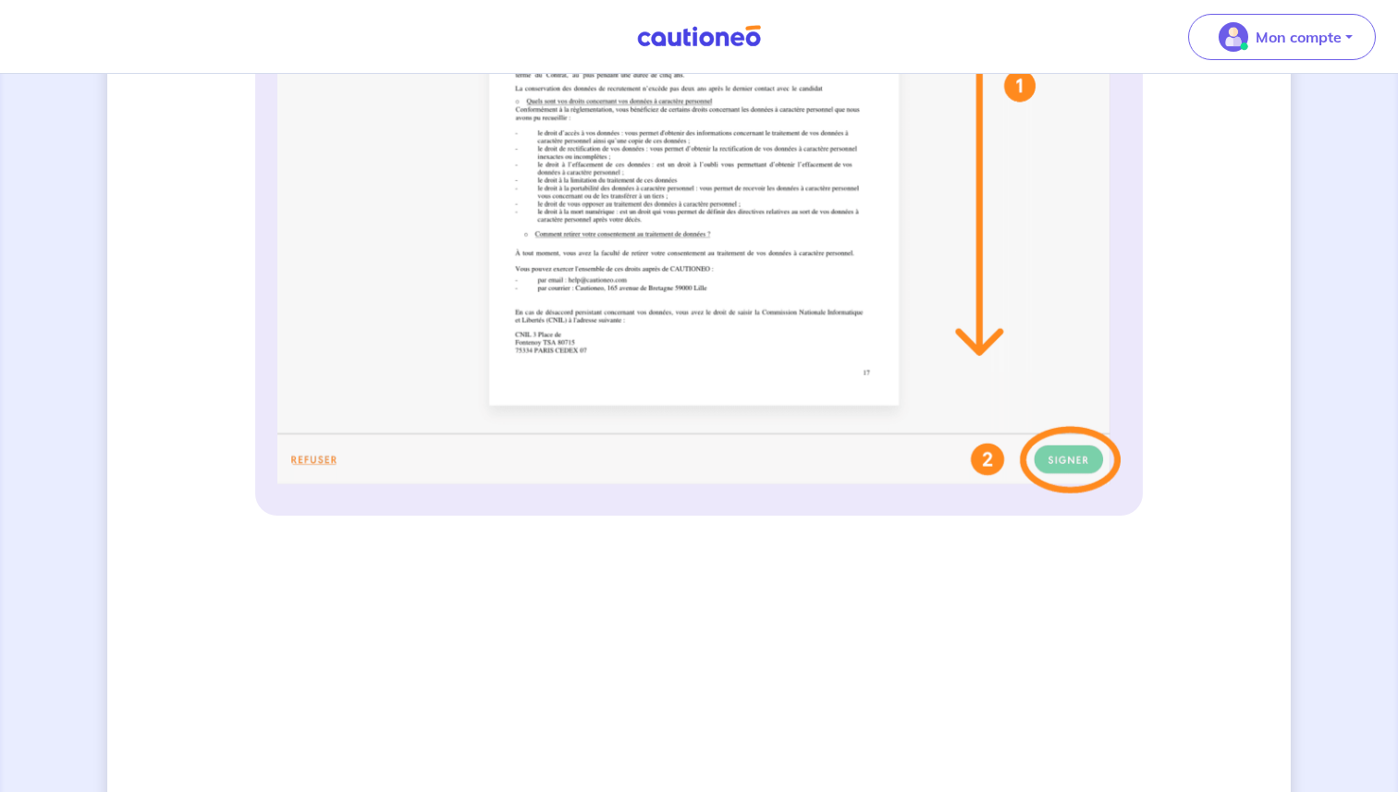
click at [1067, 451] on img at bounding box center [698, 127] width 843 height 734
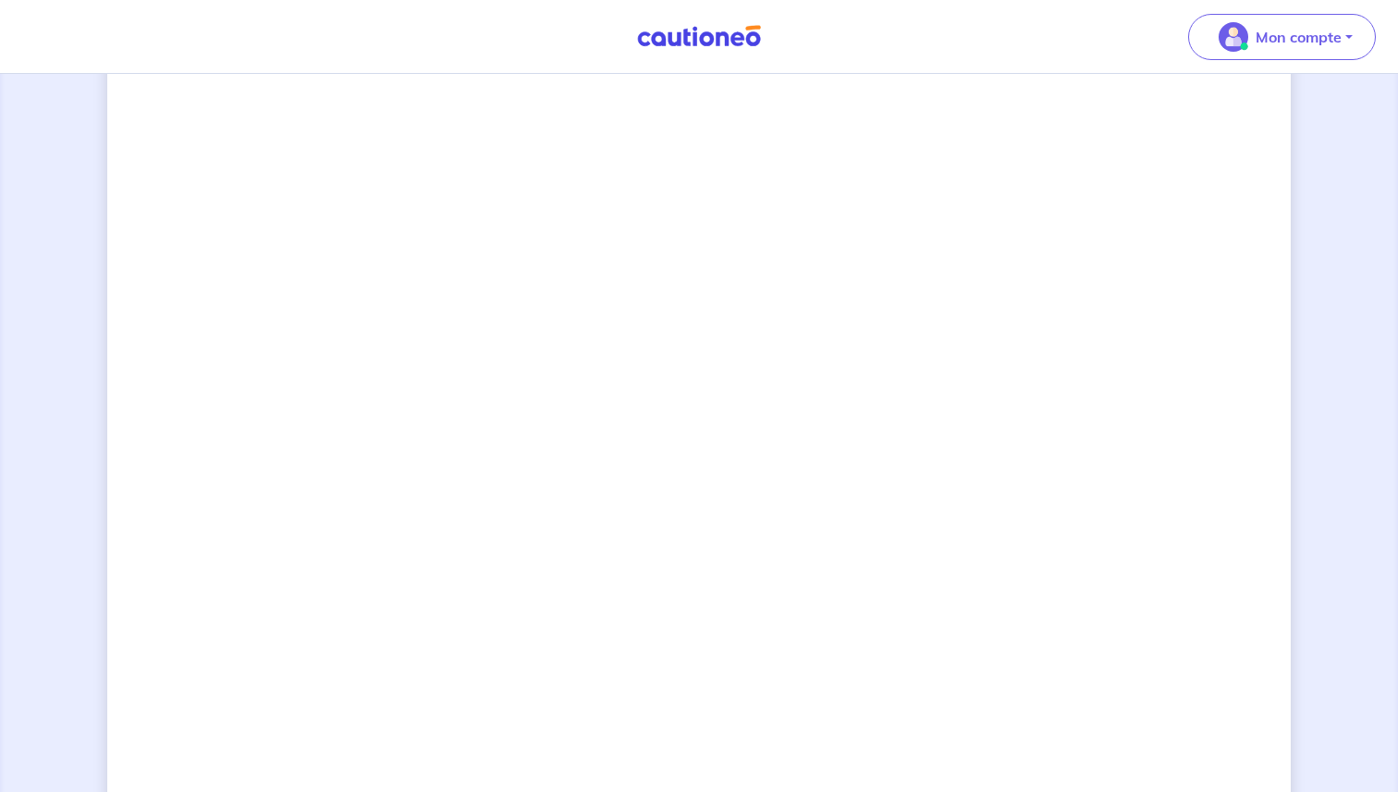
scroll to position [1346, 0]
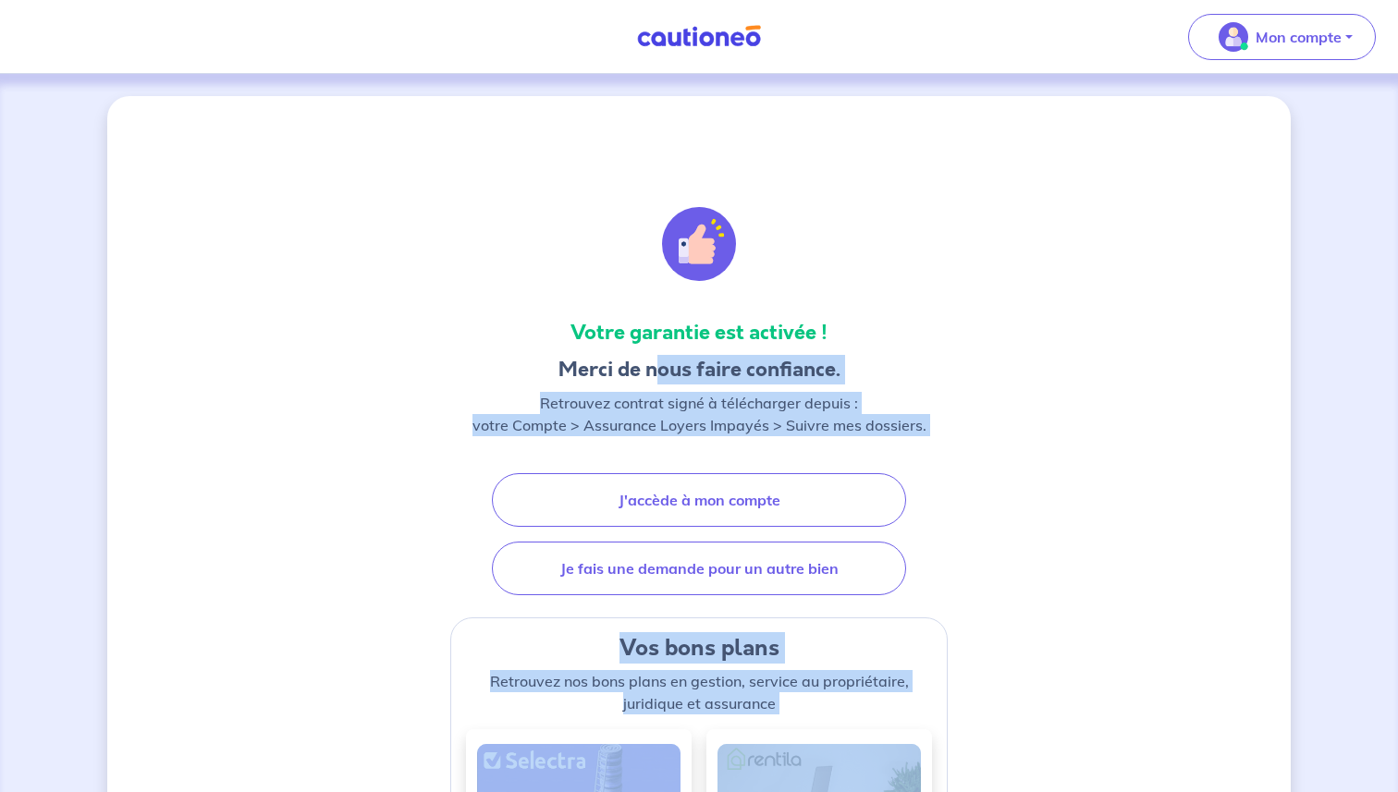
drag, startPoint x: 429, startPoint y: 80, endPoint x: 654, endPoint y: 361, distance: 360.4
click at [654, 361] on h3 "Merci de nous faire confiance." at bounding box center [699, 370] width 454 height 30
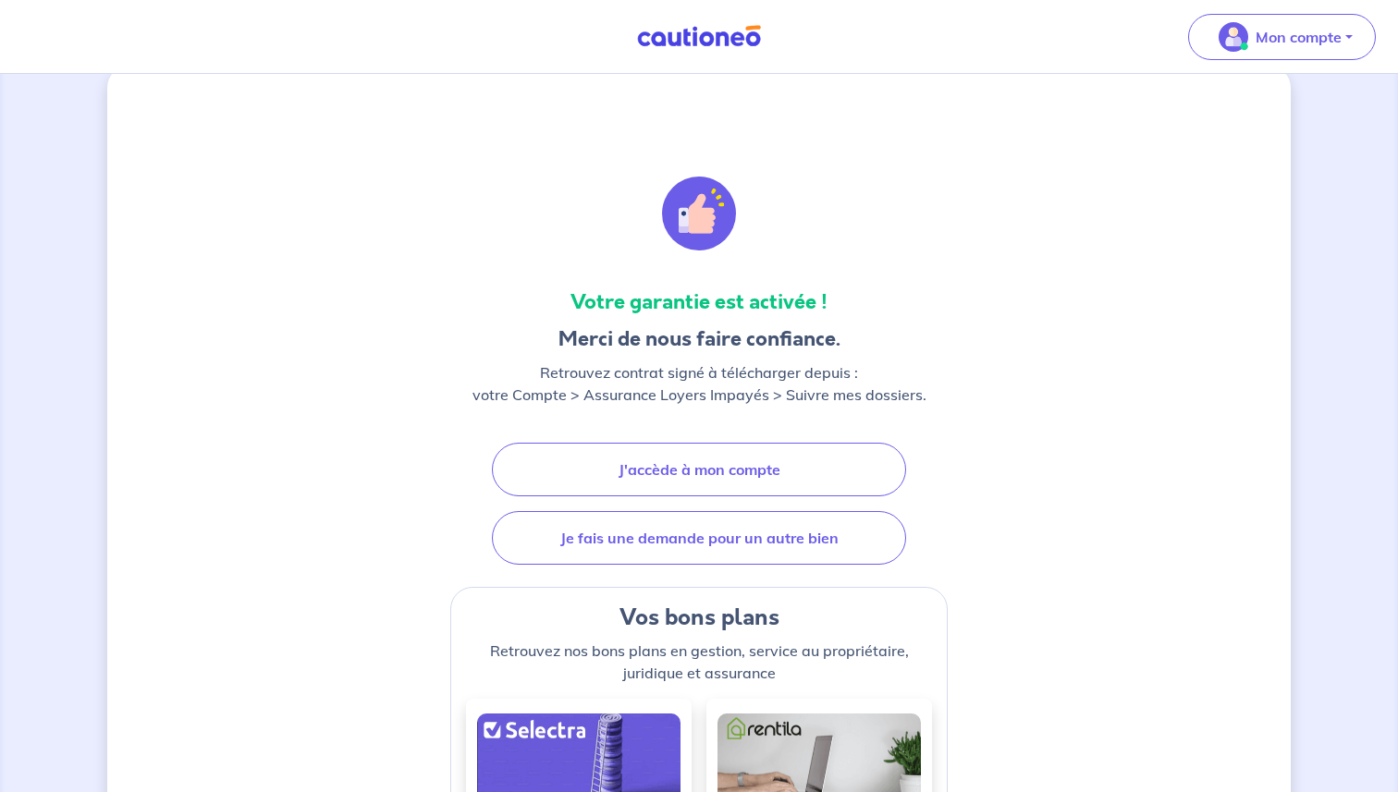
scroll to position [31, 0]
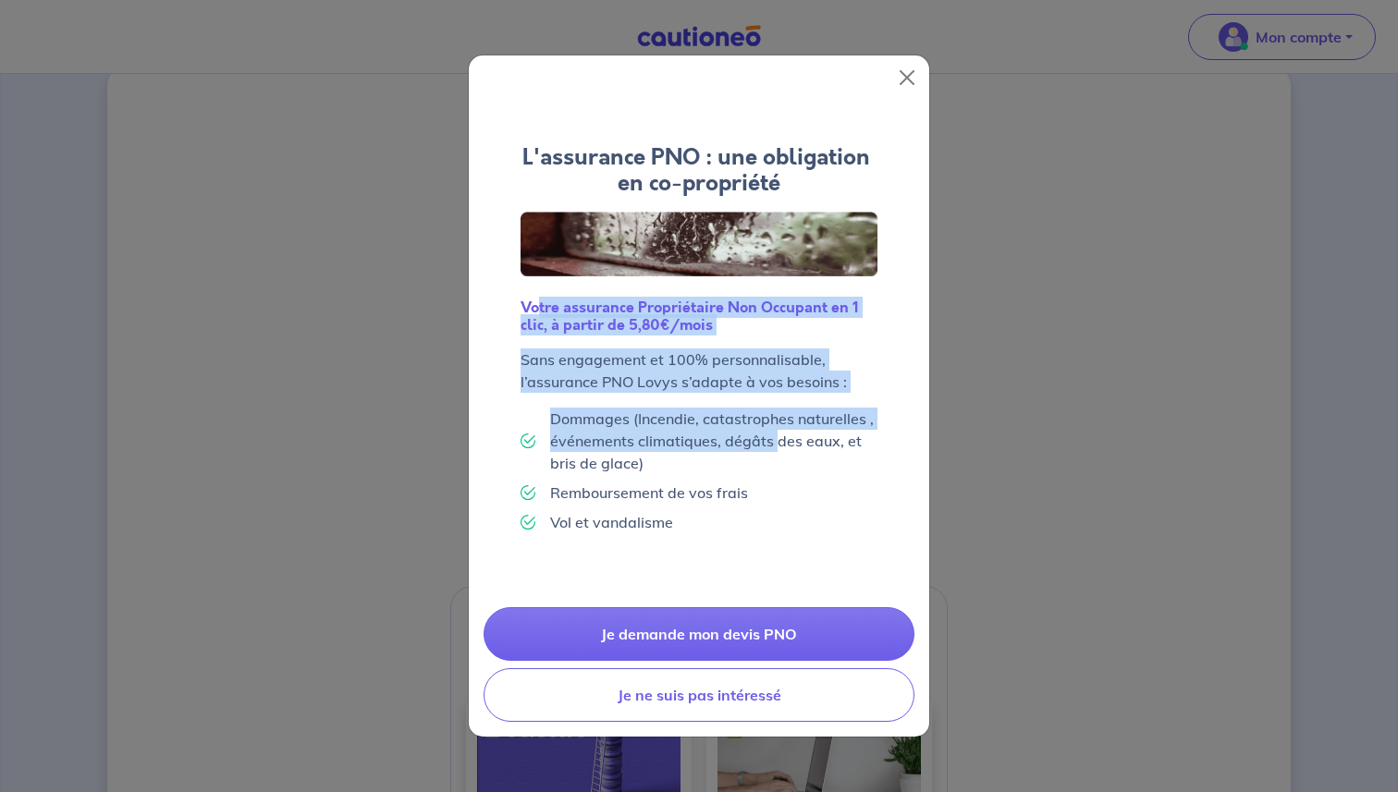
drag, startPoint x: 538, startPoint y: 317, endPoint x: 777, endPoint y: 456, distance: 275.9
click at [775, 454] on div "Votre assurance Propriétaire Non Occupant en 1 clic, à partir de 5,80€/mois San…" at bounding box center [699, 420] width 386 height 272
click at [777, 456] on p "Dommages (Incendie, catastrophes naturelles , événements climatiques, dégâts de…" at bounding box center [713, 441] width 327 height 67
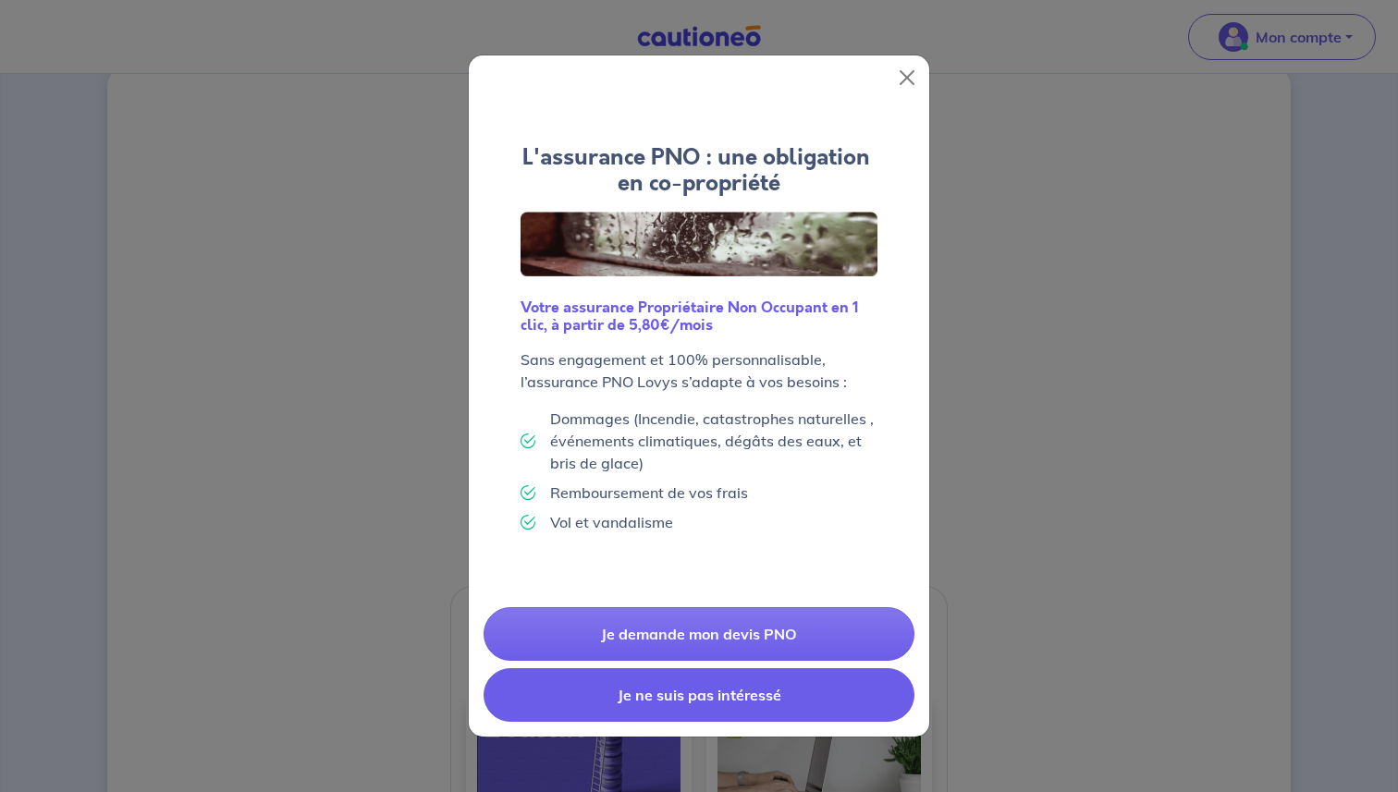
click at [739, 686] on button "Je ne suis pas intéressé" at bounding box center [698, 695] width 431 height 54
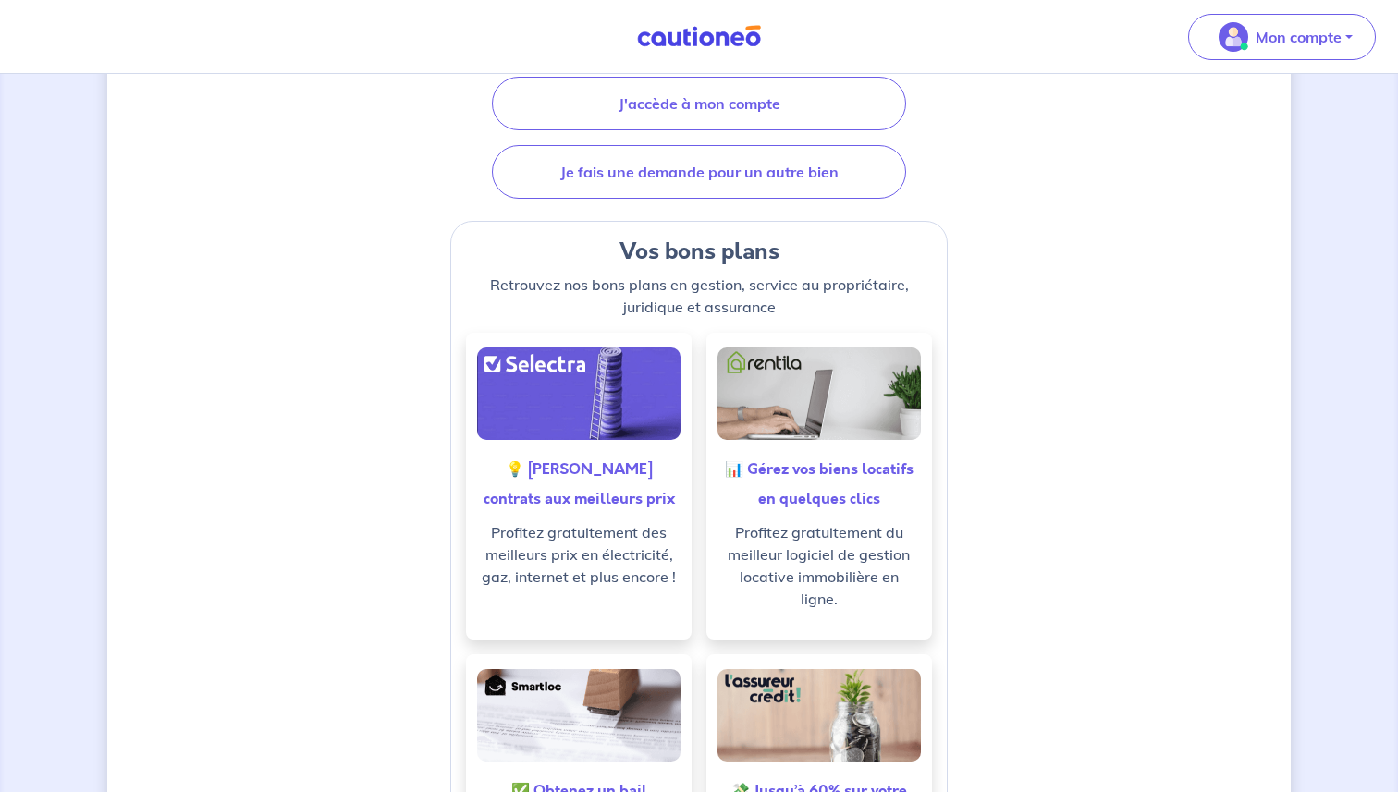
scroll to position [0, 0]
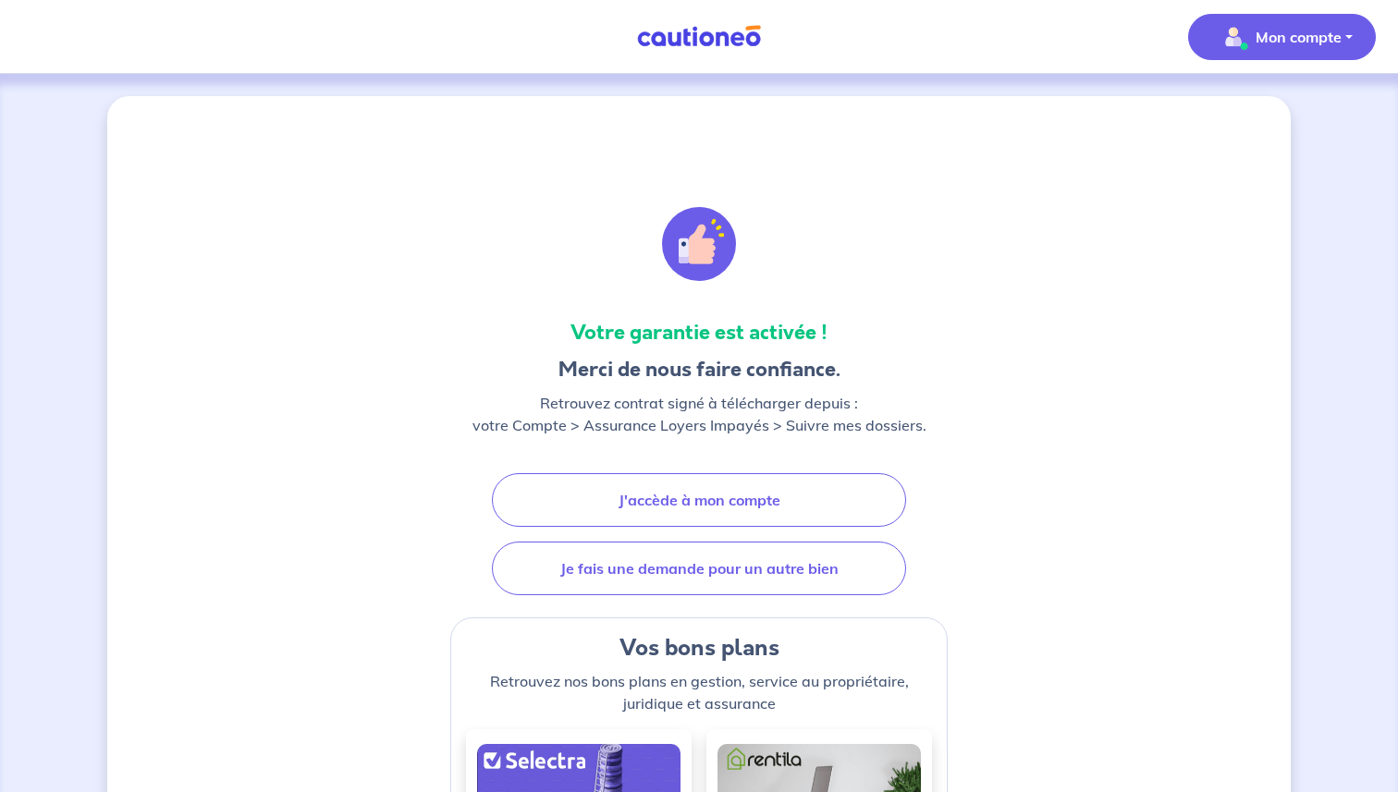
click at [1331, 41] on p "Mon compte" at bounding box center [1298, 37] width 86 height 22
